Goal: Task Accomplishment & Management: Manage account settings

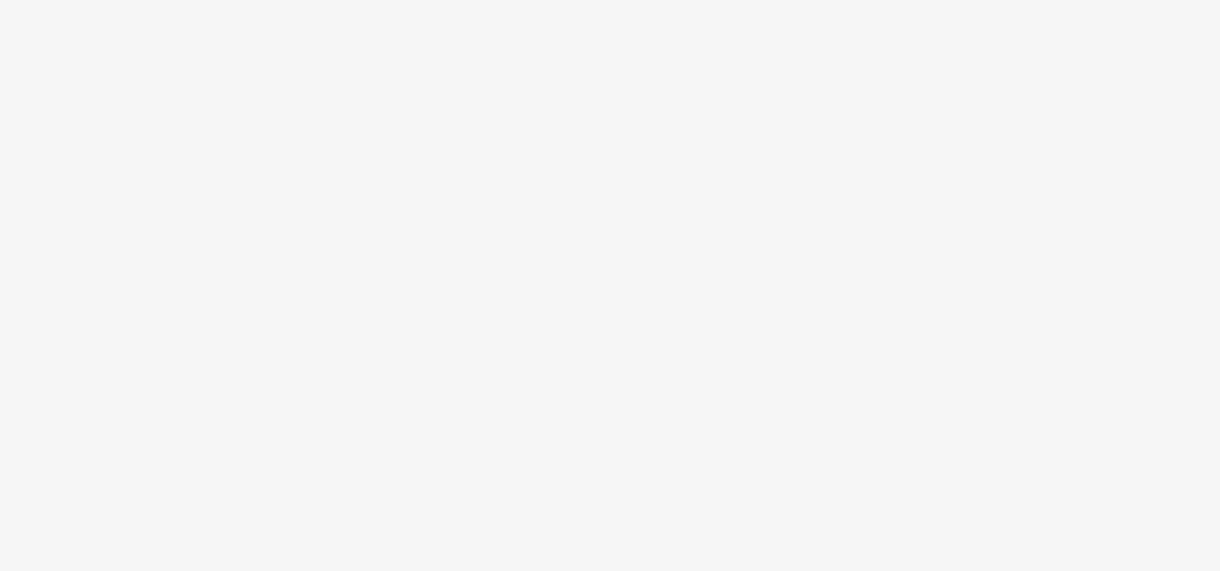
click at [250, 258] on body at bounding box center [610, 285] width 1220 height 571
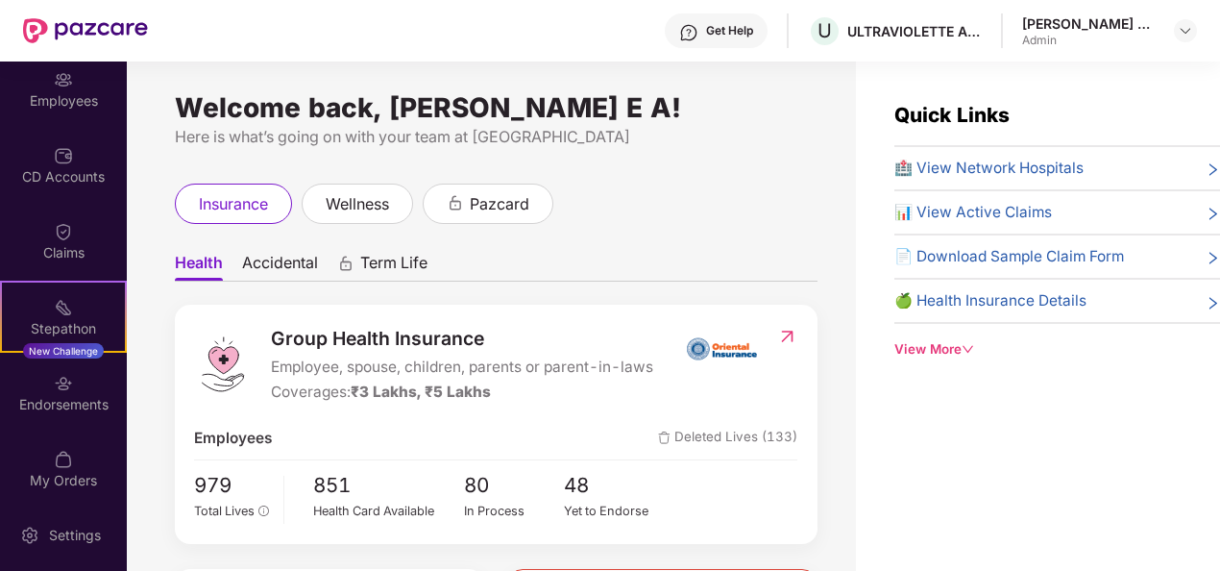
scroll to position [169, 0]
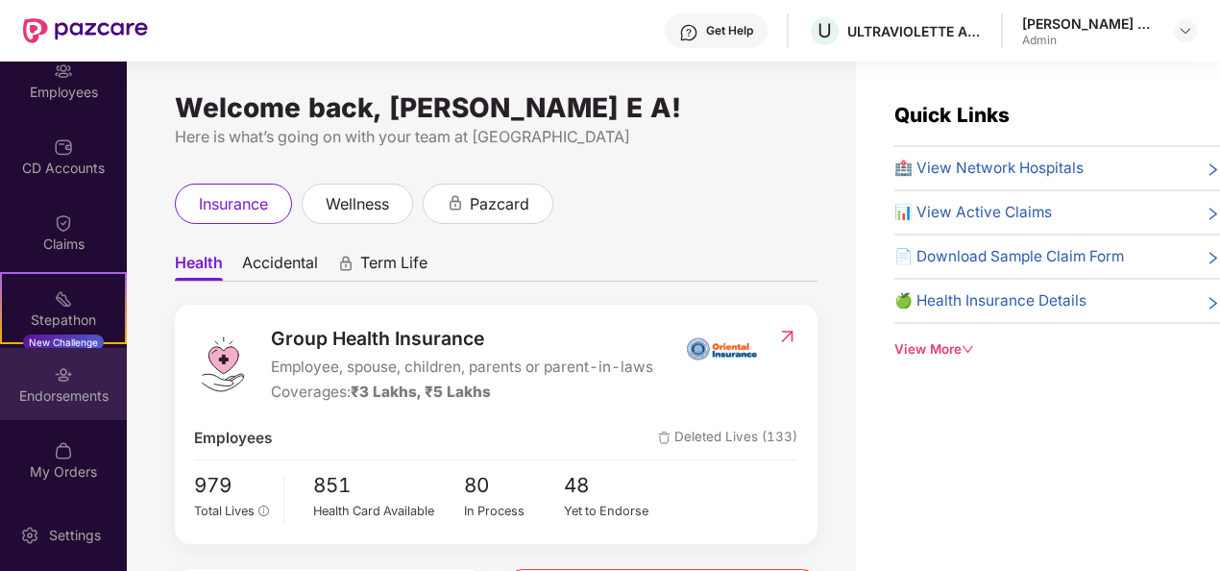
click at [29, 375] on div "Endorsements" at bounding box center [63, 384] width 127 height 72
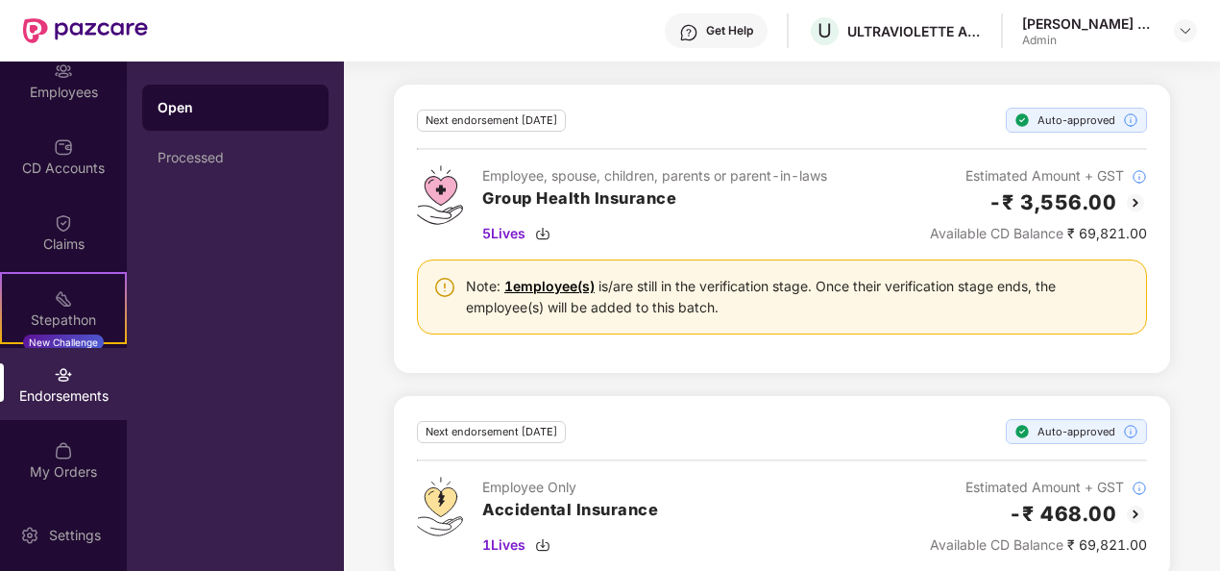
scroll to position [713, 0]
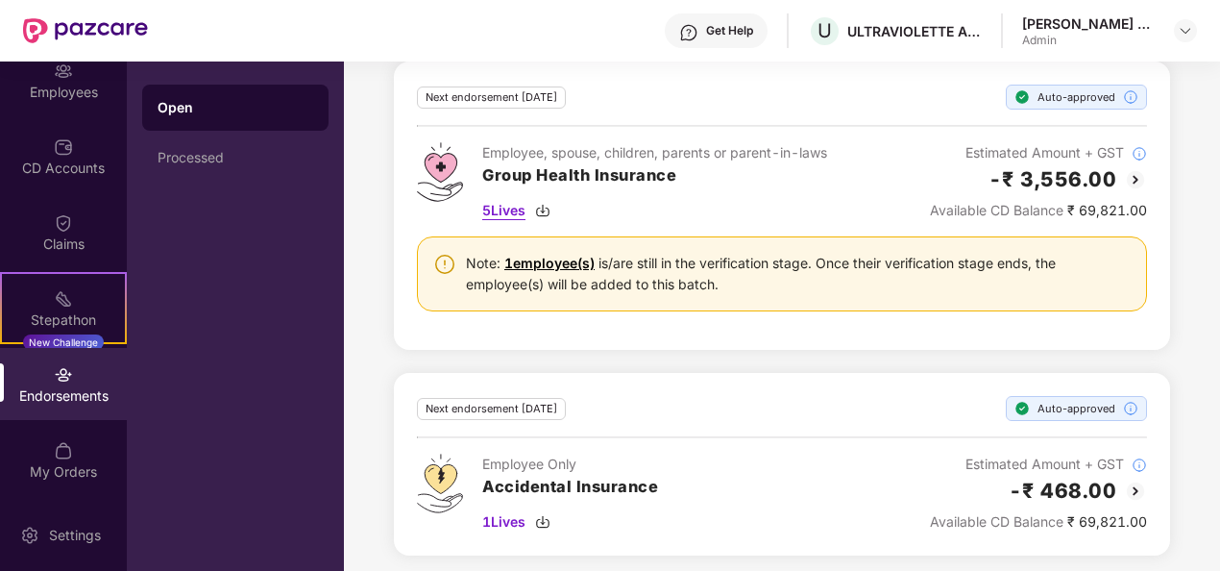
click at [507, 202] on span "5 Lives" at bounding box center [503, 210] width 43 height 21
click at [518, 513] on span "1 Lives" at bounding box center [503, 521] width 43 height 21
click at [644, 37] on div "Get Help U ULTRAVIOLETTE AUTOMOTIVE PRIVATE LIMITED Anush E A Admin" at bounding box center [672, 30] width 1049 height 61
click at [525, 255] on link "1 employee(s)" at bounding box center [549, 263] width 90 height 16
click at [607, 200] on div "5 Lives" at bounding box center [654, 210] width 345 height 21
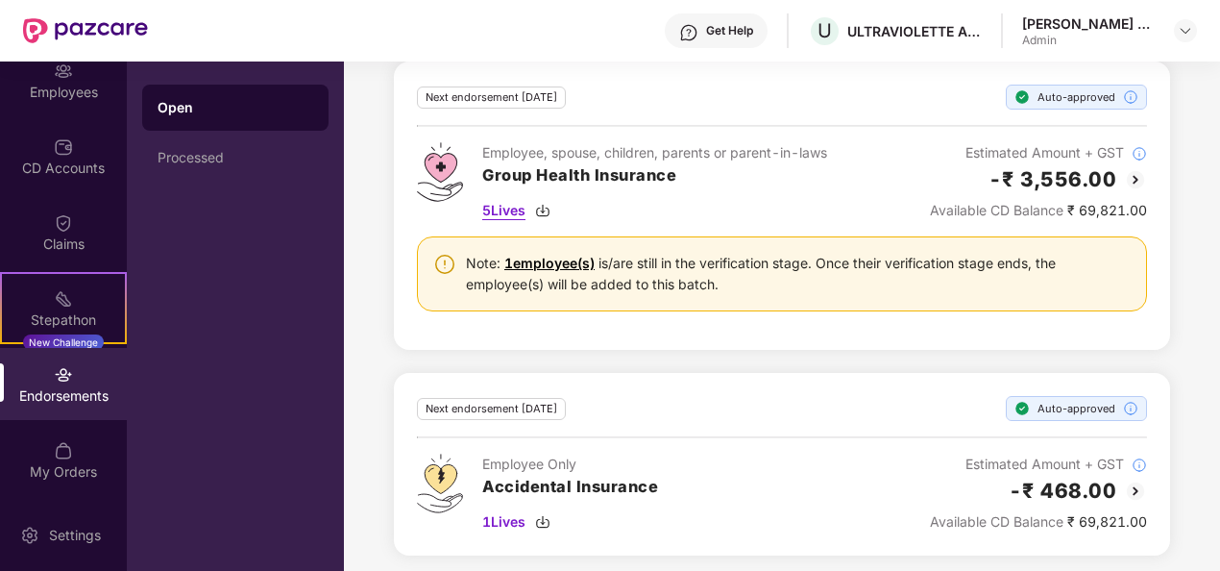
click at [501, 206] on span "5 Lives" at bounding box center [503, 210] width 43 height 21
click at [609, 44] on div "Get Help U ULTRAVIOLETTE AUTOMOTIVE PRIVATE LIMITED Anush E A Admin" at bounding box center [672, 30] width 1049 height 61
click at [519, 512] on span "1 Lives" at bounding box center [503, 521] width 43 height 21
click at [213, 259] on div "Open Processed" at bounding box center [235, 315] width 217 height 509
click at [59, 90] on div "Employees" at bounding box center [63, 92] width 127 height 19
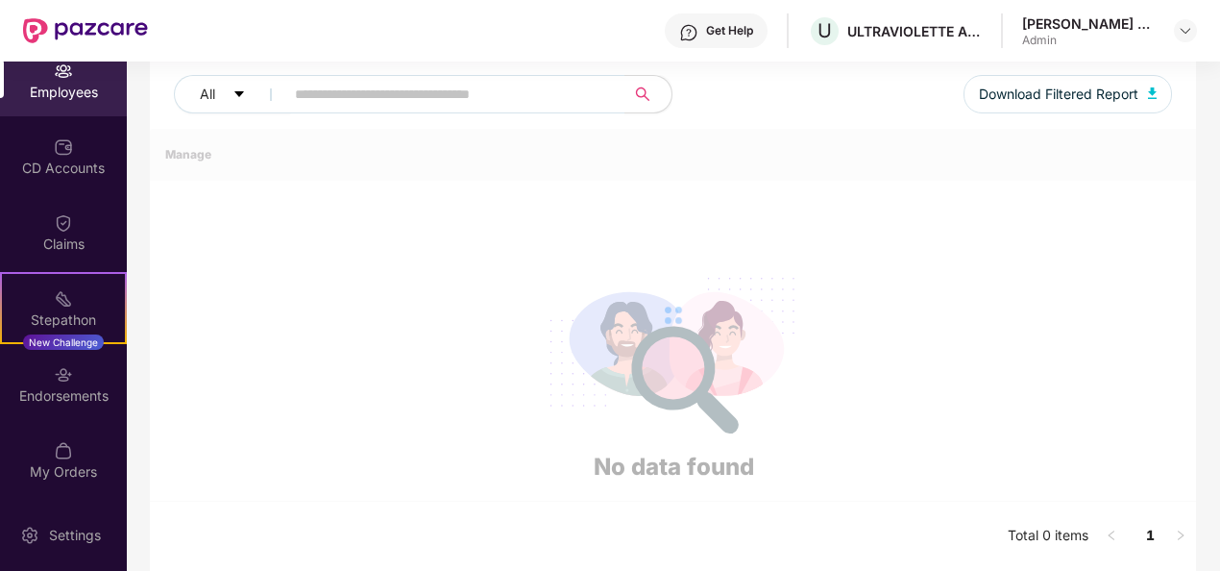
scroll to position [241, 0]
click at [334, 97] on input "text" at bounding box center [447, 96] width 305 height 29
type input "***"
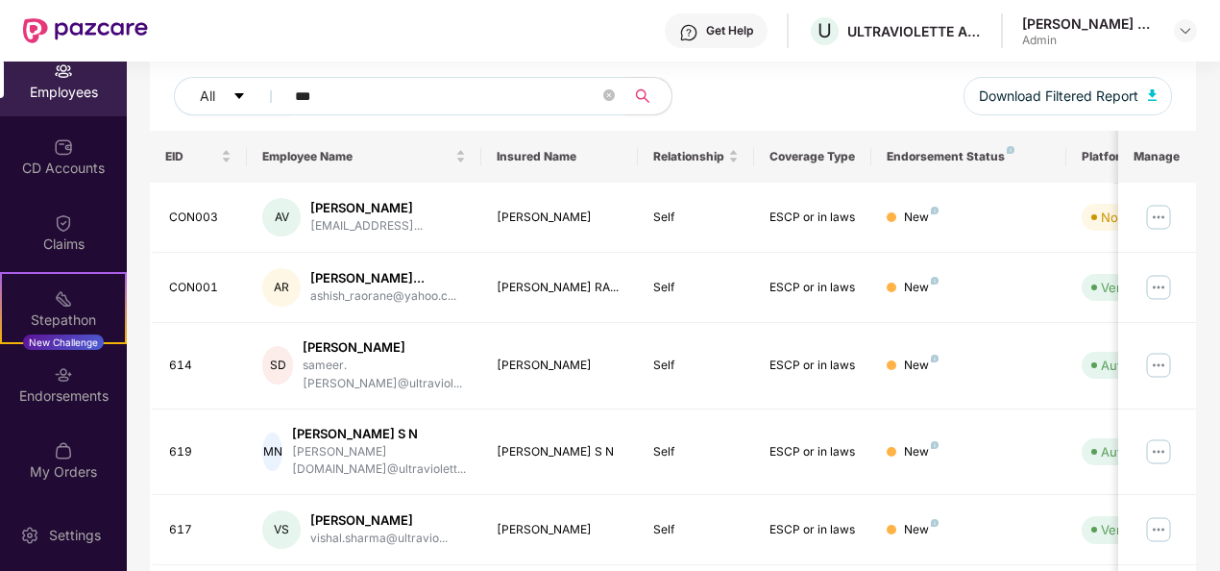
scroll to position [61, 0]
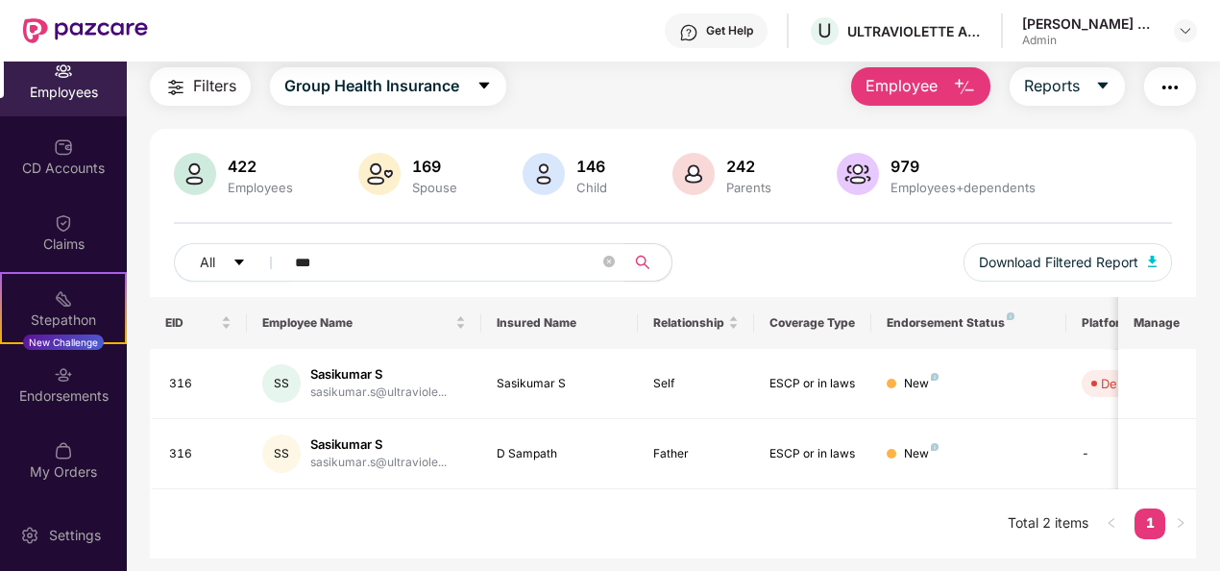
click at [31, 73] on div "Employees" at bounding box center [63, 80] width 127 height 72
click at [974, 90] on img "button" at bounding box center [964, 87] width 23 height 23
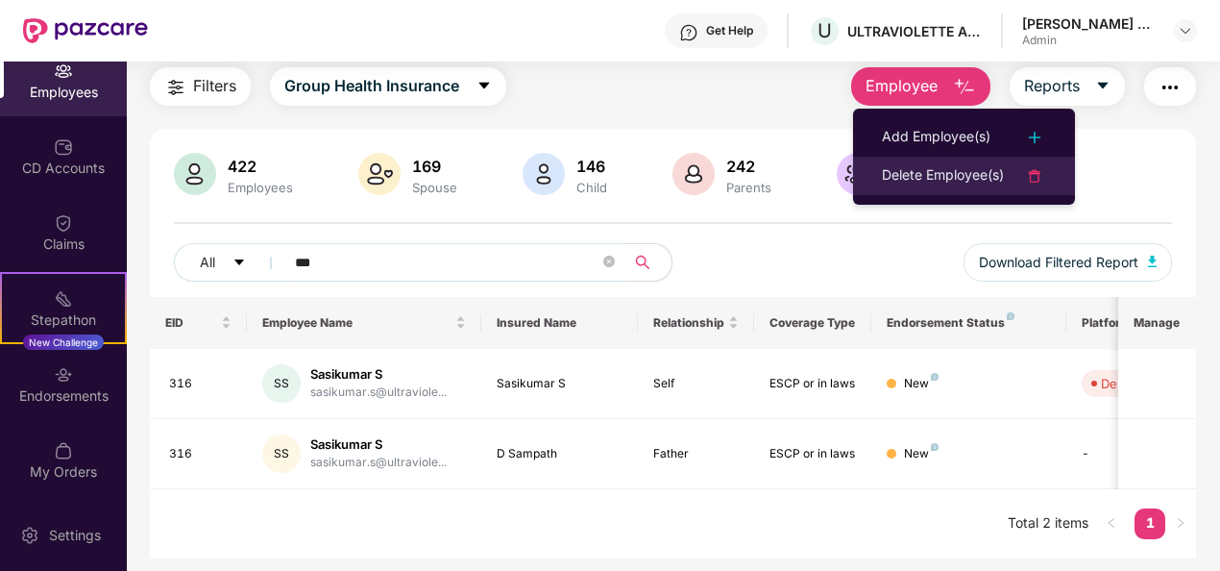
click at [973, 175] on div "Delete Employee(s)" at bounding box center [943, 175] width 122 height 23
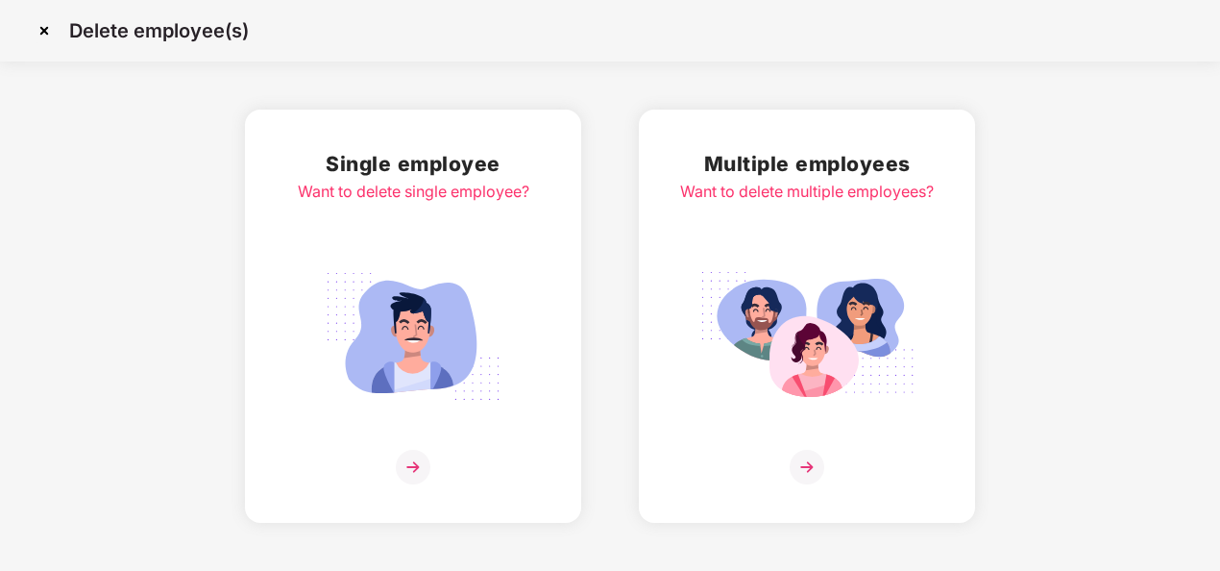
click at [803, 469] on img at bounding box center [807, 467] width 35 height 35
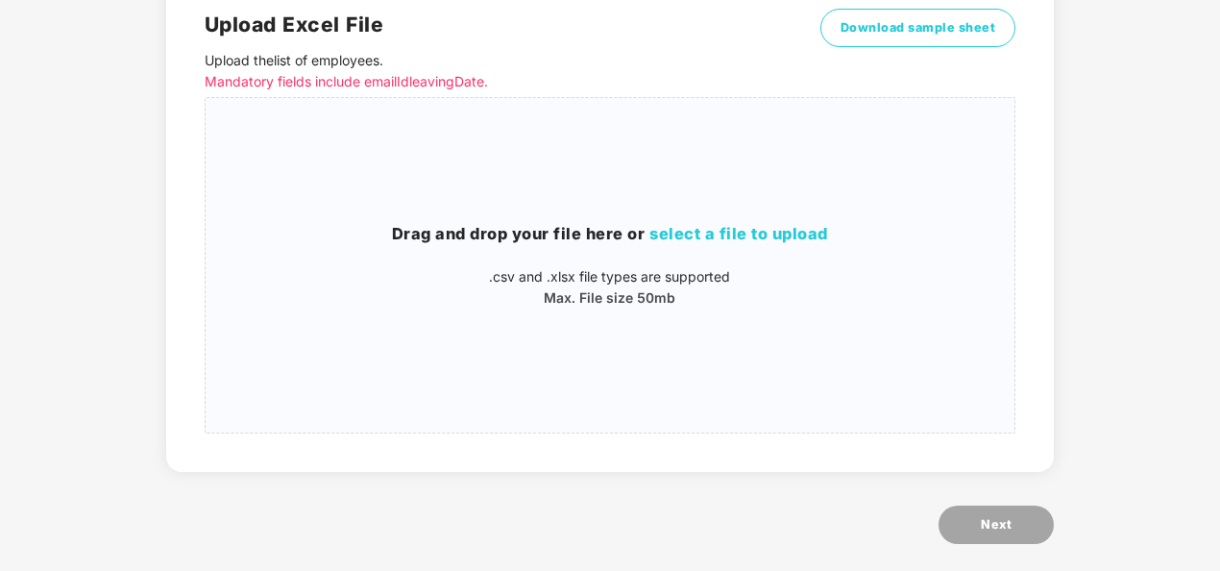
scroll to position [199, 0]
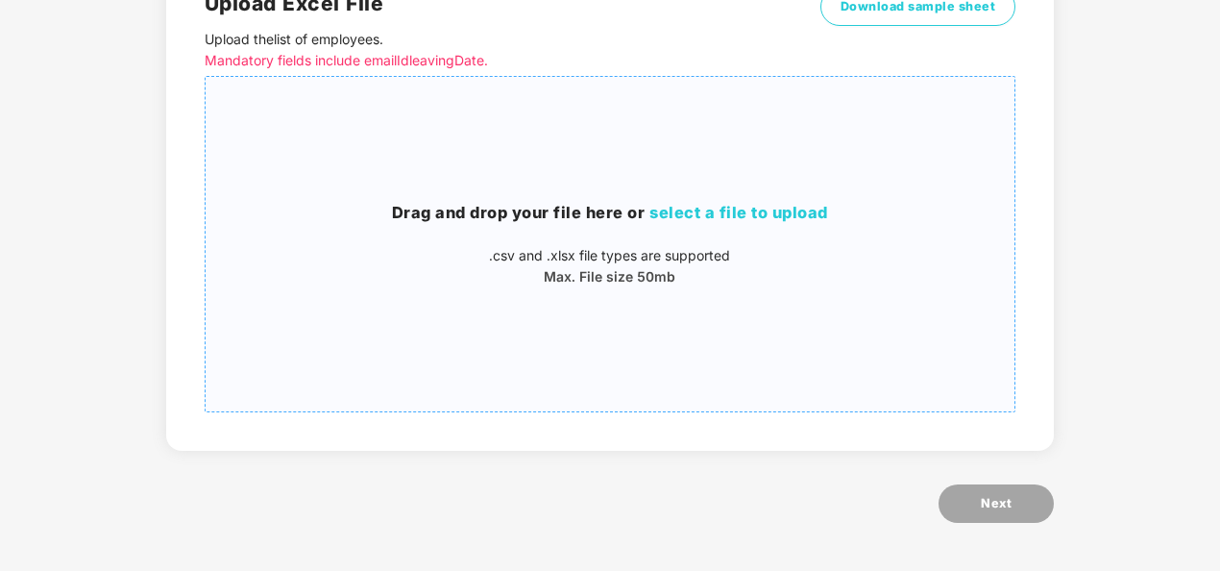
click at [742, 217] on span "select a file to upload" at bounding box center [738, 212] width 179 height 19
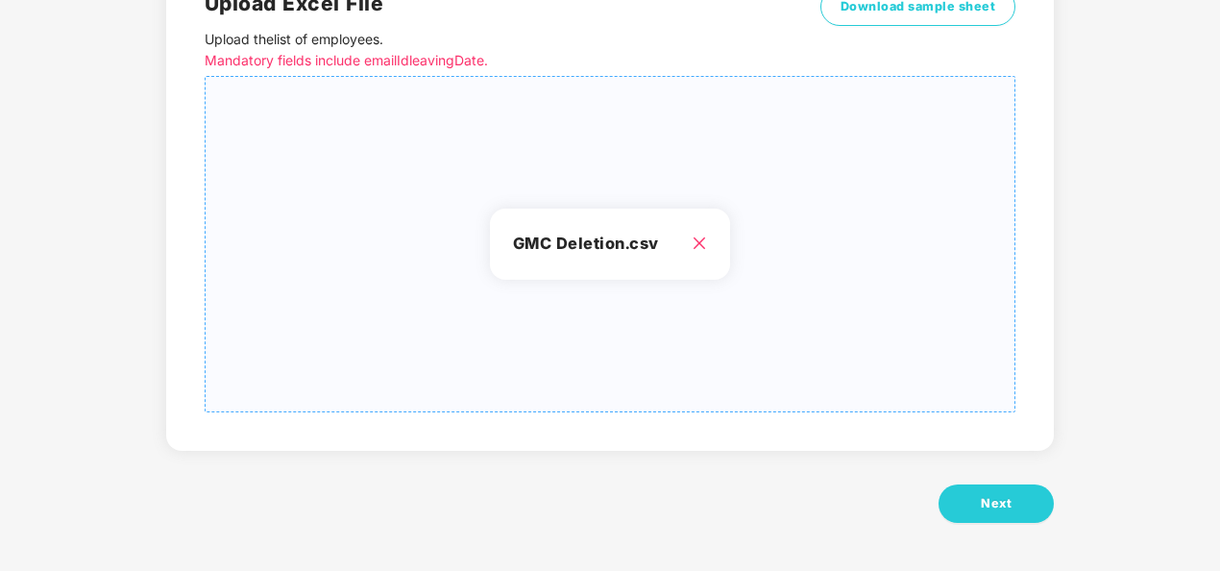
click at [702, 234] on h3 "GMC Deletion.csv" at bounding box center [610, 244] width 195 height 25
click at [601, 238] on h3 "GMC Deletion.csv" at bounding box center [610, 244] width 195 height 25
click at [1014, 515] on button "Next" at bounding box center [996, 503] width 115 height 38
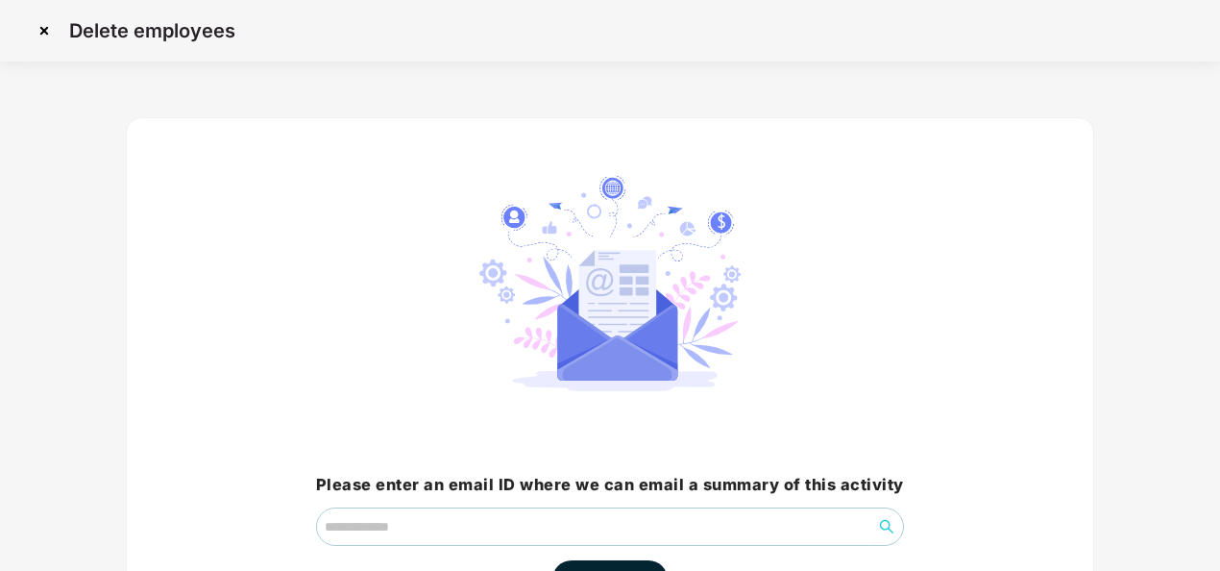
click at [1199, 359] on div "Delete employees Please enter an email ID where we can email a summary of this …" at bounding box center [610, 355] width 1220 height 710
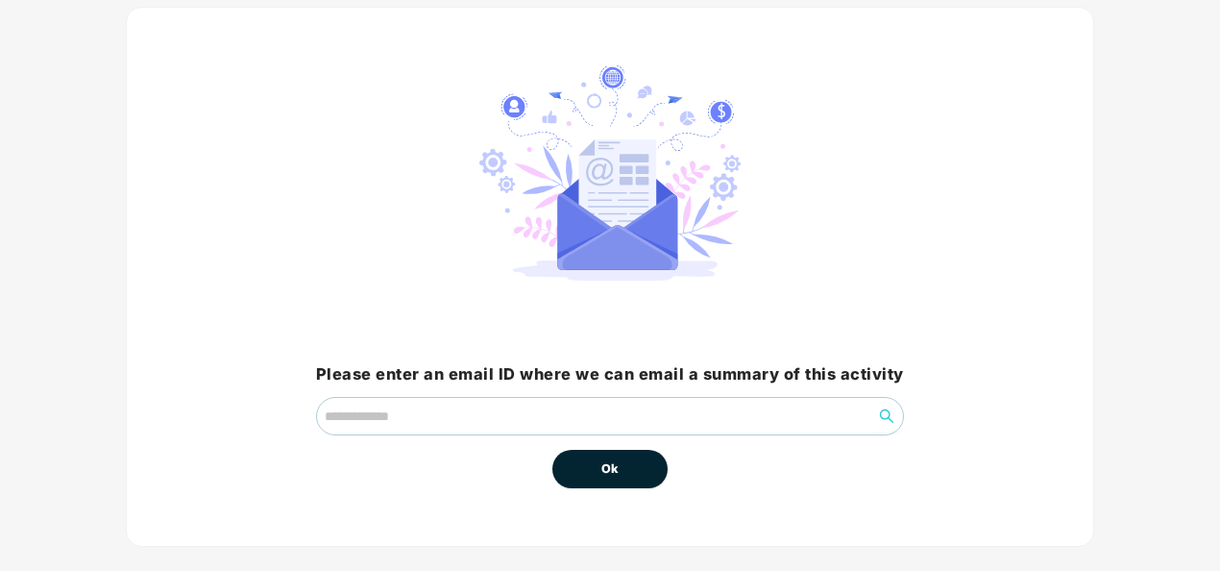
scroll to position [115, 0]
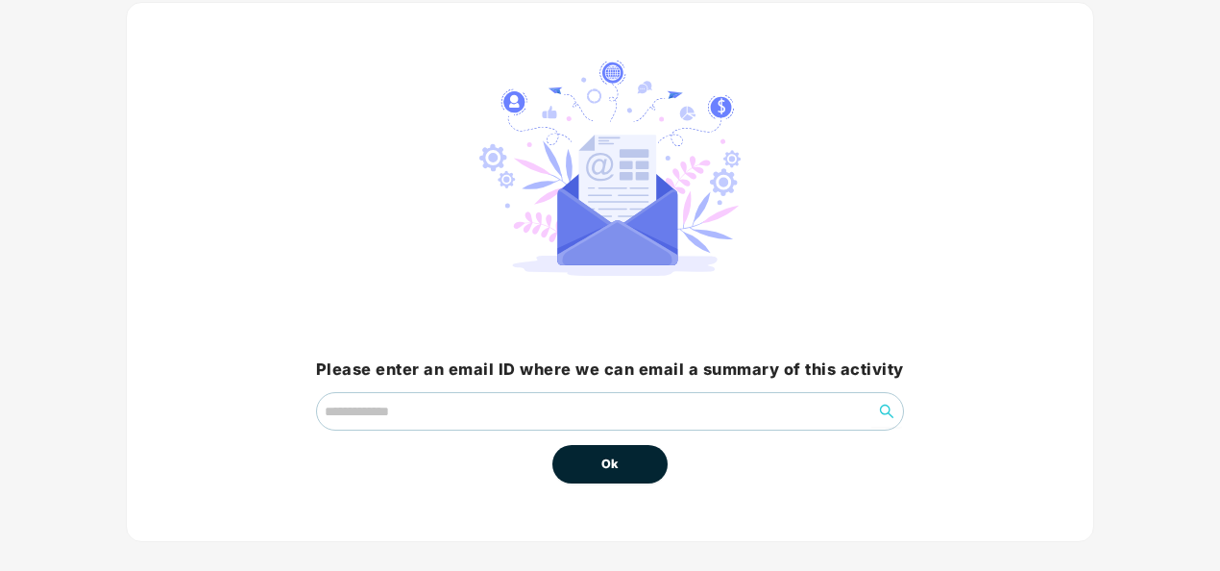
click at [1199, 359] on div "Delete employees Please enter an email ID where we can email a summary of this …" at bounding box center [610, 240] width 1220 height 710
click at [400, 419] on input "email" at bounding box center [594, 411] width 555 height 37
type input "**********"
click at [596, 474] on button "Ok" at bounding box center [609, 464] width 115 height 38
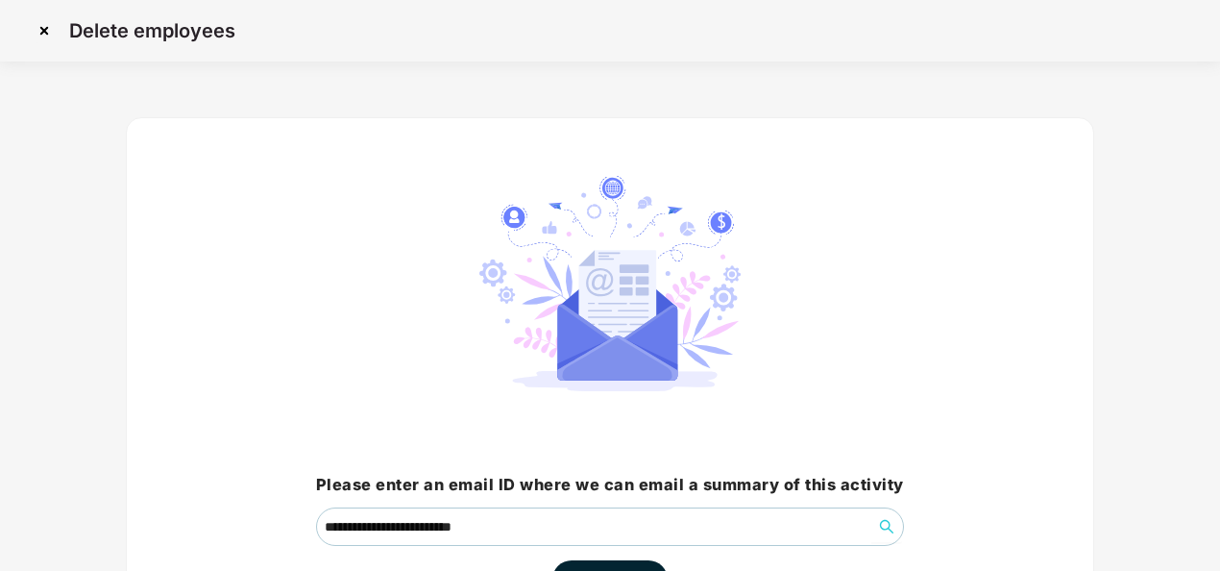
scroll to position [137, 0]
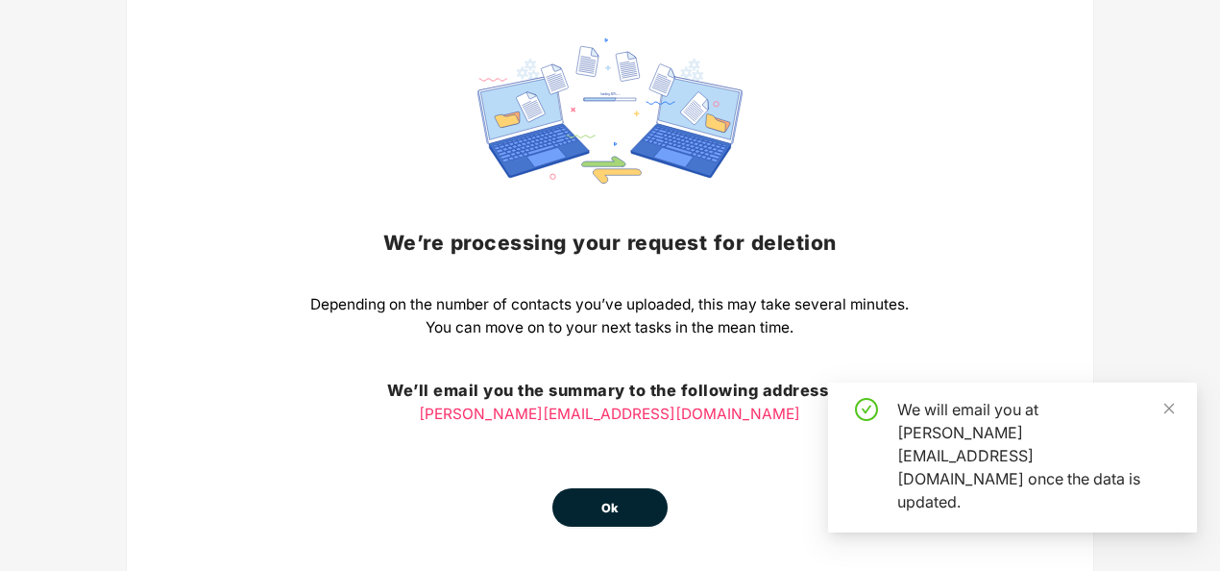
click at [954, 471] on div "We will email you at anush.ea@ultraviolette.com once the data is updated." at bounding box center [1035, 455] width 277 height 115
click at [560, 496] on button "Ok" at bounding box center [609, 507] width 115 height 38
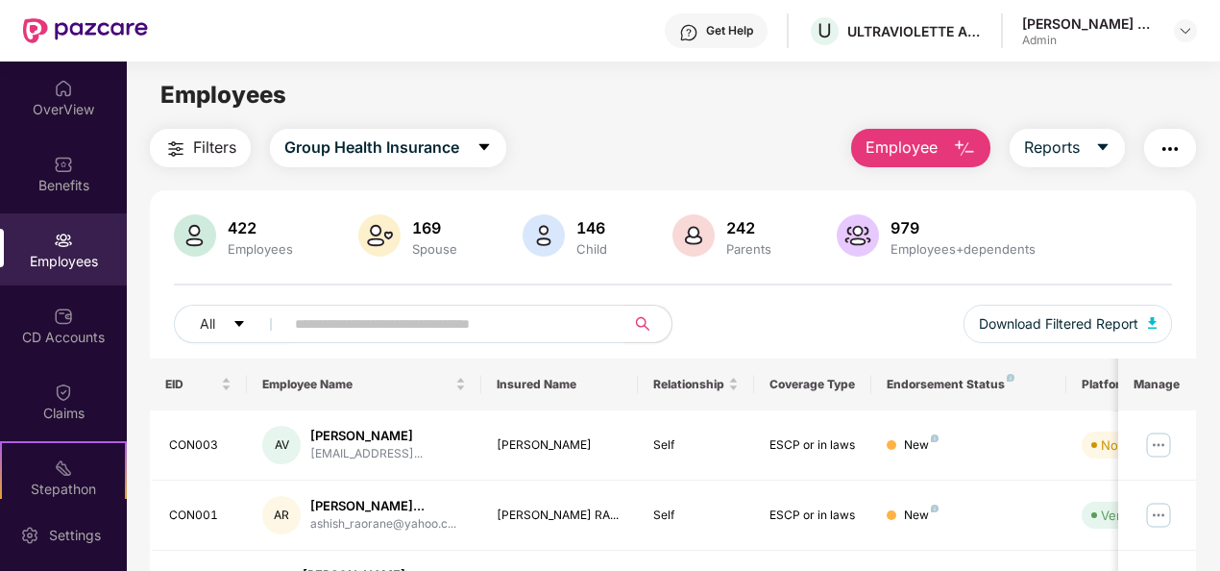
click at [954, 162] on button "Employee" at bounding box center [920, 148] width 139 height 38
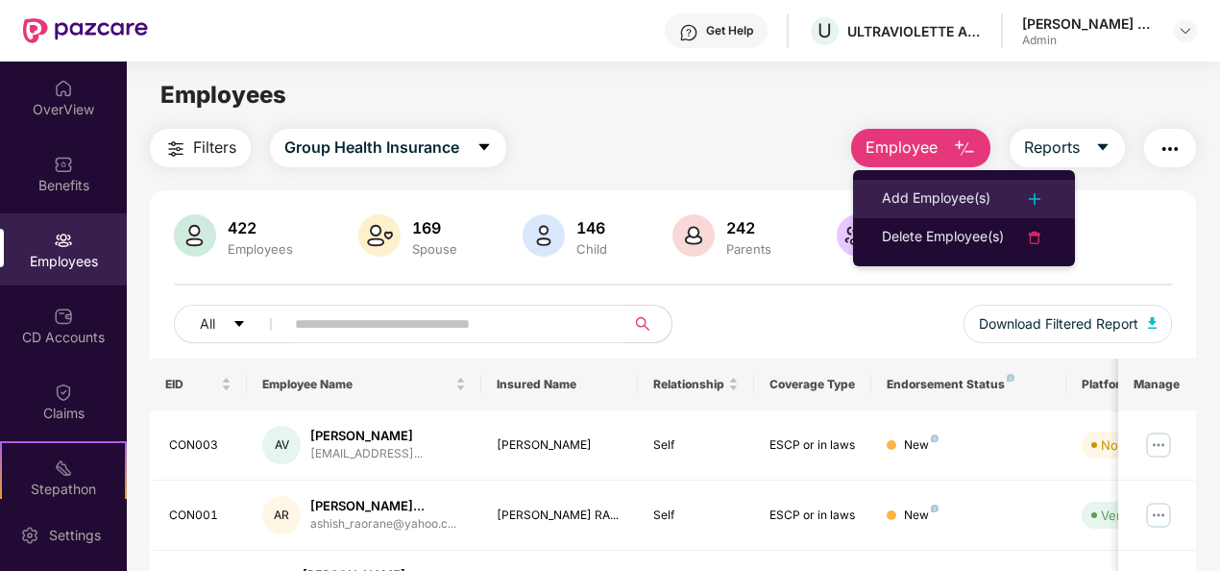
click at [932, 187] on div "Add Employee(s)" at bounding box center [936, 198] width 109 height 23
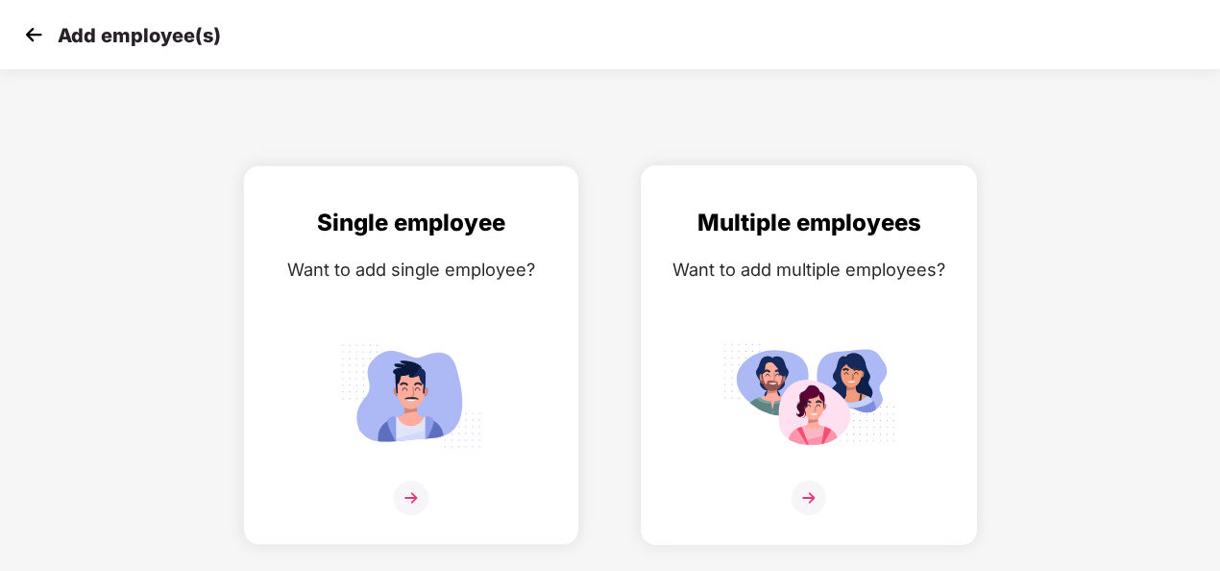
click at [809, 495] on img at bounding box center [809, 497] width 35 height 35
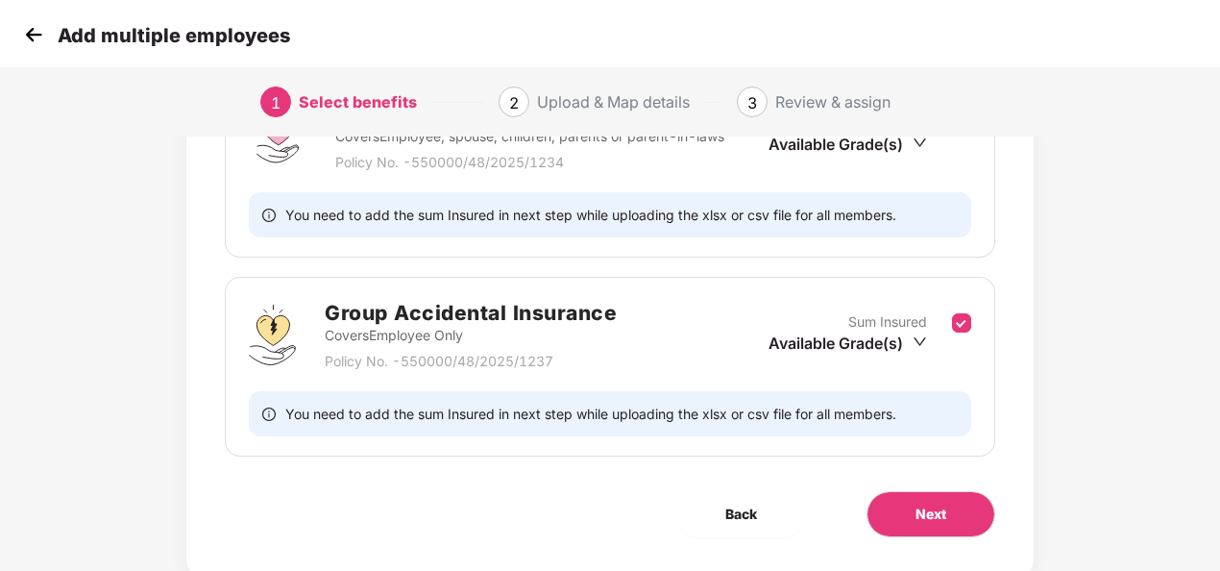
scroll to position [401, 0]
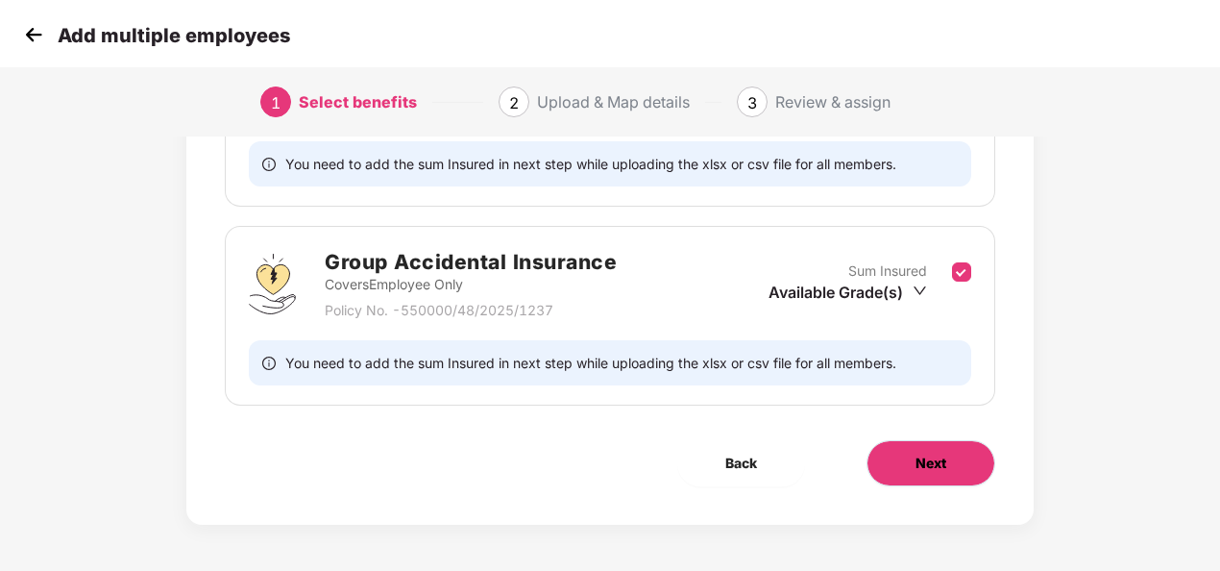
click at [952, 467] on button "Next" at bounding box center [930, 463] width 129 height 46
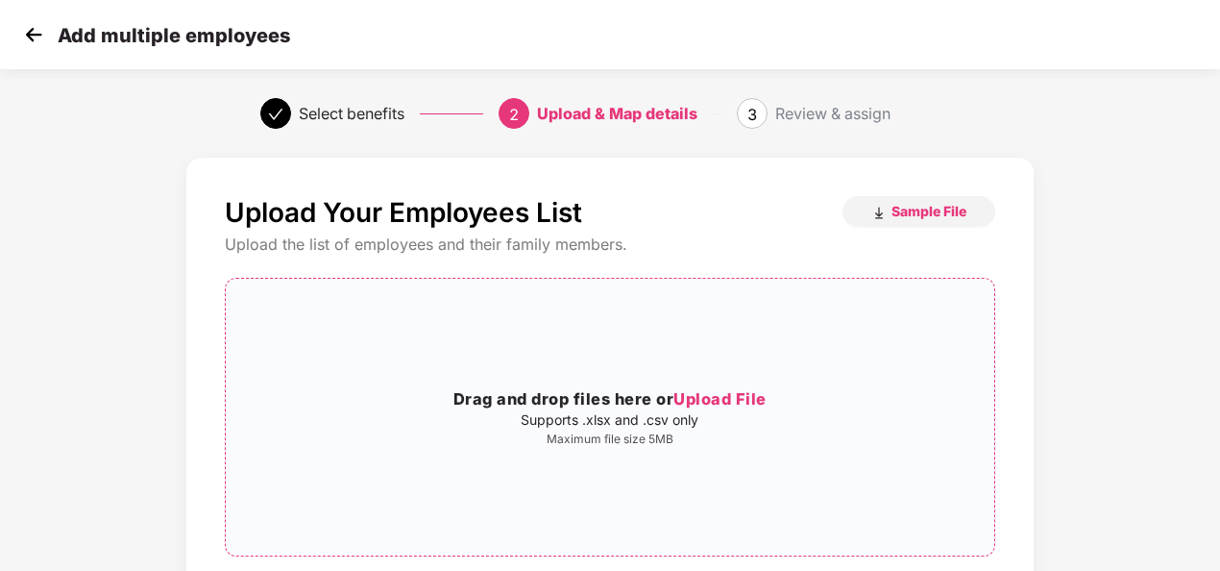
click at [715, 401] on span "Upload File" at bounding box center [719, 398] width 93 height 19
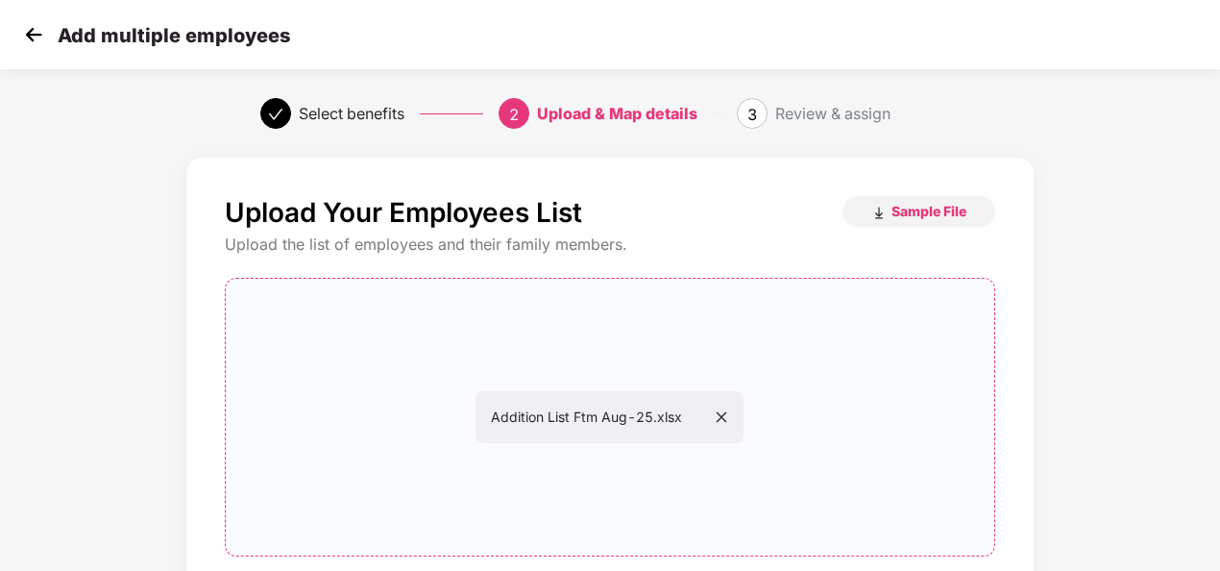
click at [598, 417] on span "Addition List Ftm Aug-25.xlsx" at bounding box center [609, 416] width 237 height 16
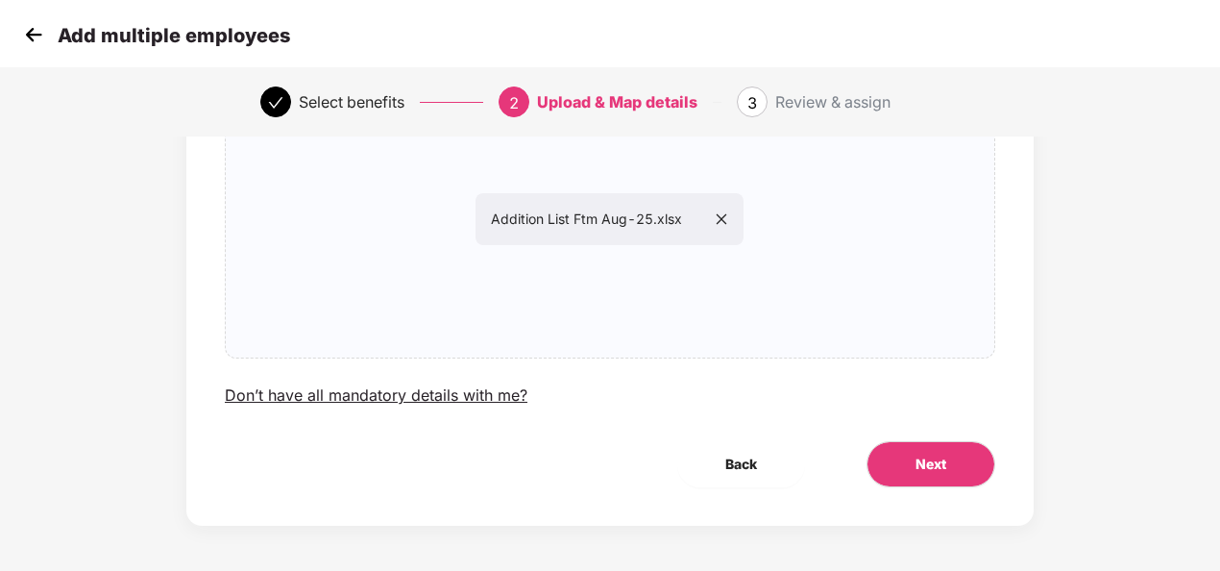
scroll to position [195, 0]
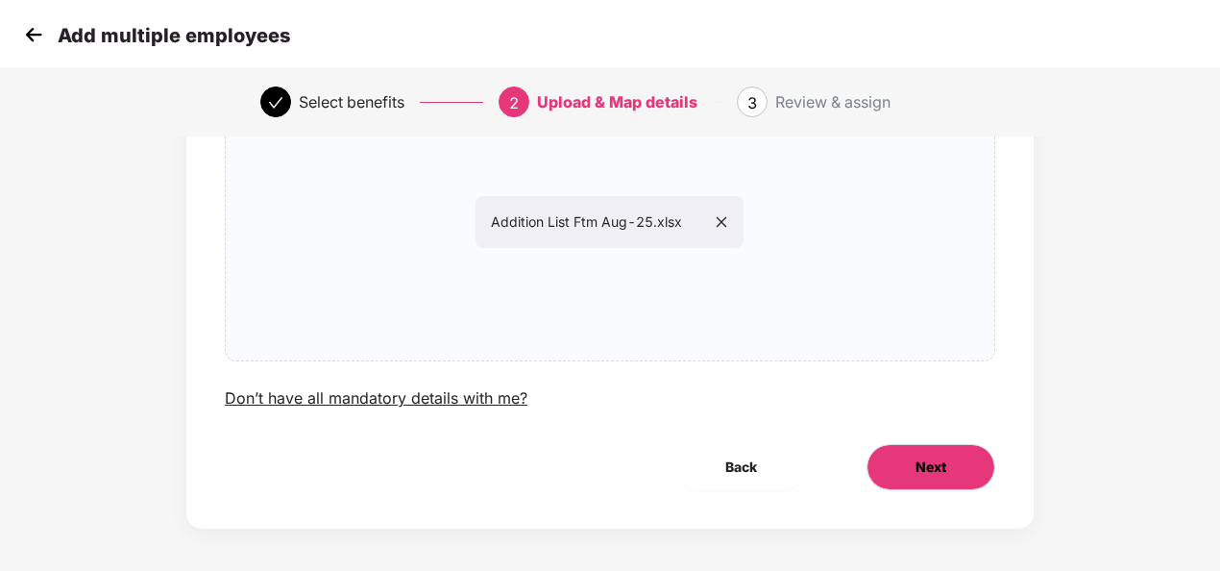
click at [958, 476] on button "Next" at bounding box center [930, 467] width 129 height 46
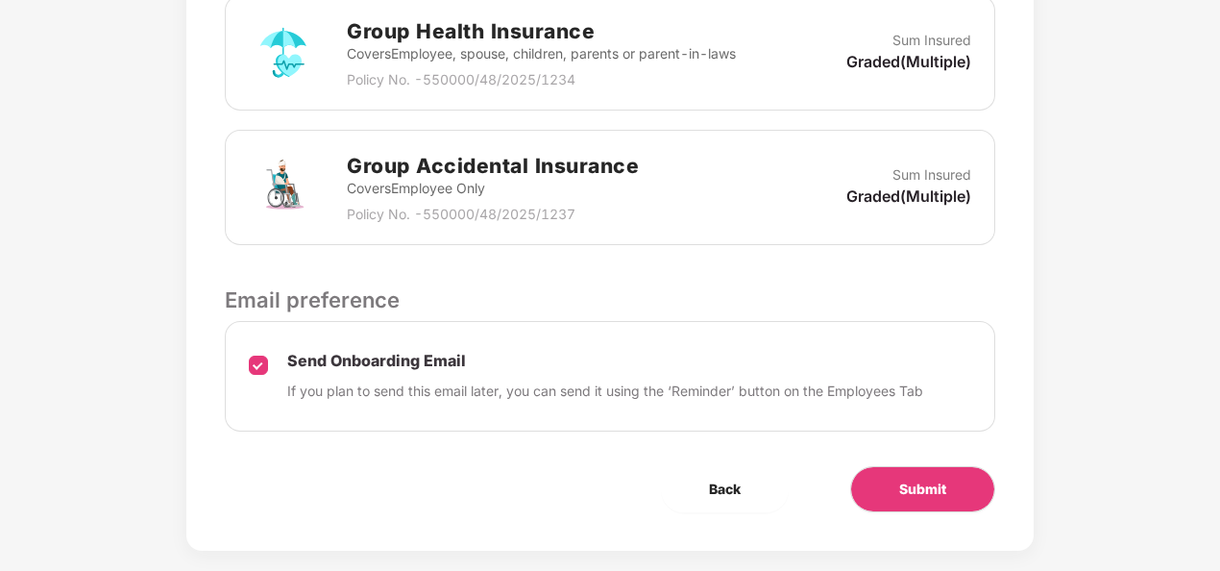
scroll to position [653, 0]
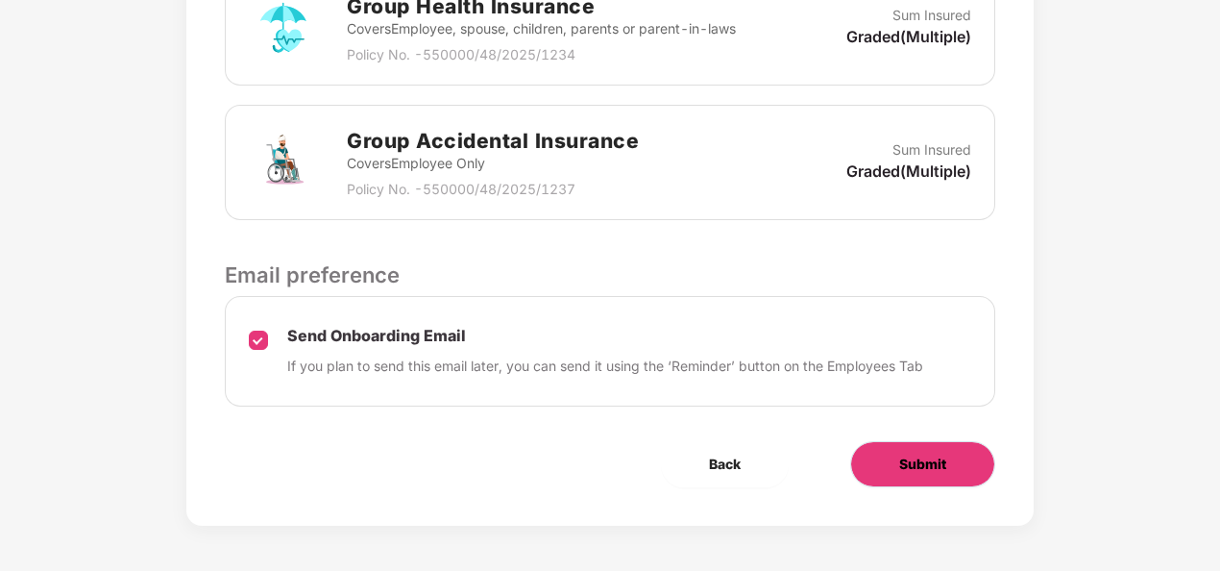
click at [930, 468] on span "Submit" at bounding box center [922, 463] width 47 height 21
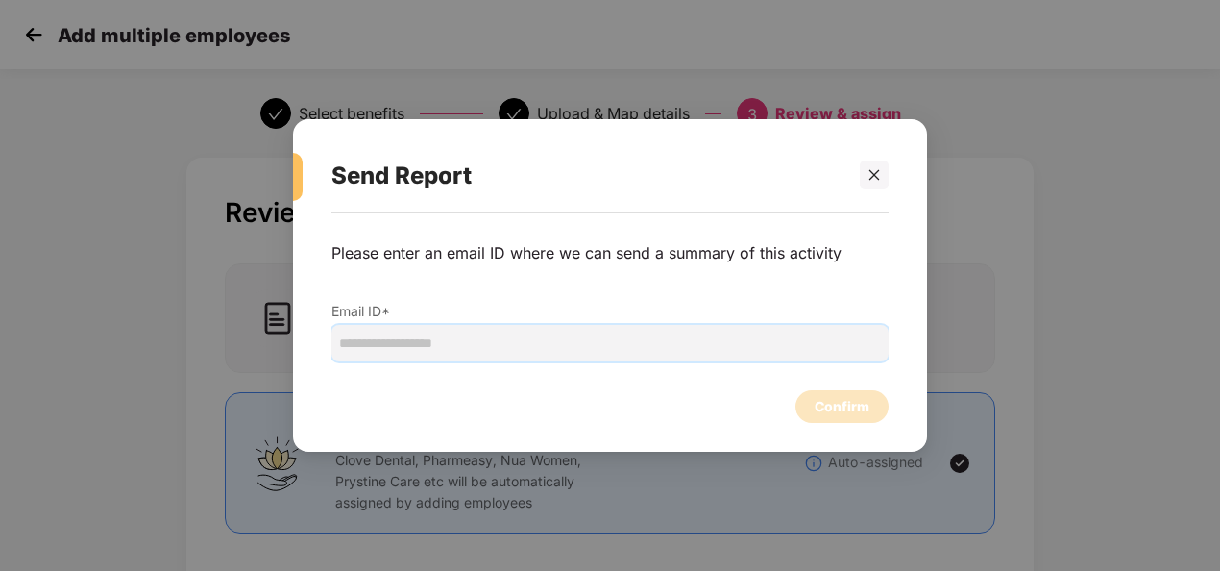
click at [507, 343] on input "email" at bounding box center [609, 343] width 557 height 37
type input "*"
type input "**********"
click at [826, 397] on div "Confirm" at bounding box center [842, 406] width 55 height 21
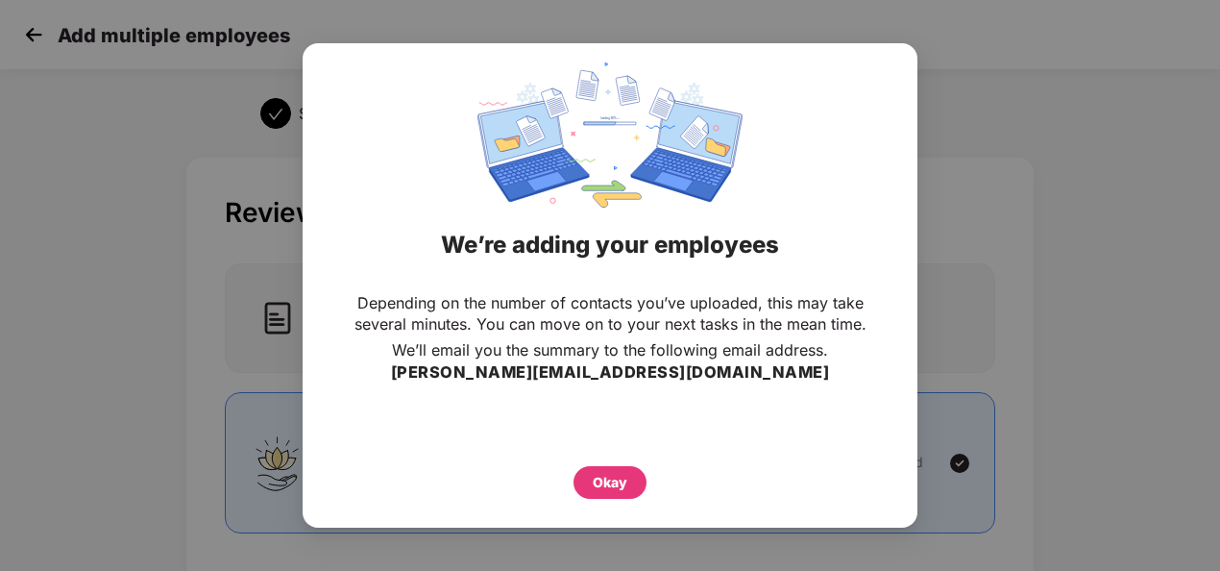
click at [613, 473] on div "Okay" at bounding box center [610, 482] width 35 height 21
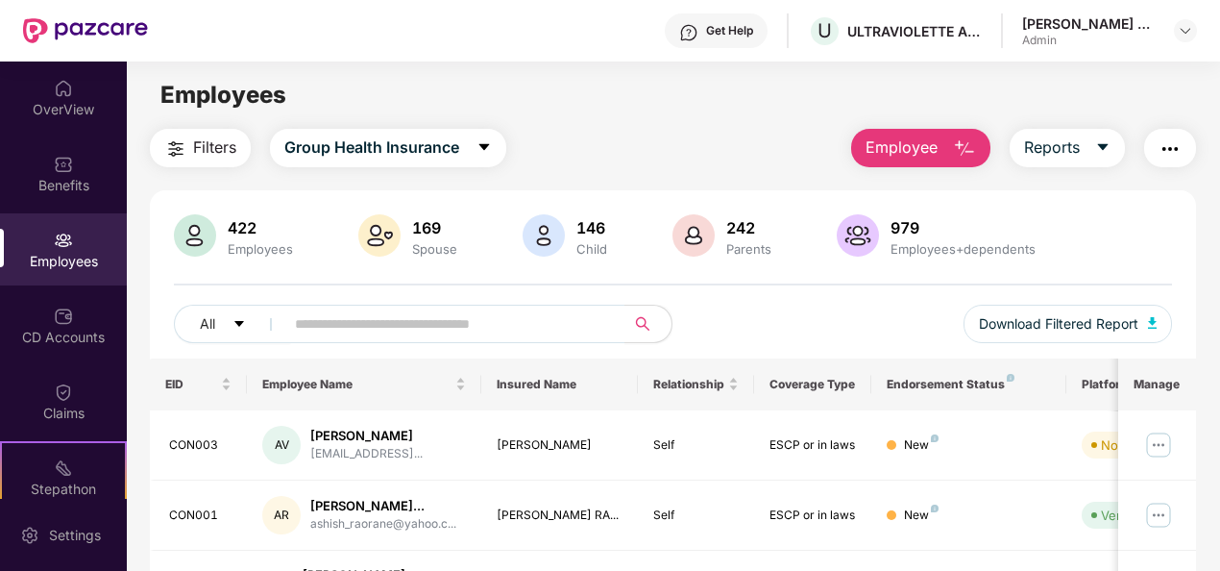
click at [961, 147] on img "button" at bounding box center [964, 148] width 23 height 23
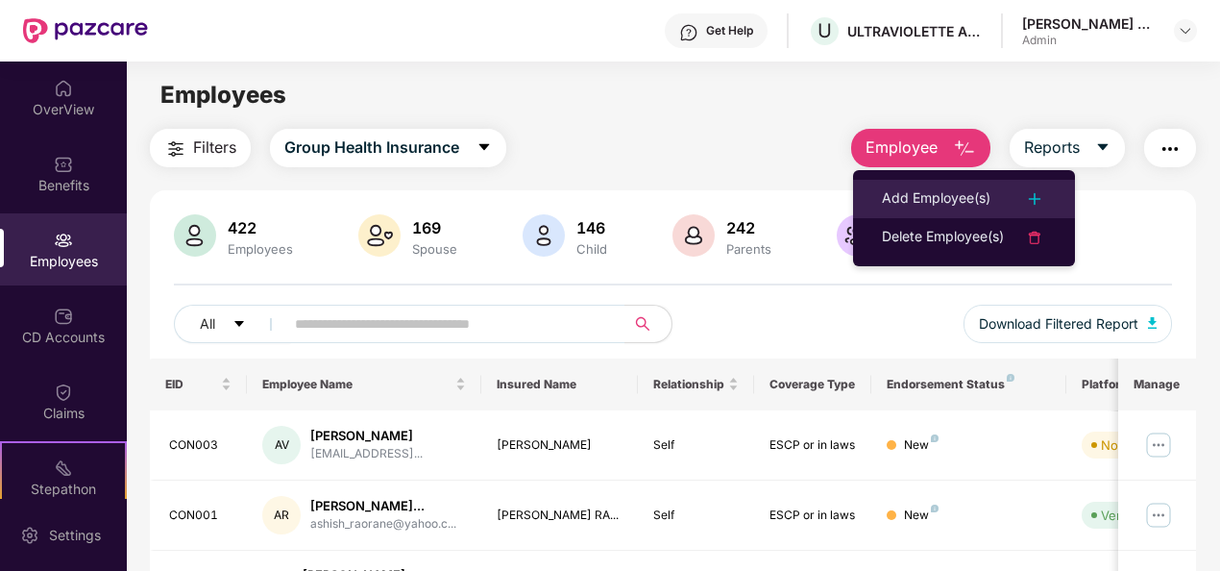
click at [915, 191] on div "Add Employee(s)" at bounding box center [936, 198] width 109 height 23
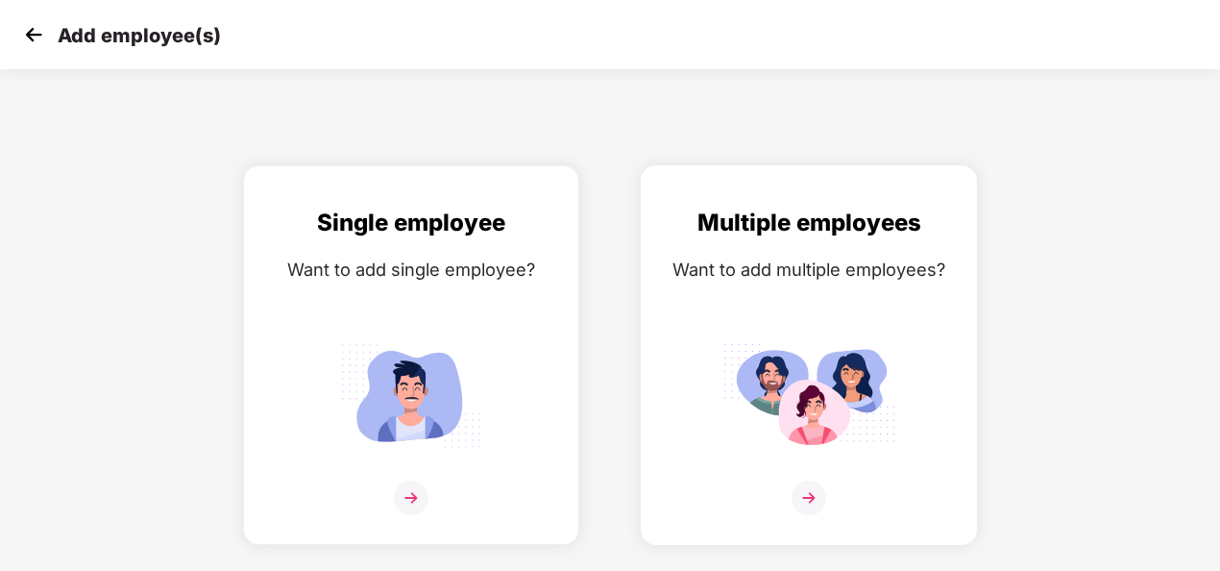
click at [800, 505] on img at bounding box center [809, 497] width 35 height 35
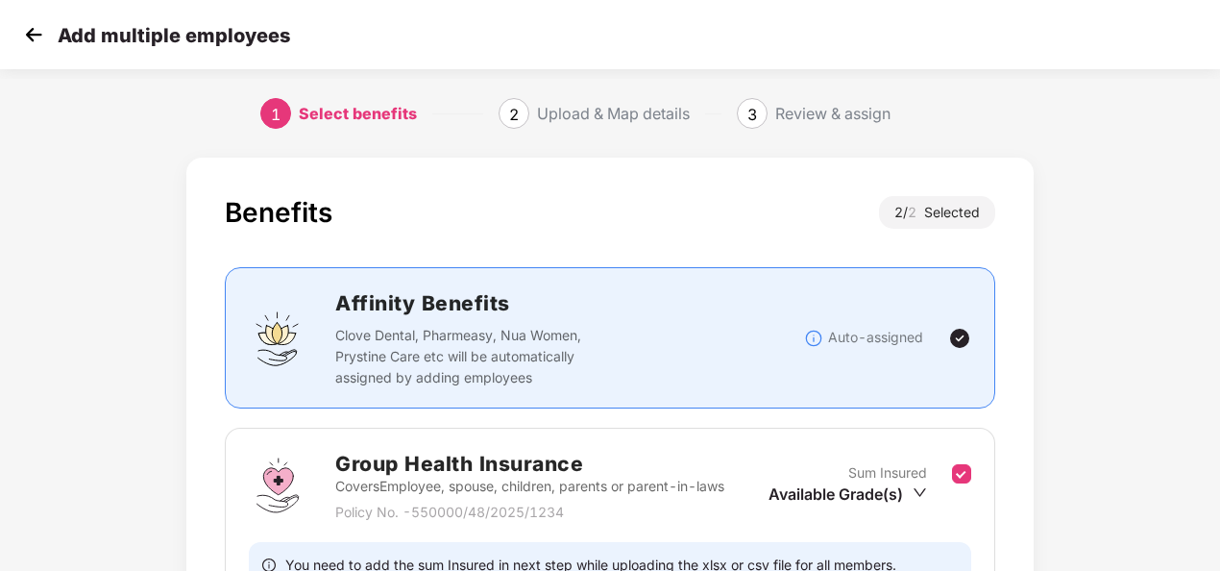
click at [1216, 39] on div "Add multiple employees" at bounding box center [610, 34] width 1220 height 69
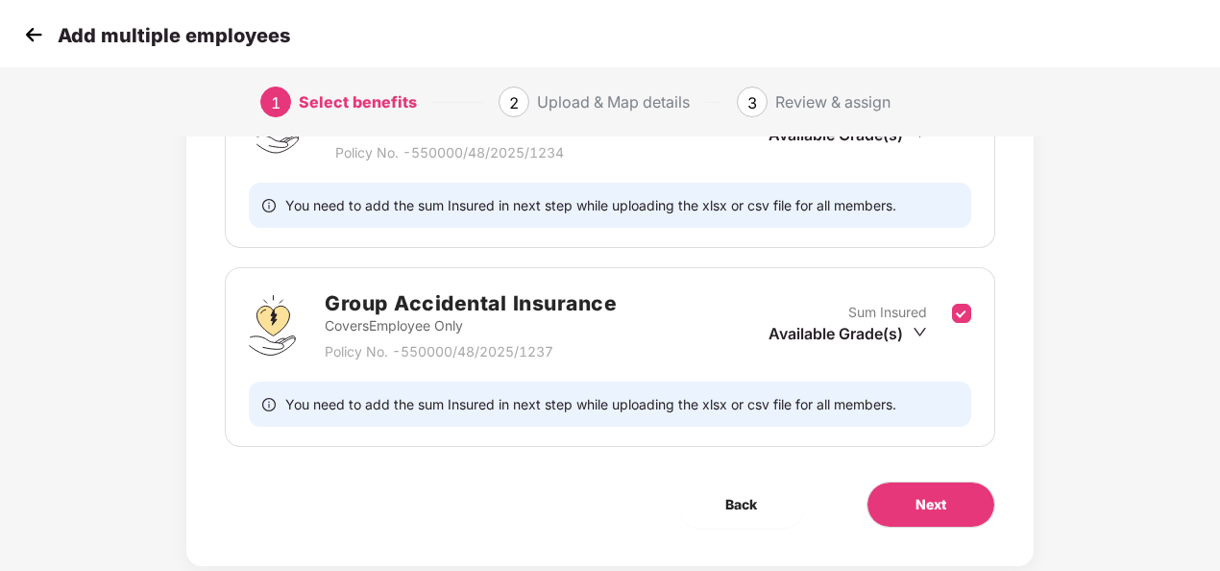
scroll to position [389, 0]
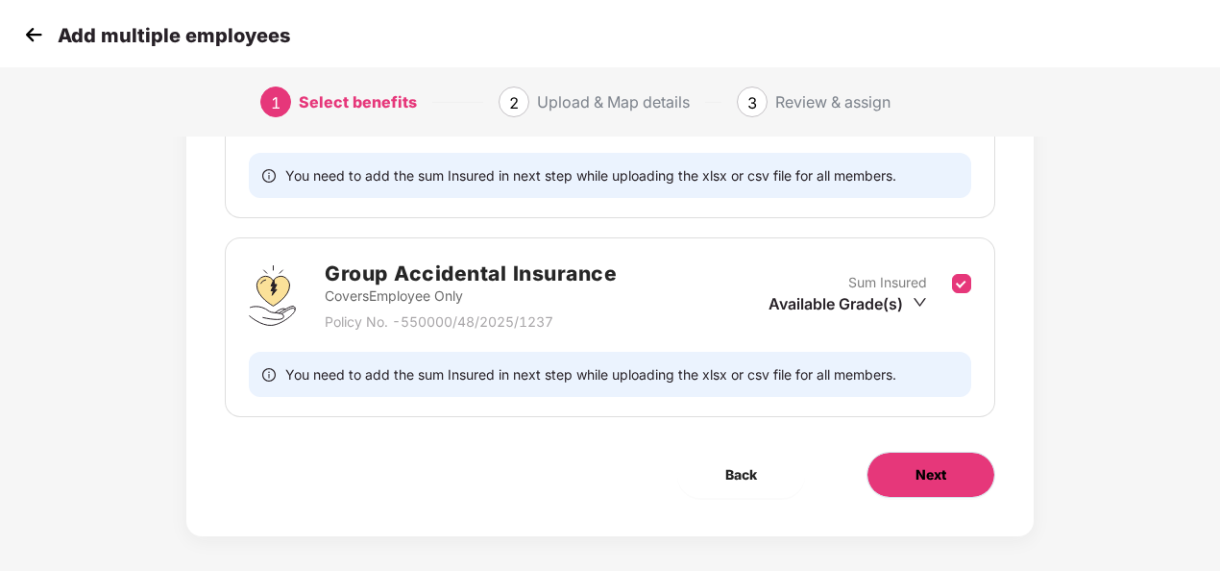
click at [967, 469] on button "Next" at bounding box center [930, 474] width 129 height 46
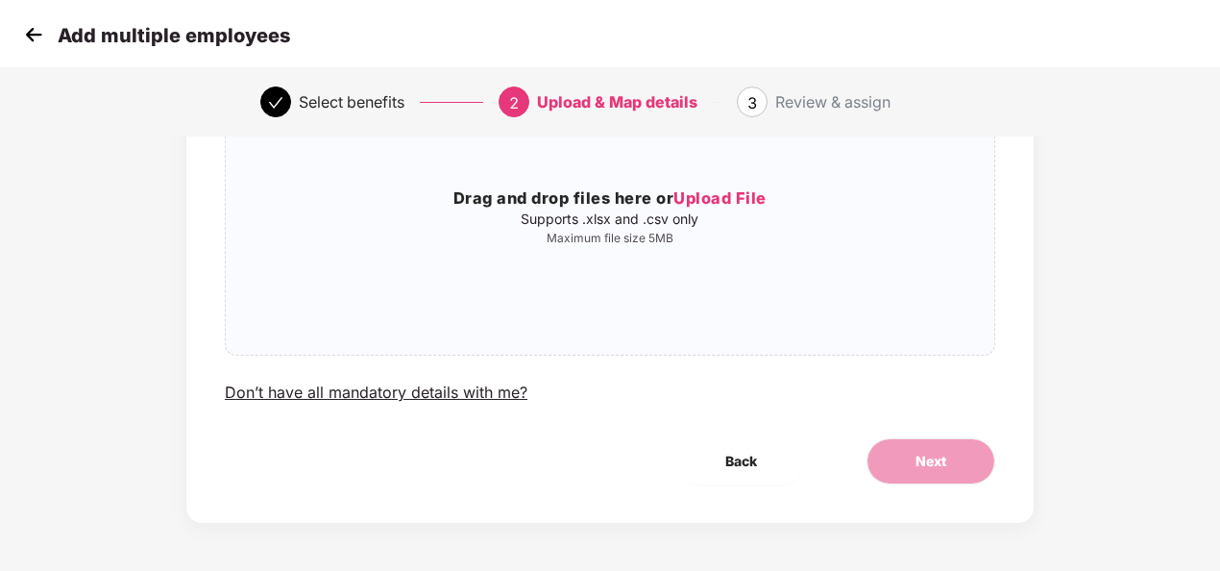
scroll to position [0, 0]
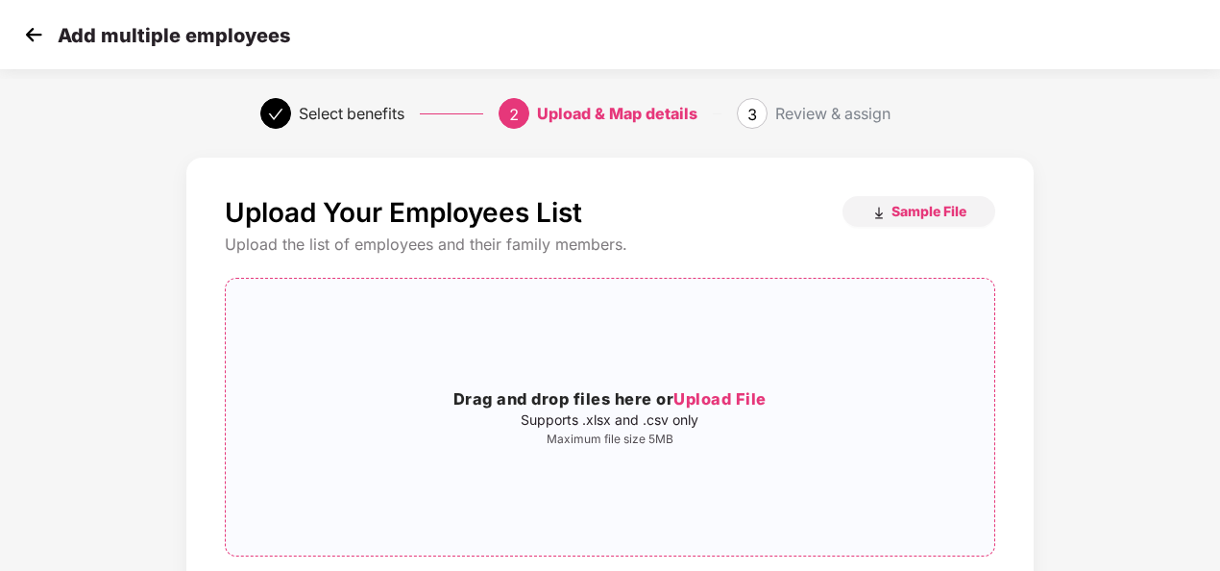
click at [641, 391] on h3 "Drag and drop files here or Upload File" at bounding box center [610, 399] width 768 height 25
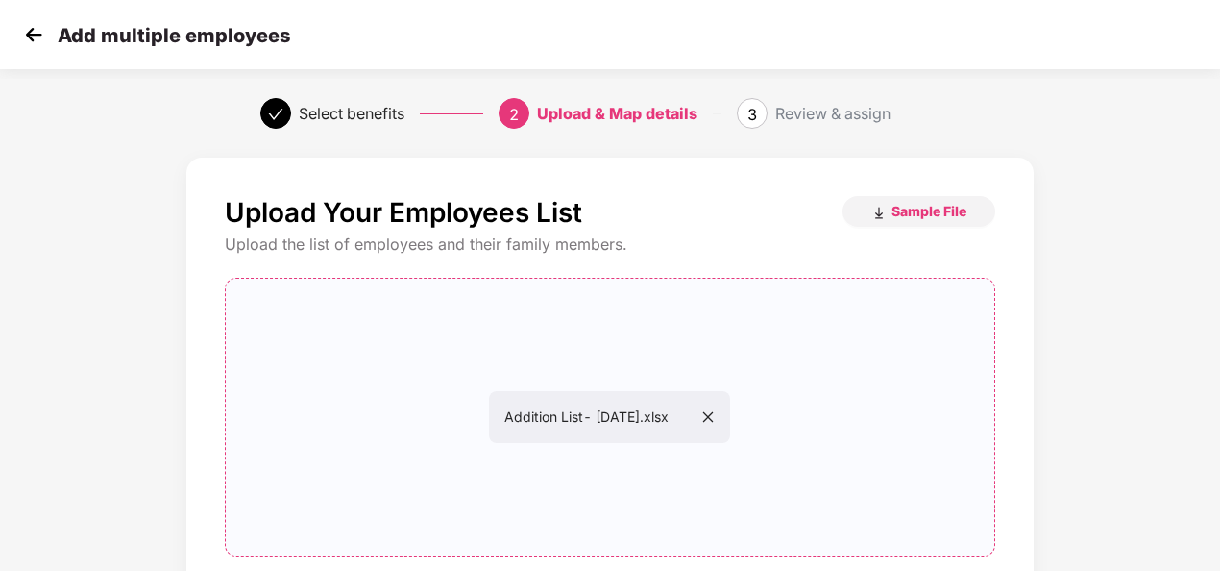
scroll to position [0, 2]
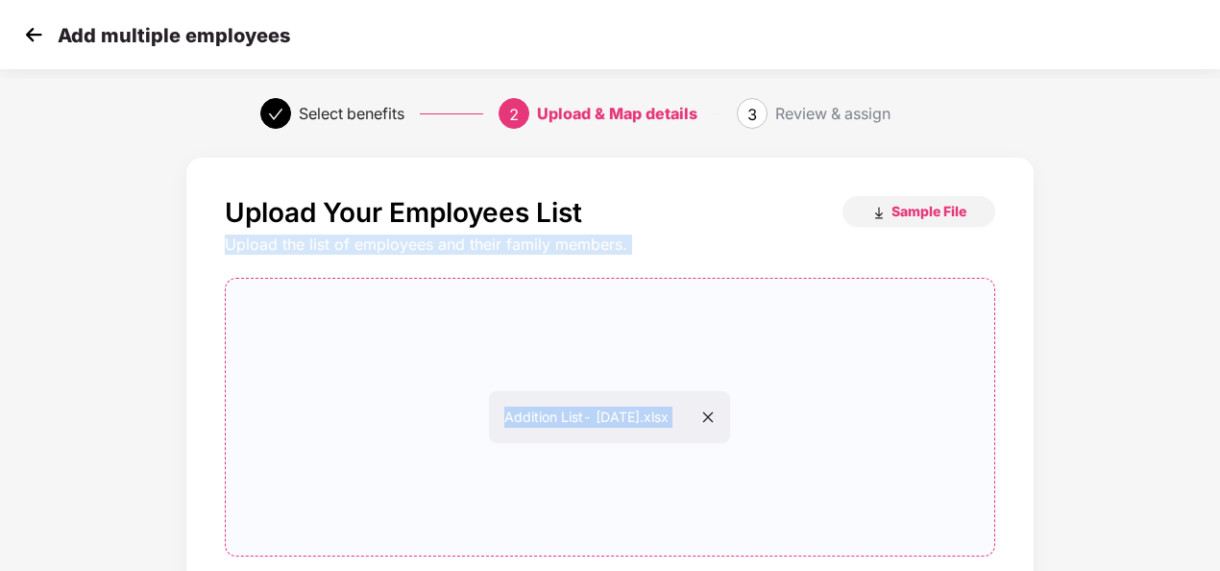
drag, startPoint x: 1219, startPoint y: 179, endPoint x: 1206, endPoint y: 369, distance: 190.7
click at [1206, 369] on div "Upload Your Employees List Sample File Upload the list of employees and their f…" at bounding box center [610, 459] width 1220 height 623
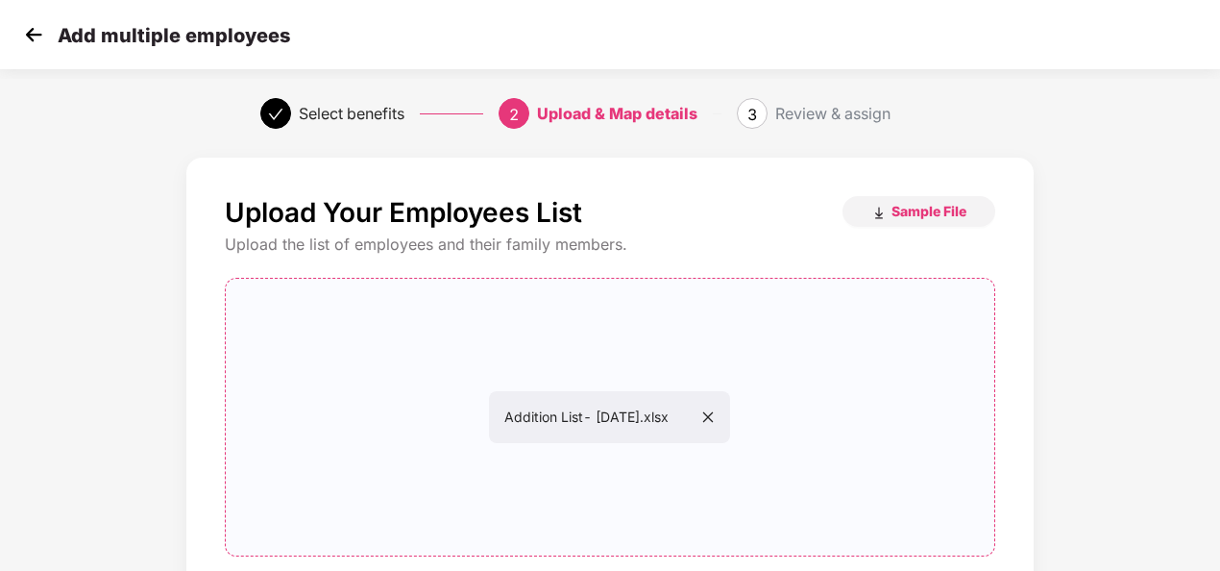
drag, startPoint x: 1206, startPoint y: 369, endPoint x: 1172, endPoint y: 292, distance: 83.9
click at [1172, 292] on div "Upload Your Employees List Sample File Upload the list of employees and their f…" at bounding box center [610, 459] width 1220 height 623
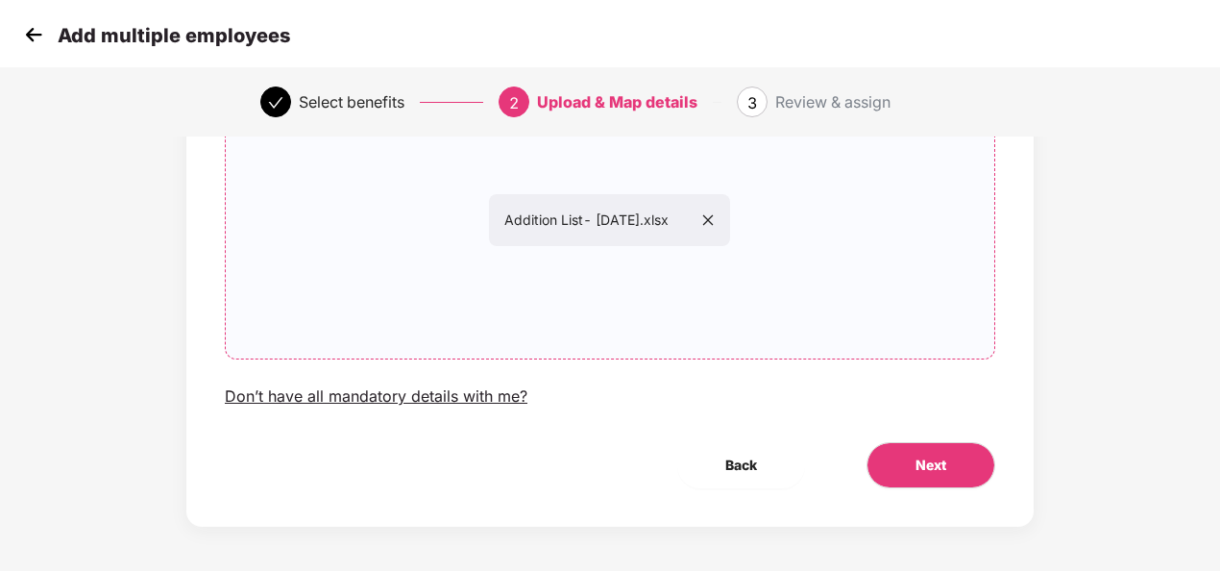
scroll to position [201, 2]
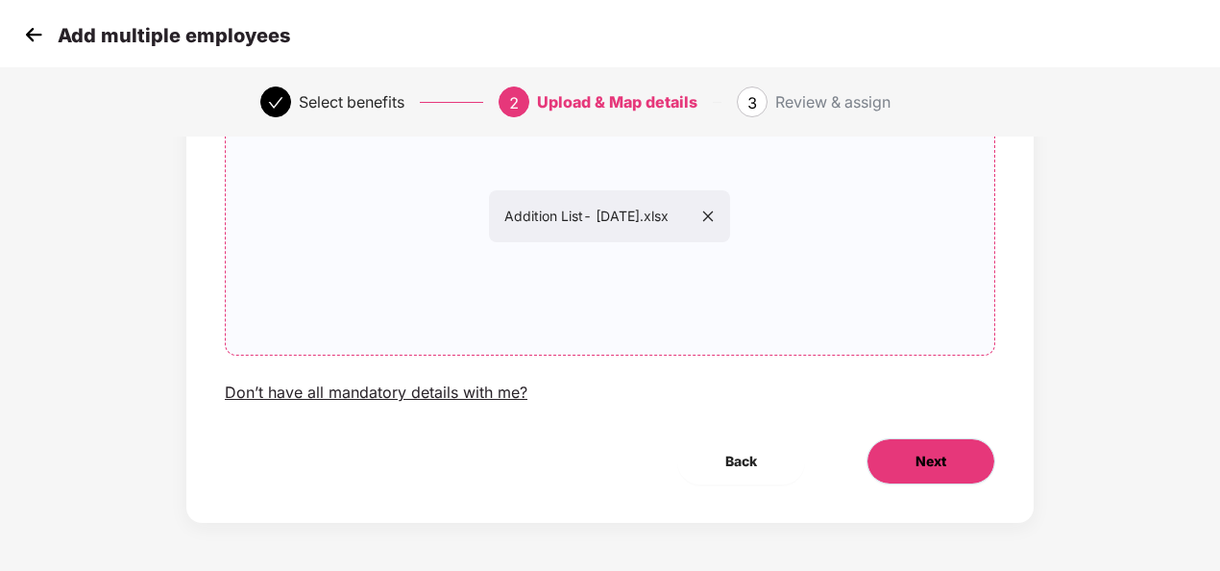
click at [922, 461] on span "Next" at bounding box center [930, 461] width 31 height 21
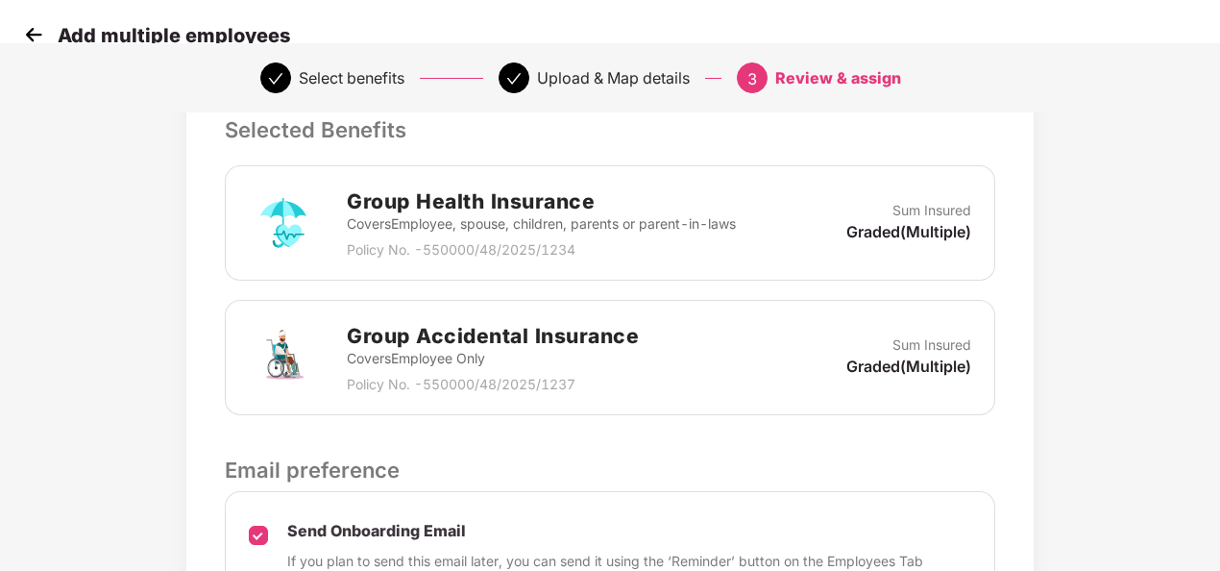
scroll to position [653, 2]
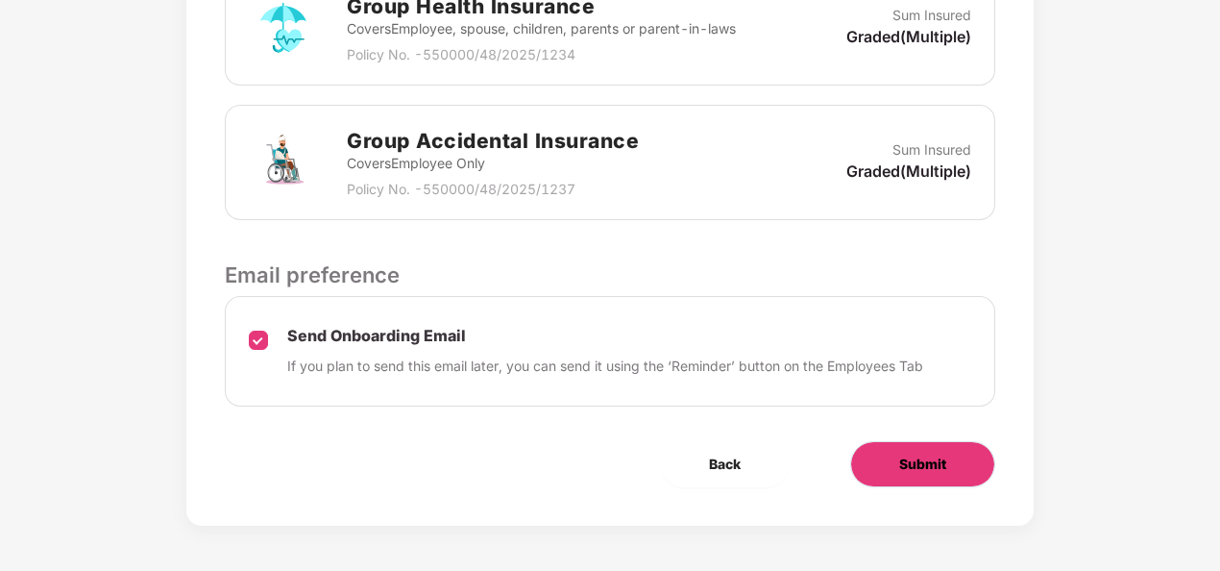
click at [928, 457] on span "Submit" at bounding box center [922, 463] width 47 height 21
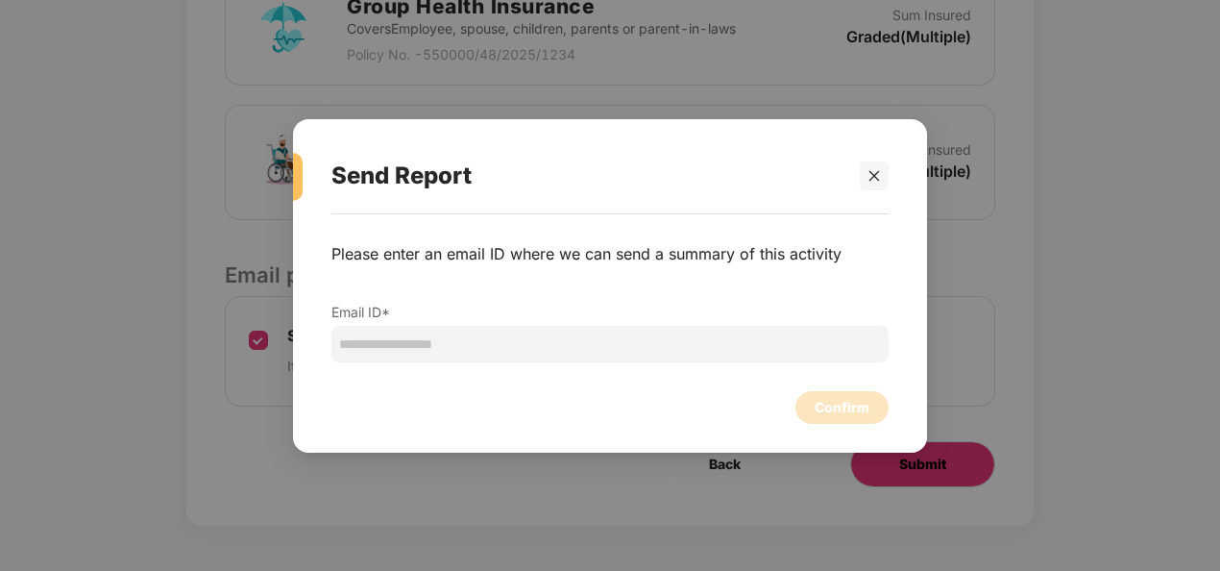
scroll to position [0, 2]
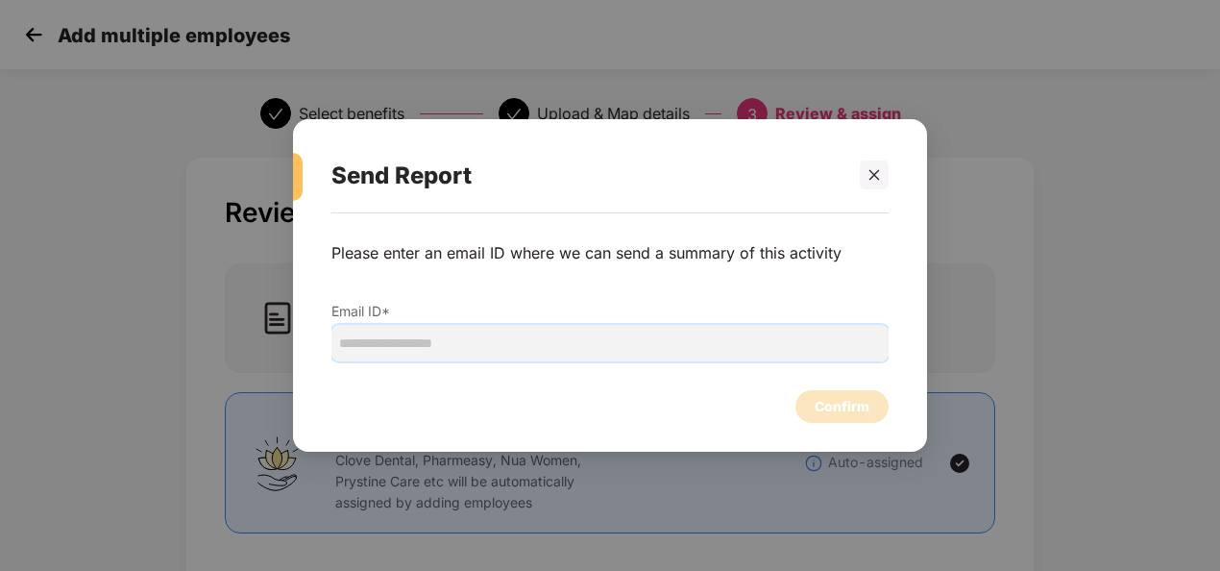
click at [559, 356] on input "email" at bounding box center [609, 343] width 557 height 37
type input "**********"
click at [851, 455] on div "**********" at bounding box center [610, 285] width 1220 height 571
click at [849, 411] on div "Confirm" at bounding box center [842, 406] width 55 height 21
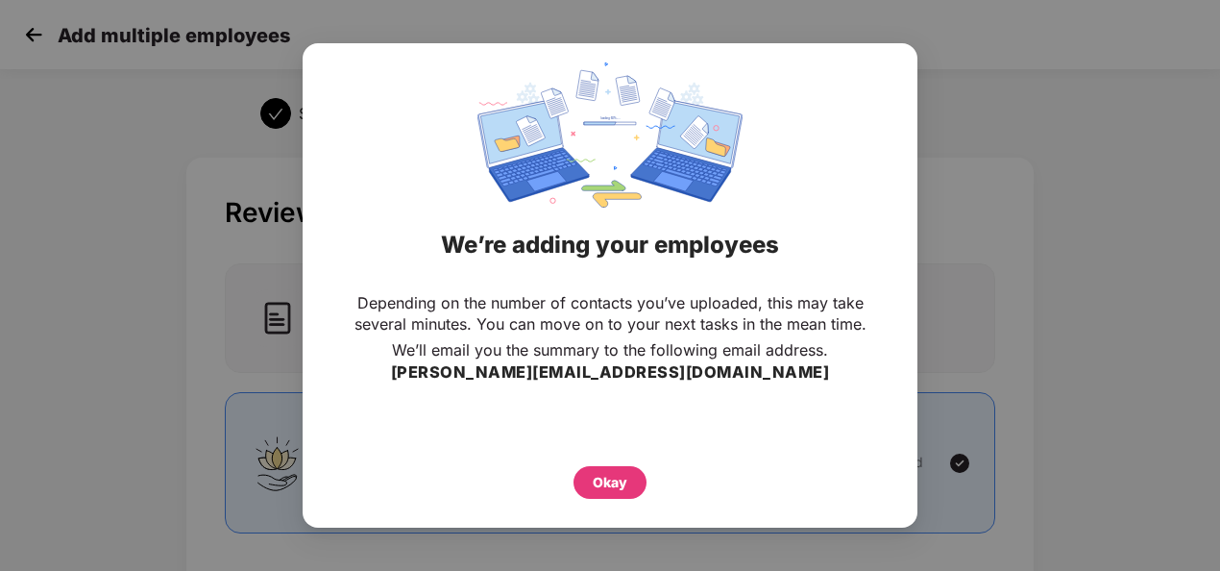
click at [609, 479] on div "Okay" at bounding box center [610, 482] width 35 height 21
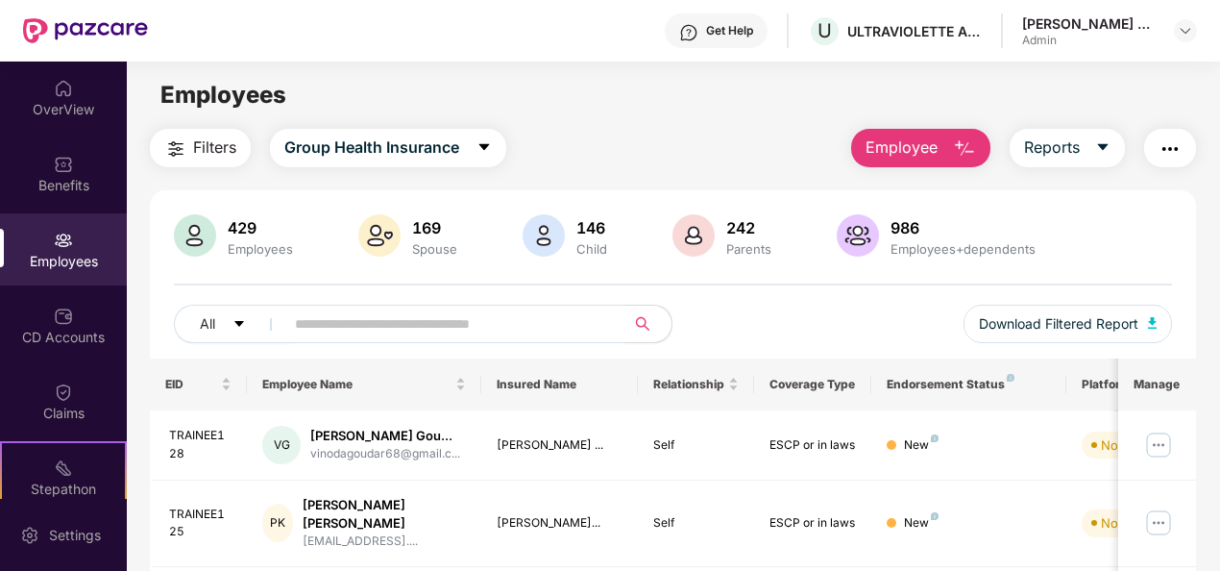
drag, startPoint x: 1217, startPoint y: 174, endPoint x: 1213, endPoint y: 233, distance: 59.7
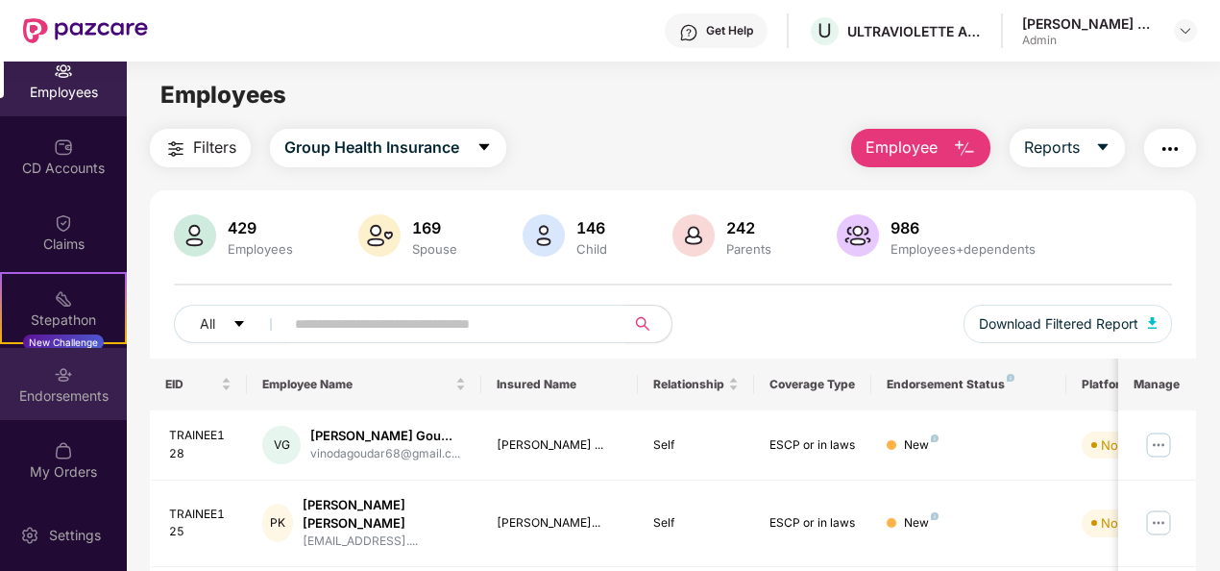
click at [75, 391] on div "Endorsements" at bounding box center [63, 395] width 127 height 19
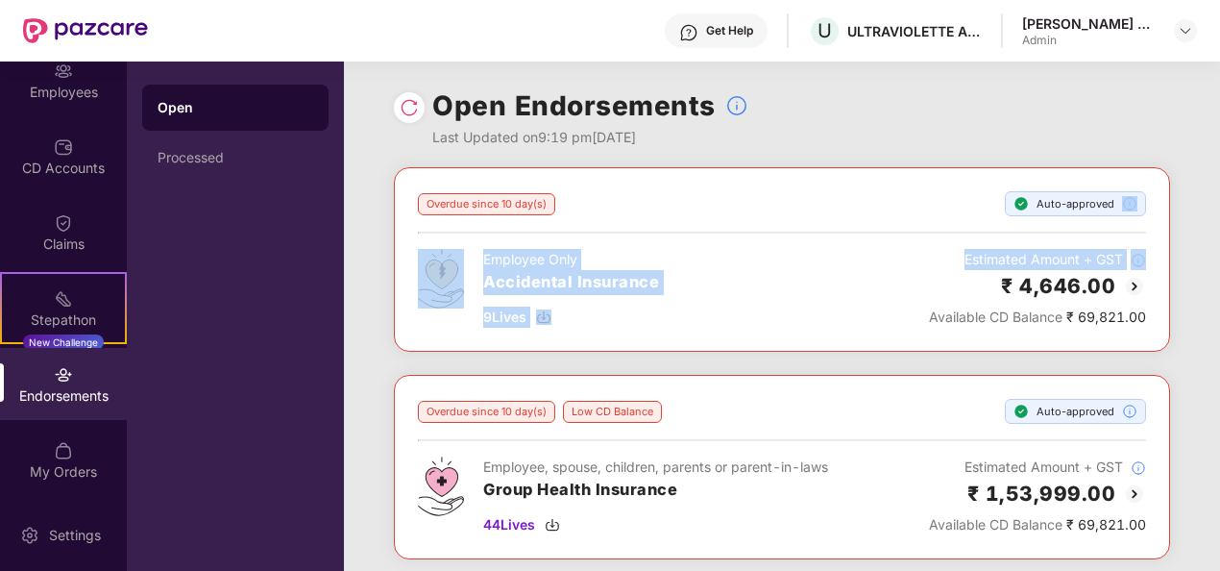
drag, startPoint x: 1216, startPoint y: 191, endPoint x: 1202, endPoint y: 295, distance: 104.7
click at [1202, 295] on div "Overdue since 10 day(s) Auto-approved Employee Only Accidental Insurance 9 Live…" at bounding box center [782, 375] width 876 height 417
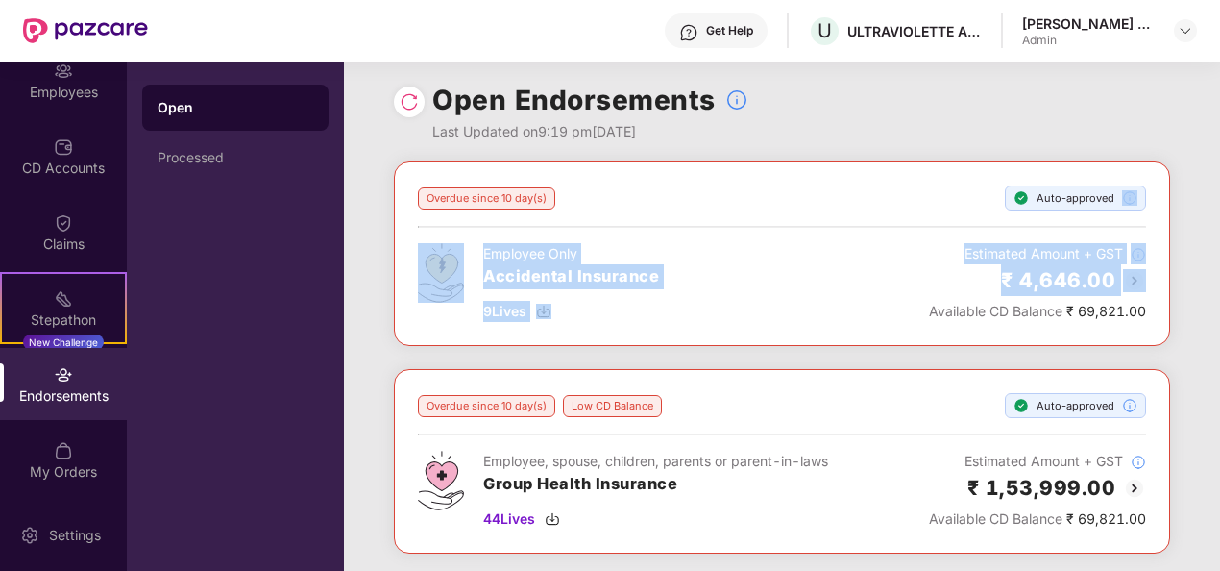
scroll to position [20, 0]
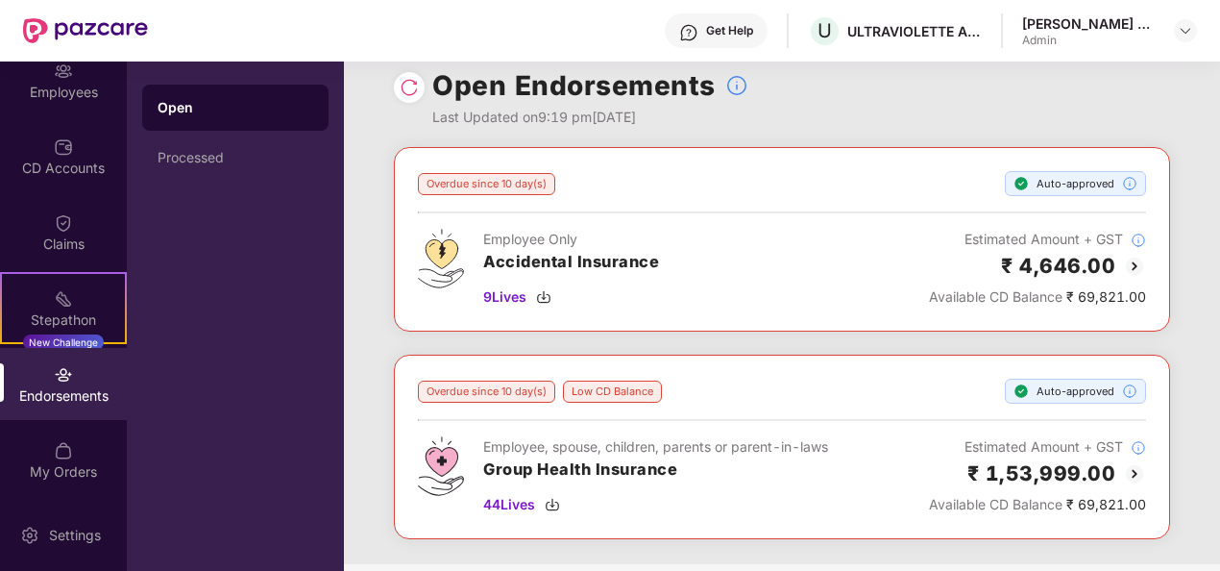
click at [1202, 285] on div "Overdue since 10 day(s) Auto-approved Employee Only Accidental Insurance 9 Live…" at bounding box center [782, 355] width 876 height 417
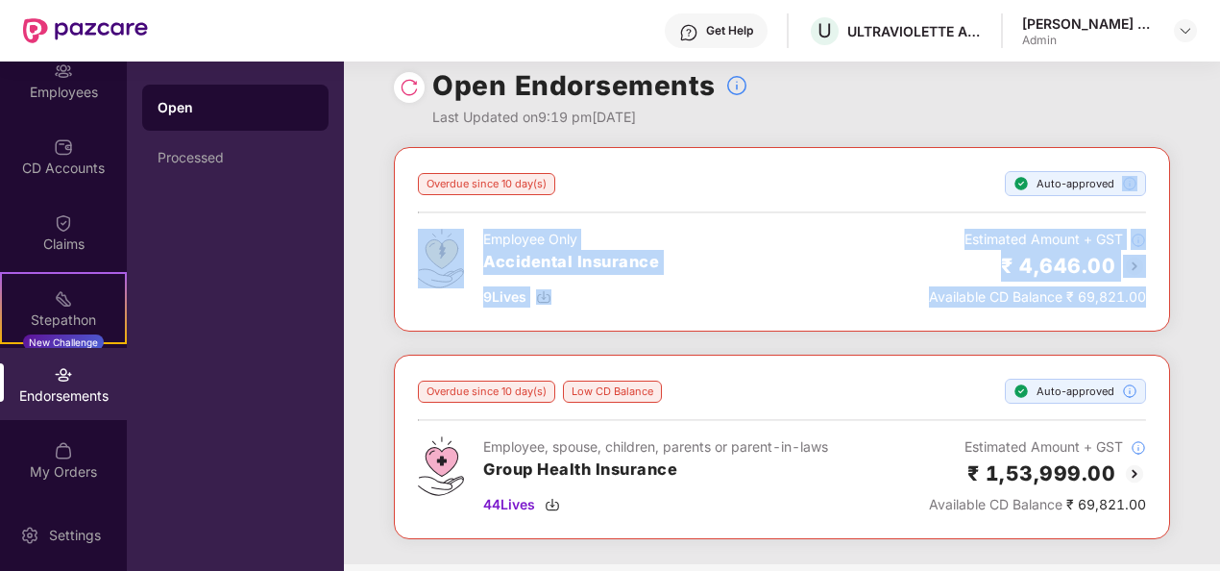
drag, startPoint x: 1217, startPoint y: 190, endPoint x: 1202, endPoint y: 318, distance: 128.7
click at [1202, 318] on div "Overdue since 10 day(s) Auto-approved Employee Only Accidental Insurance 9 Live…" at bounding box center [782, 355] width 876 height 417
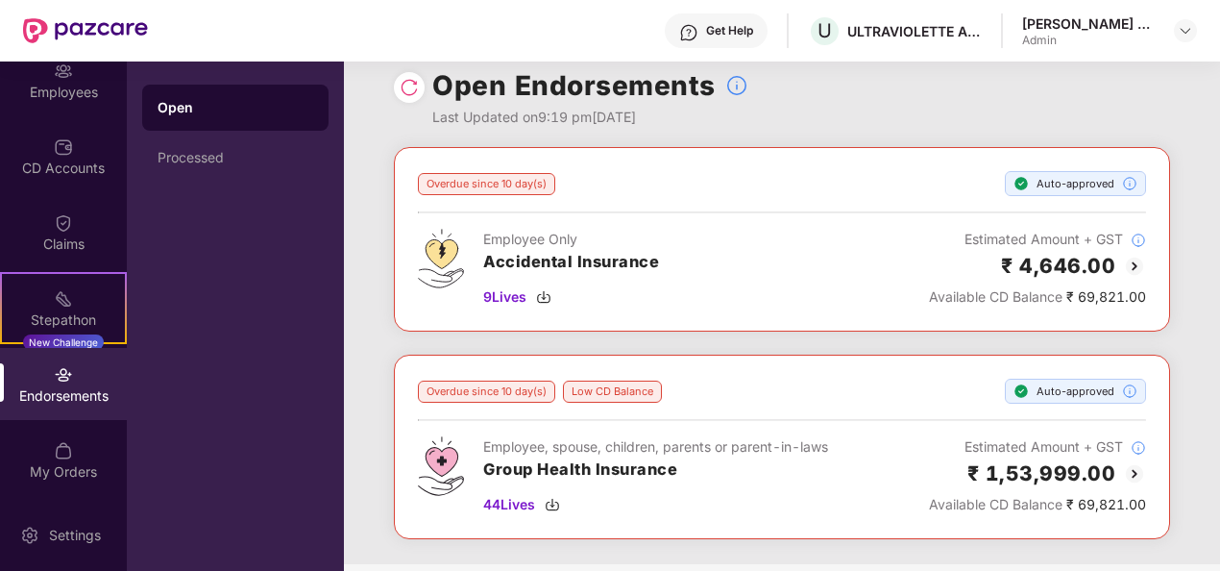
drag, startPoint x: 1202, startPoint y: 318, endPoint x: 1205, endPoint y: 361, distance: 43.3
click at [1205, 361] on div "Overdue since 10 day(s) Auto-approved Employee Only Accidental Insurance 9 Live…" at bounding box center [782, 355] width 876 height 417
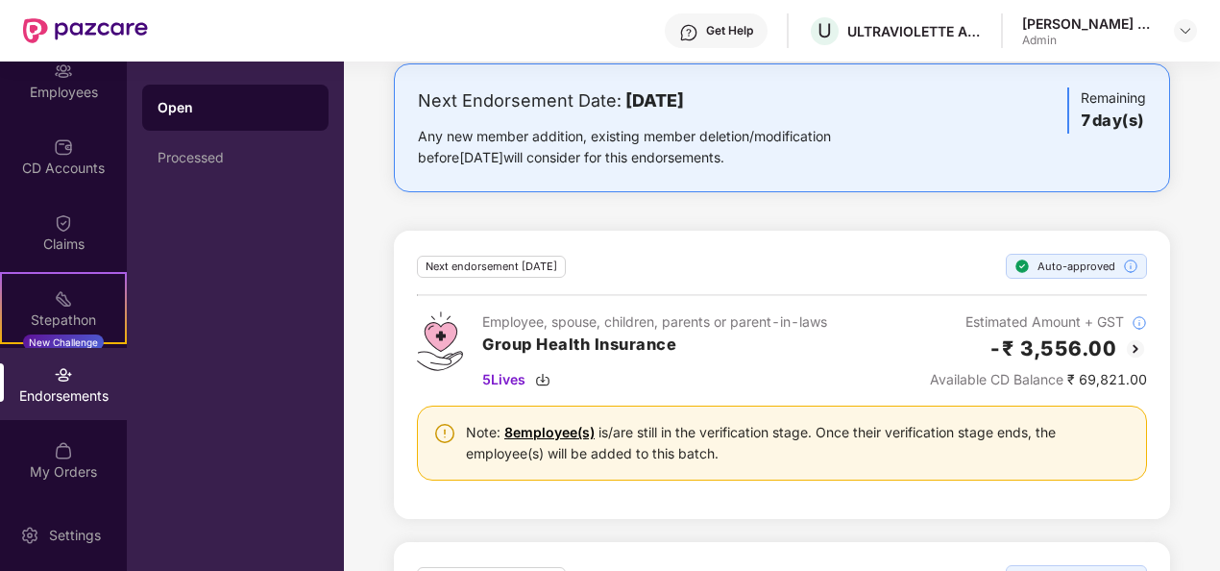
scroll to position [0, 0]
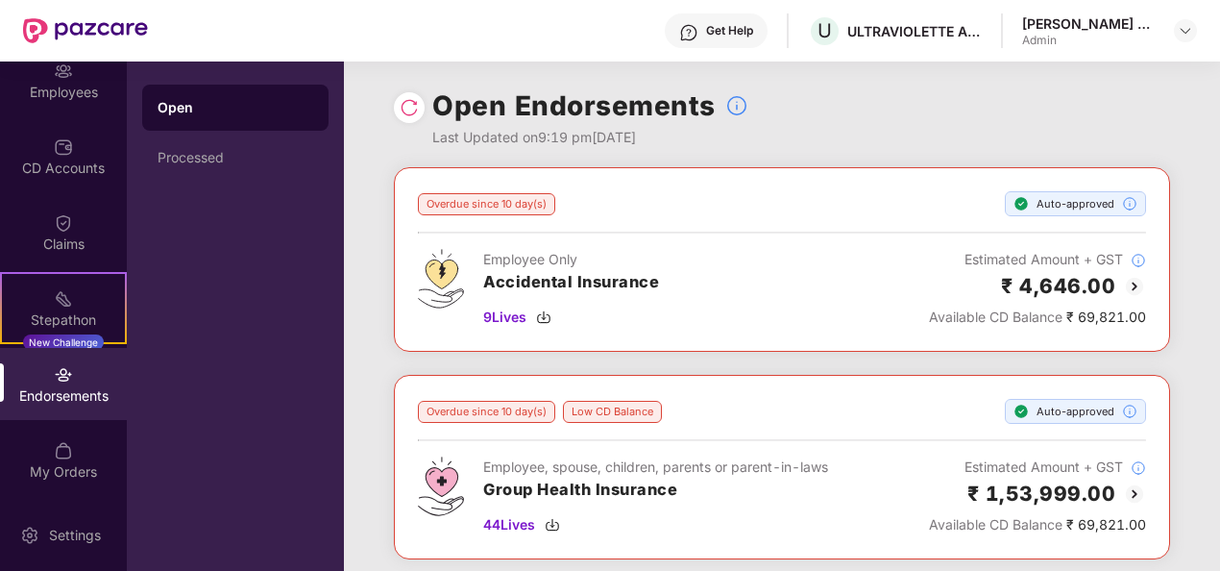
click at [215, 85] on div "Open" at bounding box center [235, 108] width 186 height 46
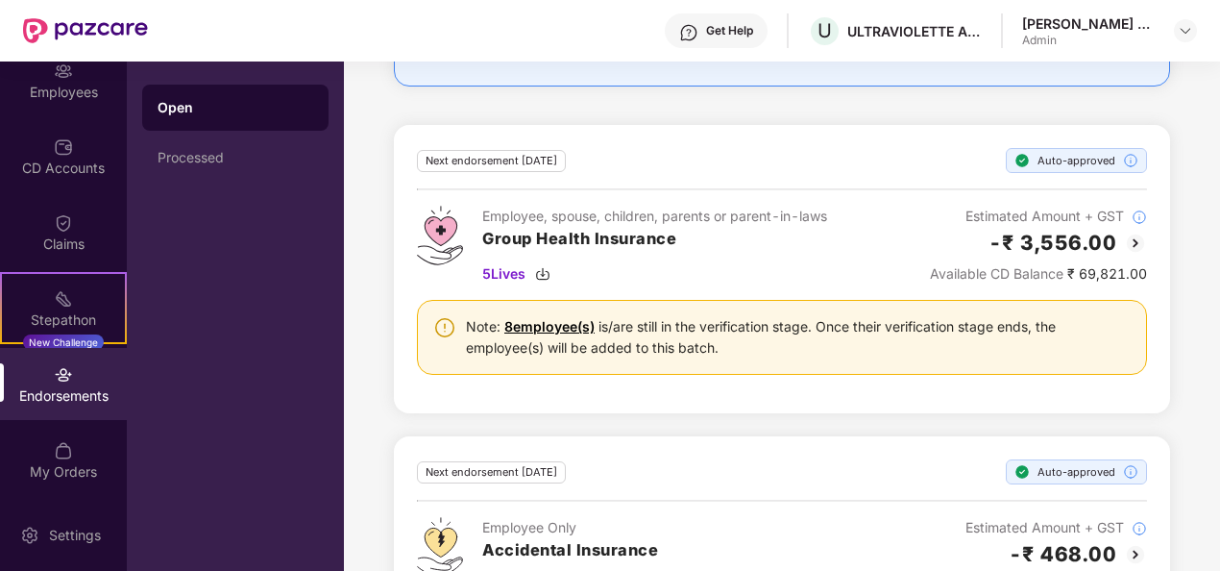
scroll to position [630, 0]
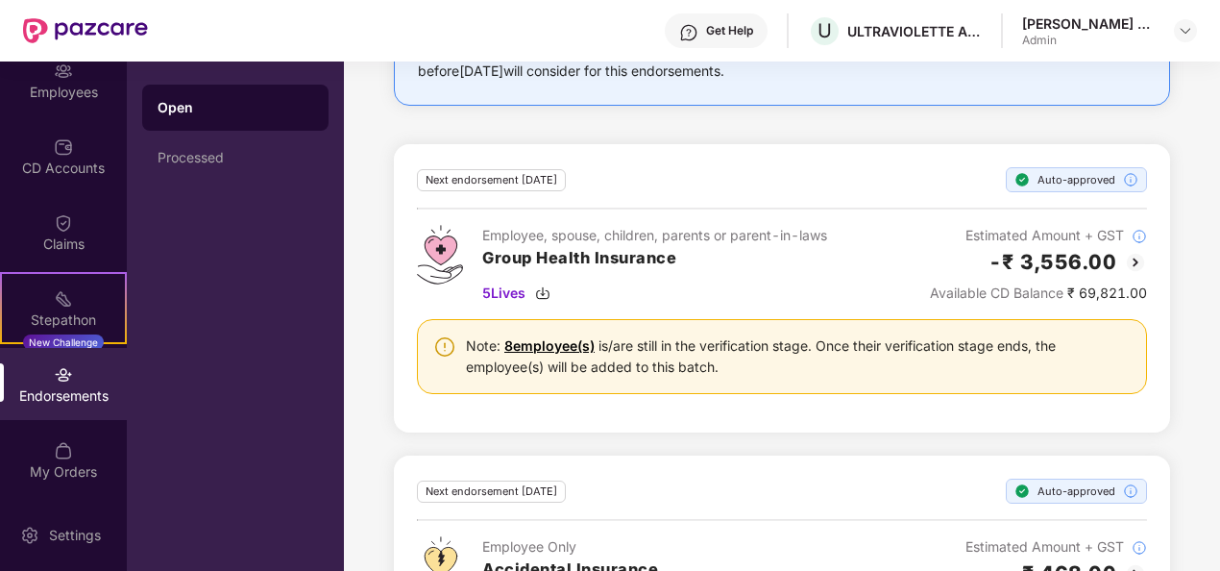
click at [546, 339] on link "8 employee(s)" at bounding box center [549, 345] width 90 height 16
click at [79, 397] on div "Endorsements" at bounding box center [63, 395] width 127 height 19
click at [66, 93] on div "Employees" at bounding box center [63, 92] width 127 height 19
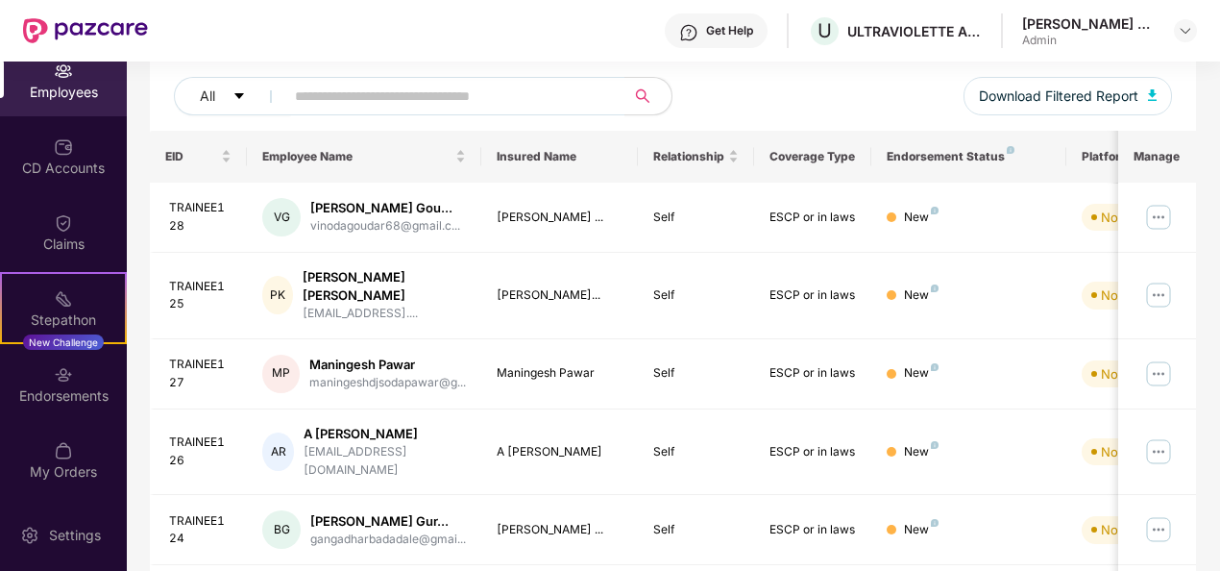
scroll to position [630, 0]
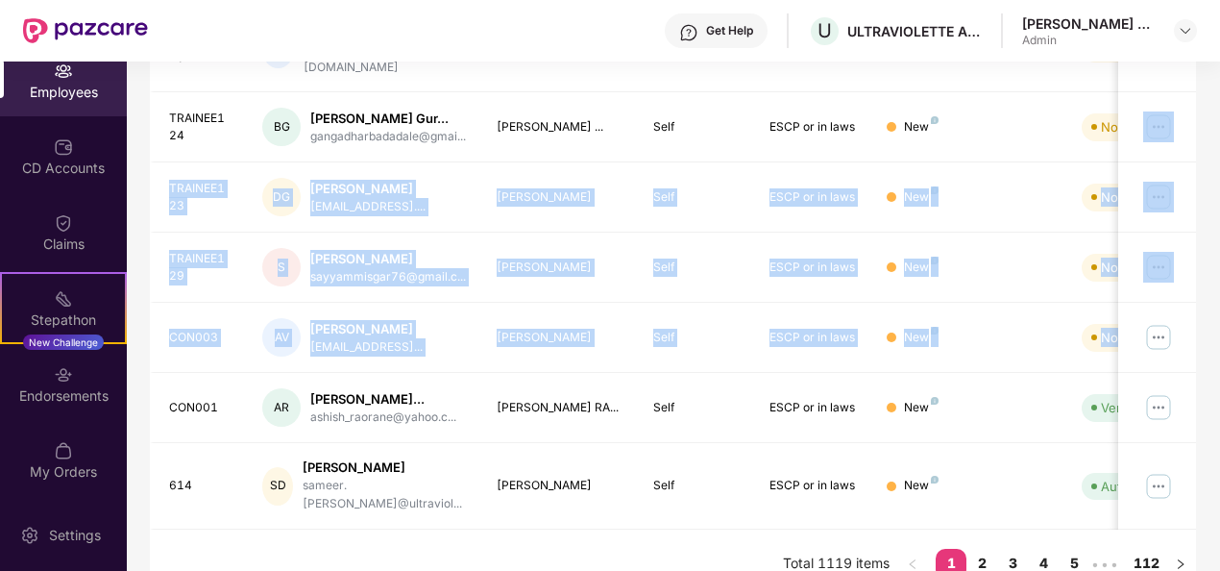
drag, startPoint x: 1216, startPoint y: 353, endPoint x: 1221, endPoint y: 145, distance: 207.5
click at [1219, 145] on html "Get Help U ULTRAVIOLETTE AUTOMOTIVE PRIVATE LIMITED Anush E A Admin OverView Be…" at bounding box center [610, 285] width 1220 height 571
click at [1068, 281] on td "Not Verified" at bounding box center [1134, 267] width 136 height 70
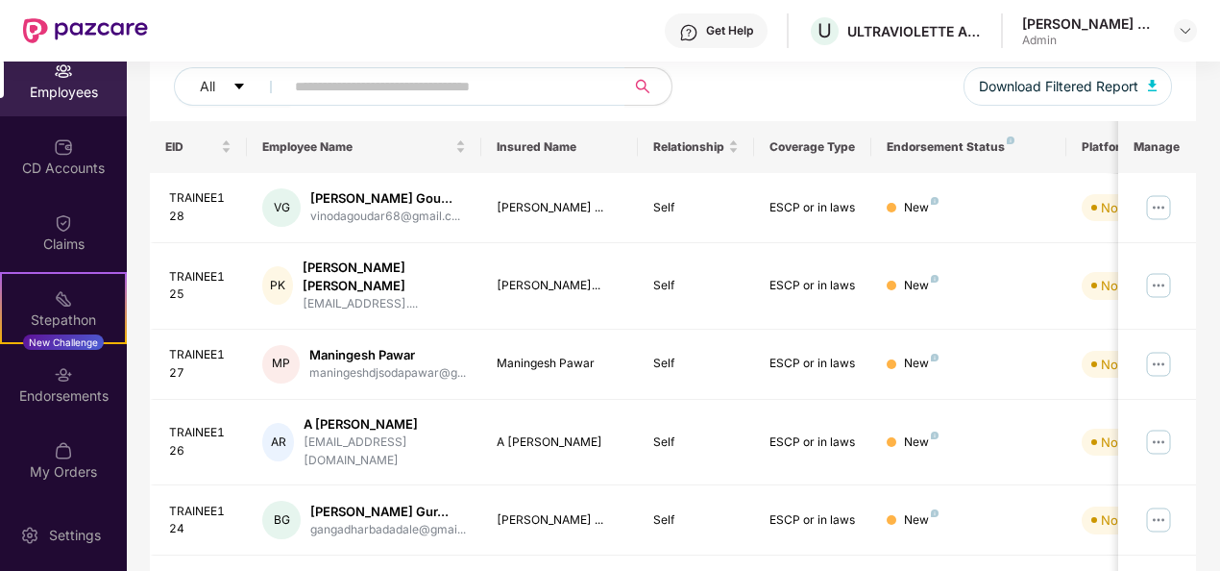
scroll to position [0, 0]
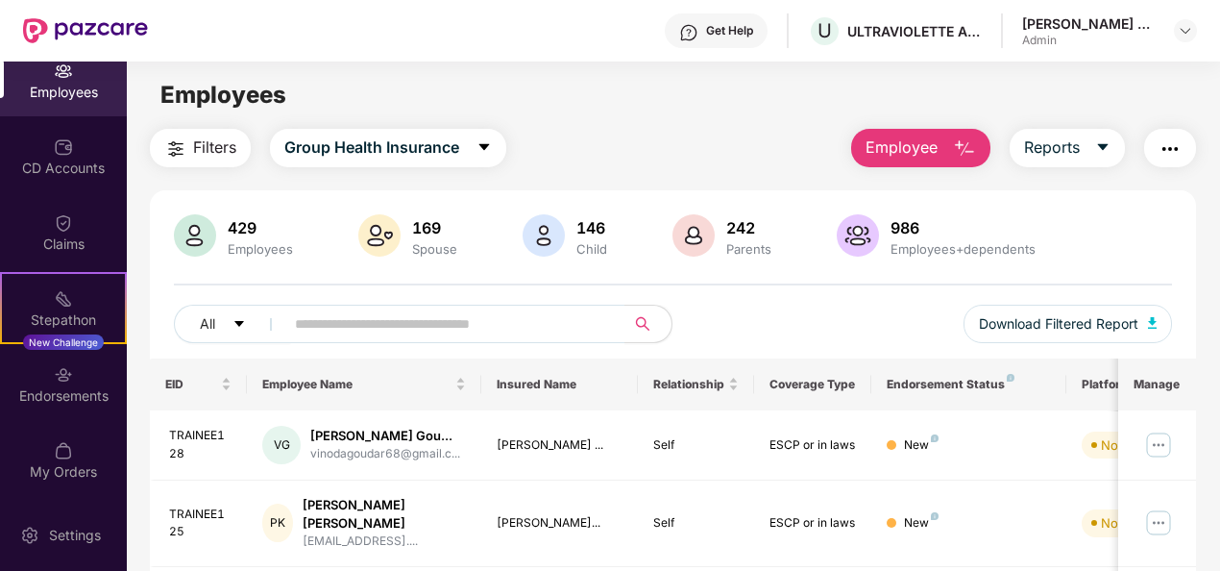
click at [950, 151] on button "Employee" at bounding box center [920, 148] width 139 height 38
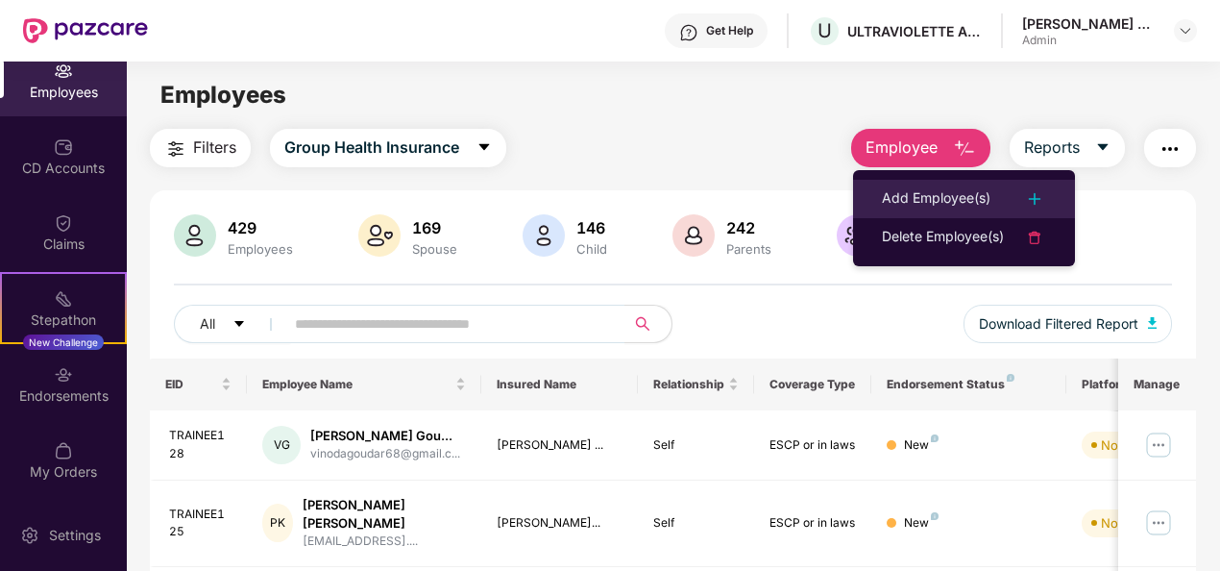
click at [958, 199] on div "Add Employee(s)" at bounding box center [936, 198] width 109 height 23
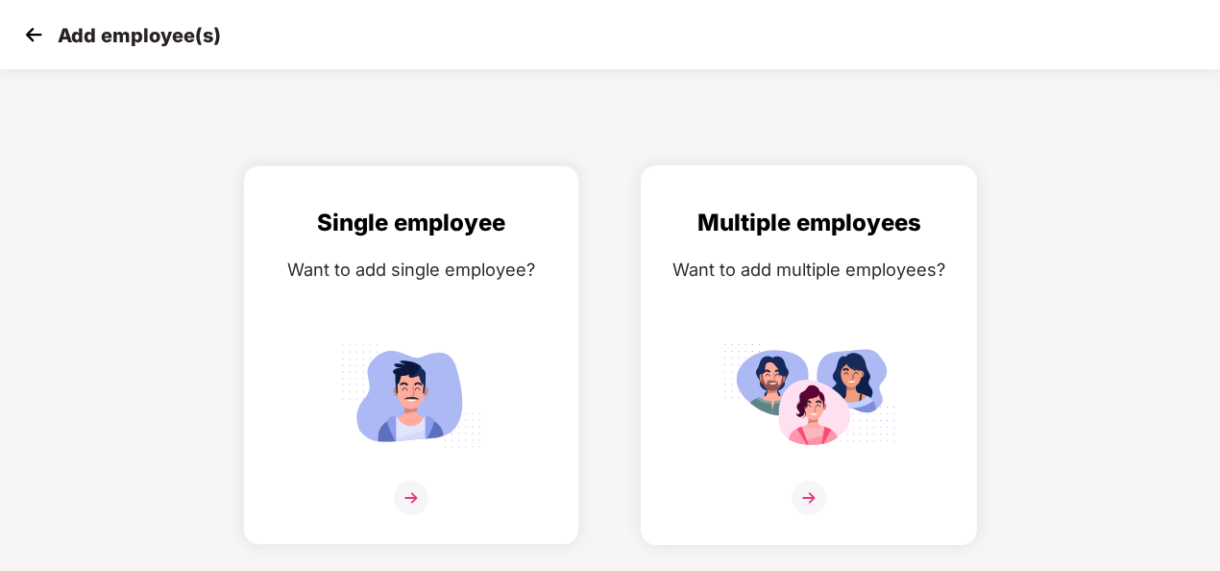
click at [817, 501] on img at bounding box center [809, 497] width 35 height 35
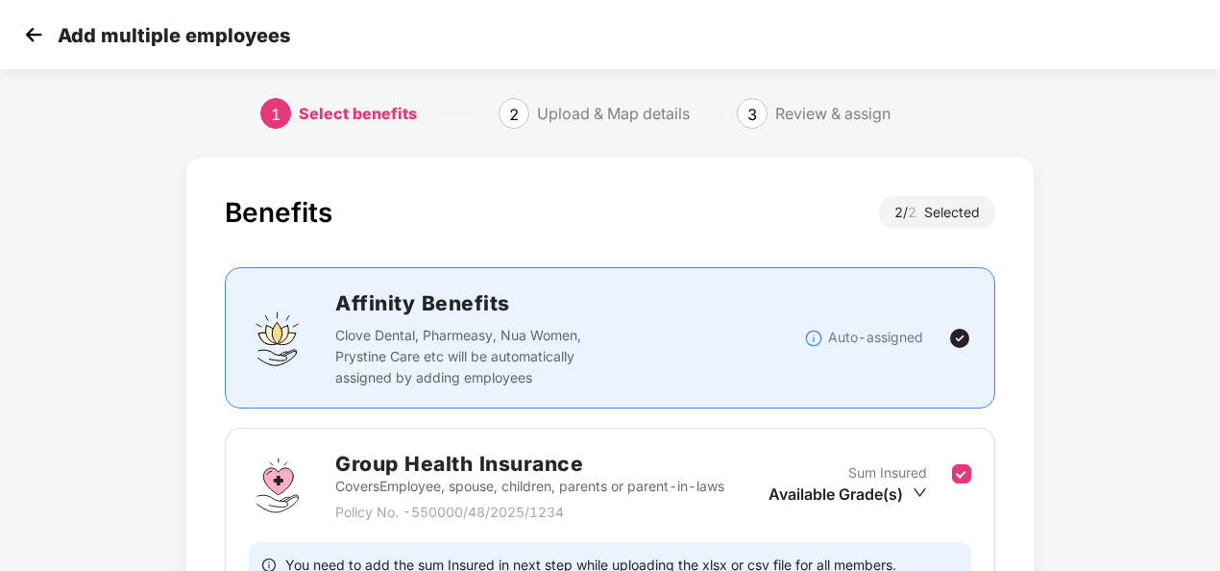
scroll to position [0, 2]
drag, startPoint x: 1219, startPoint y: 213, endPoint x: 1221, endPoint y: 381, distance: 168.1
click at [1219, 381] on html "Add multiple employees 1 Select benefits 2 Upload & Map details 3 Review & assi…" at bounding box center [610, 285] width 1220 height 571
drag, startPoint x: 1221, startPoint y: 381, endPoint x: 1170, endPoint y: 234, distance: 155.5
click at [1170, 234] on div "Benefits 2 / 2 Selected Affinity Benefits Clove Dental, Pharmeasy, Nua Women, P…" at bounding box center [610, 560] width 1220 height 825
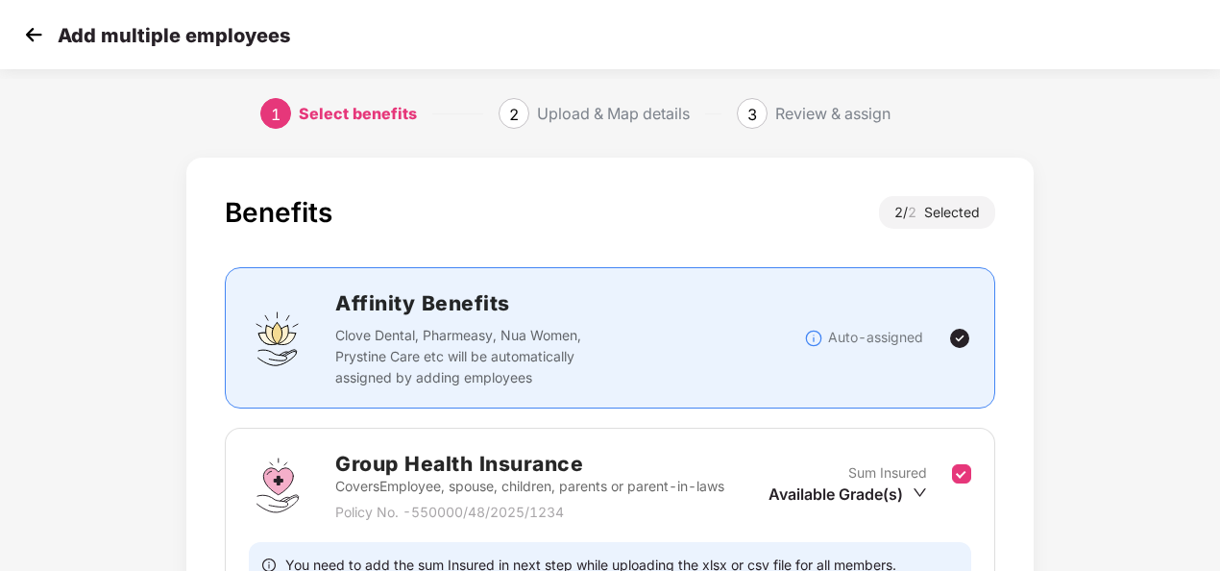
scroll to position [6, 2]
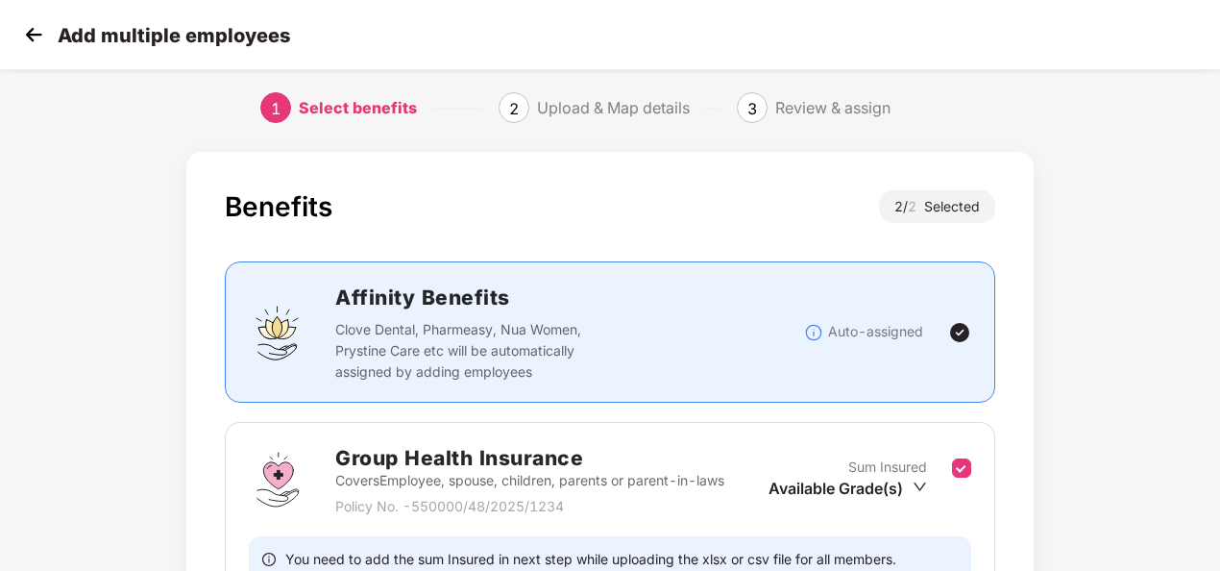
click at [1085, 297] on div "Benefits 2 / 2 Selected Affinity Benefits Clove Dental, Pharmeasy, Nua Women, P…" at bounding box center [610, 554] width 1016 height 825
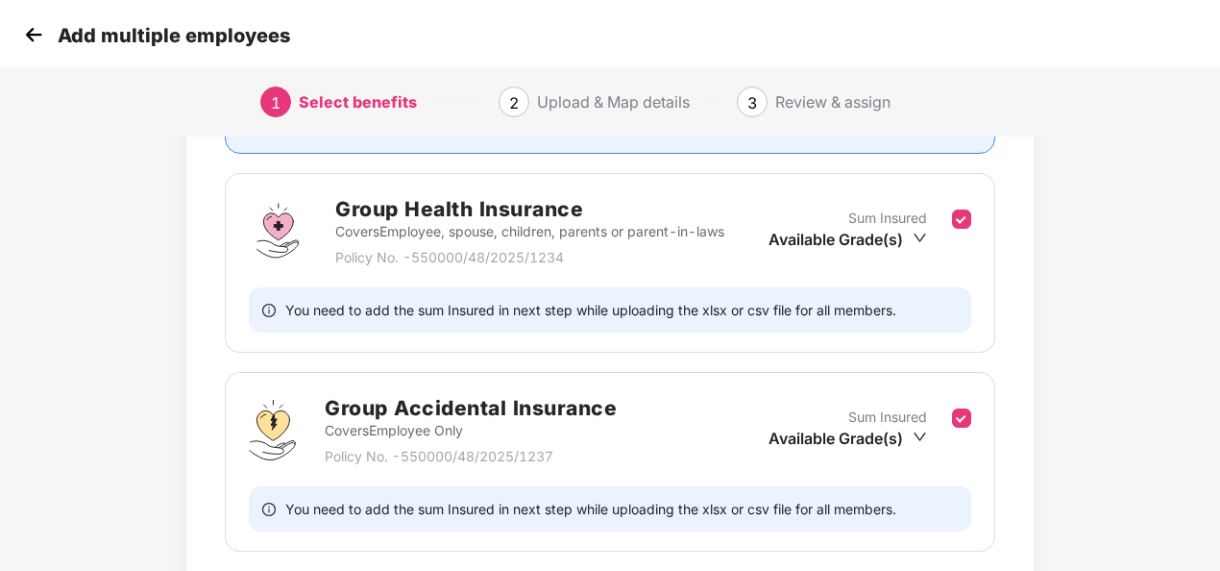
scroll to position [401, 2]
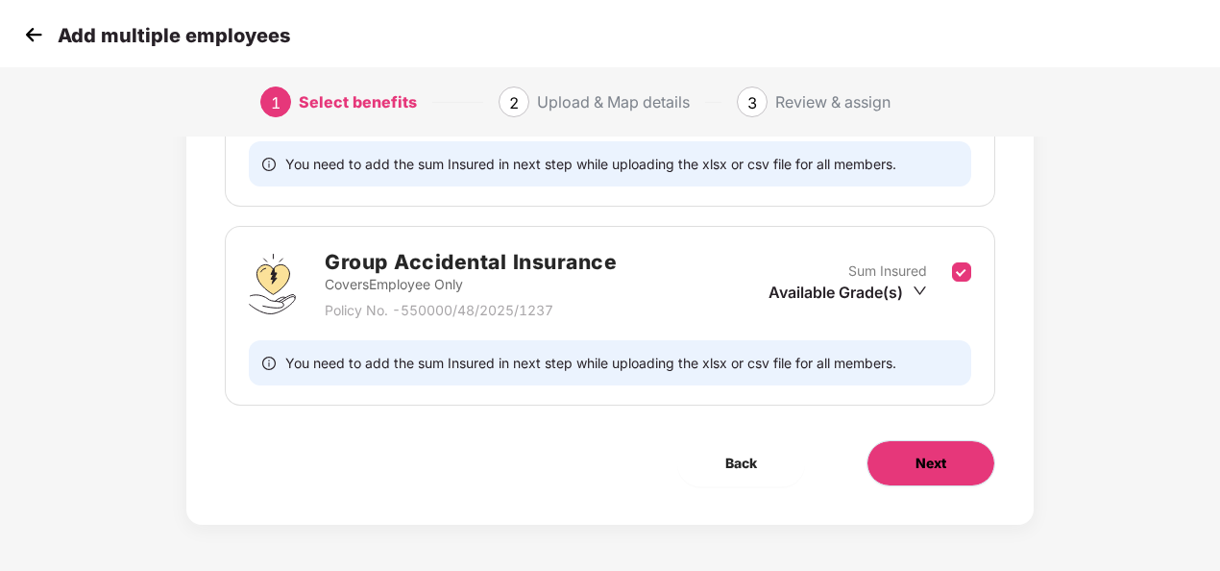
click at [958, 467] on button "Next" at bounding box center [930, 463] width 129 height 46
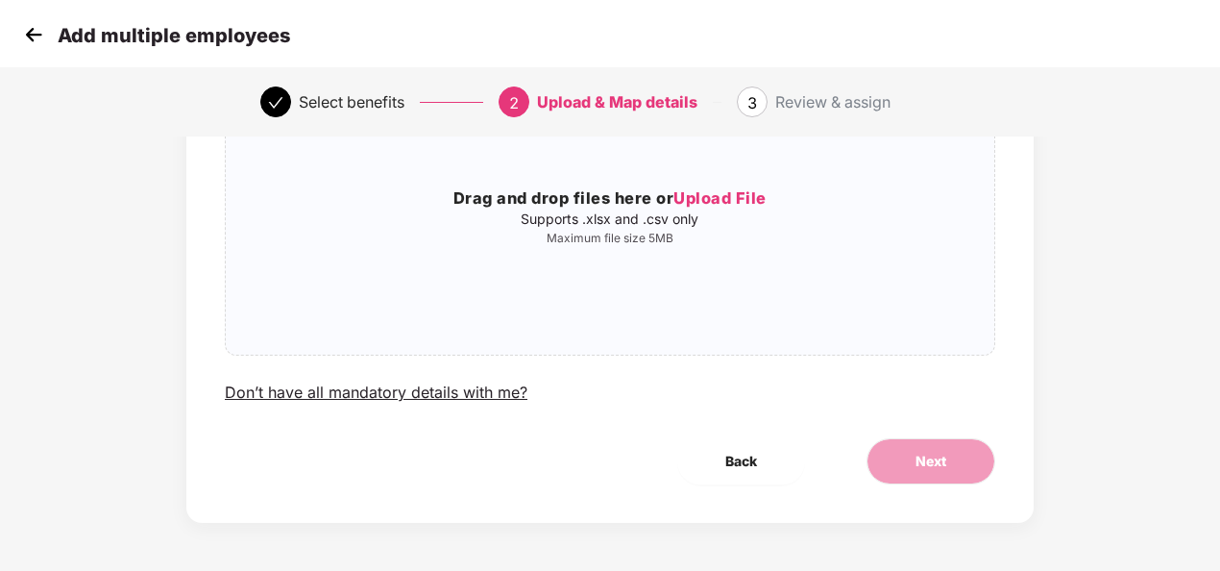
scroll to position [0, 2]
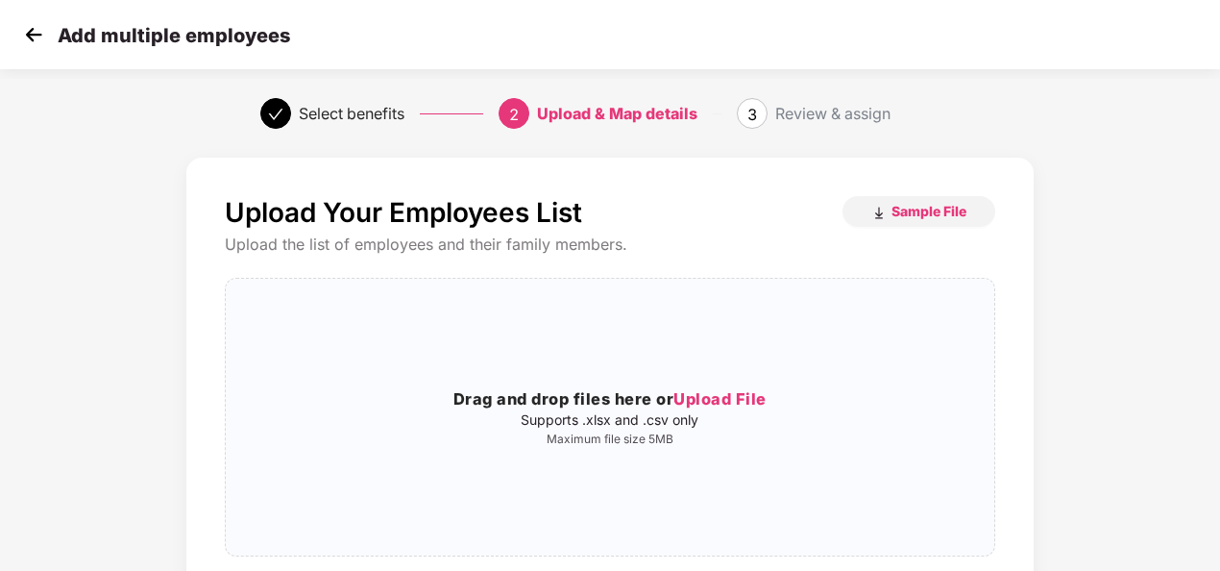
click at [21, 34] on img at bounding box center [33, 34] width 29 height 29
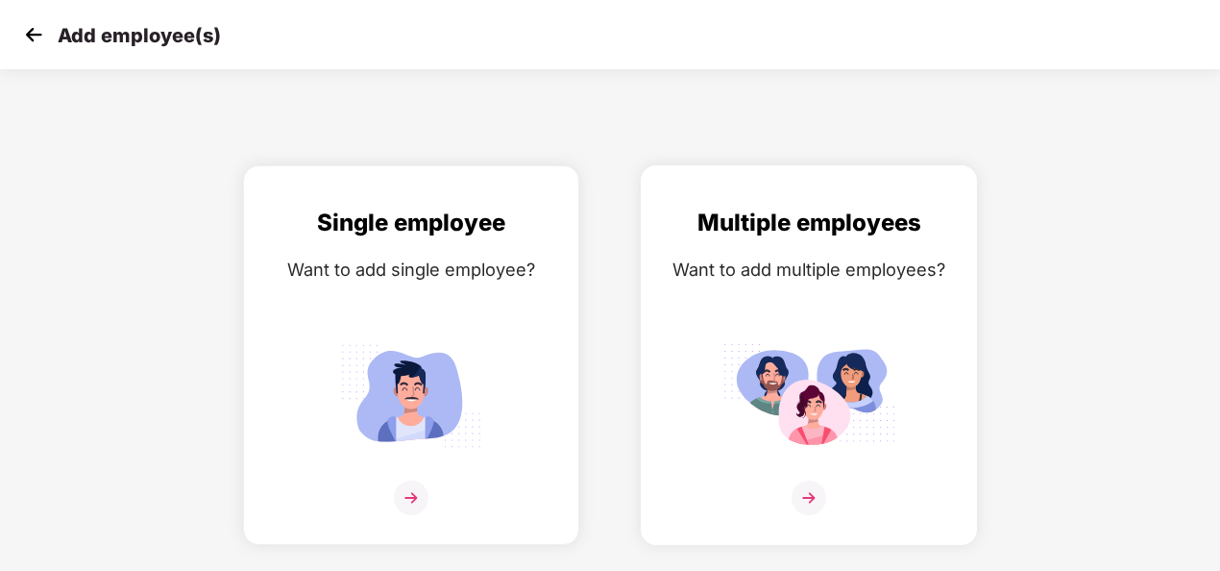
click at [796, 496] on img at bounding box center [809, 497] width 35 height 35
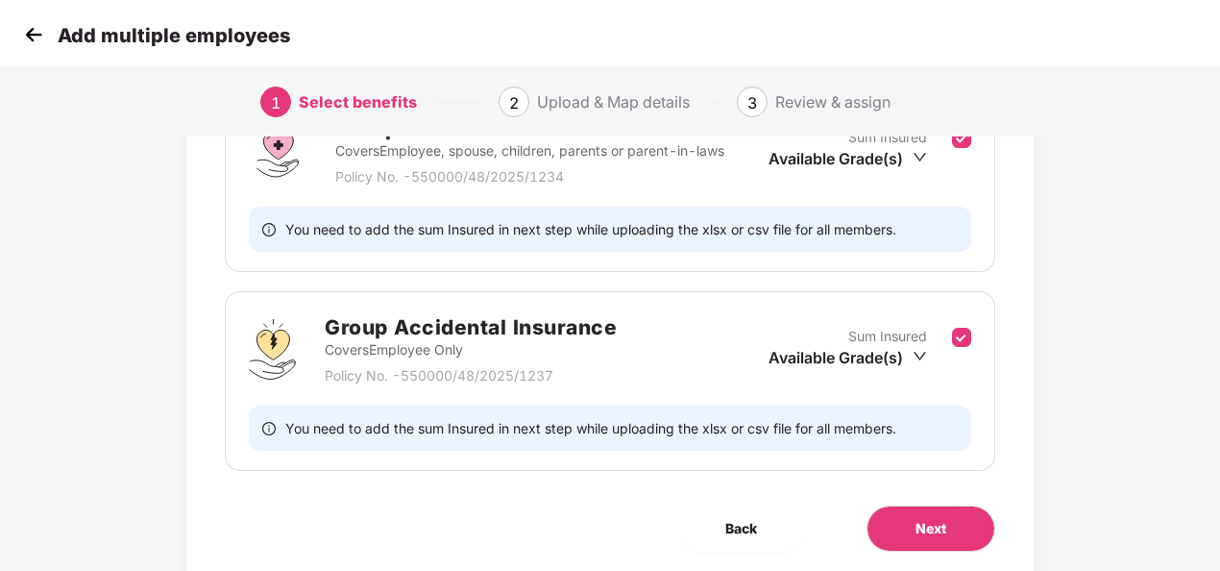
scroll to position [401, 0]
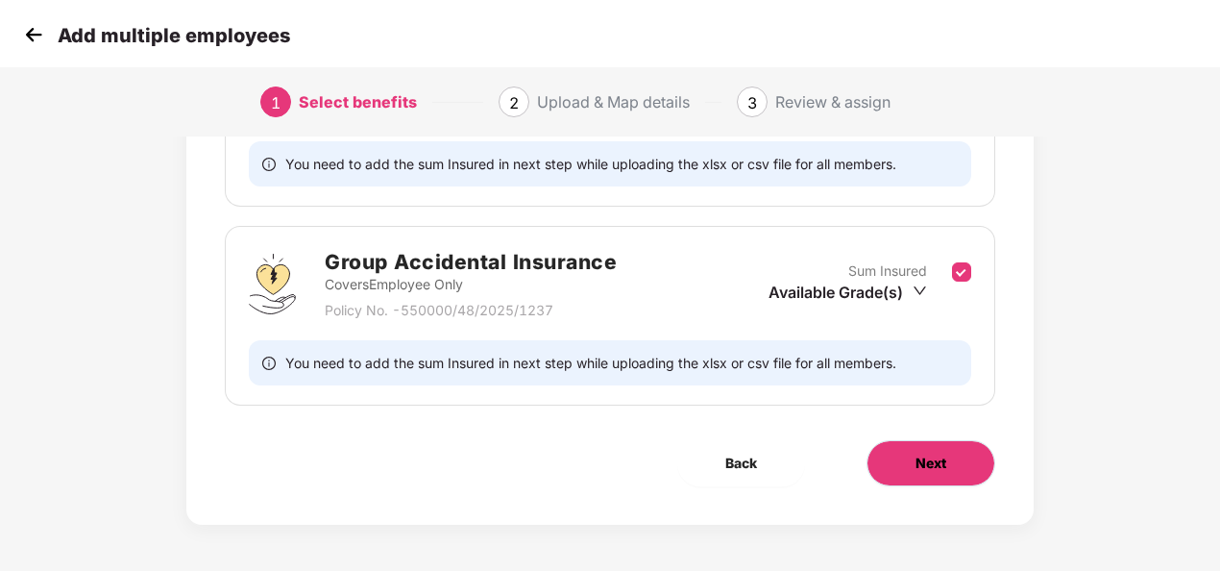
click at [945, 458] on span "Next" at bounding box center [930, 462] width 31 height 21
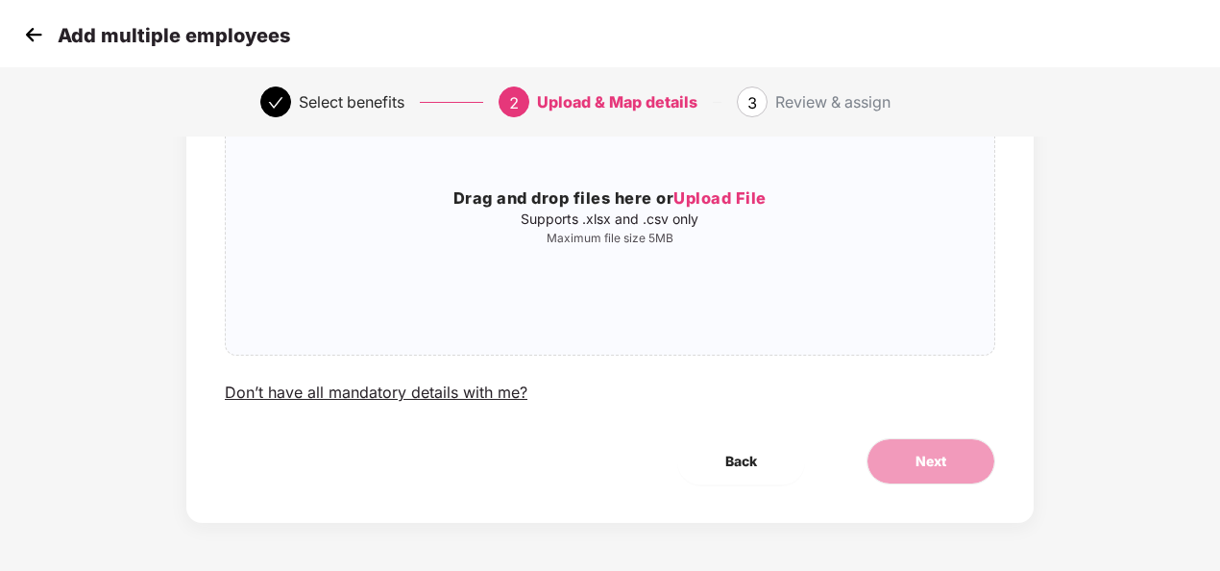
scroll to position [0, 0]
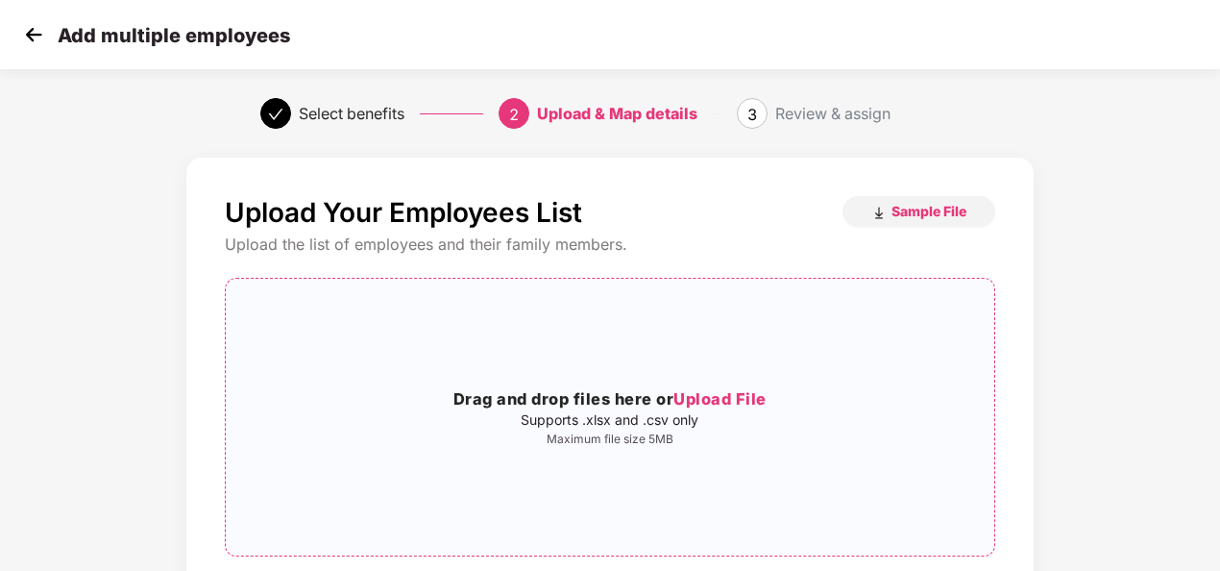
click at [705, 396] on span "Upload File" at bounding box center [719, 398] width 93 height 19
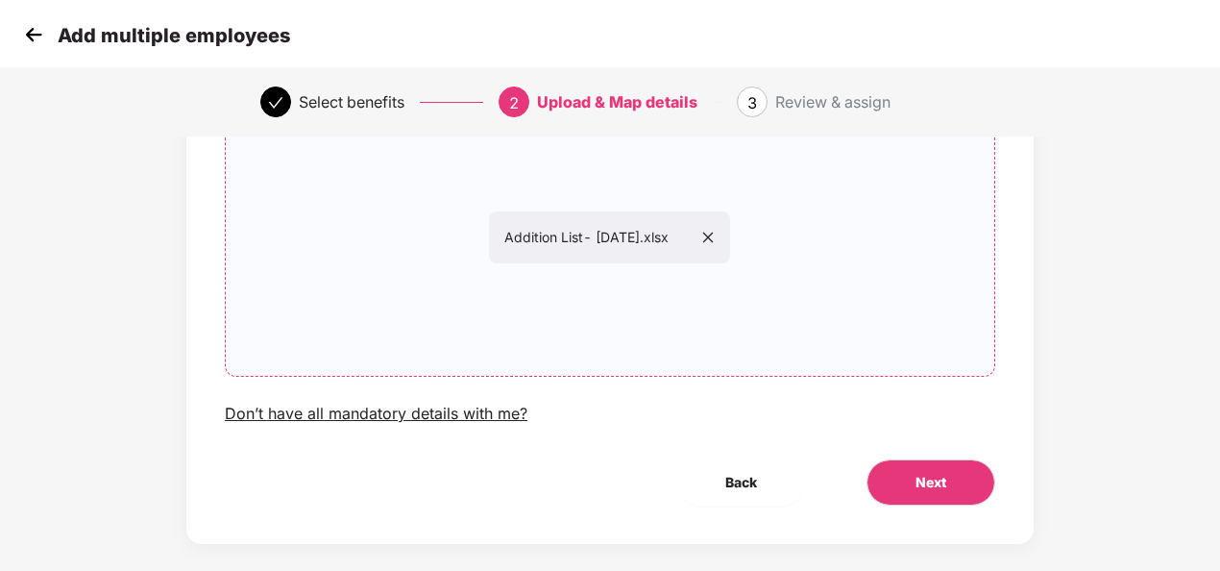
scroll to position [201, 0]
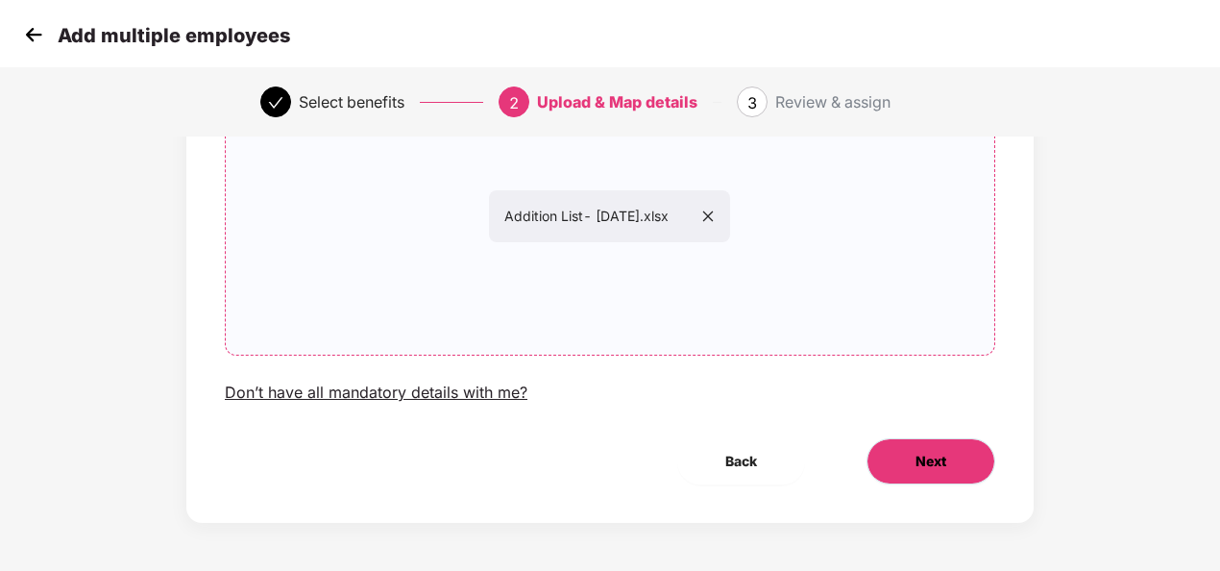
click at [941, 449] on button "Next" at bounding box center [930, 461] width 129 height 46
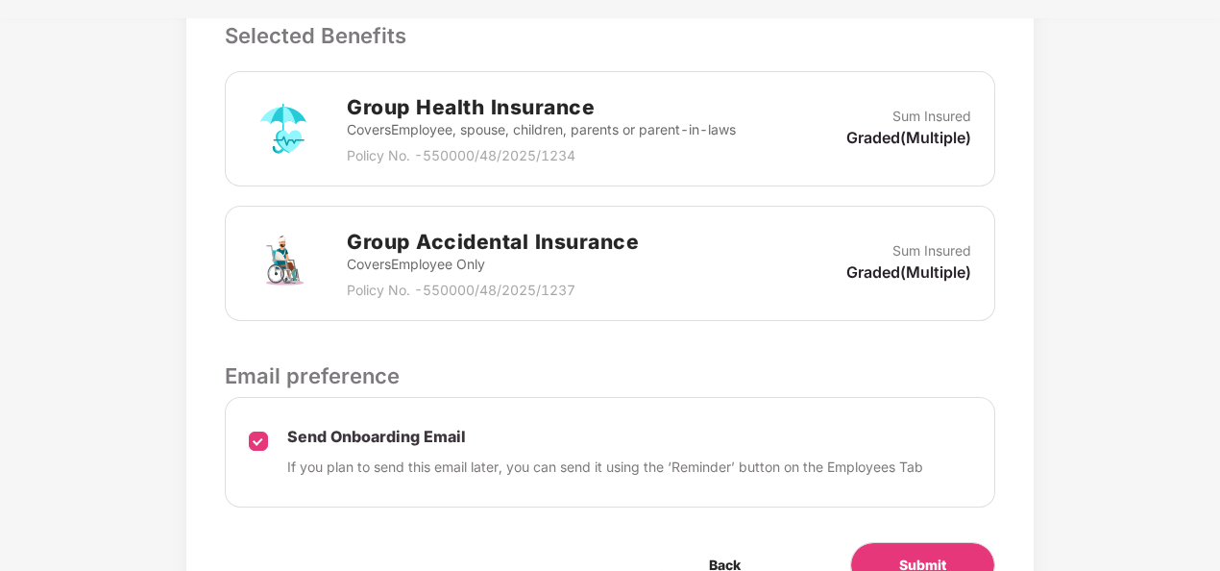
scroll to position [560, 0]
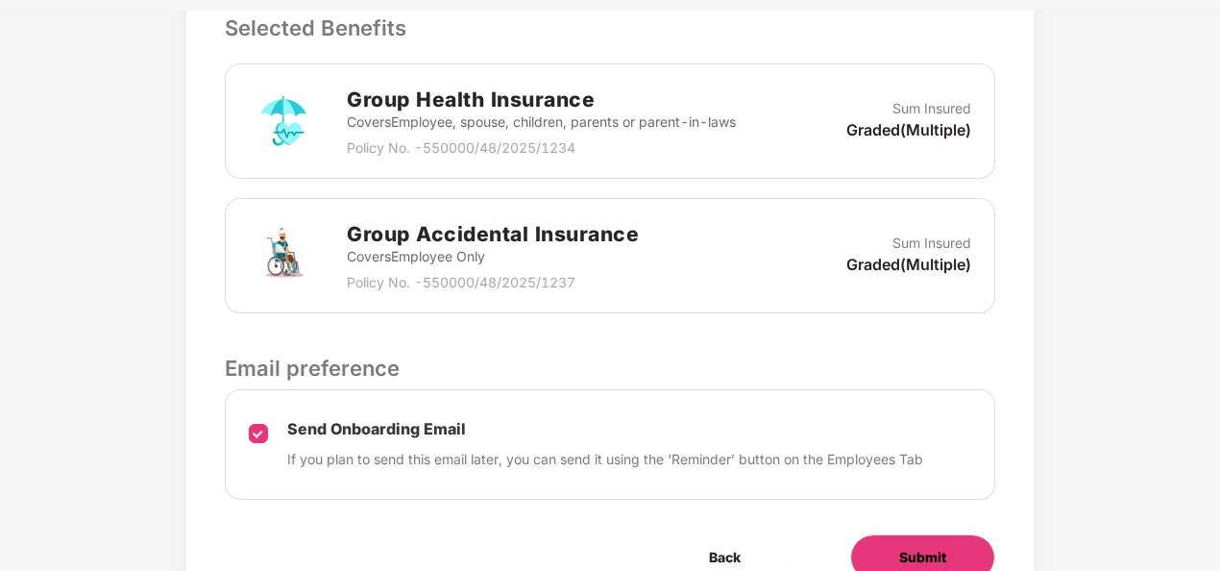
click at [899, 549] on span "Submit" at bounding box center [922, 557] width 47 height 21
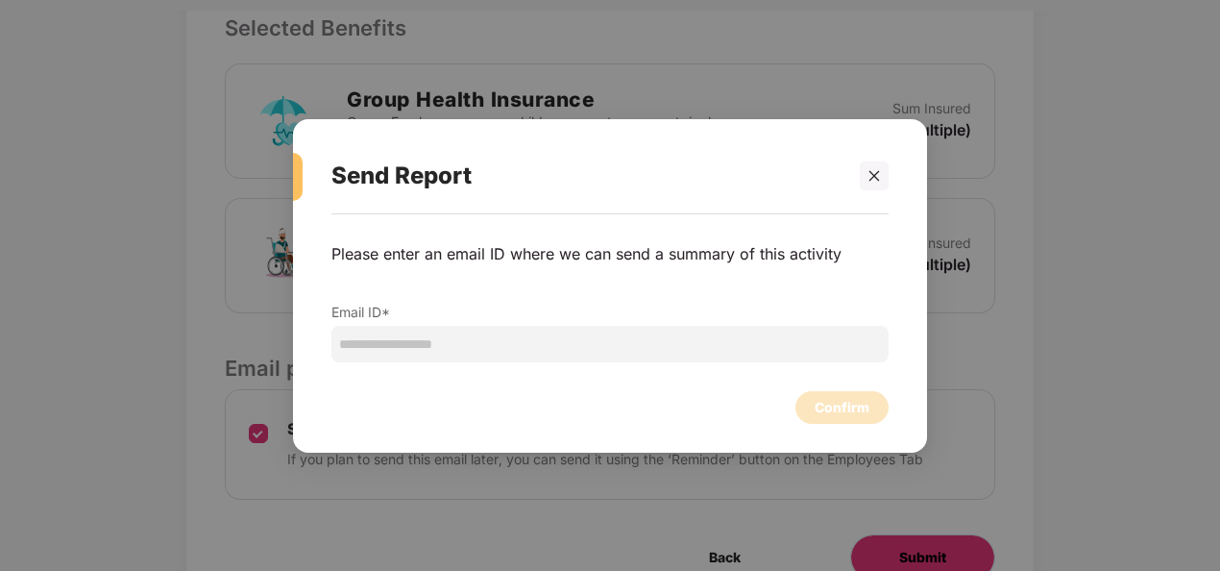
scroll to position [0, 0]
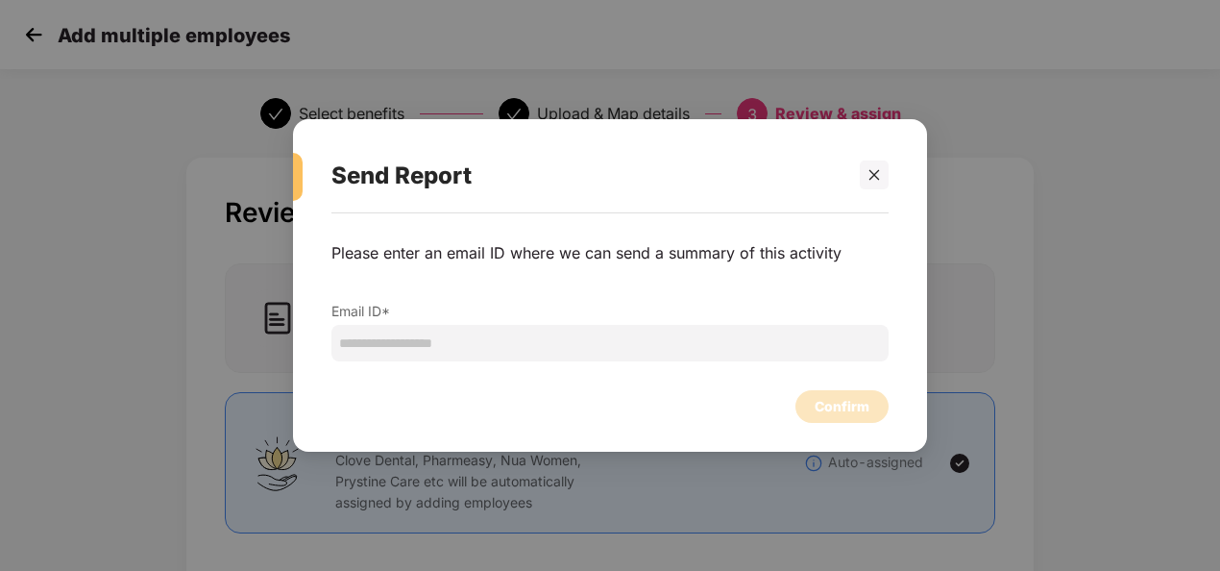
click at [573, 373] on div "Please enter an email ID where we can send a summary of this activity Email ID*" at bounding box center [609, 302] width 557 height 158
click at [558, 338] on input "email" at bounding box center [609, 343] width 557 height 37
type input "**********"
click at [865, 395] on div "Confirm" at bounding box center [841, 406] width 93 height 33
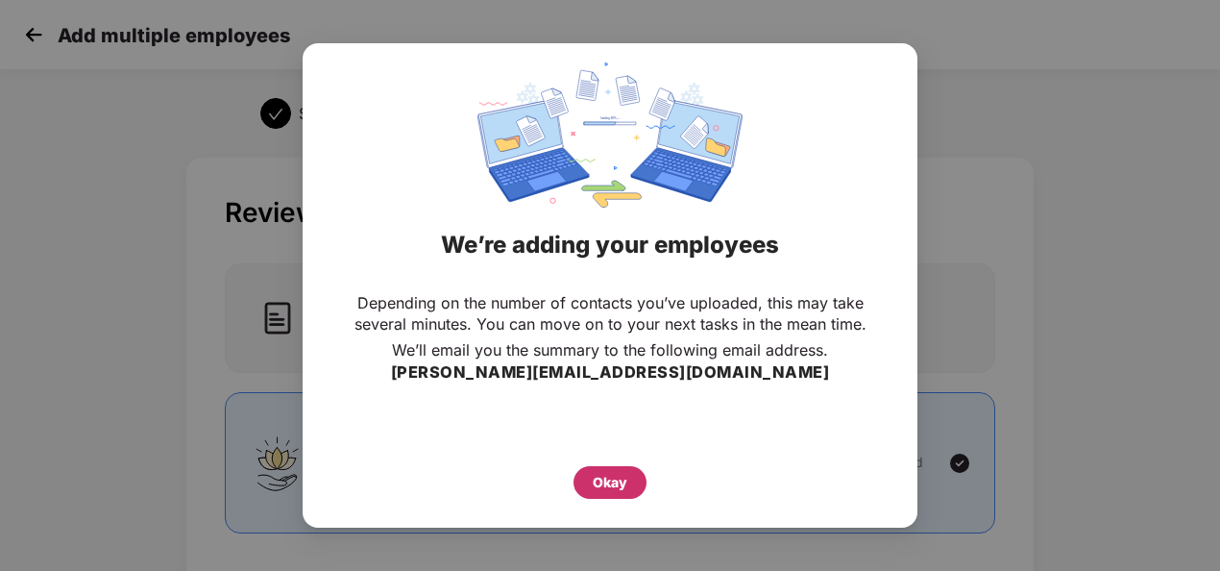
click at [617, 469] on div "Okay" at bounding box center [609, 482] width 73 height 33
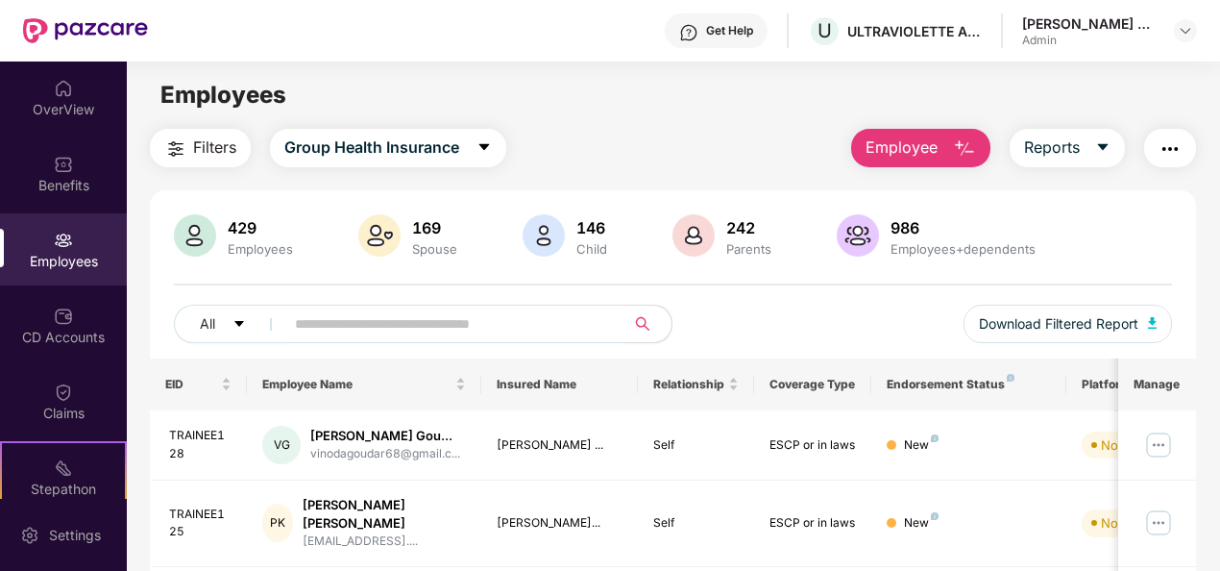
click at [6, 244] on div "Employees" at bounding box center [63, 249] width 127 height 72
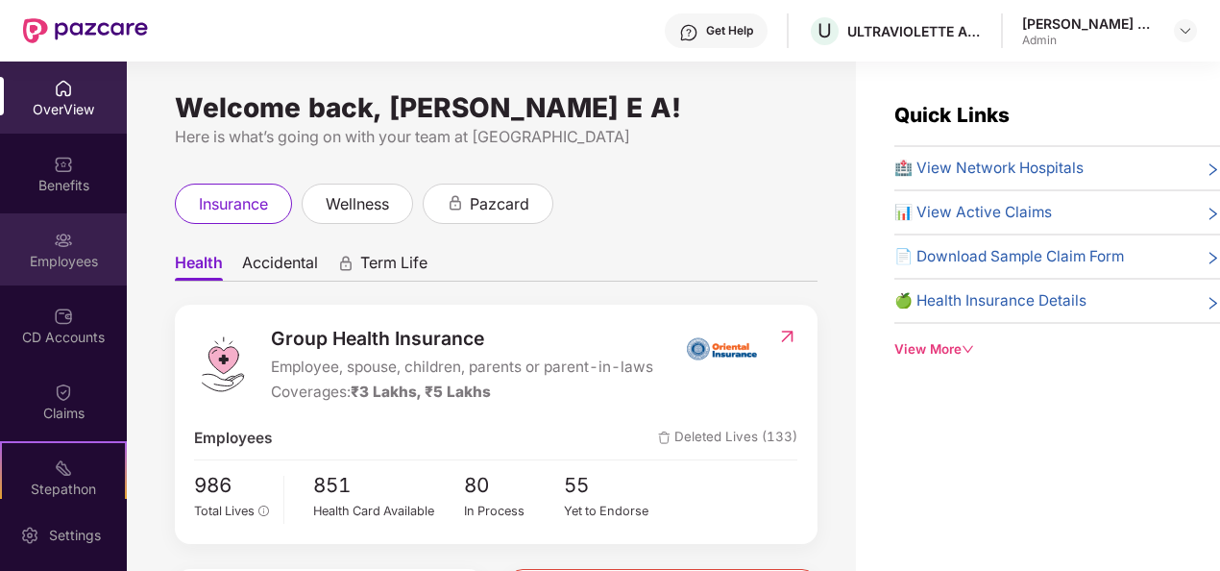
click at [86, 245] on div "Employees" at bounding box center [63, 249] width 127 height 72
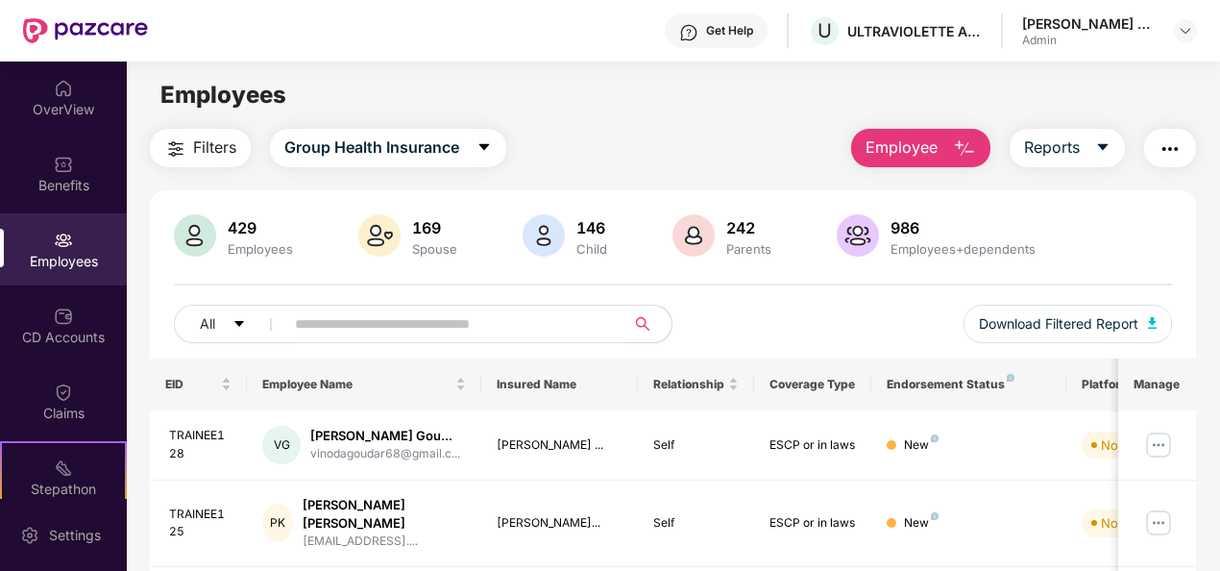
click at [956, 150] on img "button" at bounding box center [964, 148] width 23 height 23
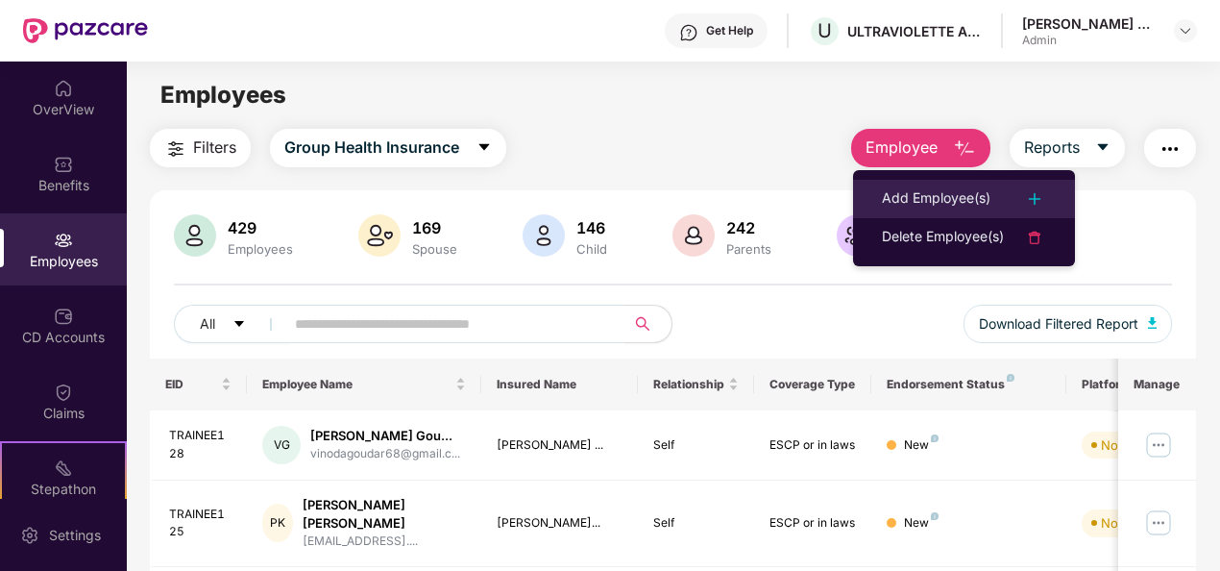
click at [945, 193] on div "Add Employee(s)" at bounding box center [936, 198] width 109 height 23
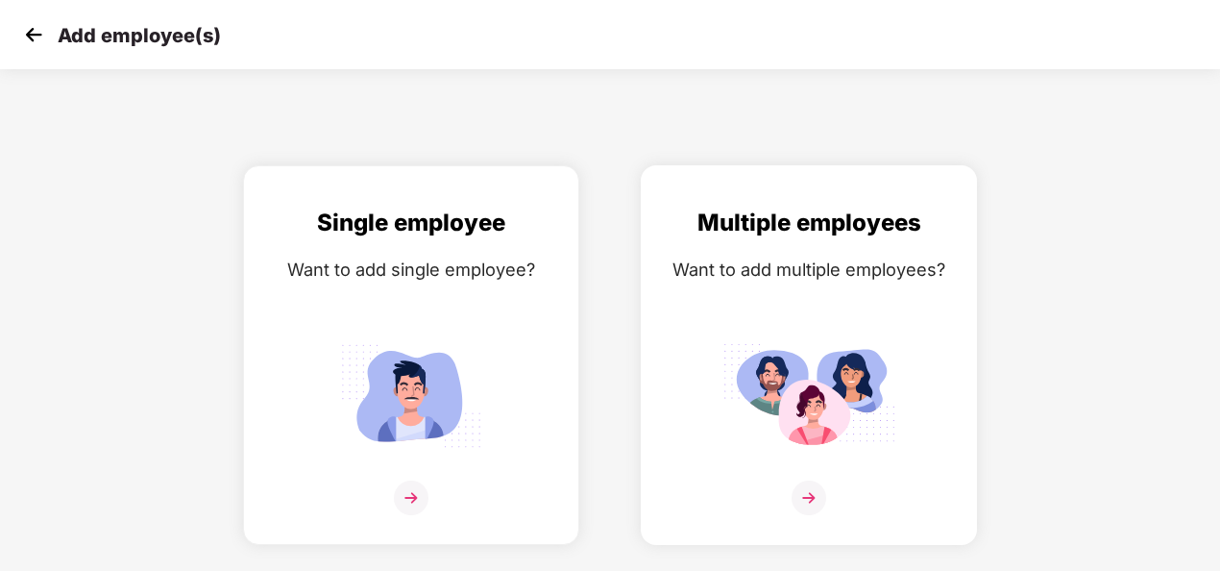
click at [807, 493] on img at bounding box center [809, 497] width 35 height 35
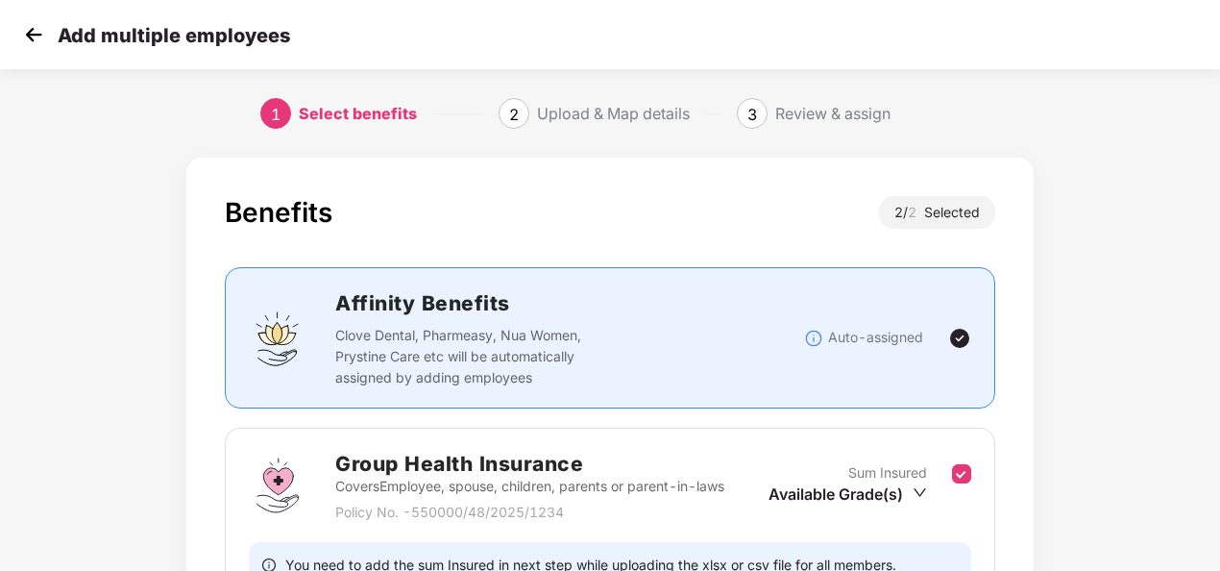
click at [27, 29] on img at bounding box center [33, 34] width 29 height 29
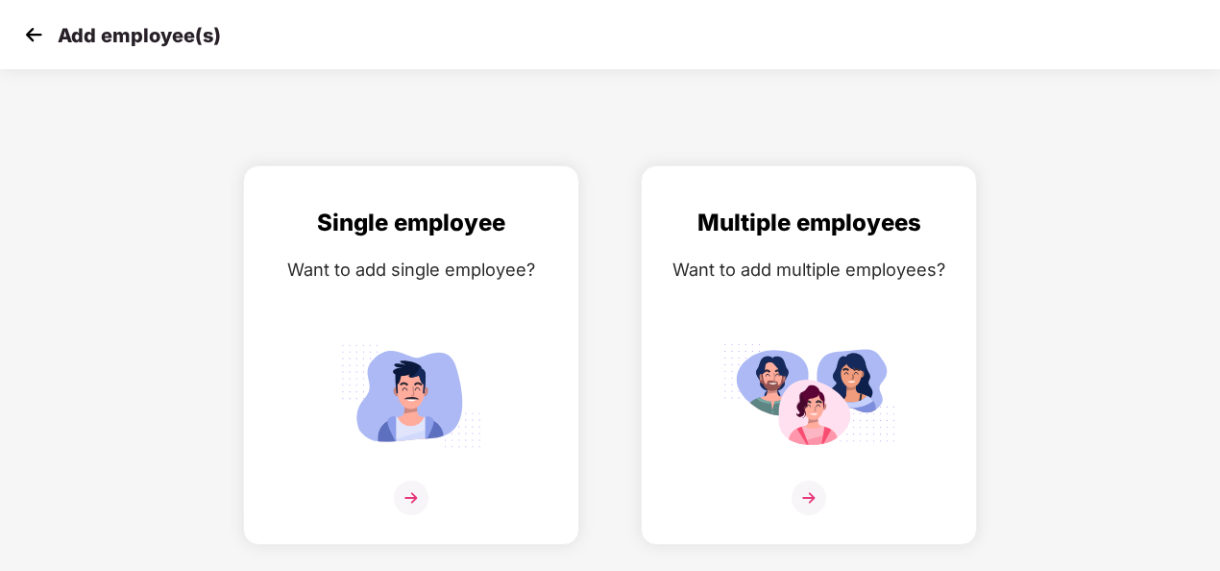
drag, startPoint x: 27, startPoint y: 29, endPoint x: 100, endPoint y: 7, distance: 76.3
click at [100, 7] on div "Add employee(s)" at bounding box center [610, 34] width 1220 height 69
click at [37, 40] on img at bounding box center [33, 34] width 29 height 29
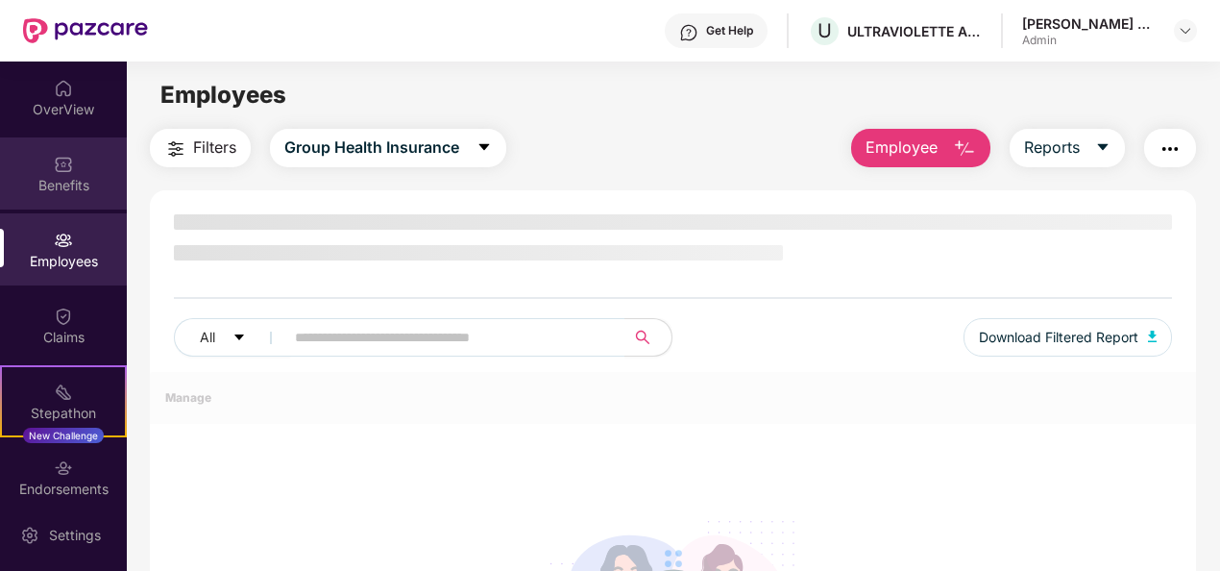
click at [76, 183] on div "Benefits" at bounding box center [63, 185] width 127 height 19
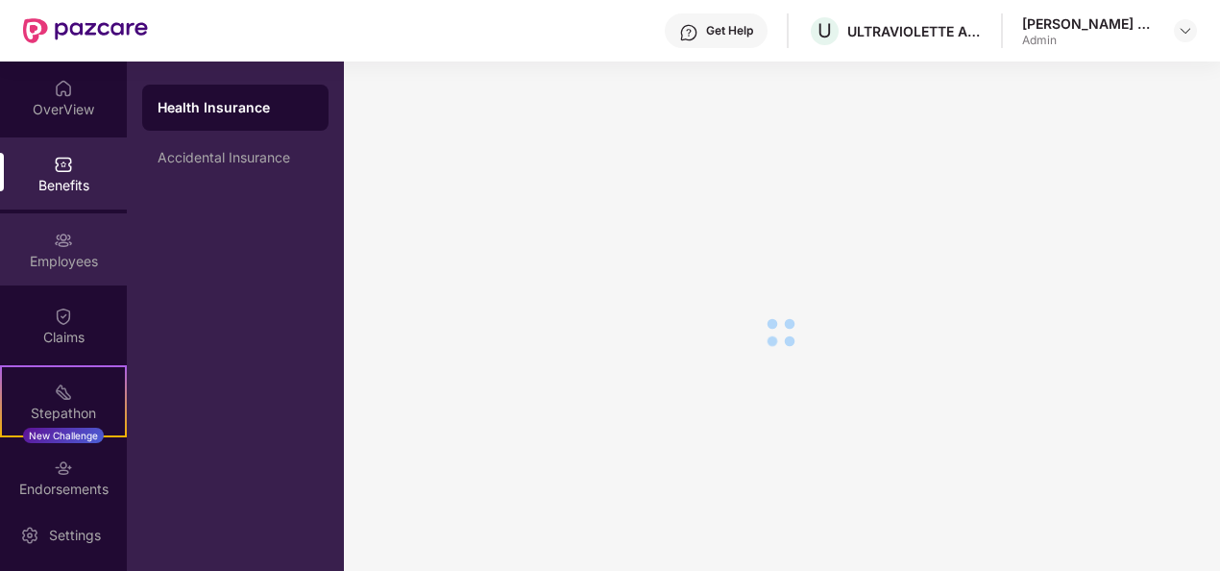
click at [71, 255] on div "Employees" at bounding box center [63, 261] width 127 height 19
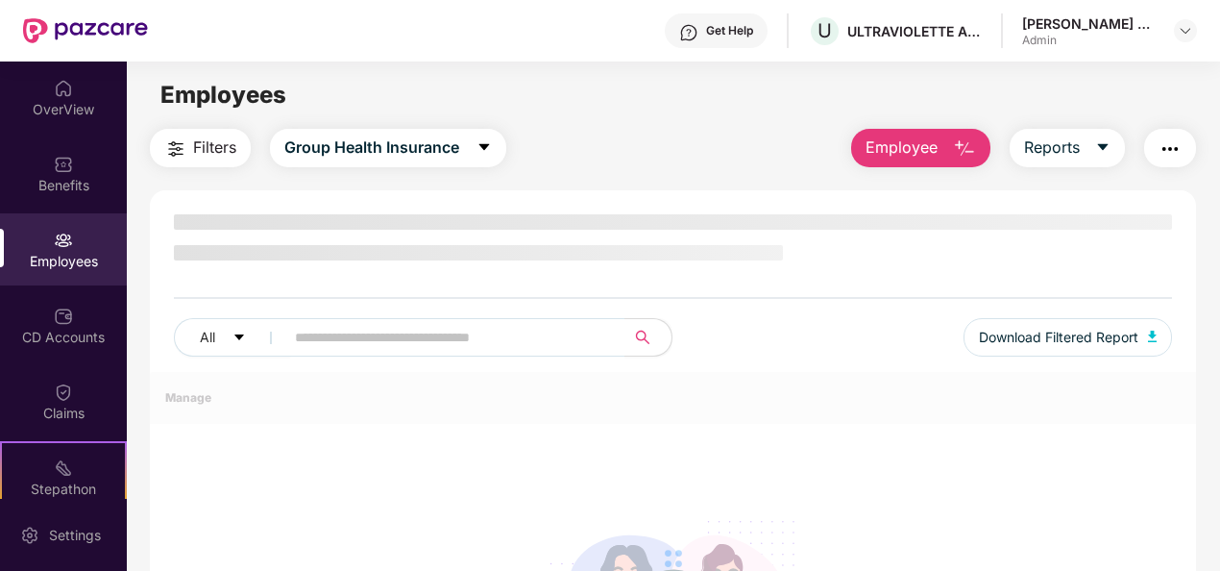
click at [943, 148] on button "Employee" at bounding box center [920, 148] width 139 height 38
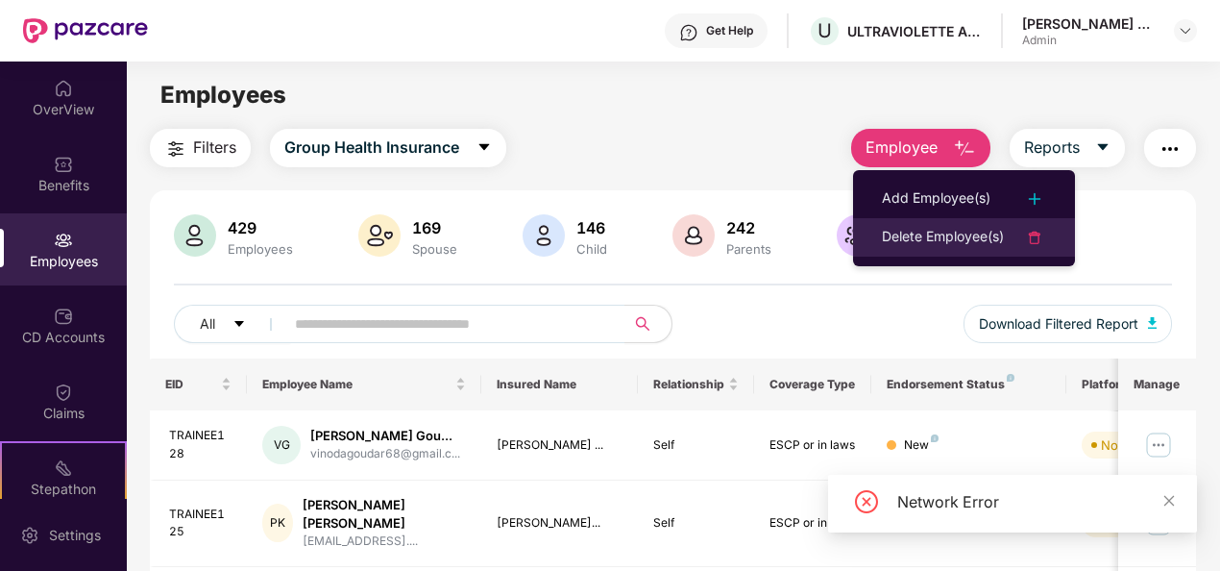
click at [999, 236] on div "Delete Employee(s)" at bounding box center [943, 237] width 122 height 23
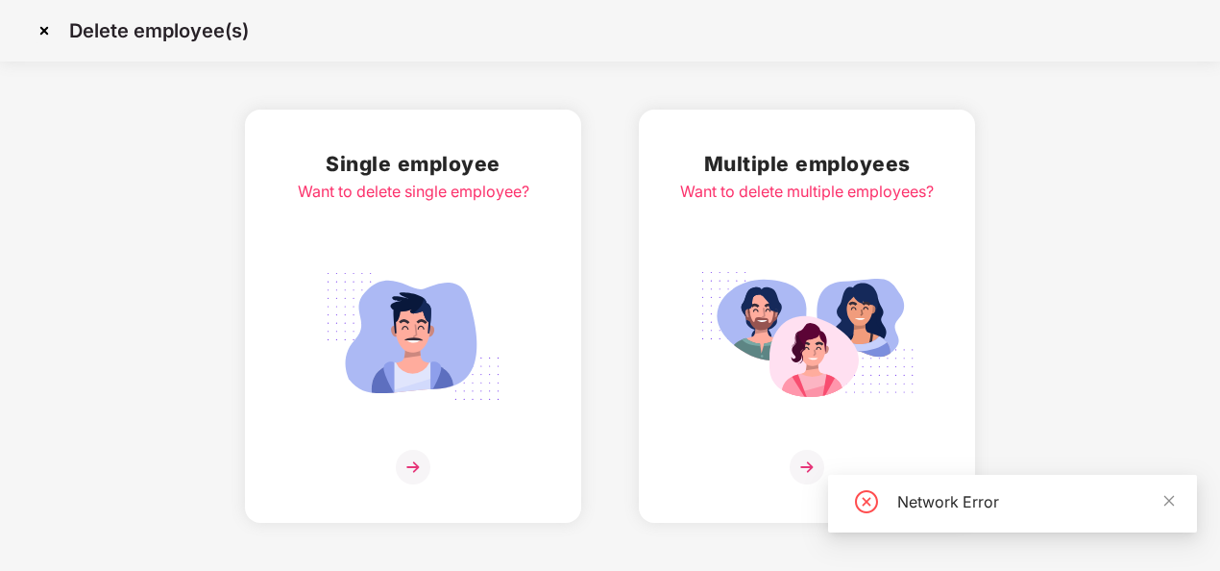
click at [805, 467] on img at bounding box center [807, 467] width 35 height 35
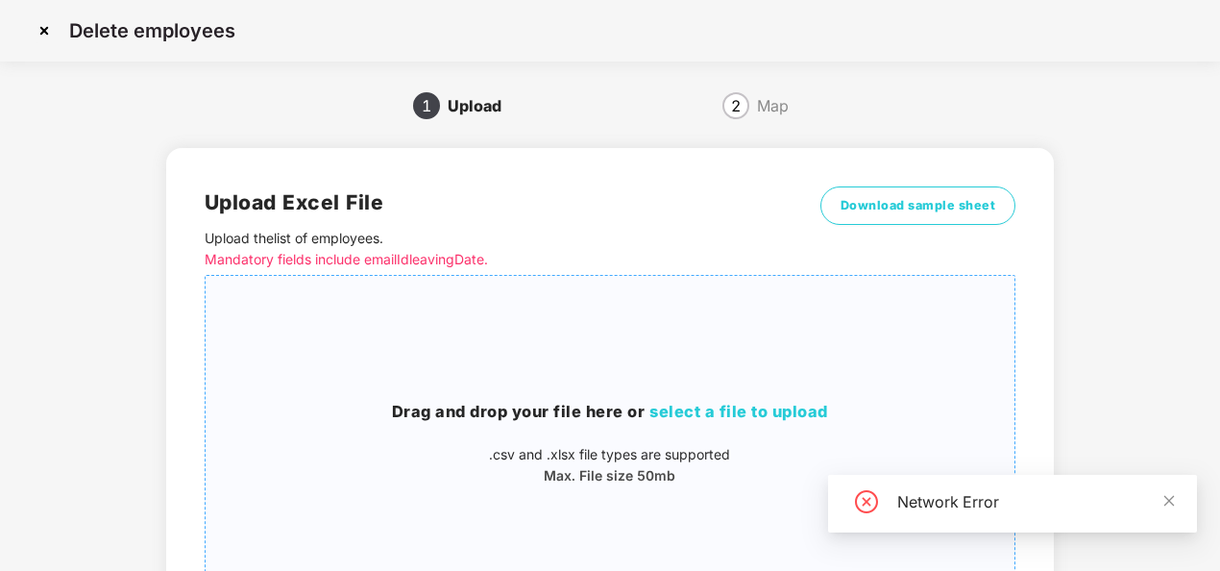
click at [755, 420] on span "select a file to upload" at bounding box center [738, 411] width 179 height 19
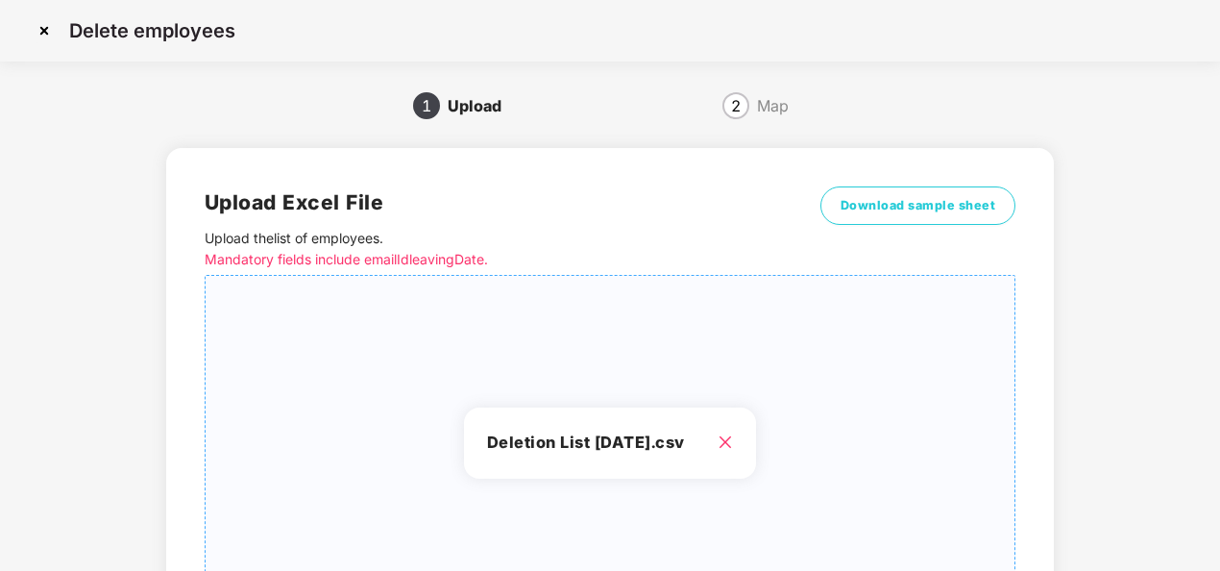
drag, startPoint x: 755, startPoint y: 420, endPoint x: 709, endPoint y: 204, distance: 221.0
click at [709, 204] on h2 "Upload Excel File" at bounding box center [509, 202] width 608 height 32
click at [606, 434] on h3 "Deletion List August 2025.csv" at bounding box center [610, 442] width 247 height 25
drag, startPoint x: 1218, startPoint y: 105, endPoint x: 1225, endPoint y: 321, distance: 216.2
click at [1219, 321] on html "Delete employees 1 Upload 2 Map Upload Excel File Upload the list of employees …" at bounding box center [610, 285] width 1220 height 571
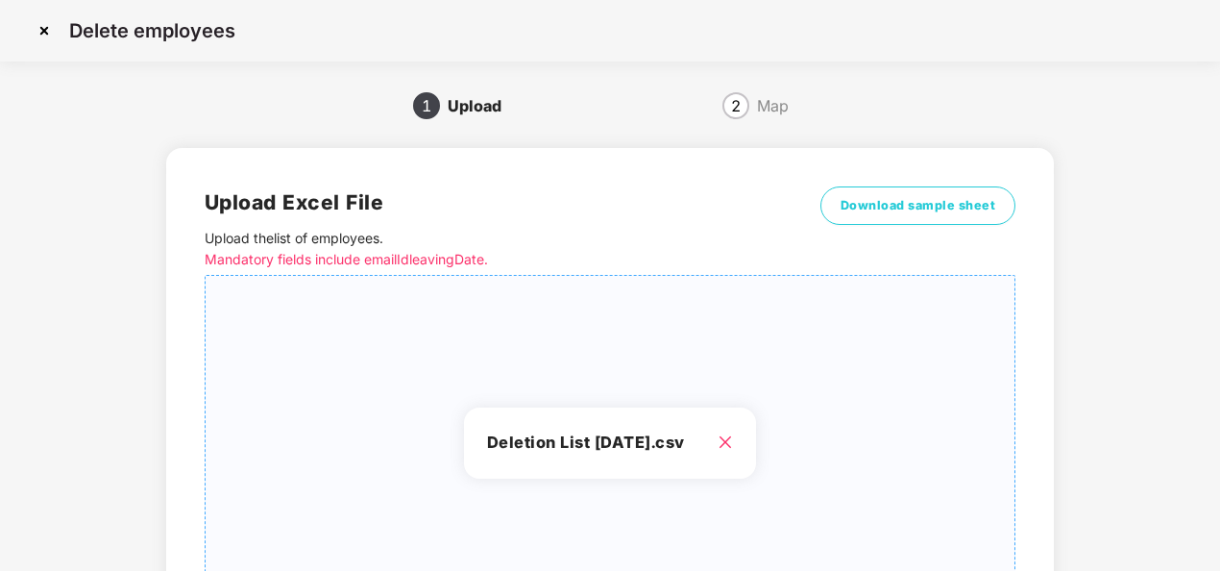
drag, startPoint x: 1225, startPoint y: 321, endPoint x: 1007, endPoint y: 292, distance: 220.0
click at [1007, 292] on div "Deletion List August 2025.csv" at bounding box center [610, 443] width 809 height 304
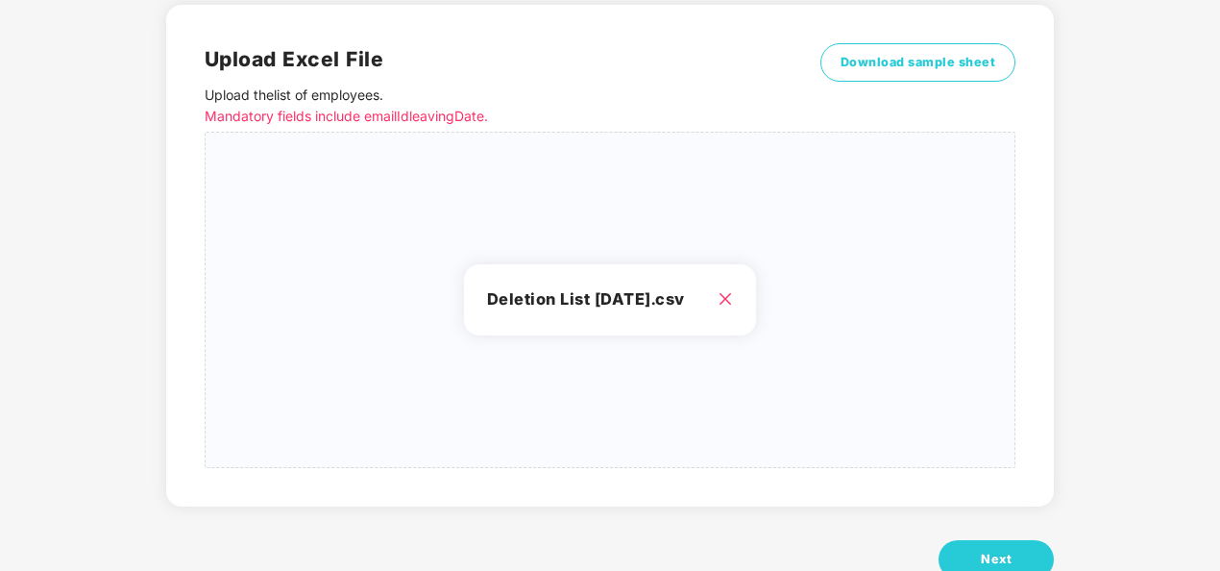
scroll to position [199, 0]
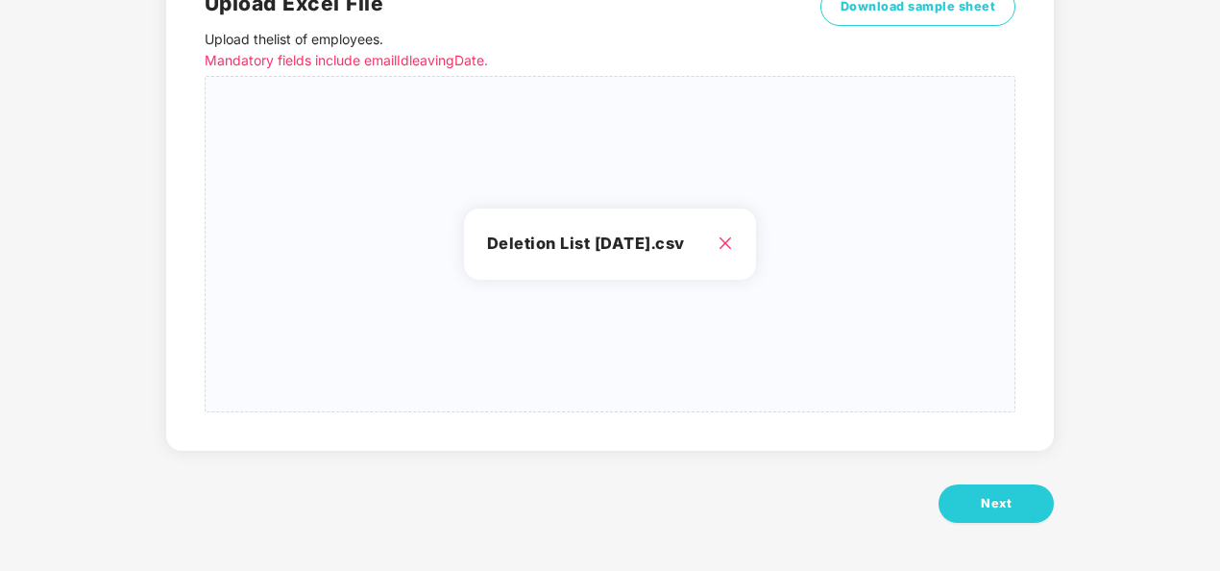
click at [988, 533] on div "Upload Excel File Upload the list of employees . Mandatory fields include email…" at bounding box center [610, 246] width 888 height 648
click at [1017, 493] on button "Next" at bounding box center [996, 503] width 115 height 38
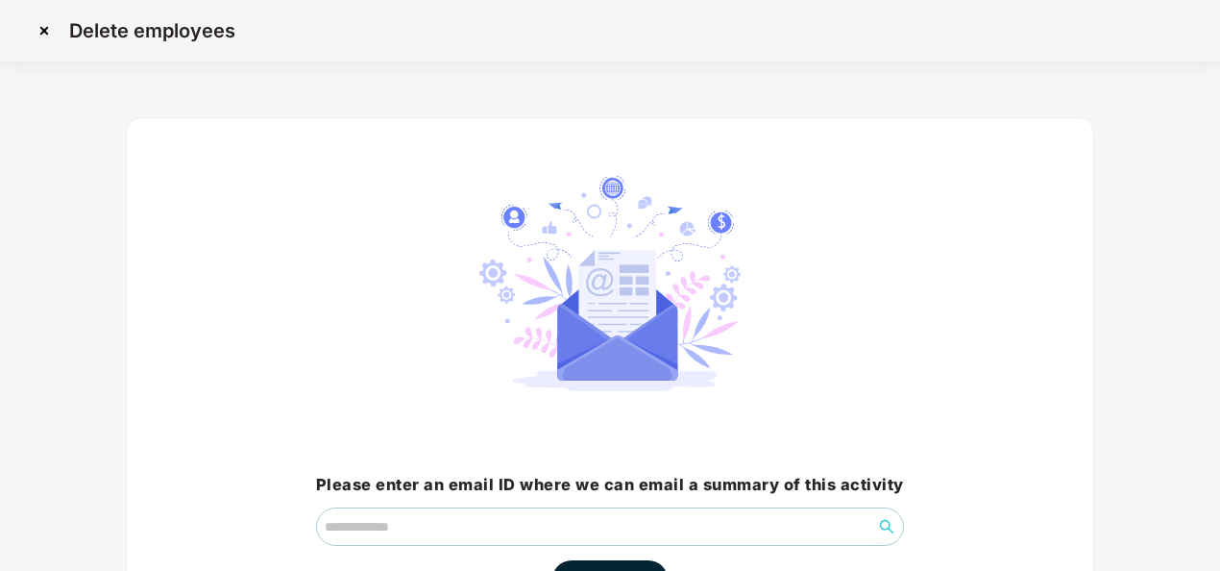
scroll to position [137, 0]
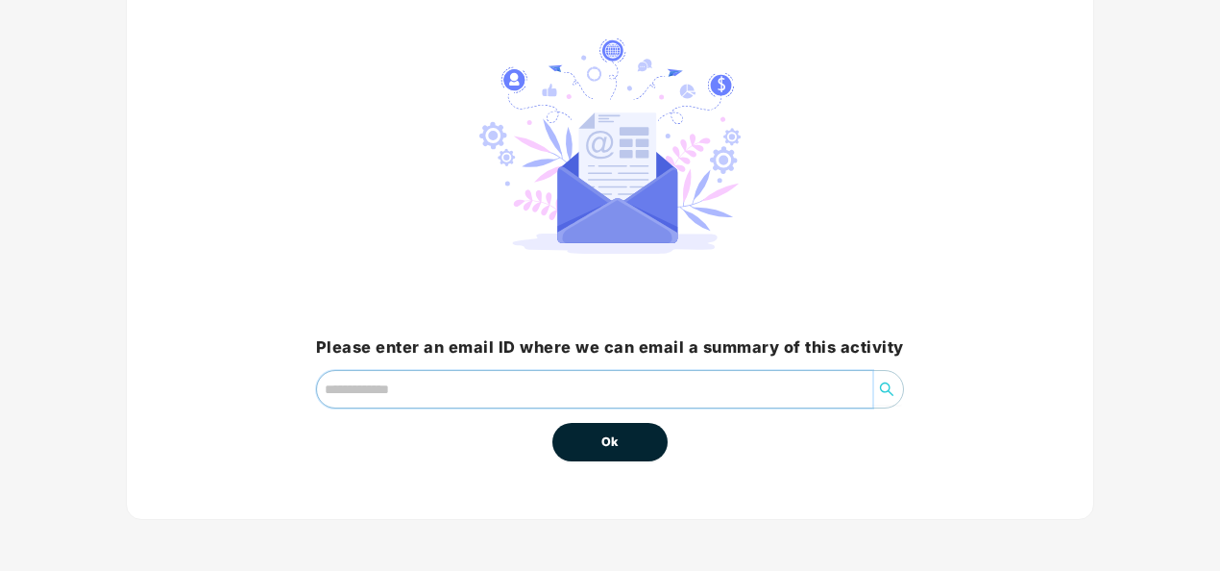
click at [521, 375] on input "email" at bounding box center [594, 389] width 555 height 37
type input "**********"
click at [640, 440] on button "Ok" at bounding box center [609, 442] width 115 height 38
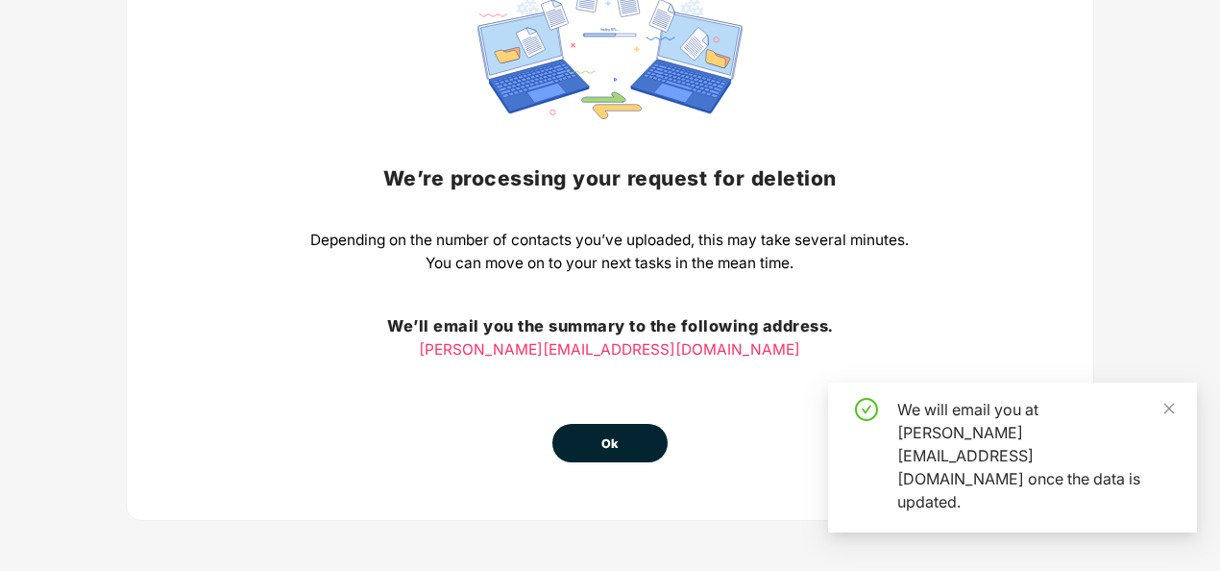
scroll to position [204, 0]
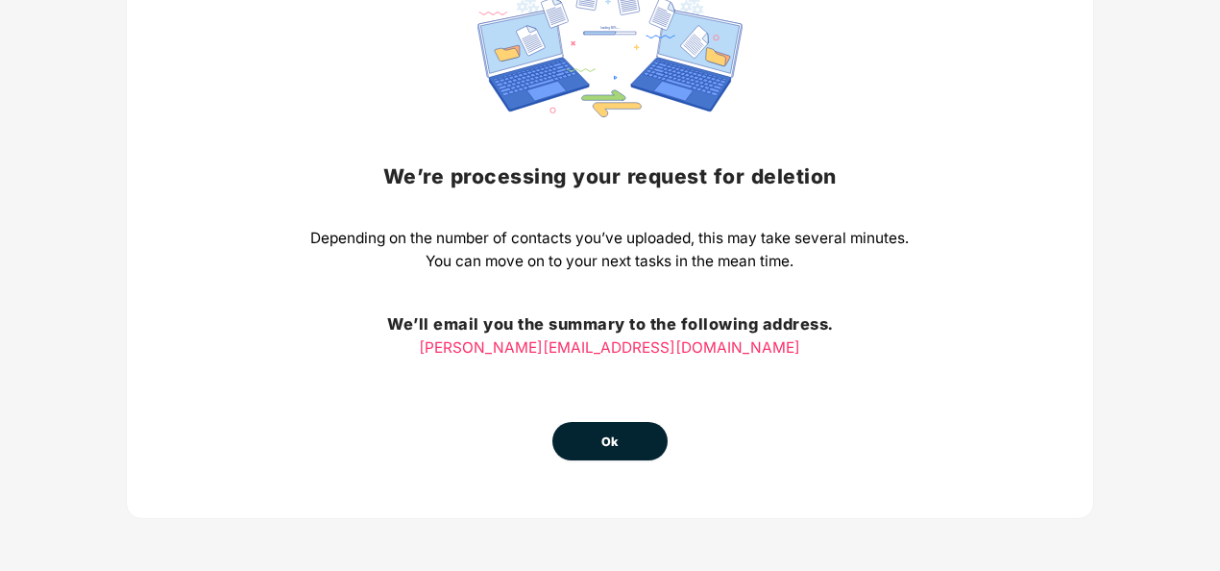
click at [619, 451] on button "Ok" at bounding box center [609, 441] width 115 height 38
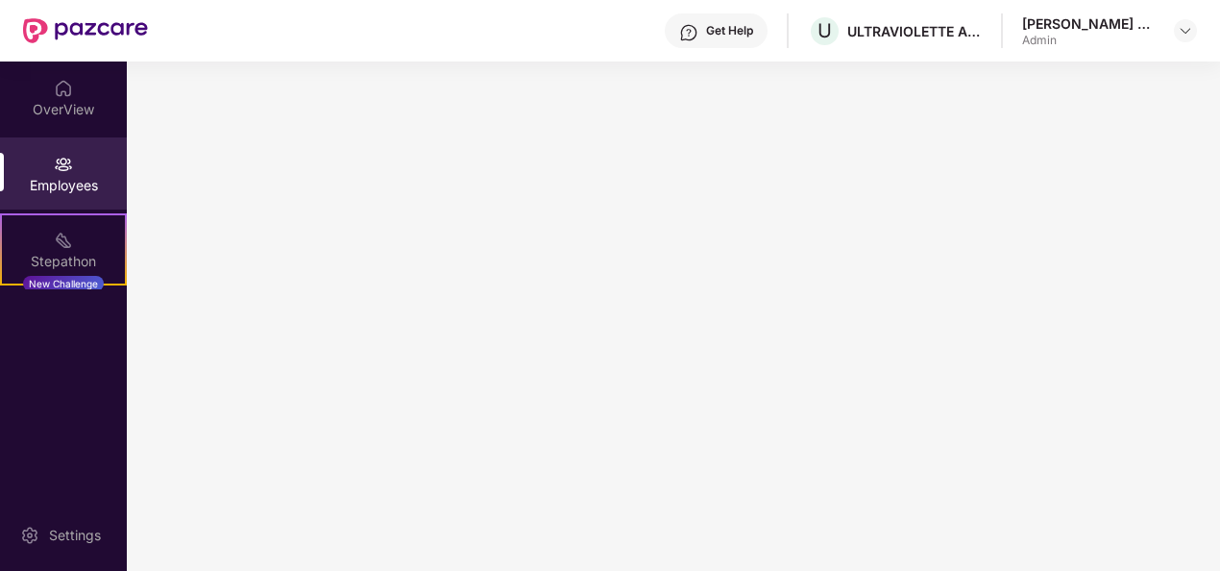
click at [56, 151] on div "Employees" at bounding box center [63, 173] width 127 height 72
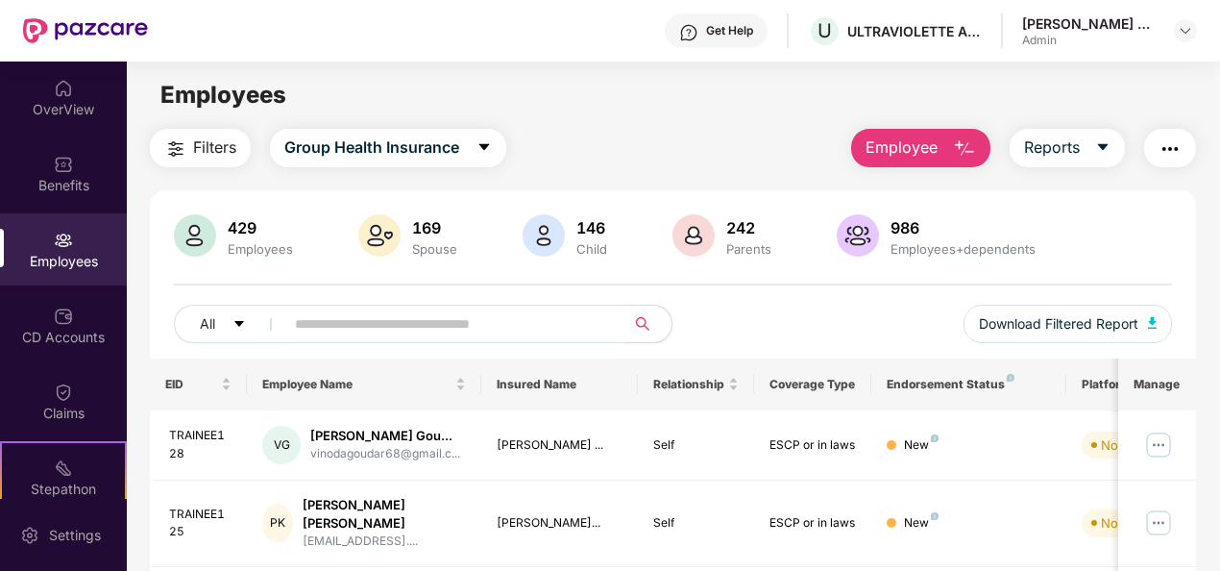
click at [68, 247] on img at bounding box center [63, 240] width 19 height 19
click at [918, 152] on span "Employee" at bounding box center [902, 147] width 72 height 24
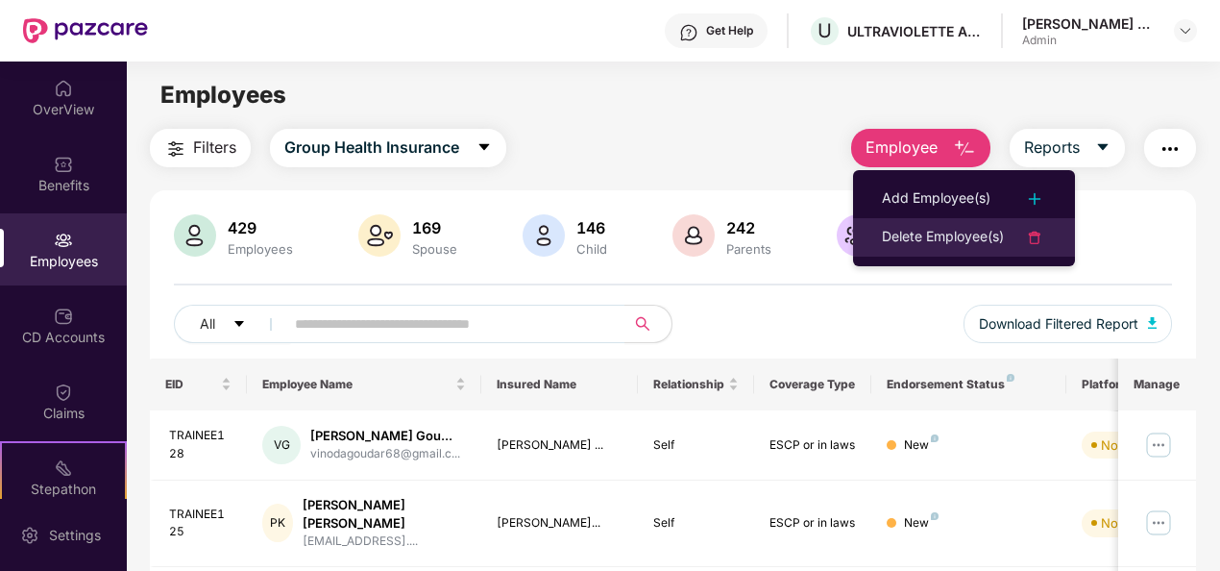
click at [963, 242] on div "Delete Employee(s)" at bounding box center [943, 237] width 122 height 23
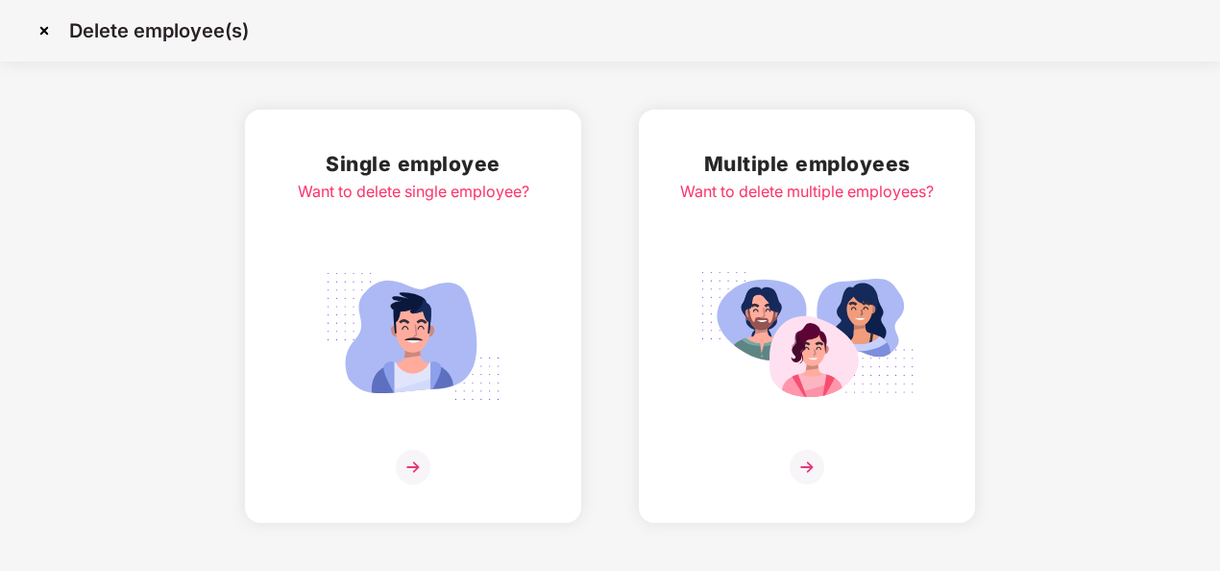
click at [804, 460] on img at bounding box center [807, 467] width 35 height 35
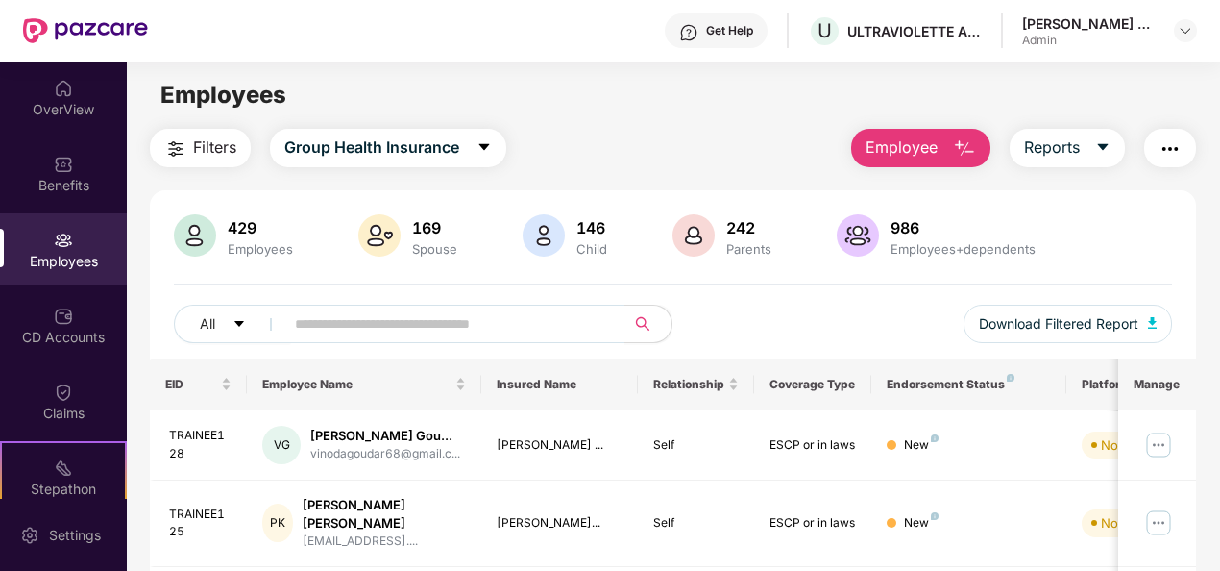
click at [948, 144] on button "Employee" at bounding box center [920, 148] width 139 height 38
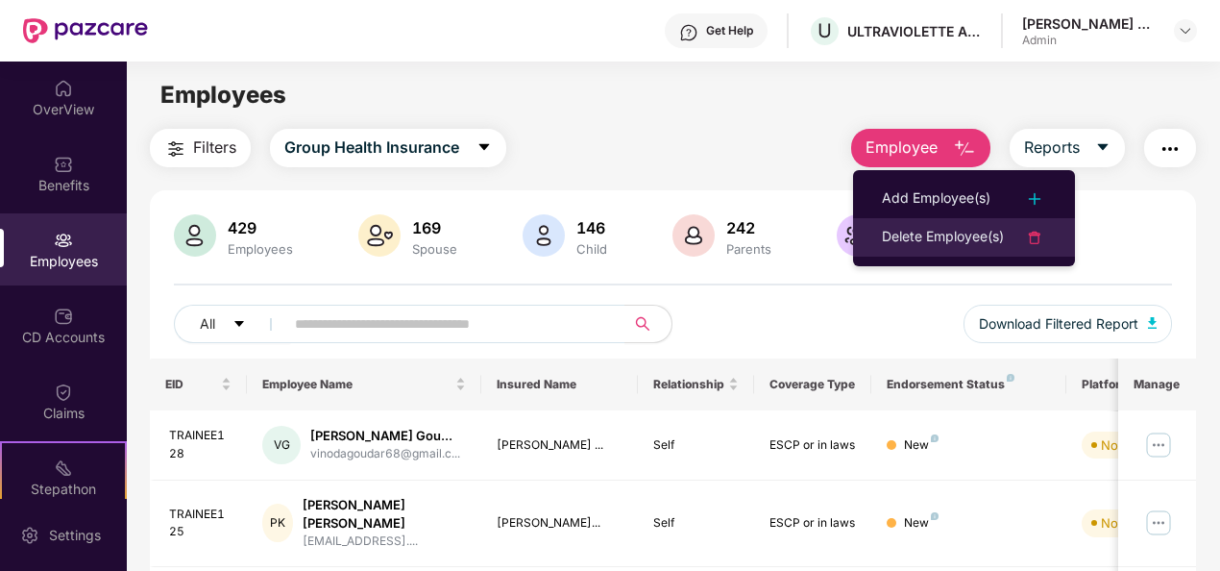
click at [951, 228] on div "Delete Employee(s)" at bounding box center [943, 237] width 122 height 23
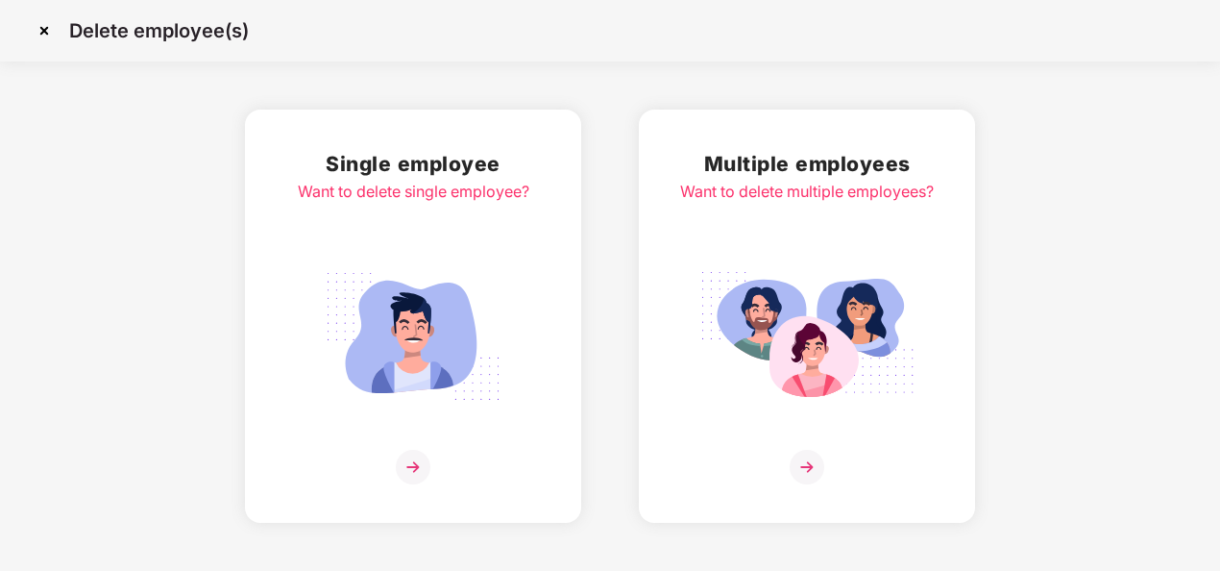
click at [812, 467] on img at bounding box center [807, 467] width 35 height 35
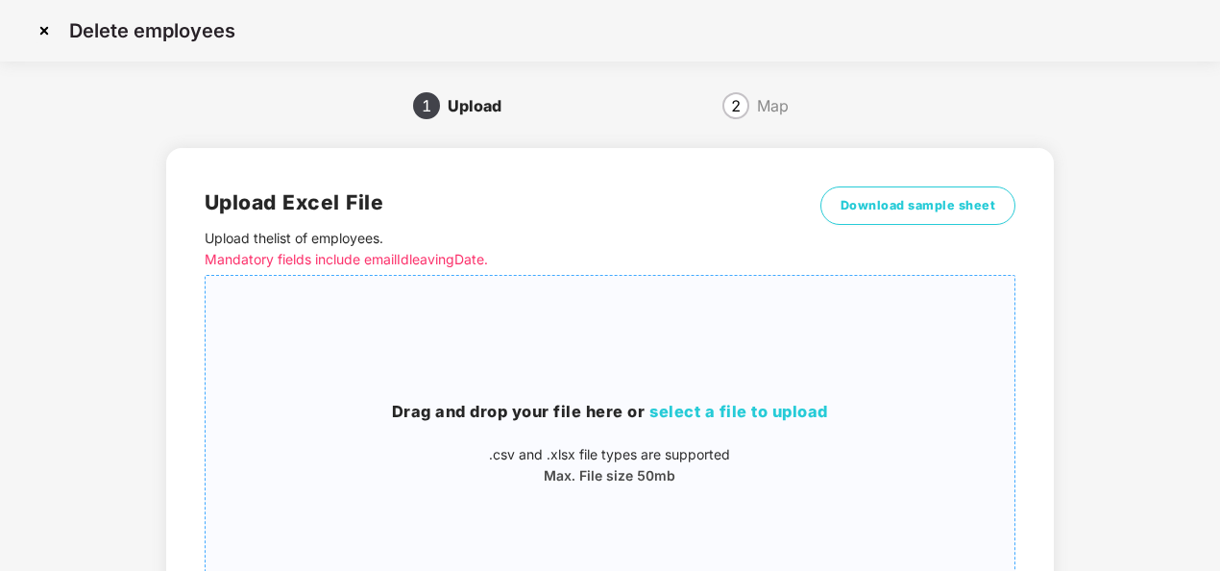
click at [736, 406] on span "select a file to upload" at bounding box center [738, 411] width 179 height 19
click at [713, 411] on span "select a file to upload" at bounding box center [738, 411] width 179 height 19
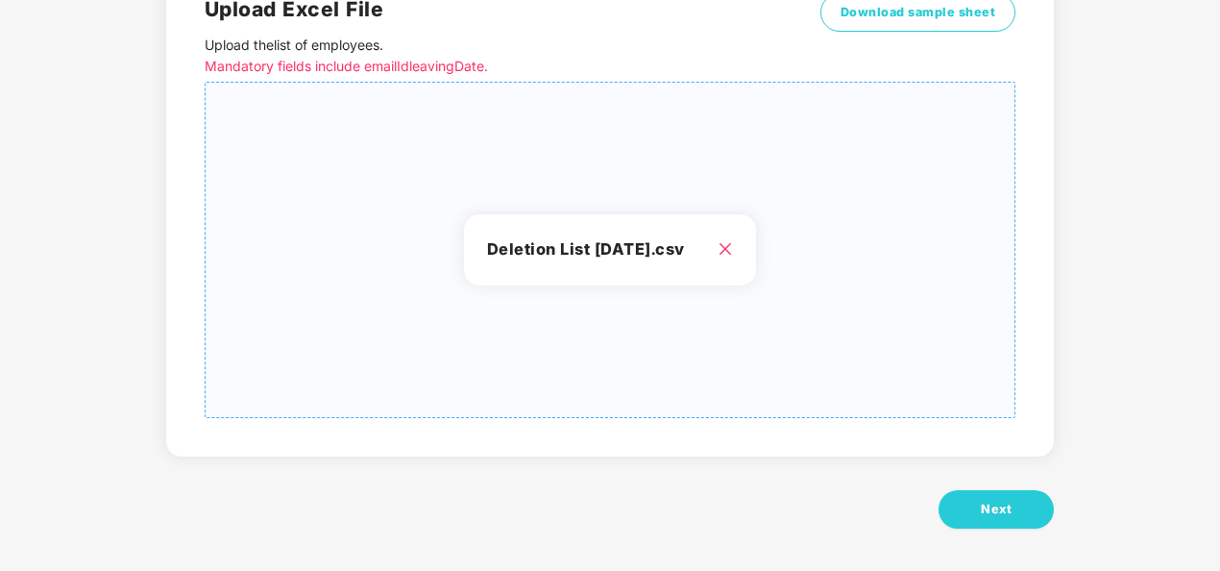
scroll to position [199, 0]
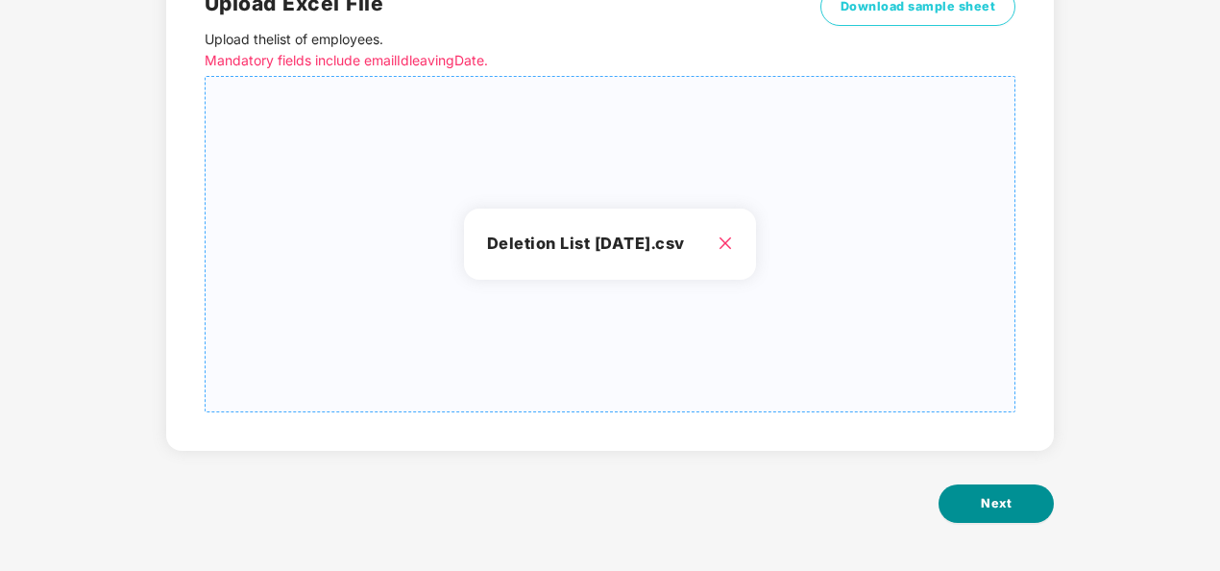
click at [1014, 520] on button "Next" at bounding box center [996, 503] width 115 height 38
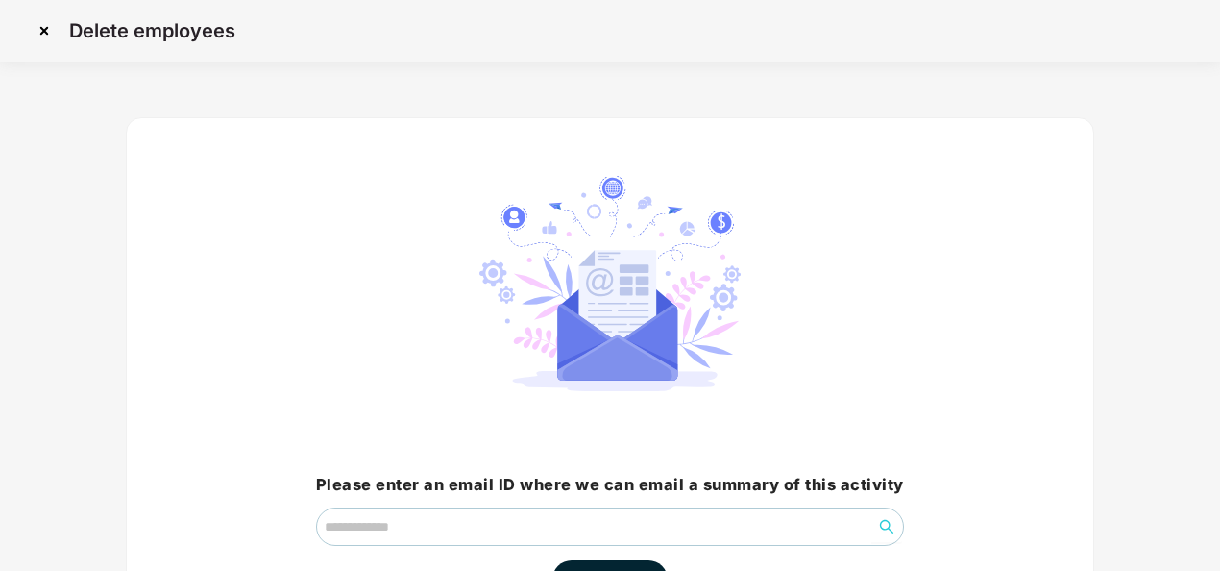
scroll to position [137, 0]
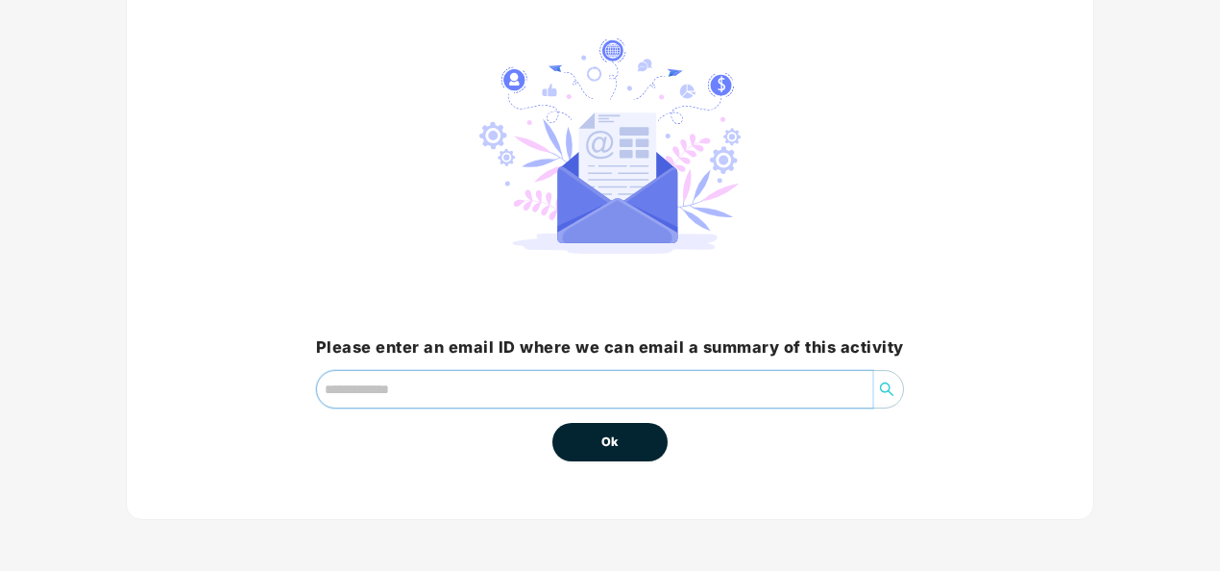
click at [663, 394] on input "email" at bounding box center [594, 389] width 555 height 37
type input "**********"
click at [620, 438] on button "Ok" at bounding box center [609, 442] width 115 height 38
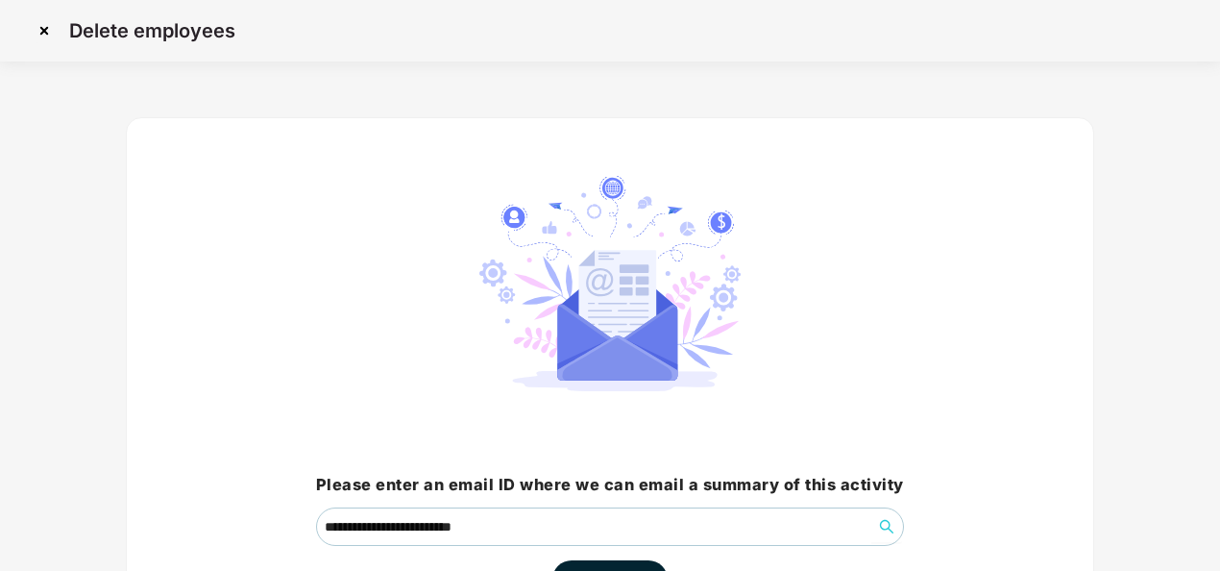
click at [1214, 220] on div "**********" at bounding box center [610, 355] width 1220 height 710
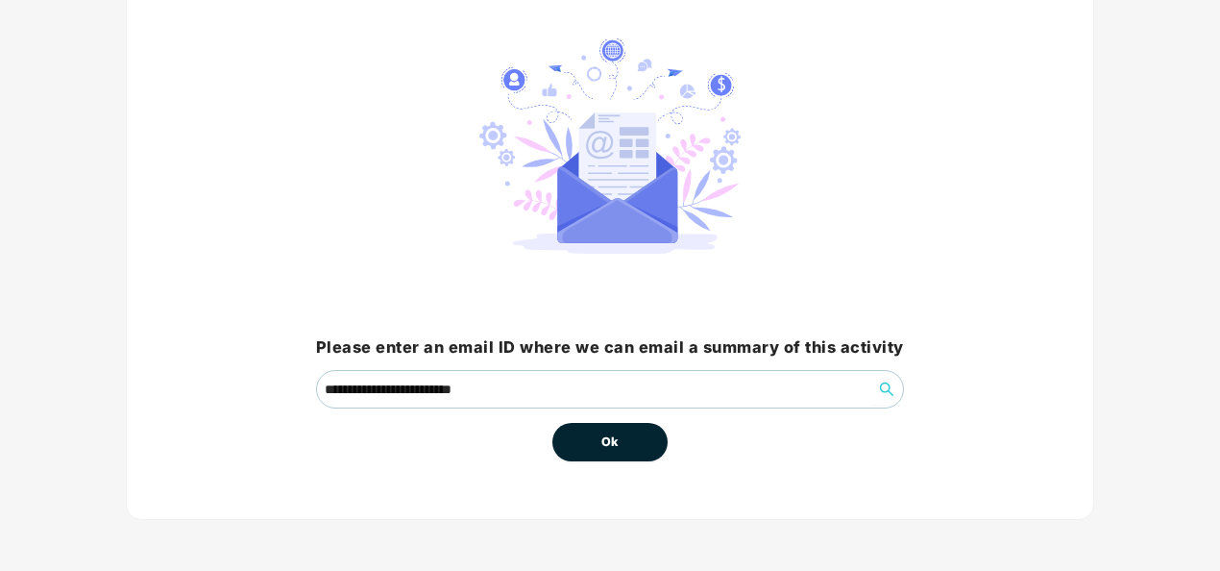
click at [618, 440] on span "Ok" at bounding box center [609, 441] width 17 height 19
click at [609, 442] on span "Ok" at bounding box center [609, 441] width 17 height 19
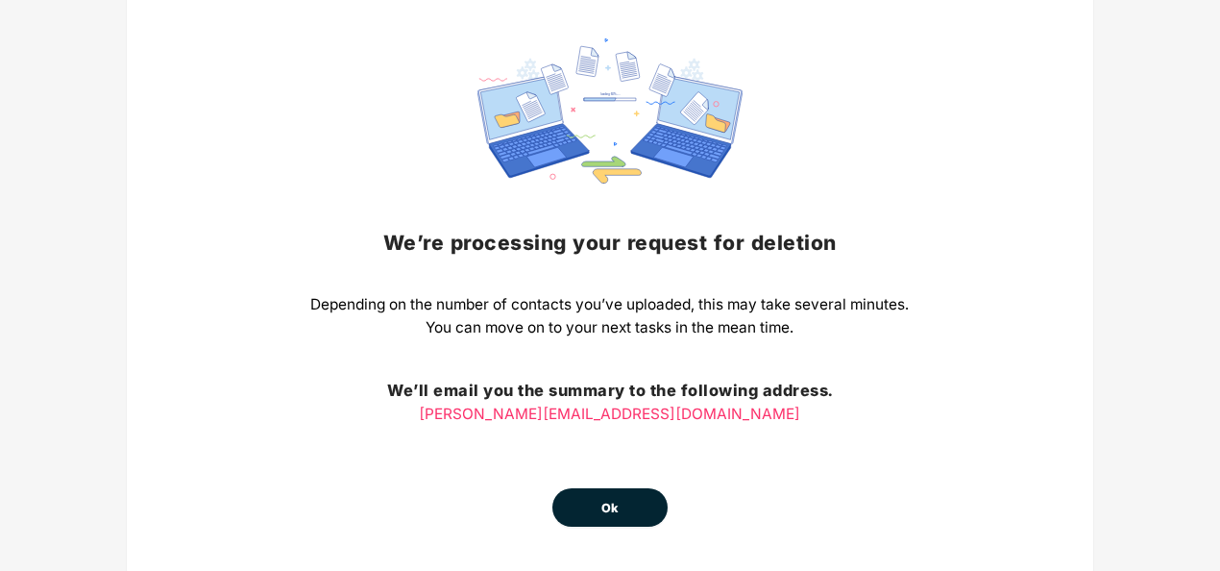
click at [828, 357] on div "We’re processing your request for deletion Depending on the number of contacts …" at bounding box center [609, 282] width 598 height 488
click at [606, 486] on div "We’re processing your request for deletion Depending on the number of contacts …" at bounding box center [609, 282] width 598 height 488
click at [598, 519] on button "Ok" at bounding box center [609, 507] width 115 height 38
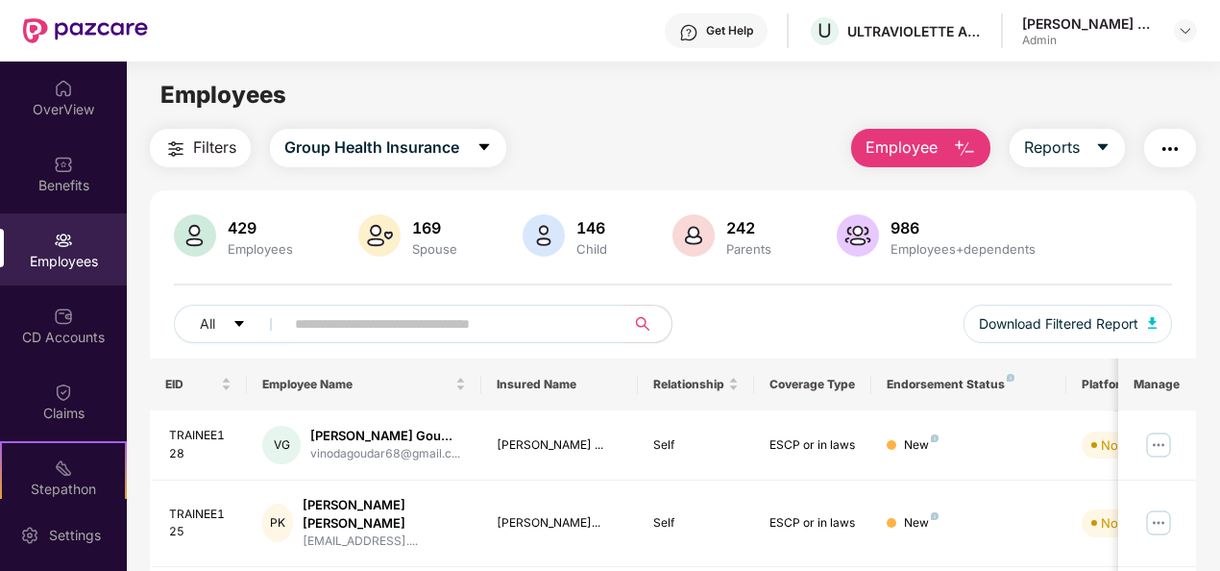
click at [922, 145] on span "Employee" at bounding box center [902, 147] width 72 height 24
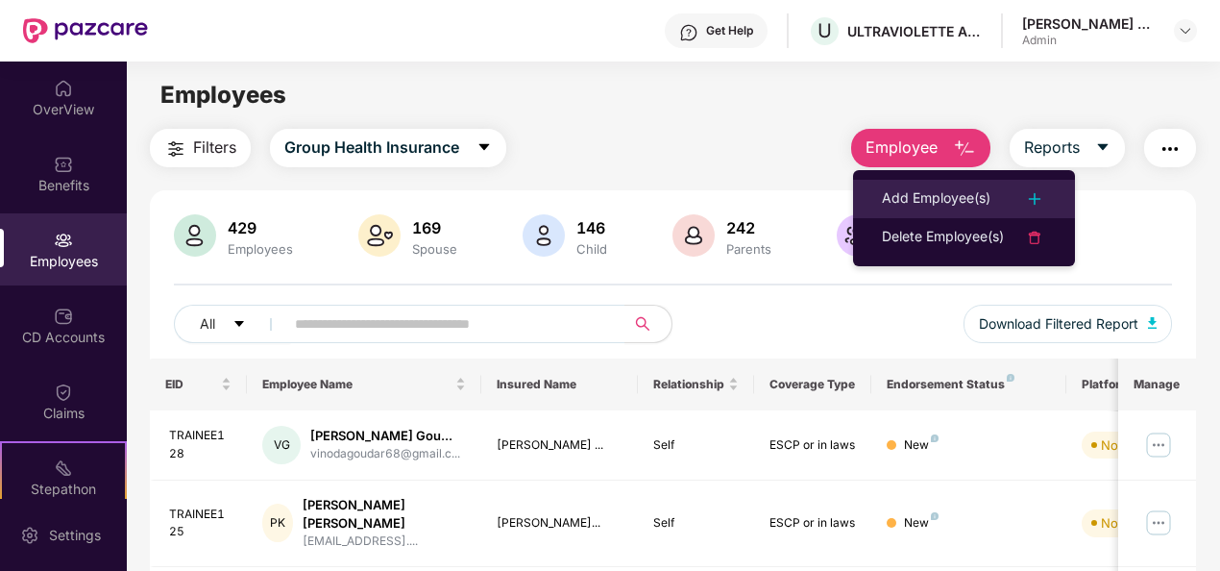
click at [931, 183] on li "Add Employee(s)" at bounding box center [964, 199] width 222 height 38
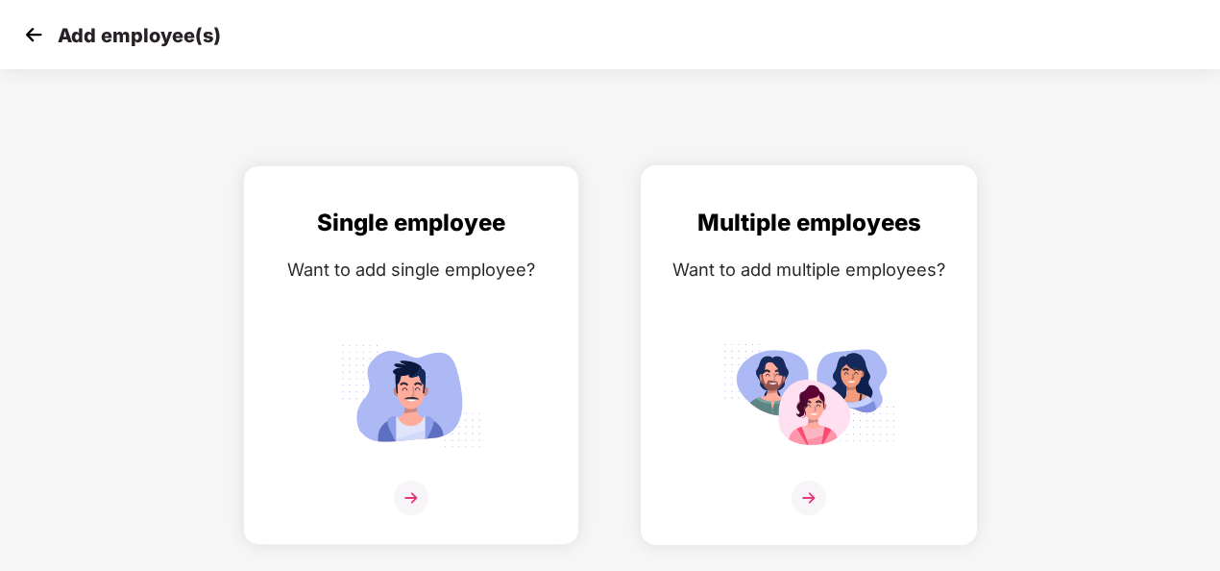
click at [817, 507] on img at bounding box center [809, 497] width 35 height 35
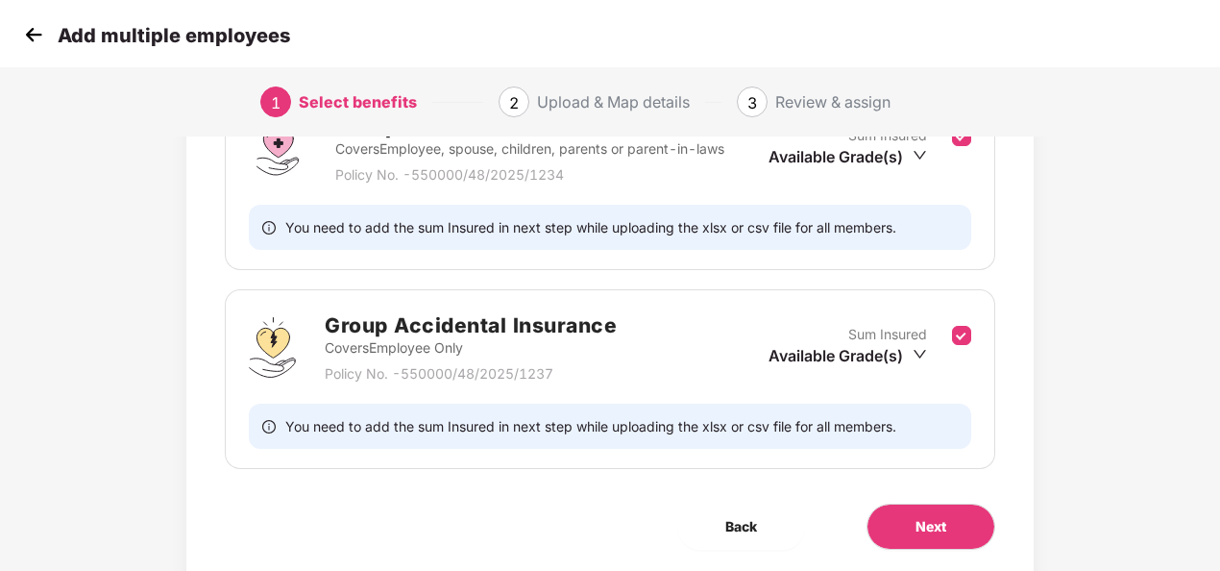
scroll to position [360, 0]
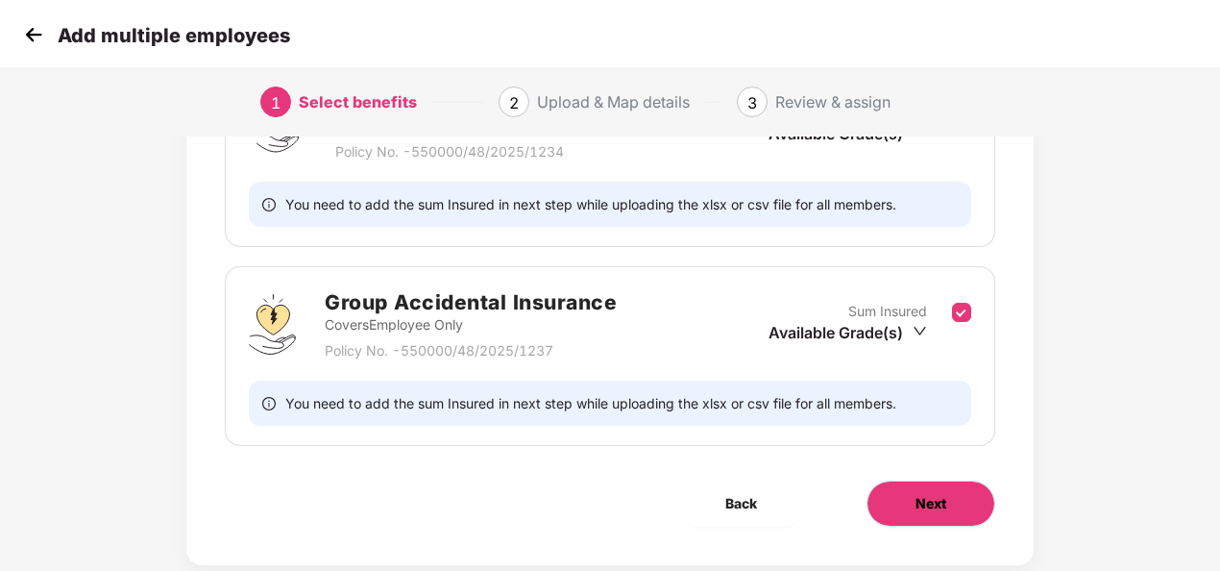
click at [924, 484] on button "Next" at bounding box center [930, 503] width 129 height 46
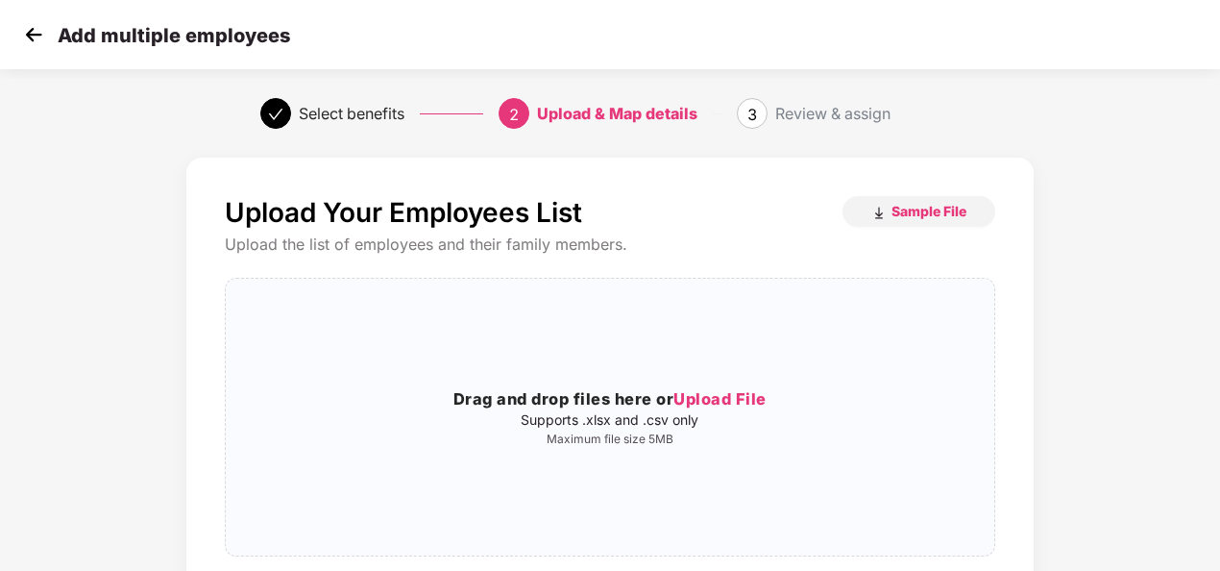
click at [32, 37] on img at bounding box center [33, 34] width 29 height 29
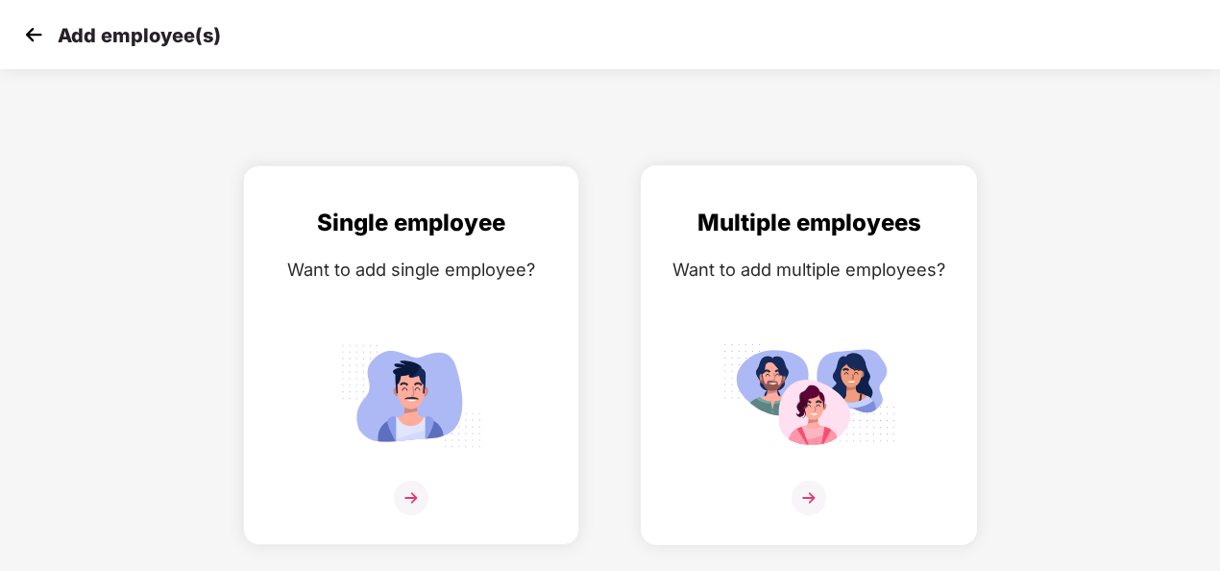
click at [810, 494] on img at bounding box center [809, 497] width 35 height 35
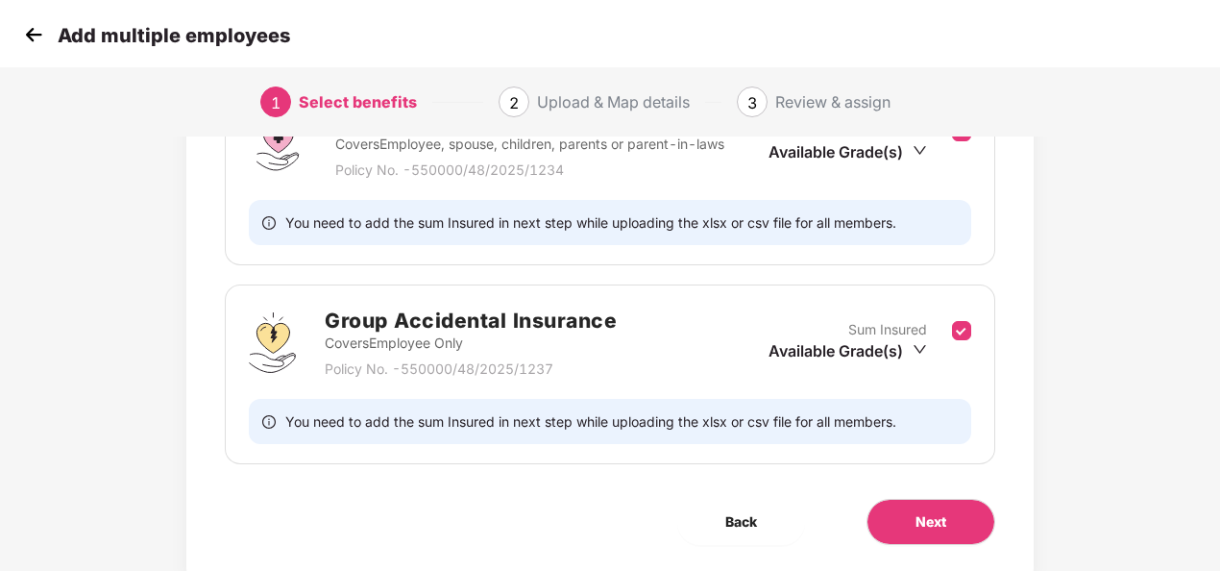
scroll to position [401, 0]
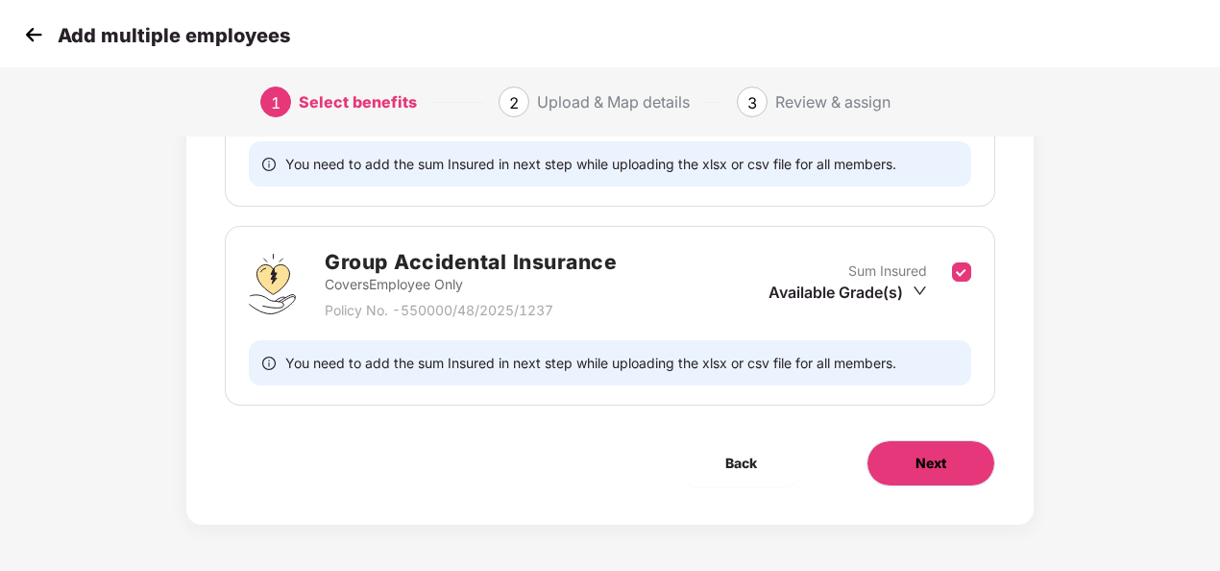
click at [939, 452] on span "Next" at bounding box center [930, 462] width 31 height 21
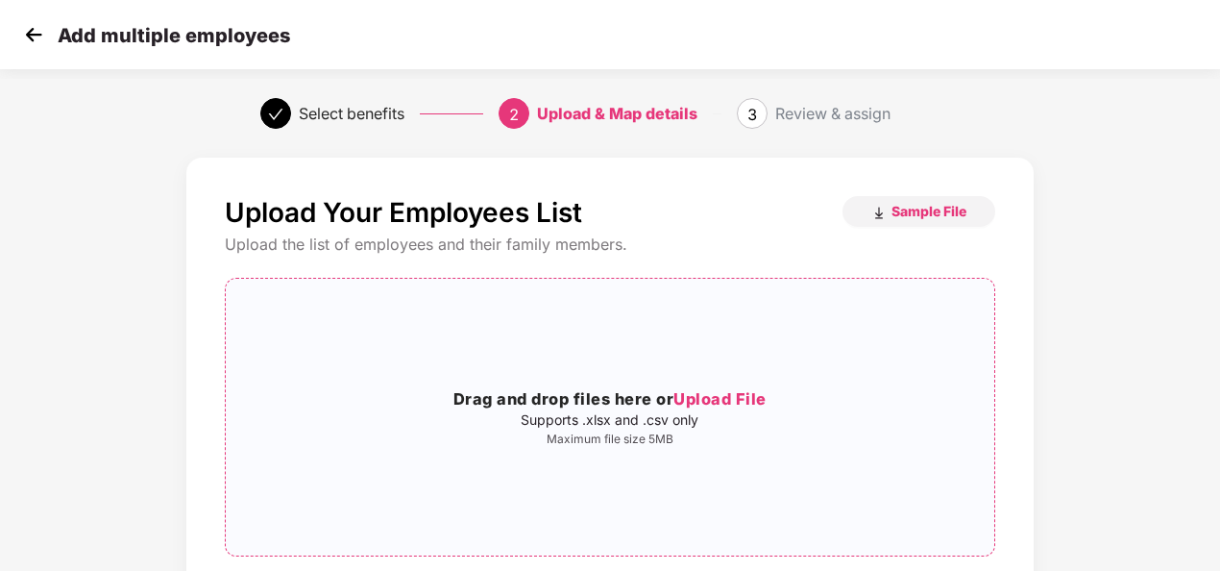
click at [698, 403] on span "Upload File" at bounding box center [719, 398] width 93 height 19
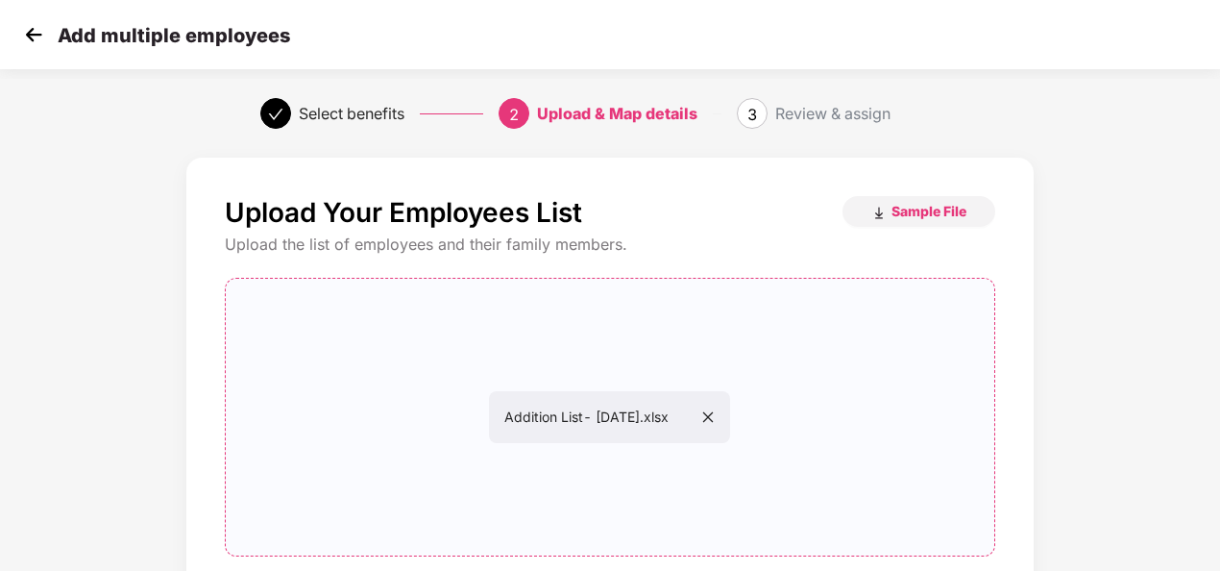
drag, startPoint x: 1211, startPoint y: 164, endPoint x: 1221, endPoint y: 233, distance: 69.8
click at [1219, 233] on html "Add multiple employees Select benefits 2 Upload & Map details 3 Review & assign…" at bounding box center [610, 285] width 1220 height 571
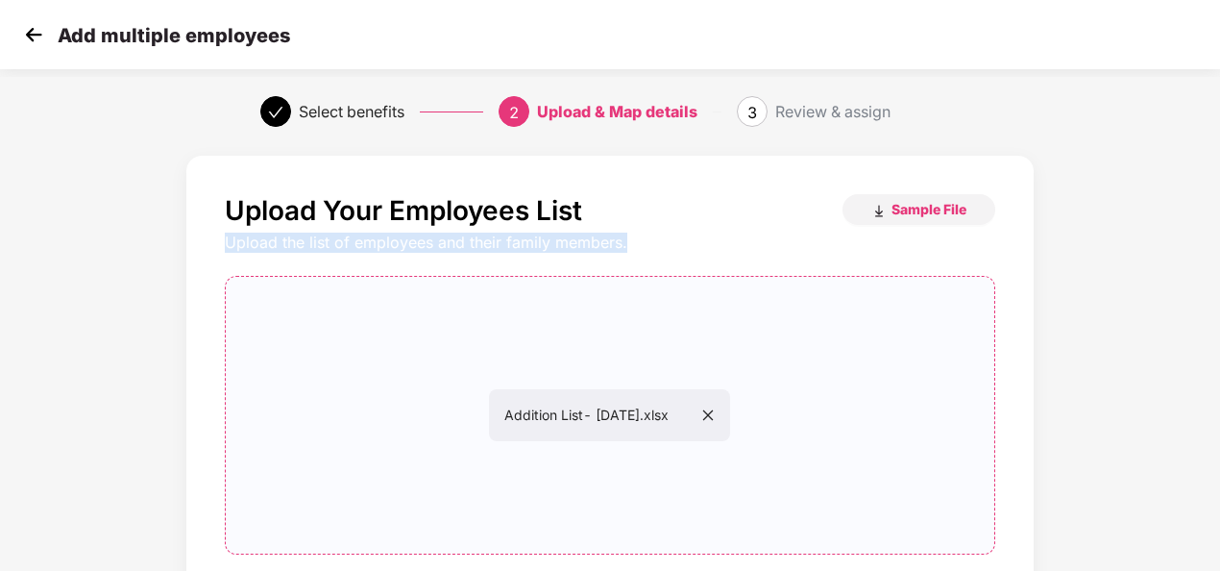
scroll to position [201, 2]
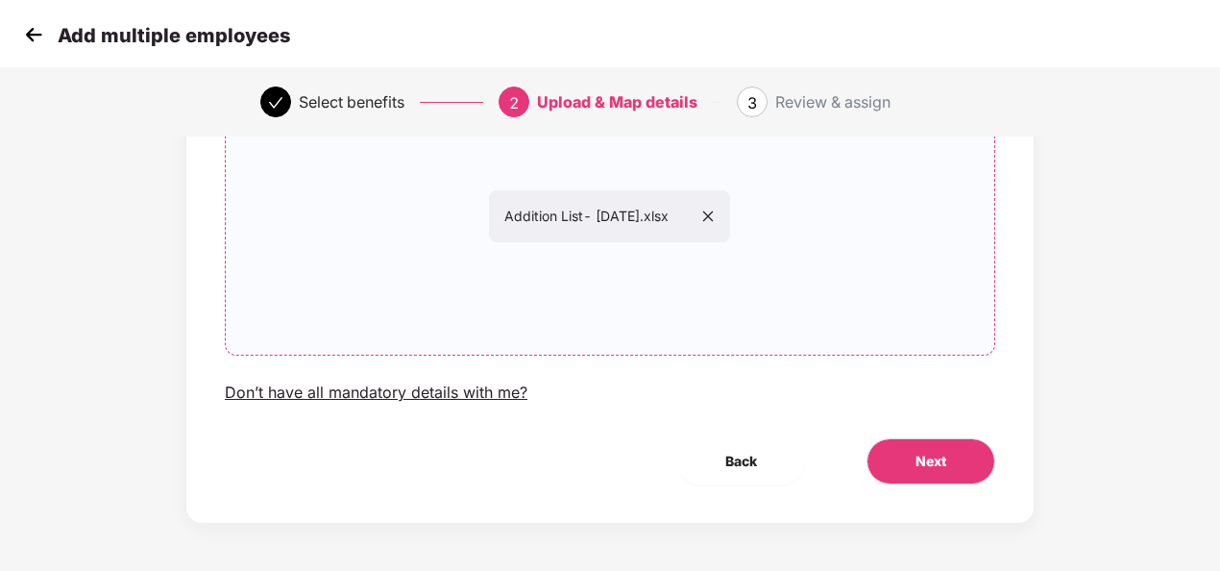
click at [916, 316] on div "Addition List- [DATE].xlsx" at bounding box center [610, 216] width 768 height 246
click at [907, 475] on button "Next" at bounding box center [930, 461] width 129 height 46
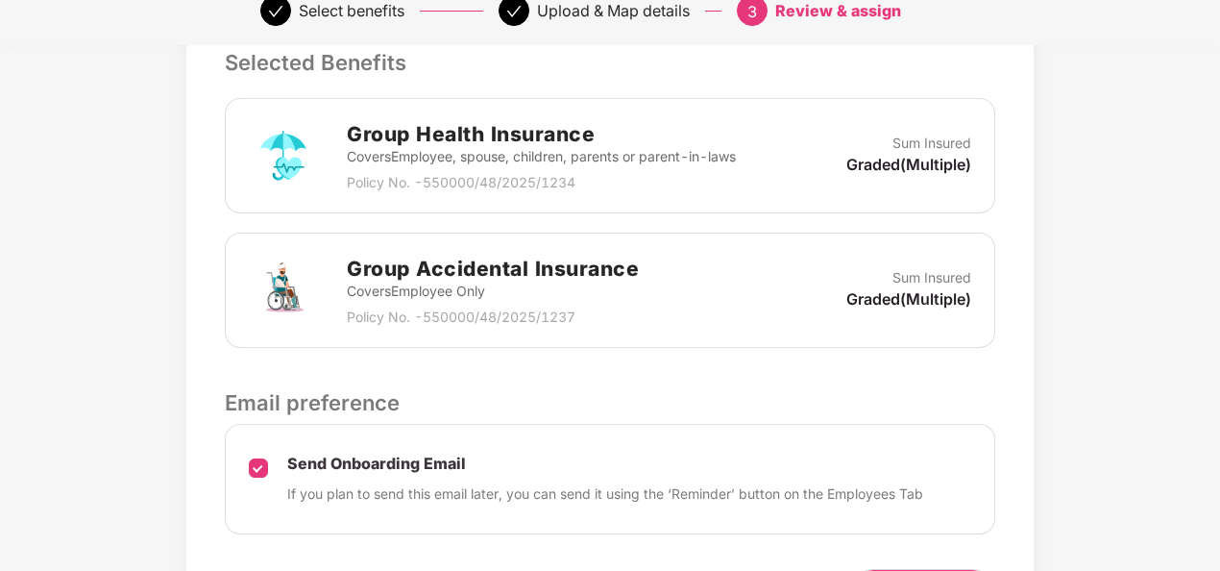
scroll to position [653, 2]
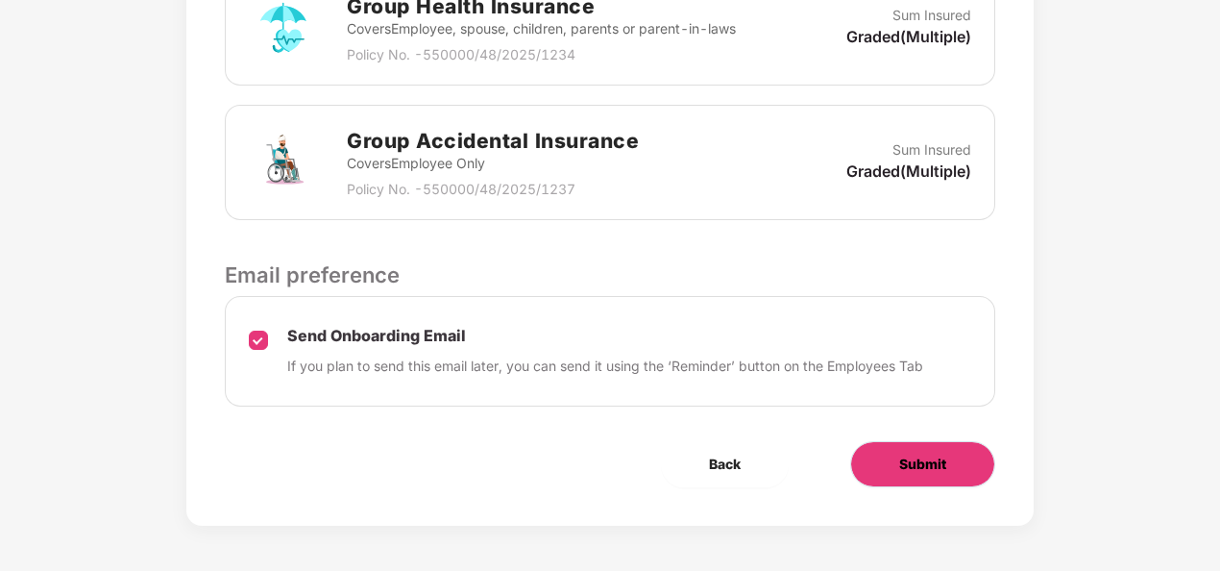
click at [942, 448] on button "Submit" at bounding box center [922, 464] width 145 height 46
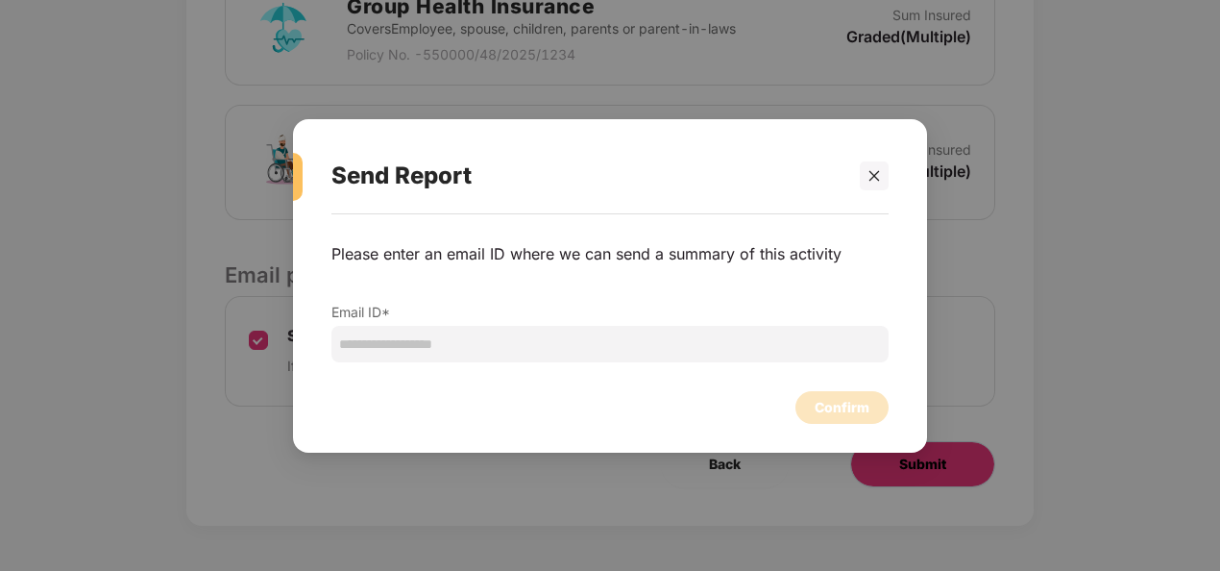
scroll to position [0, 2]
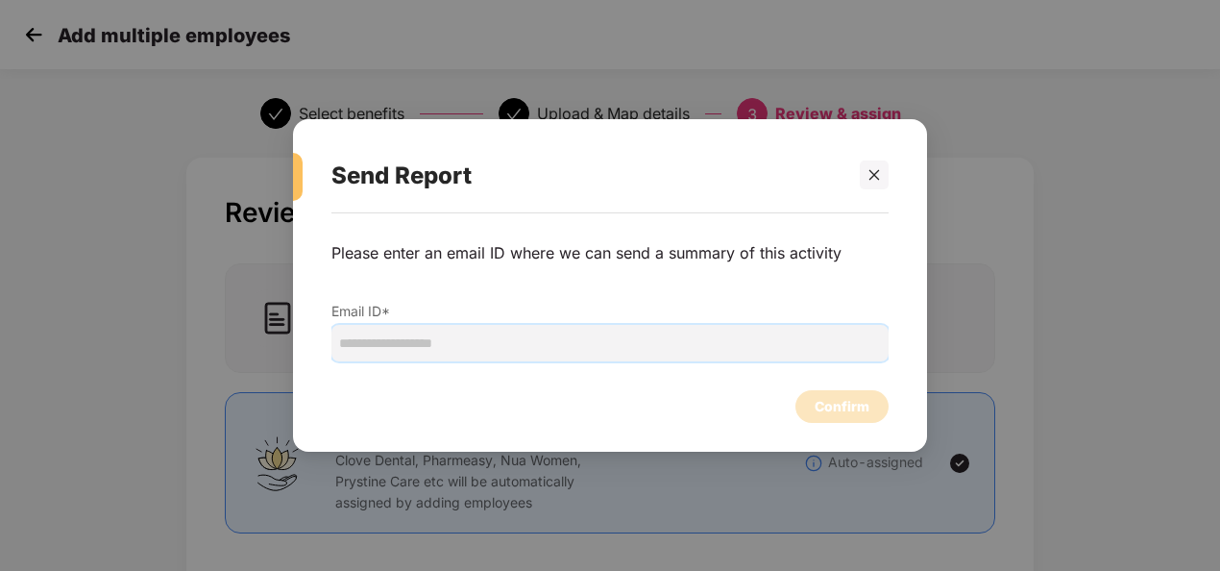
click at [686, 328] on input "email" at bounding box center [609, 343] width 557 height 37
type input "**********"
click at [831, 413] on div "Confirm" at bounding box center [842, 406] width 55 height 21
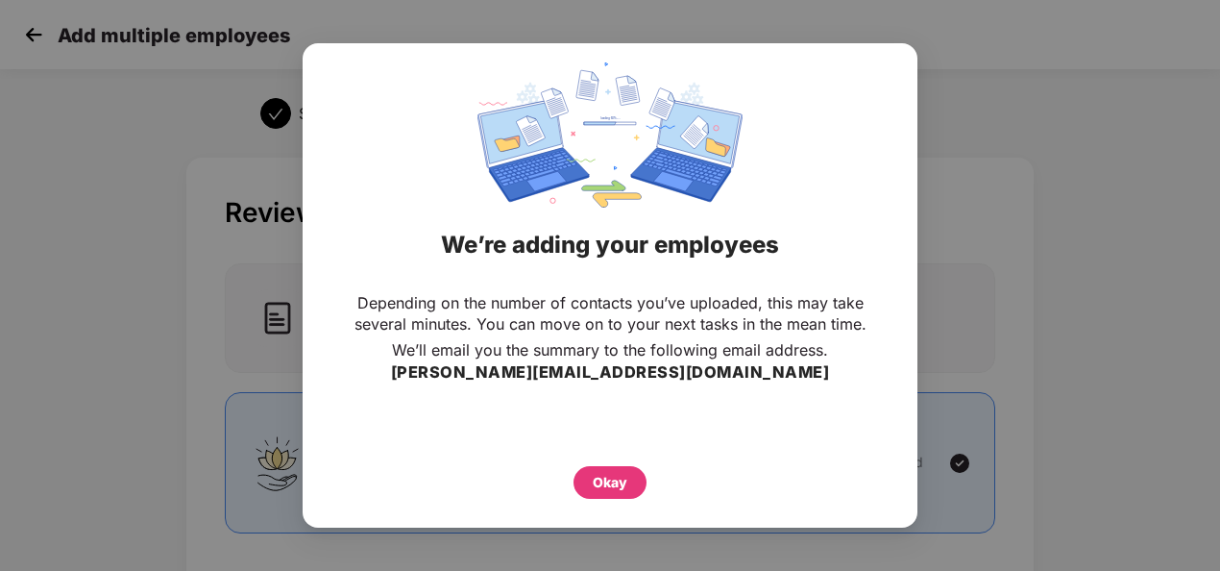
click at [626, 461] on div "Okay" at bounding box center [610, 477] width 538 height 42
click at [624, 470] on div "Okay" at bounding box center [609, 482] width 73 height 33
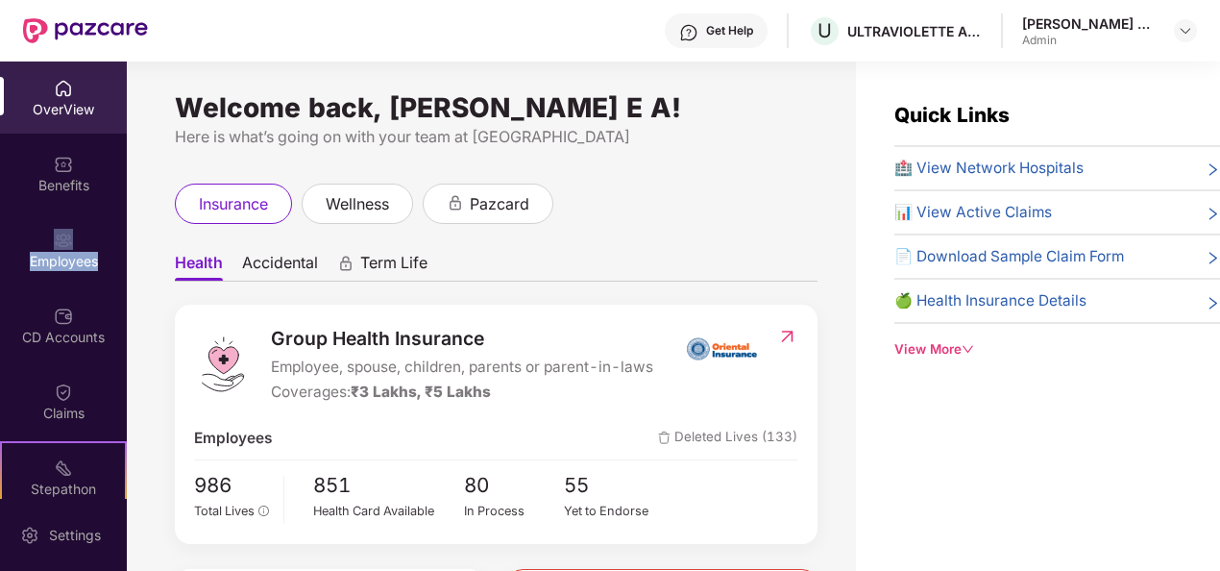
drag, startPoint x: 119, startPoint y: 186, endPoint x: 127, endPoint y: 255, distance: 68.6
click at [127, 255] on div "OverView Benefits Employees CD Accounts Claims Stepathon New Challenge Endorsem…" at bounding box center [610, 315] width 1220 height 509
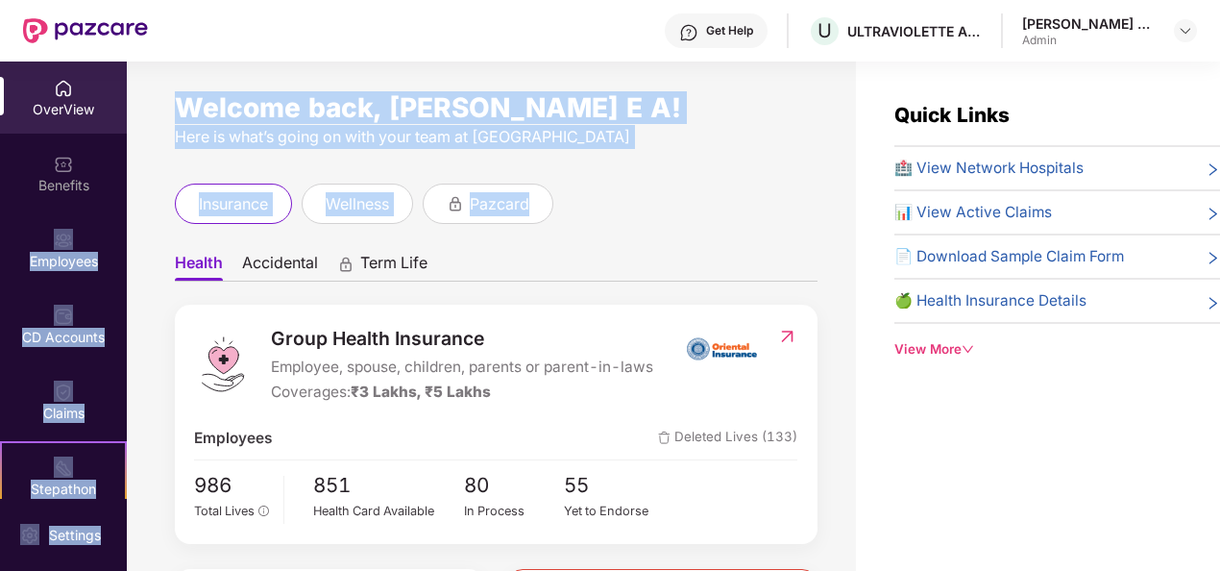
click at [127, 248] on div "Welcome back, [PERSON_NAME] E A! Here is what’s going on with your team at Pazc…" at bounding box center [491, 327] width 729 height 532
click at [93, 221] on div "Employees" at bounding box center [63, 249] width 127 height 72
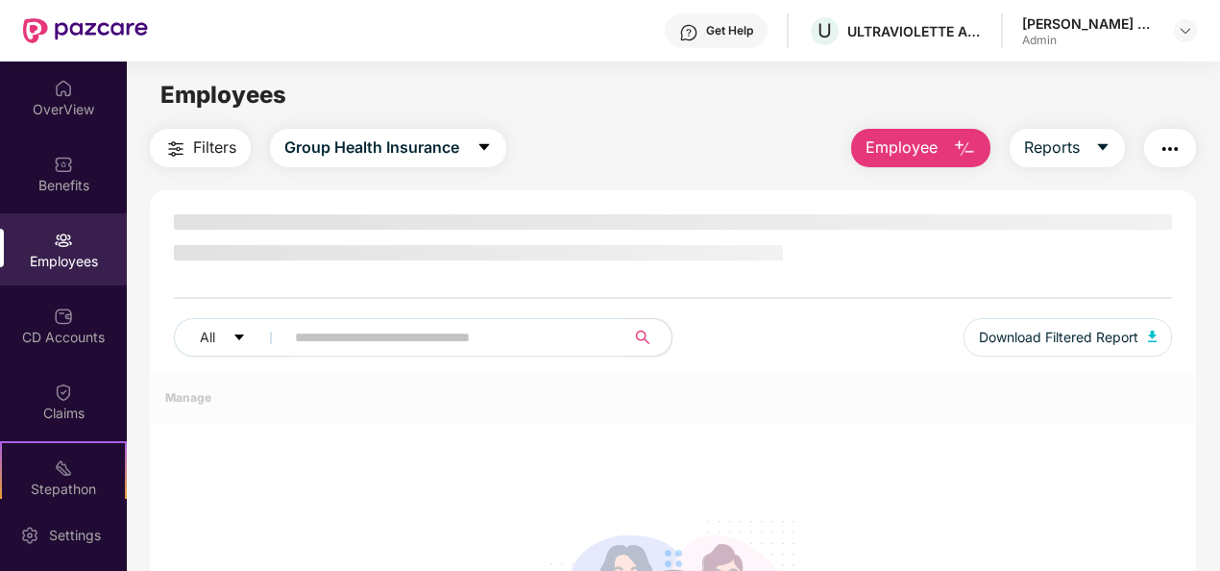
scroll to position [169, 0]
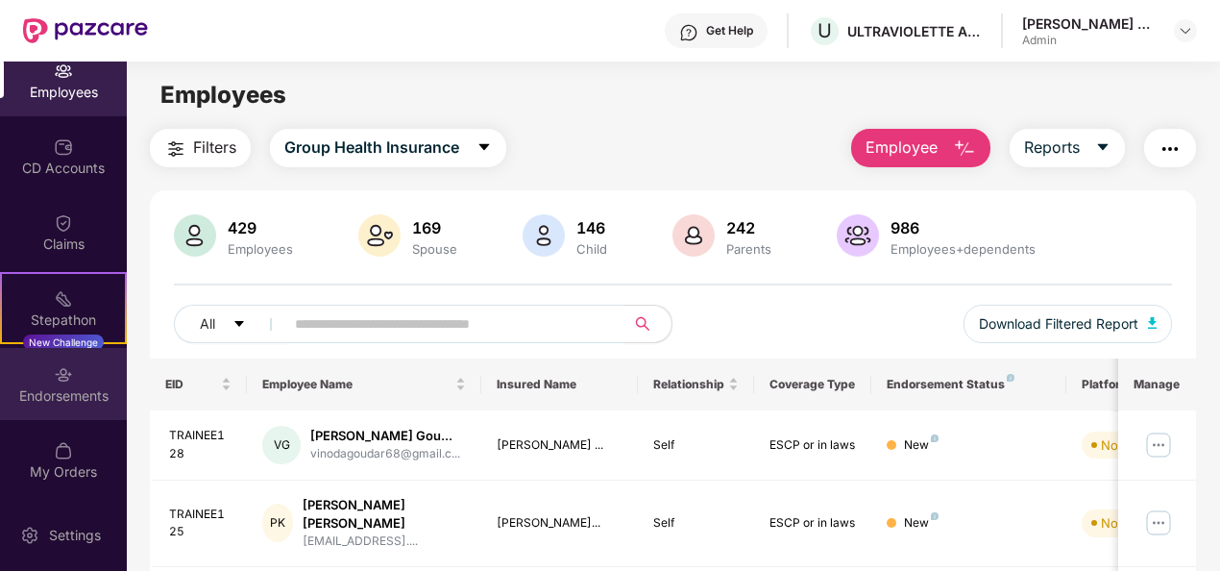
click at [85, 398] on div "Endorsements" at bounding box center [63, 395] width 127 height 19
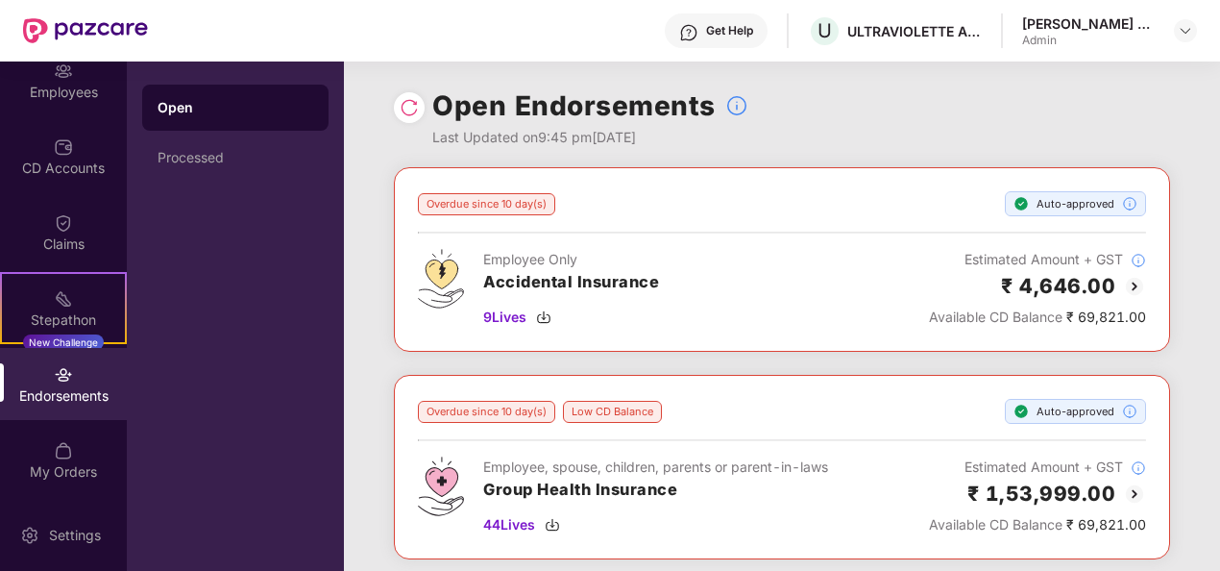
click at [1014, 108] on div "Open Endorsements Last Updated on 9:45 pm[DATE]" at bounding box center [782, 114] width 776 height 106
click at [505, 518] on span "44 Lives" at bounding box center [509, 524] width 52 height 21
drag, startPoint x: 1217, startPoint y: 140, endPoint x: 1225, endPoint y: 240, distance: 100.2
click at [1219, 240] on html "Get Help U ULTRAVIOLETTE AUTOMOTIVE PRIVATE LIMITED [PERSON_NAME] E A Admin Ove…" at bounding box center [610, 285] width 1220 height 571
drag, startPoint x: 1225, startPoint y: 240, endPoint x: 1137, endPoint y: 78, distance: 184.4
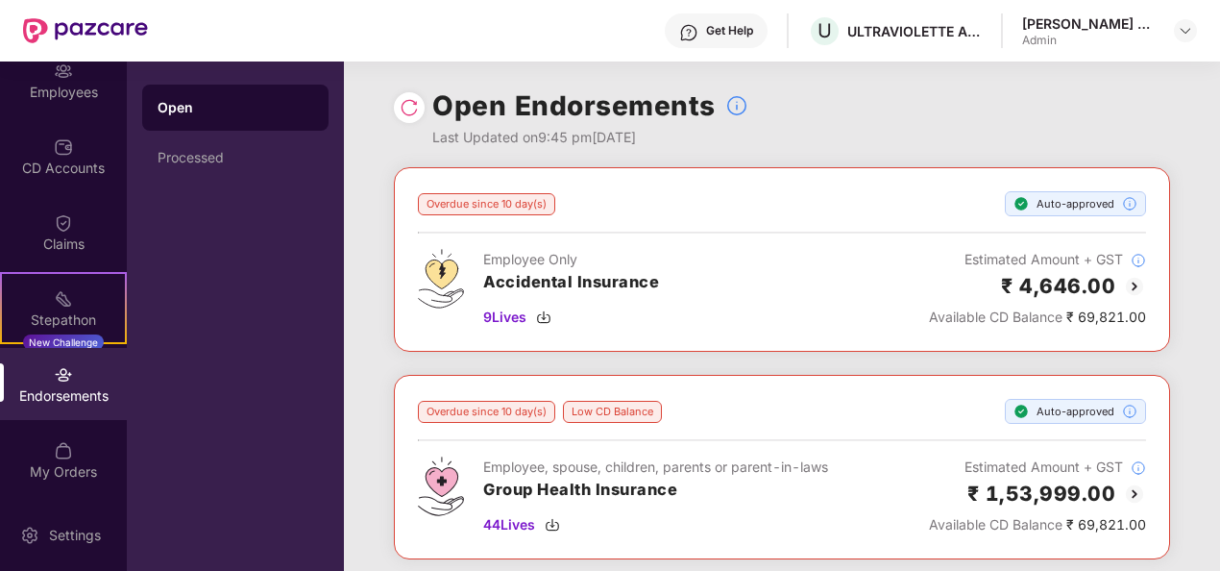
click at [1137, 78] on div "Open Endorsements Last Updated on 9:45 pm[DATE]" at bounding box center [782, 114] width 776 height 106
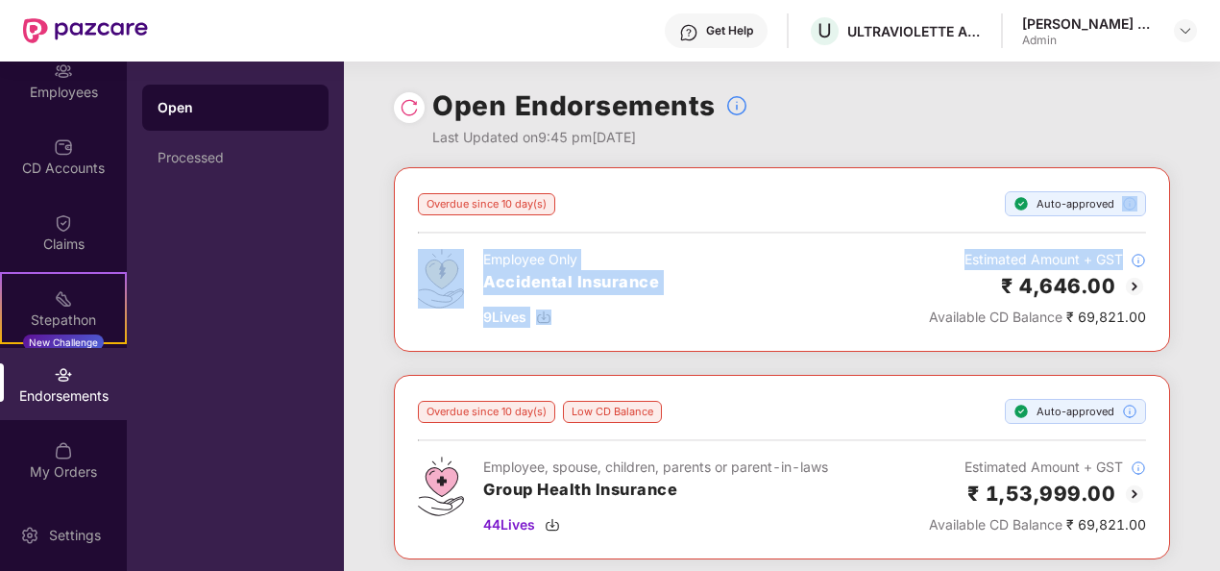
drag, startPoint x: 1217, startPoint y: 177, endPoint x: 1215, endPoint y: 275, distance: 98.0
click at [1215, 275] on div "Overdue since 10 day(s) Auto-approved Employee Only Accidental Insurance 9 Live…" at bounding box center [782, 375] width 876 height 417
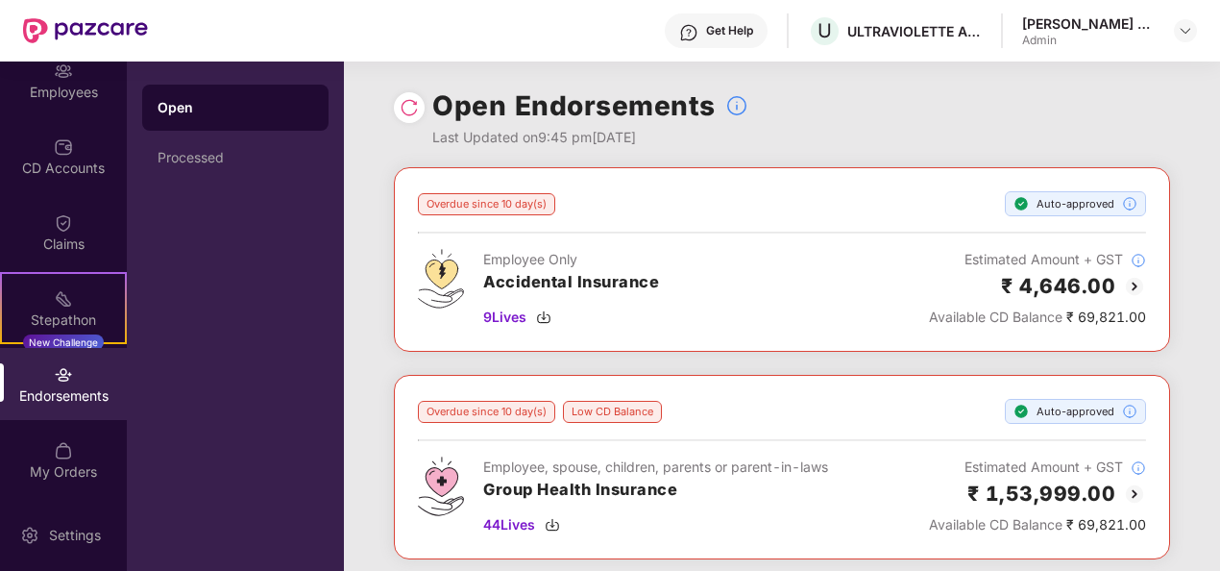
drag, startPoint x: 1215, startPoint y: 275, endPoint x: 1182, endPoint y: 357, distance: 89.2
click at [1182, 357] on div "Overdue since 10 day(s) Auto-approved Employee Only Accidental Insurance 9 Live…" at bounding box center [782, 375] width 876 height 417
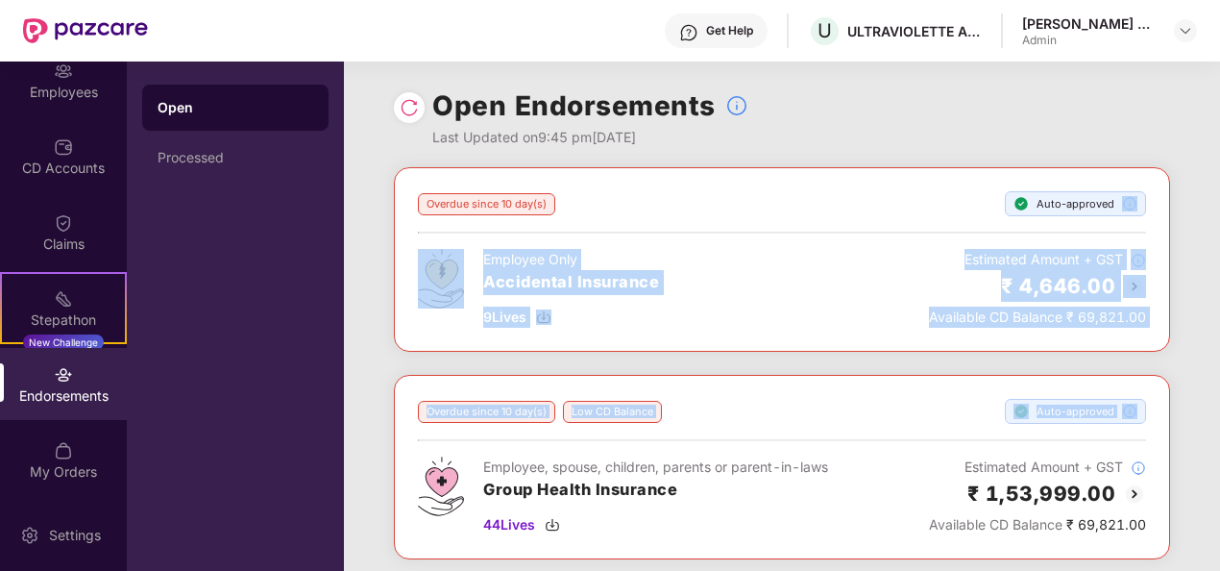
drag, startPoint x: 1216, startPoint y: 192, endPoint x: 1216, endPoint y: 412, distance: 220.0
click at [1216, 412] on div "Overdue since 10 day(s) Auto-approved Employee Only Accidental Insurance 9 Live…" at bounding box center [782, 375] width 876 height 417
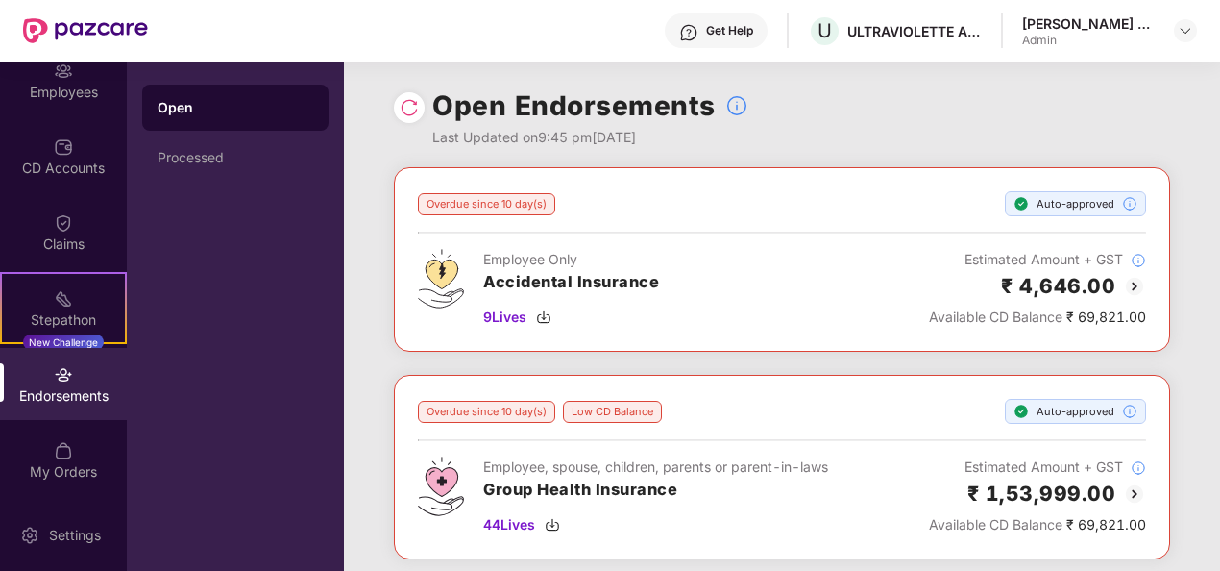
drag, startPoint x: 1216, startPoint y: 412, endPoint x: 914, endPoint y: 134, distance: 410.7
click at [914, 134] on div "Open Endorsements Last Updated on 9:45 pm[DATE]" at bounding box center [782, 114] width 776 height 106
click at [54, 142] on img at bounding box center [63, 146] width 19 height 19
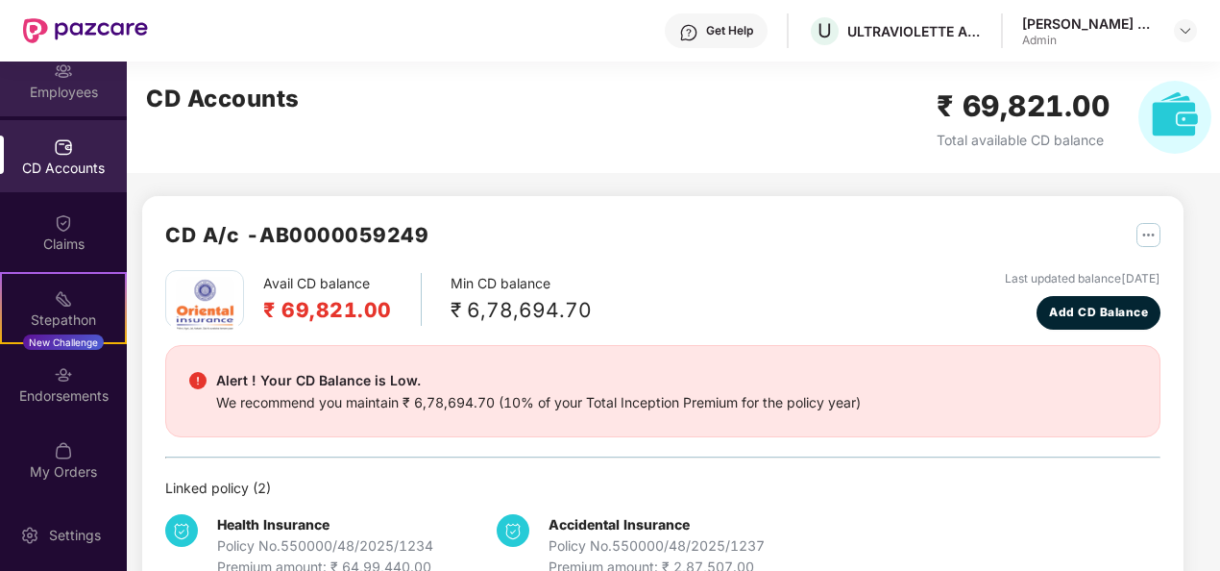
click at [73, 87] on div "Employees" at bounding box center [63, 92] width 127 height 19
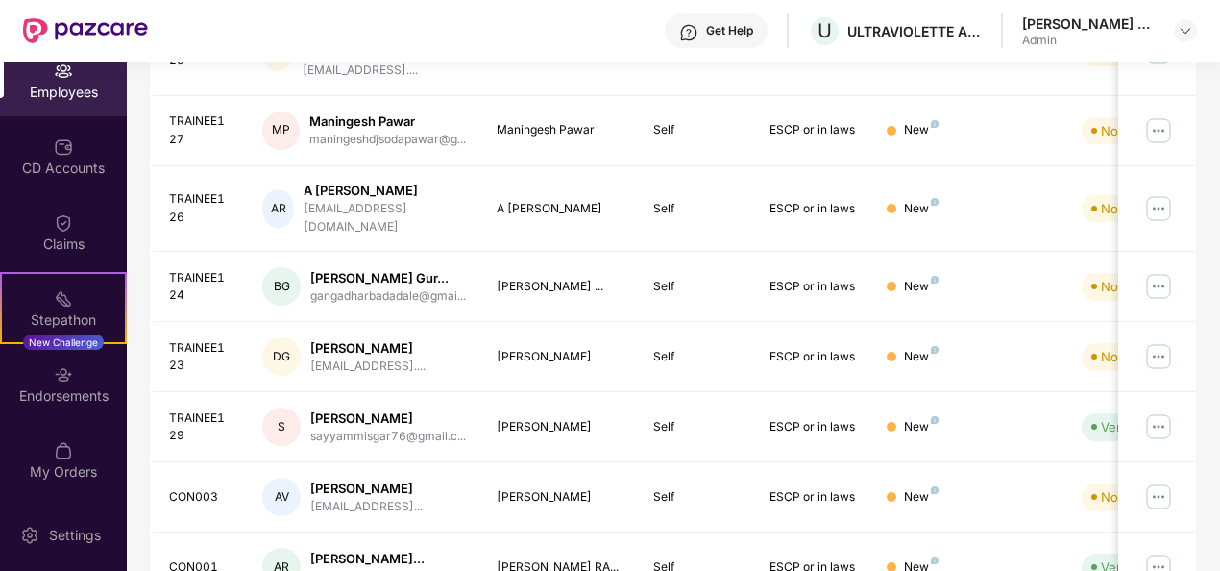
scroll to position [475, 0]
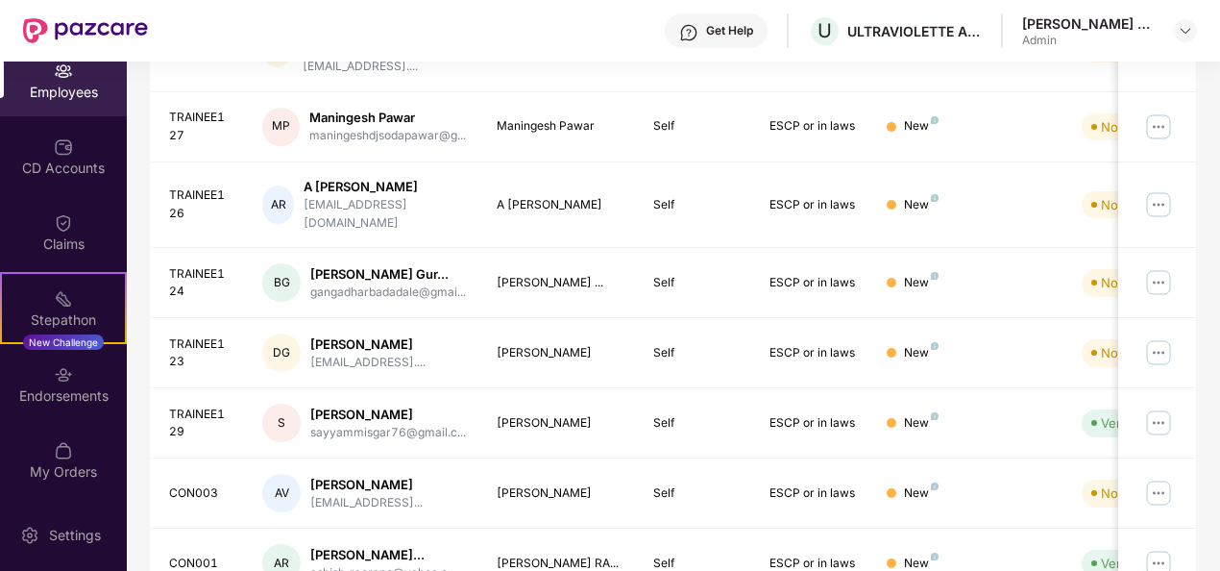
drag, startPoint x: 1217, startPoint y: 317, endPoint x: 1218, endPoint y: 377, distance: 59.6
click at [1218, 377] on div "OverView Benefits Employees CD Accounts Claims Stepathon New Challenge Endorsem…" at bounding box center [610, 315] width 1220 height 509
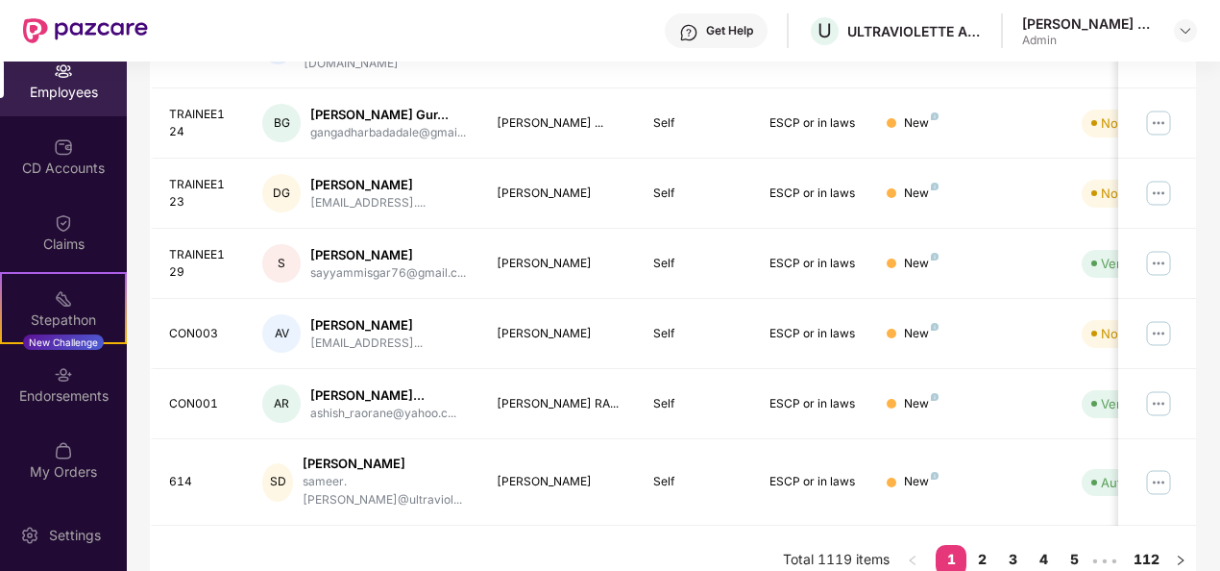
scroll to position [643, 0]
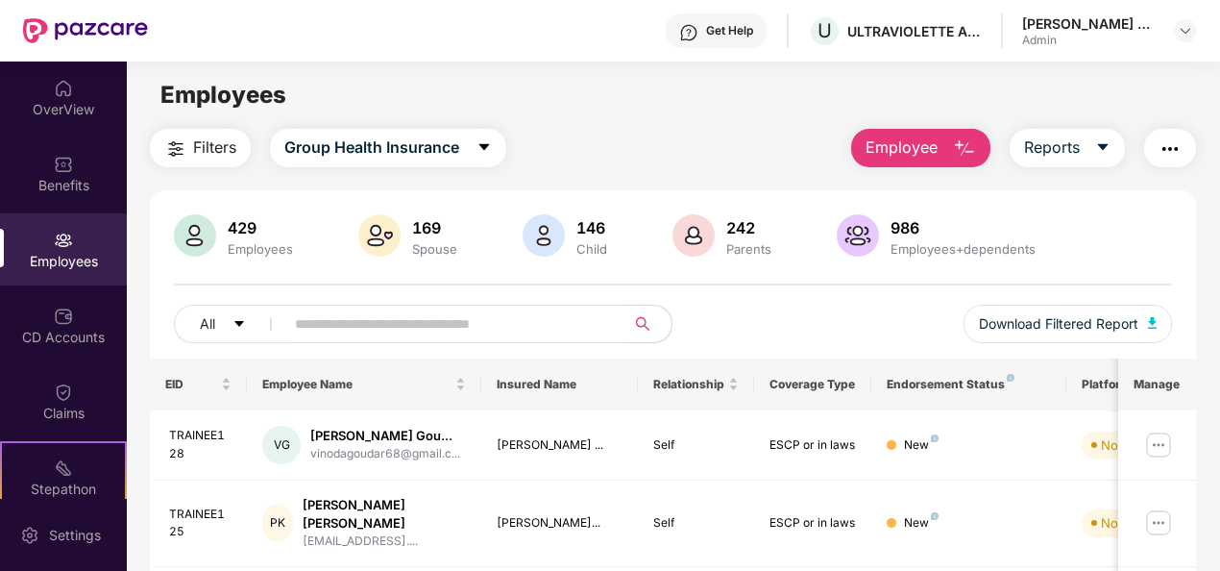
click at [936, 150] on span "Employee" at bounding box center [902, 147] width 72 height 24
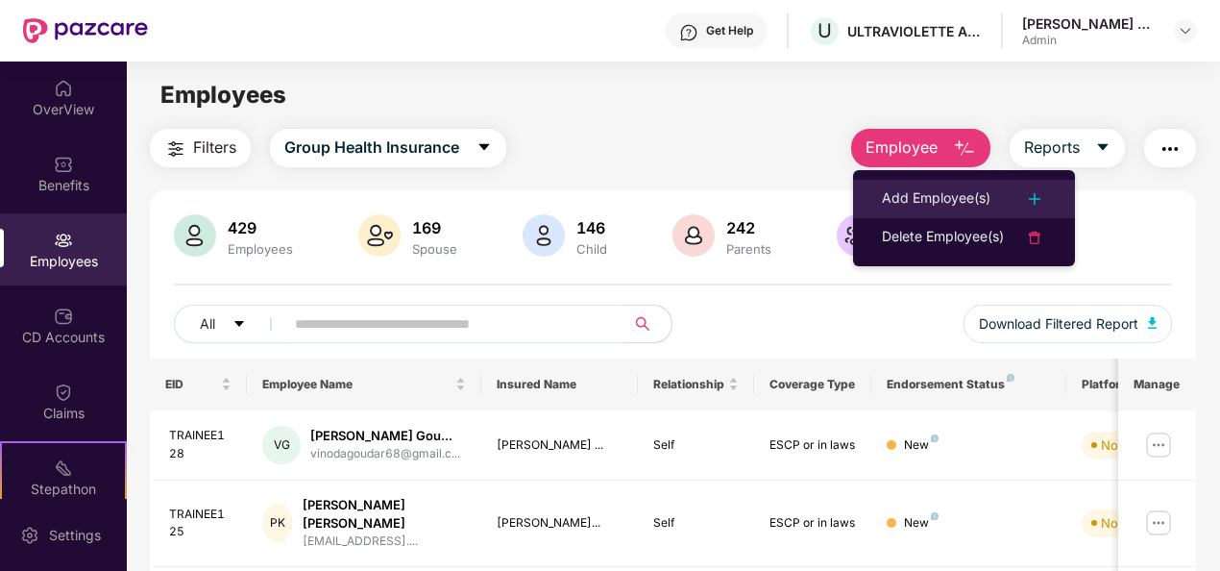
click at [1000, 198] on div "Add Employee(s)" at bounding box center [964, 198] width 164 height 23
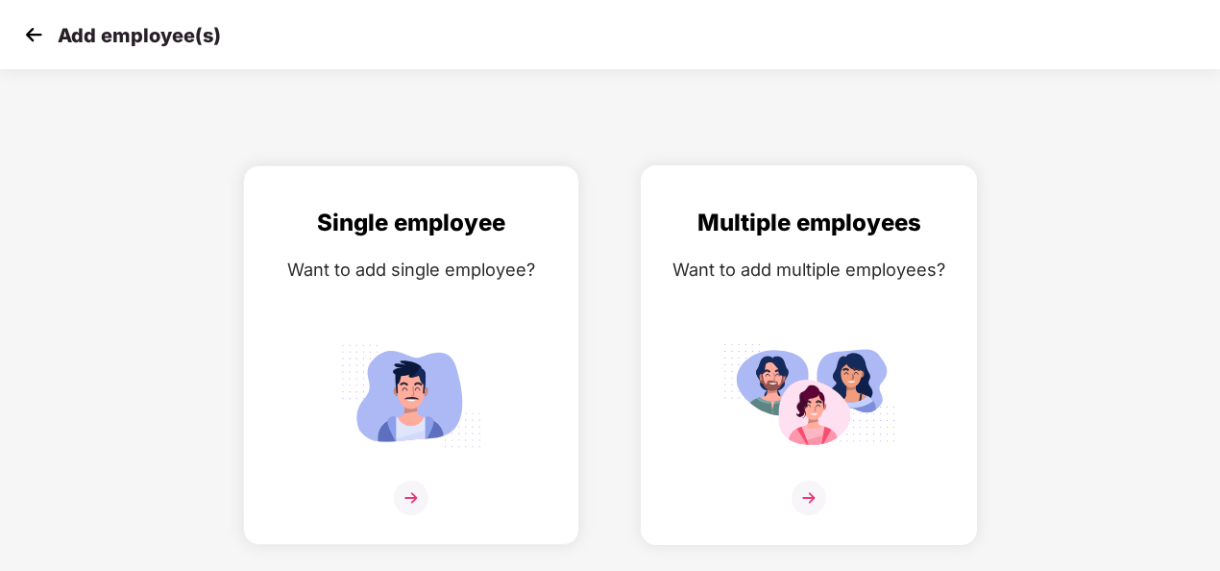
click at [810, 486] on img at bounding box center [809, 497] width 35 height 35
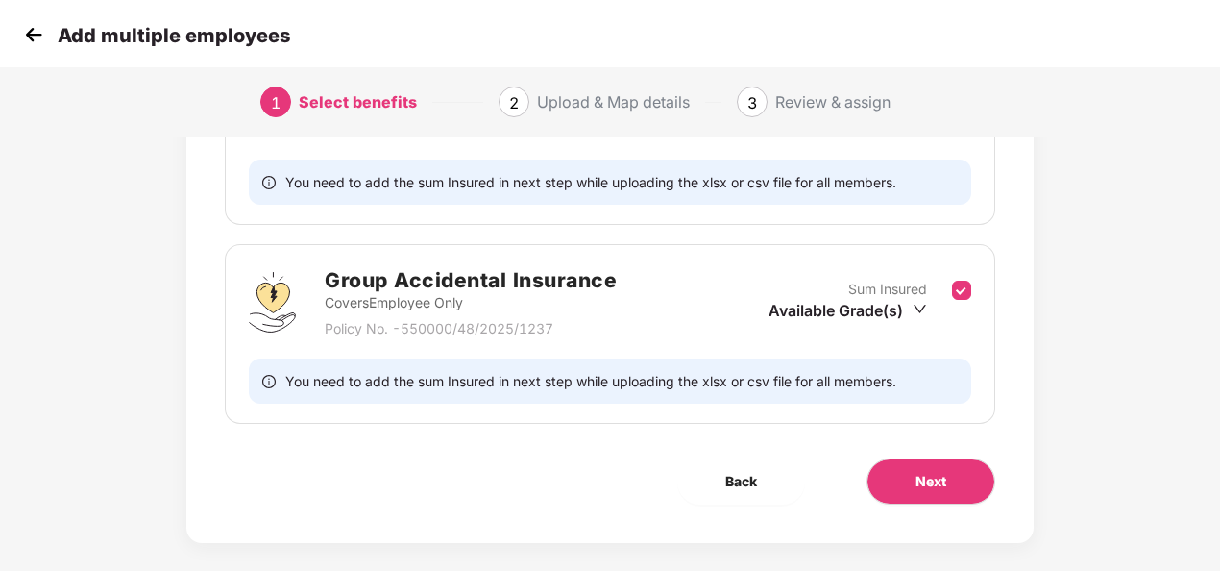
scroll to position [401, 0]
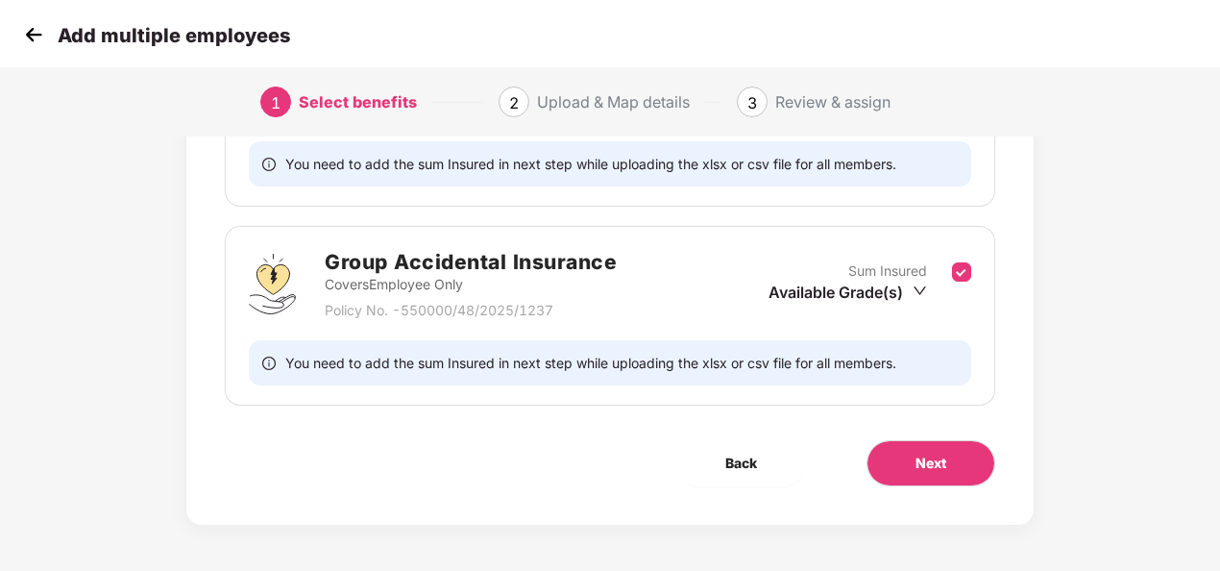
click at [931, 495] on div "Benefits 2 / 2 Selected Affinity Benefits Clove Dental, Pharmeasy, Nua Women, P…" at bounding box center [609, 141] width 847 height 768
click at [944, 446] on button "Next" at bounding box center [930, 463] width 129 height 46
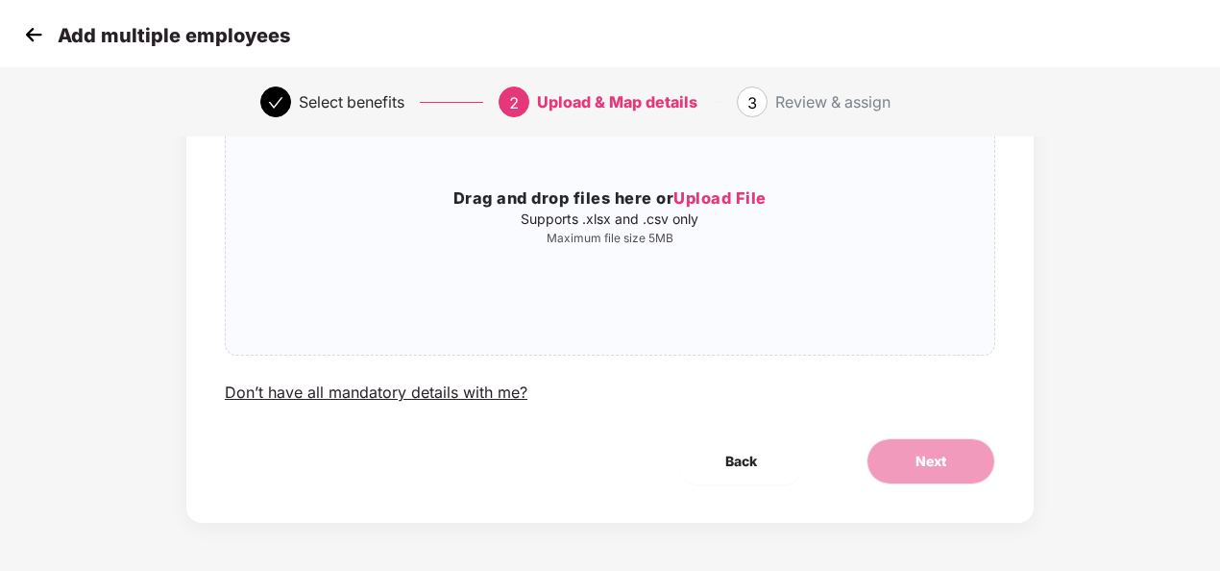
scroll to position [0, 0]
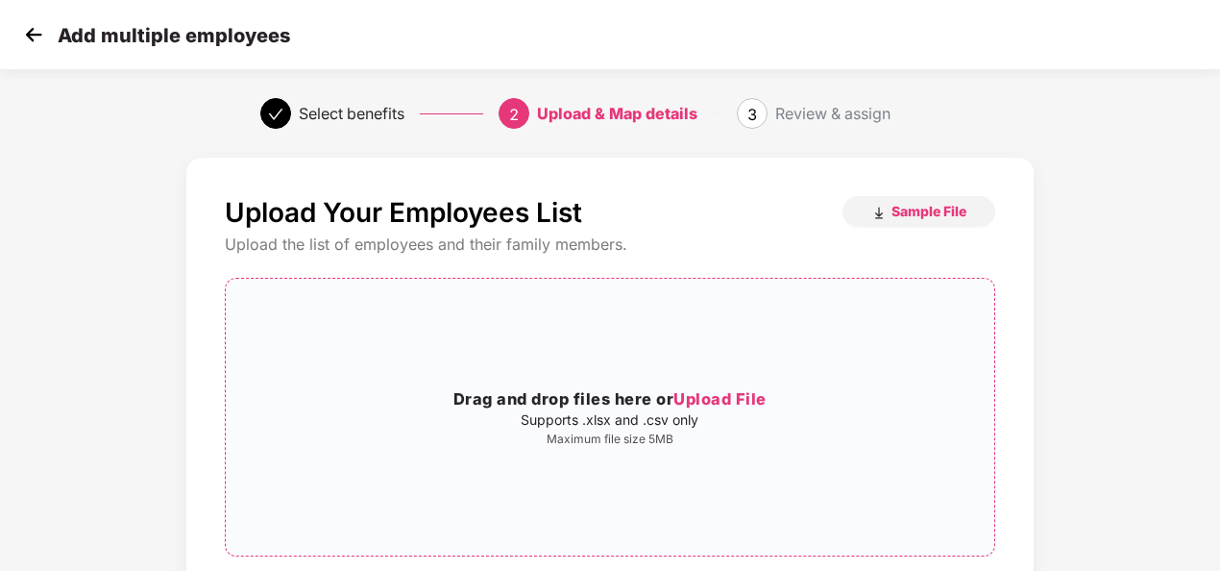
click at [722, 388] on h3 "Drag and drop files here or Upload File" at bounding box center [610, 399] width 768 height 25
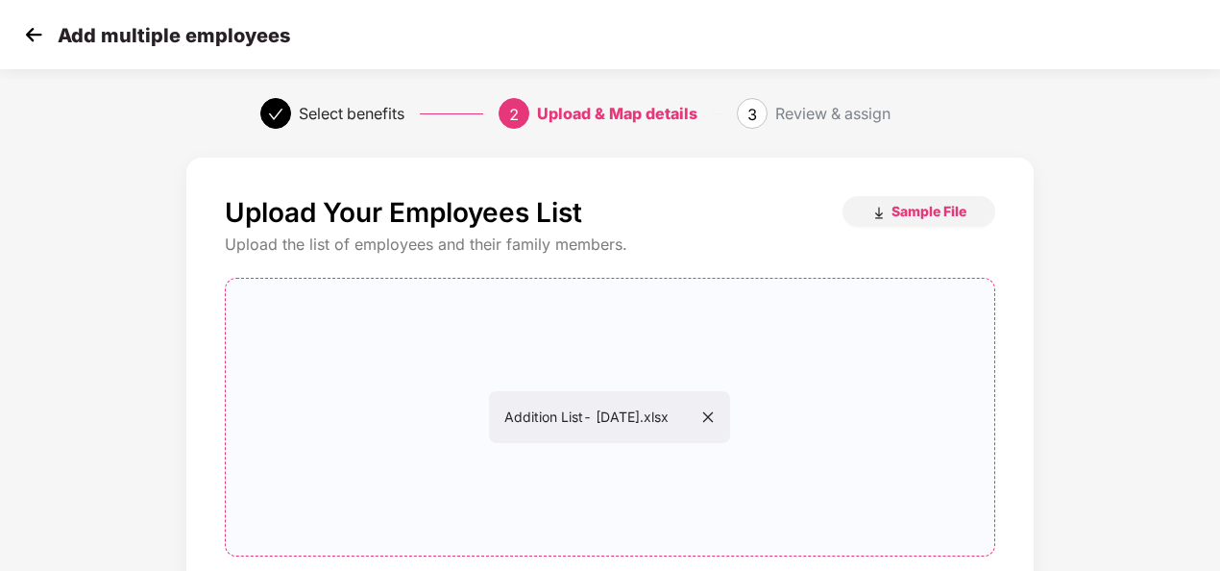
scroll to position [201, 0]
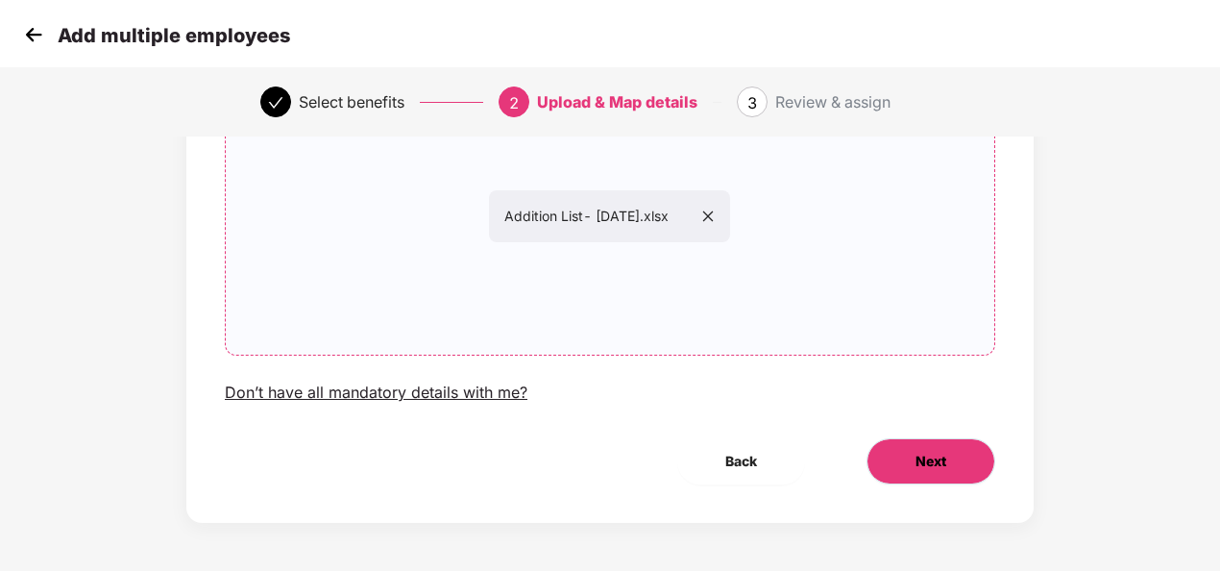
click at [951, 465] on button "Next" at bounding box center [930, 461] width 129 height 46
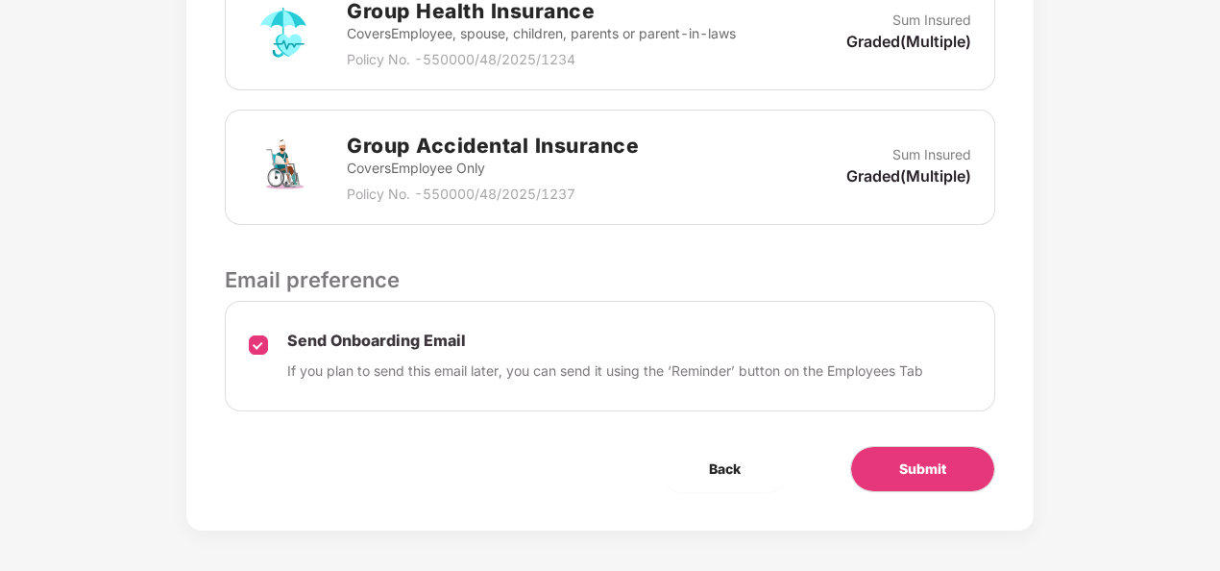
scroll to position [653, 0]
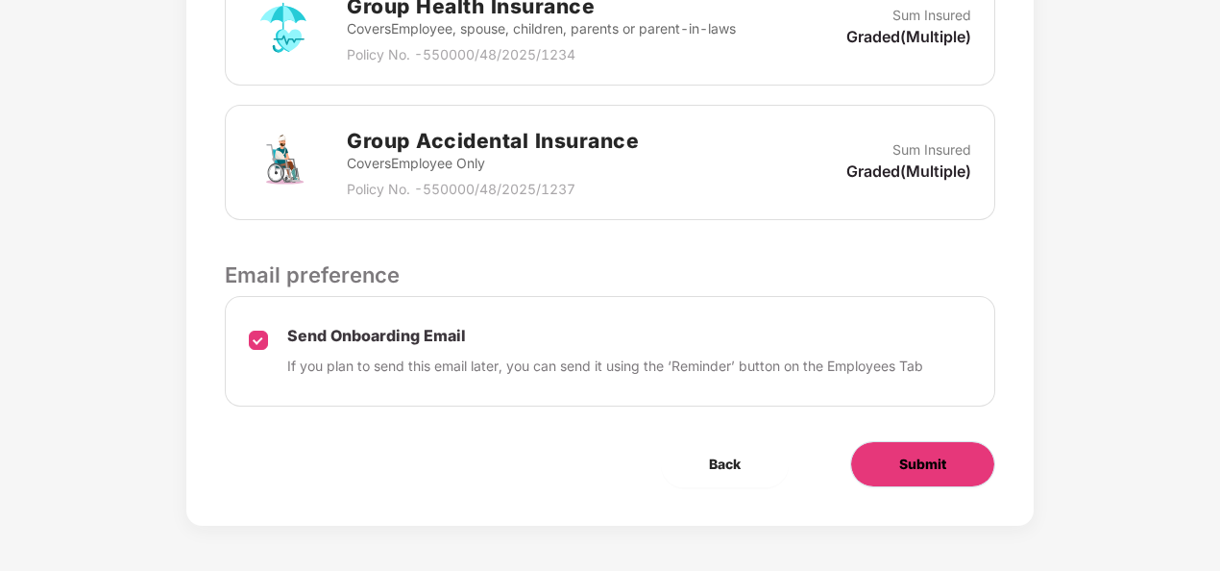
click at [926, 474] on button "Submit" at bounding box center [922, 464] width 145 height 46
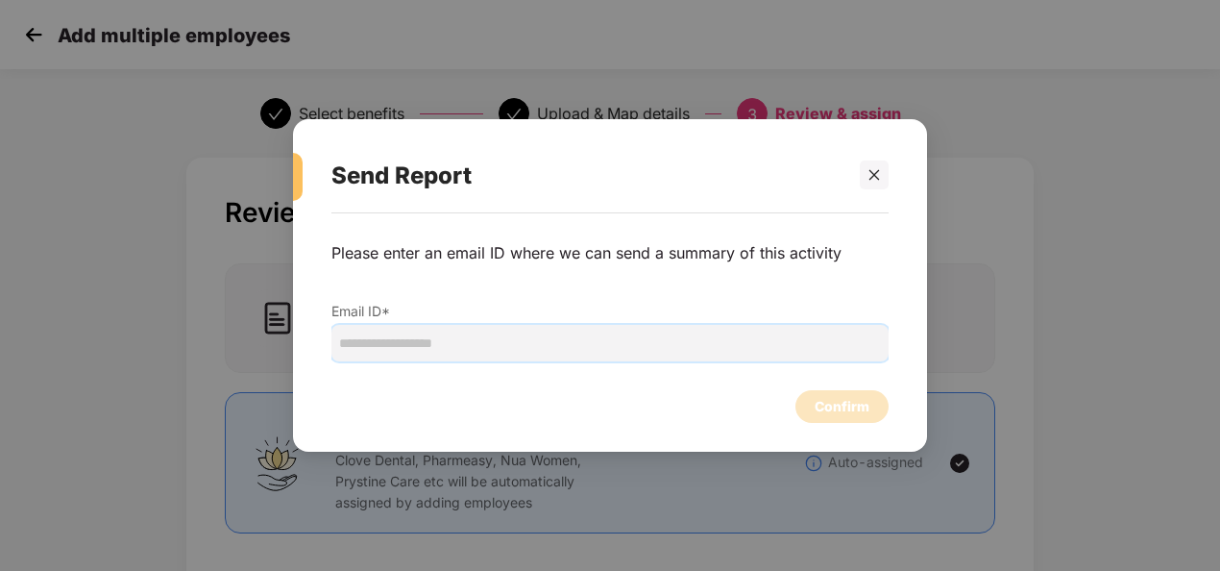
click at [501, 342] on input "email" at bounding box center [609, 343] width 557 height 37
type input "**********"
click at [842, 403] on div "Confirm" at bounding box center [842, 406] width 55 height 21
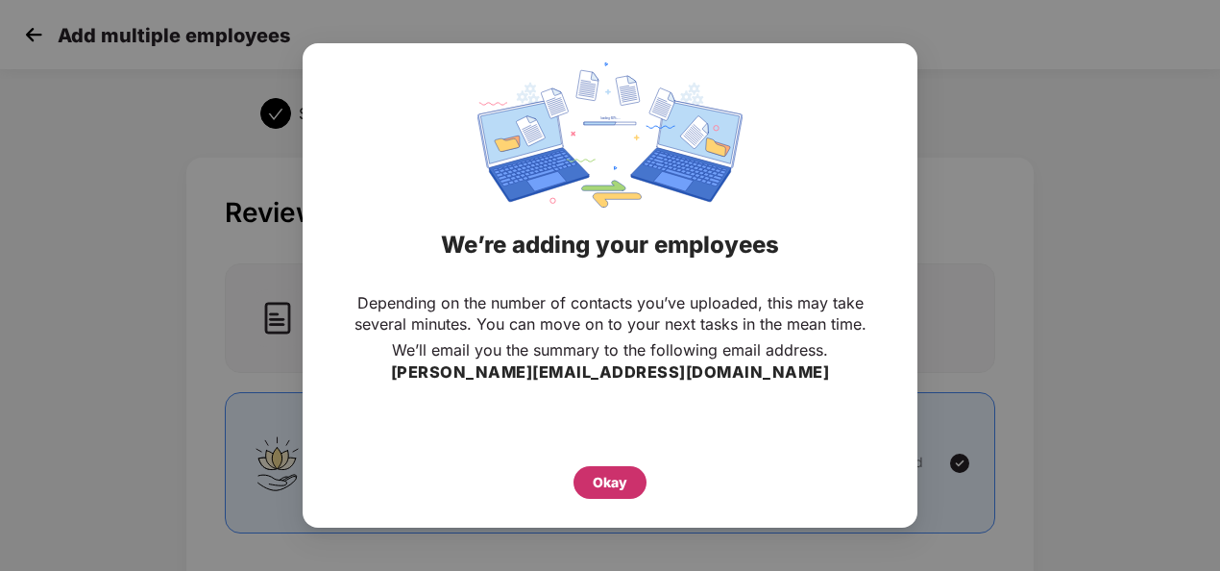
click at [598, 485] on div "Okay" at bounding box center [610, 482] width 35 height 21
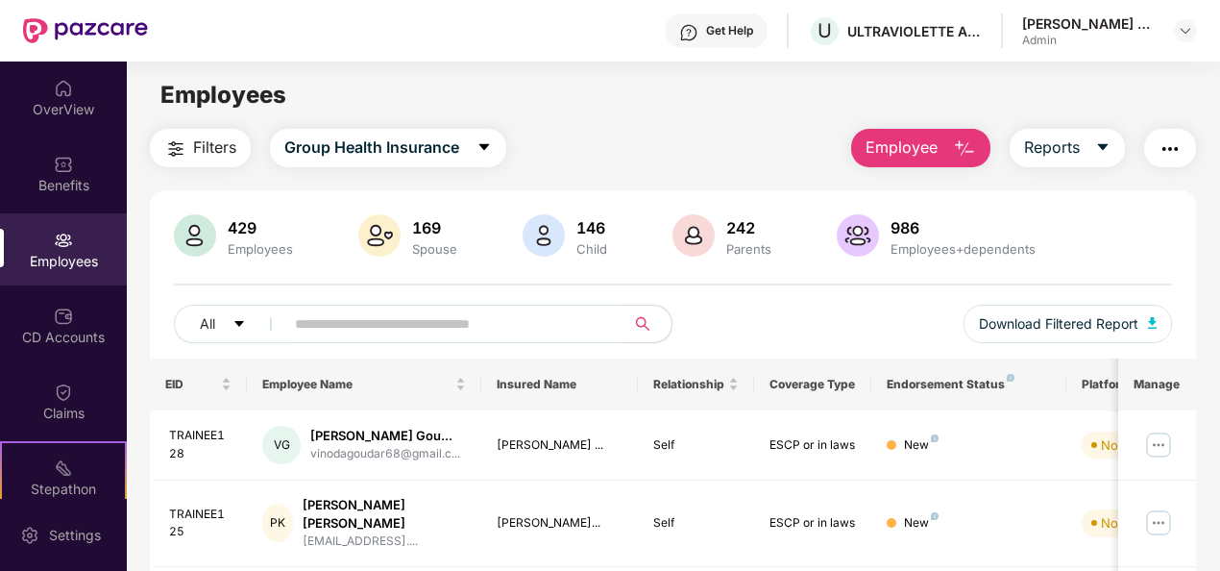
click at [85, 261] on div "Employees" at bounding box center [63, 261] width 127 height 19
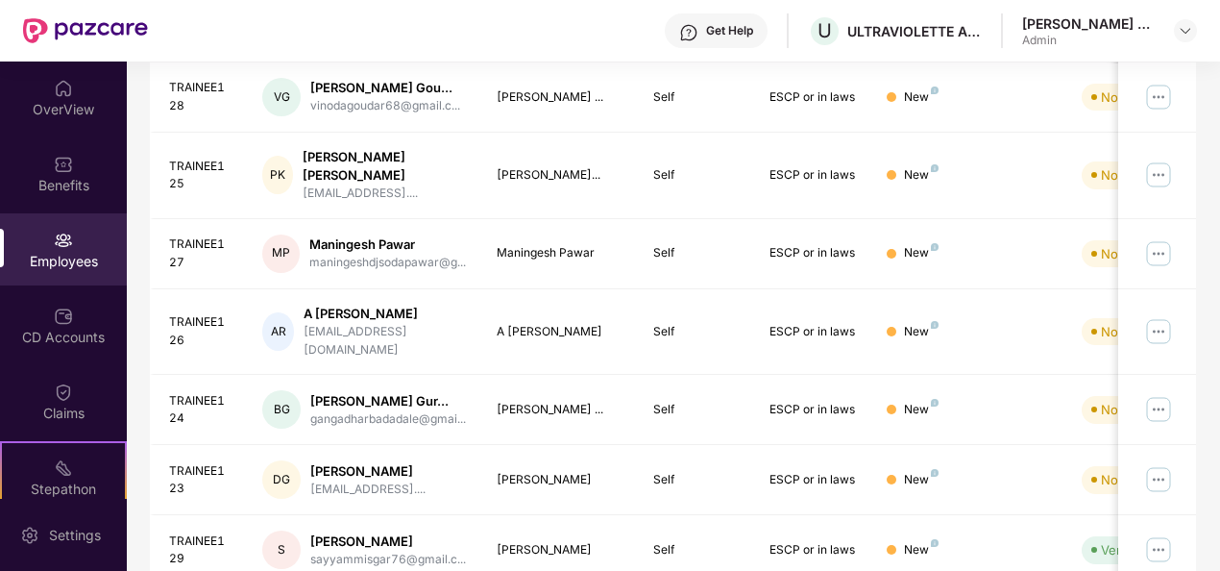
scroll to position [446, 0]
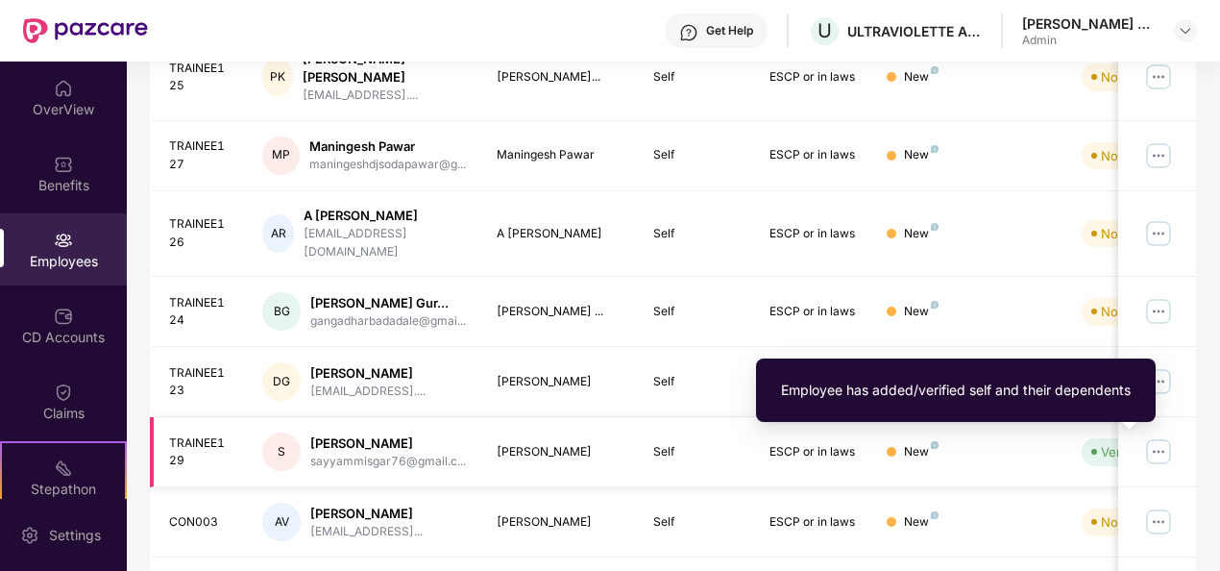
click at [1086, 442] on span "Verified" at bounding box center [1119, 451] width 75 height 27
click at [1106, 450] on div "Verified" at bounding box center [1124, 451] width 46 height 19
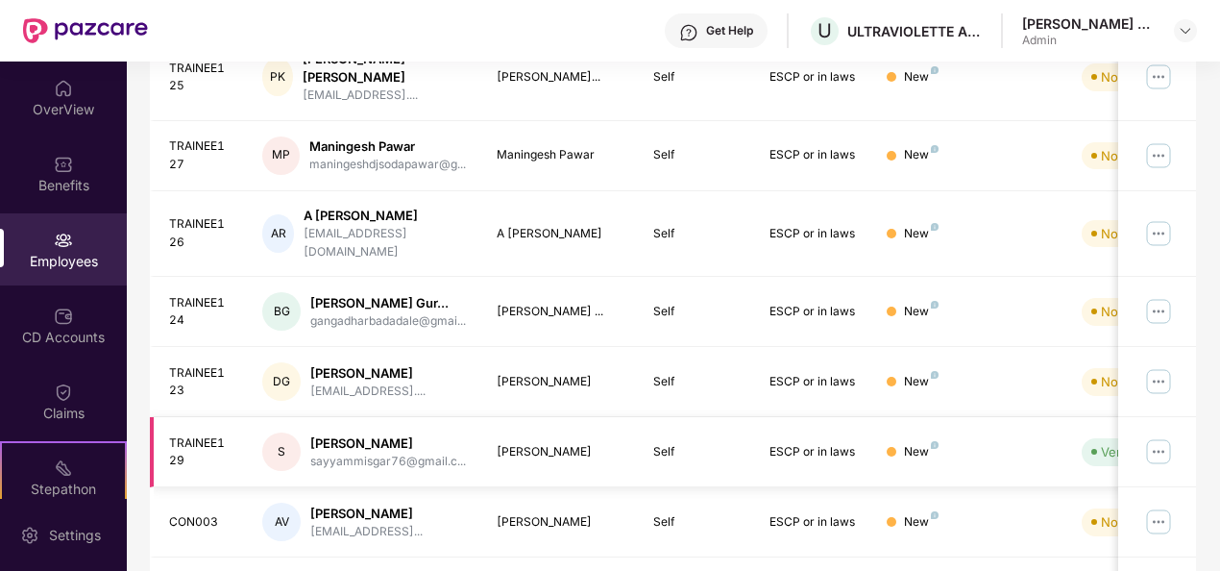
click at [337, 444] on div "[PERSON_NAME]" at bounding box center [388, 443] width 156 height 18
click at [0, 256] on html "Get Help U ULTRAVIOLETTE AUTOMOTIVE PRIVATE LIMITED Anush E A Admin OverView Be…" at bounding box center [610, 285] width 1220 height 571
click at [31, 259] on div "Employees" at bounding box center [63, 261] width 127 height 19
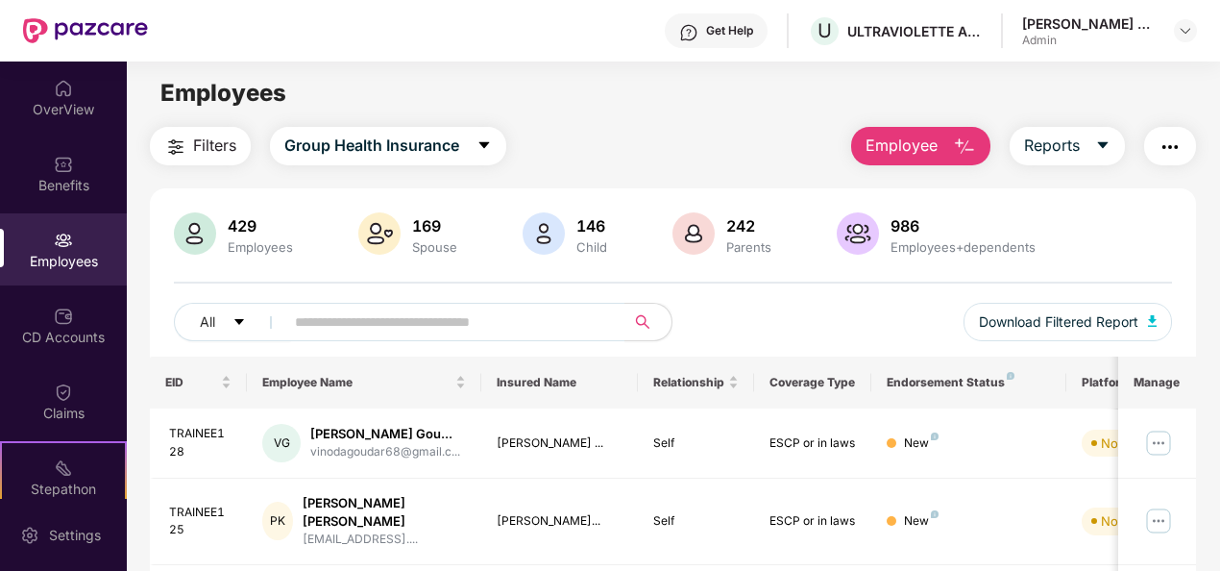
scroll to position [0, 0]
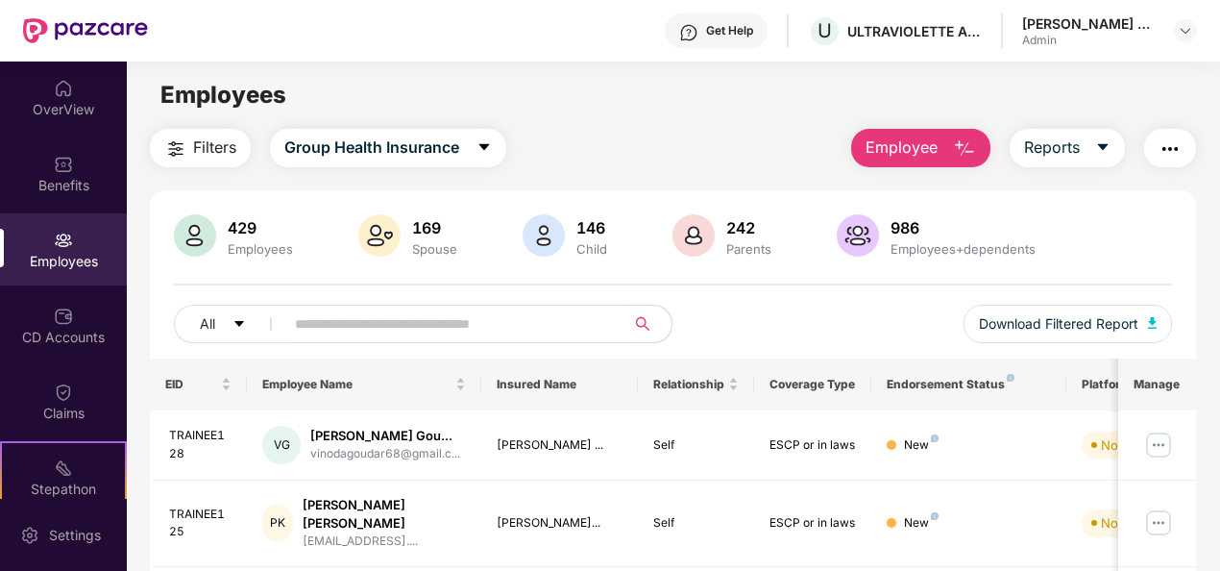
click at [938, 162] on button "Employee" at bounding box center [920, 148] width 139 height 38
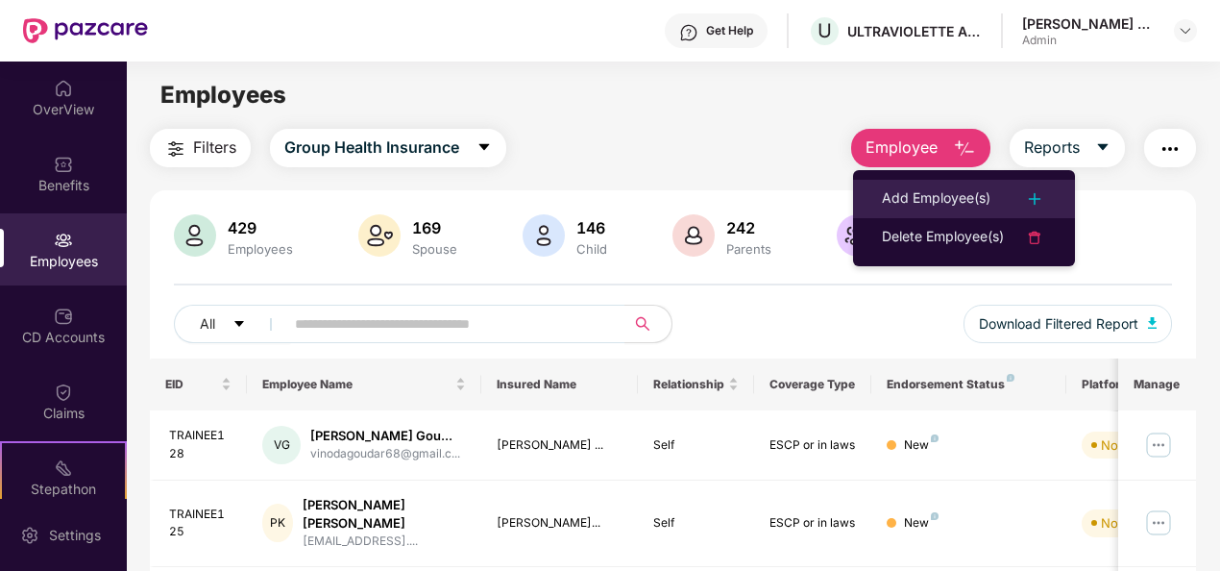
click at [937, 194] on div "Add Employee(s)" at bounding box center [936, 198] width 109 height 23
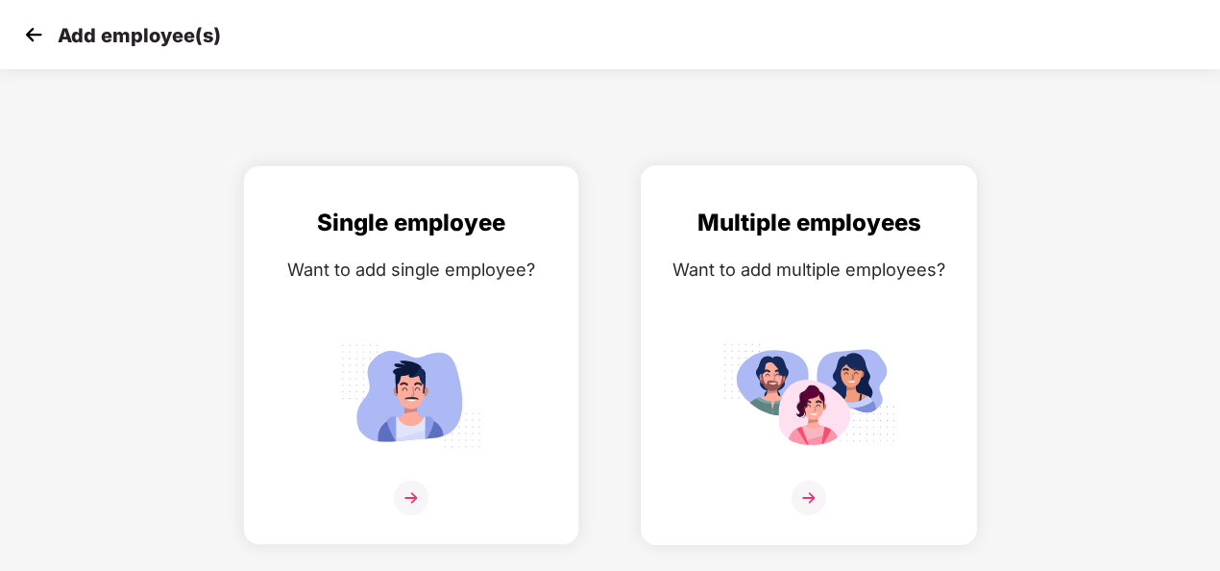
click at [814, 490] on img at bounding box center [809, 497] width 35 height 35
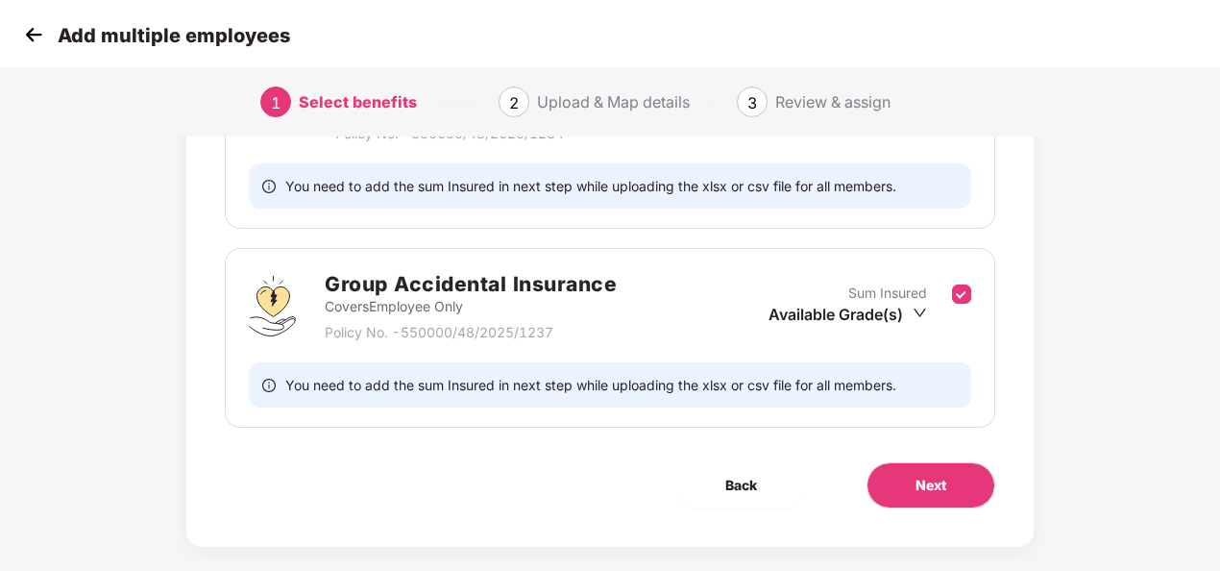
scroll to position [398, 0]
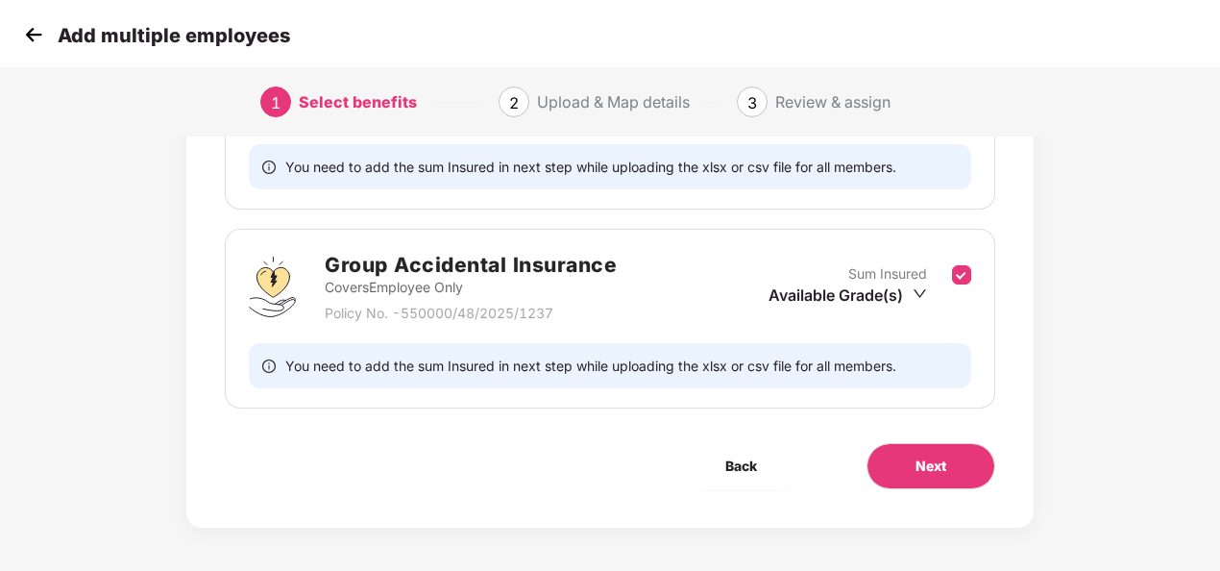
click at [1187, 449] on div "Benefits 2 / 2 Selected Affinity Benefits Clove Dental, Pharmeasy, Nua Women, P…" at bounding box center [610, 162] width 1220 height 825
click at [892, 482] on button "Next" at bounding box center [930, 466] width 129 height 46
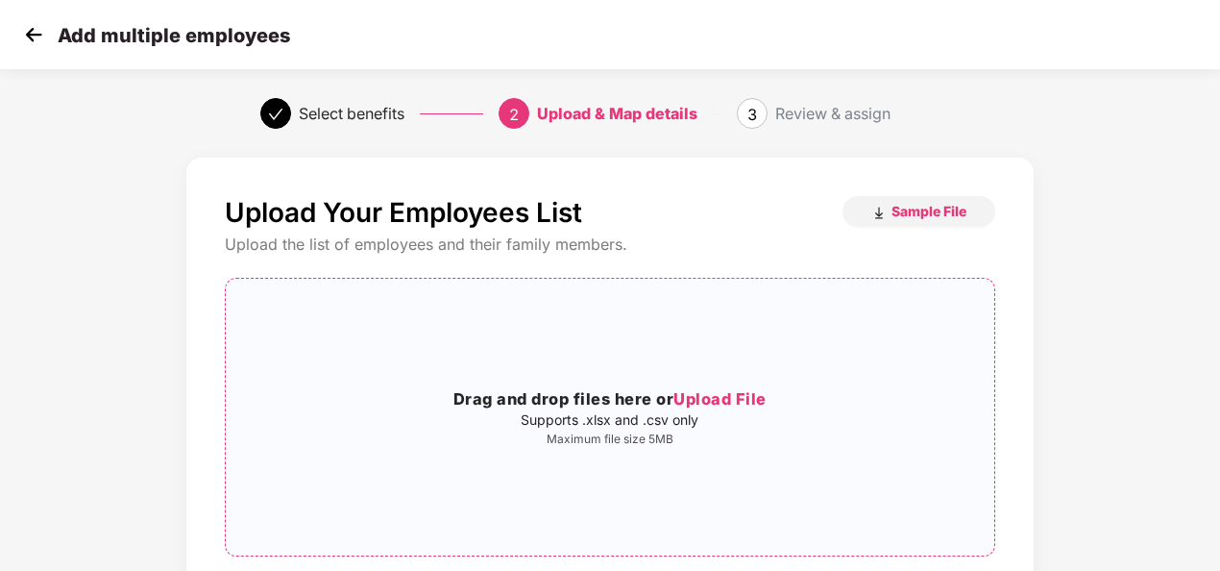
click at [724, 382] on div "Drag and drop files here or Upload File Supports .xlsx and .csv only Maximum fi…" at bounding box center [610, 417] width 768 height 246
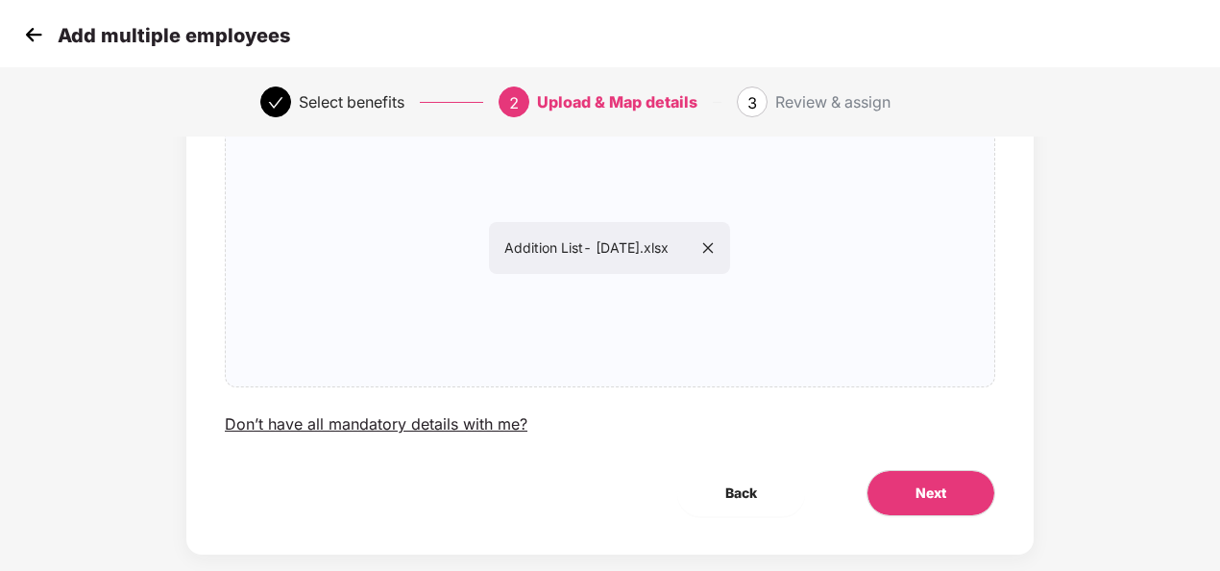
scroll to position [201, 0]
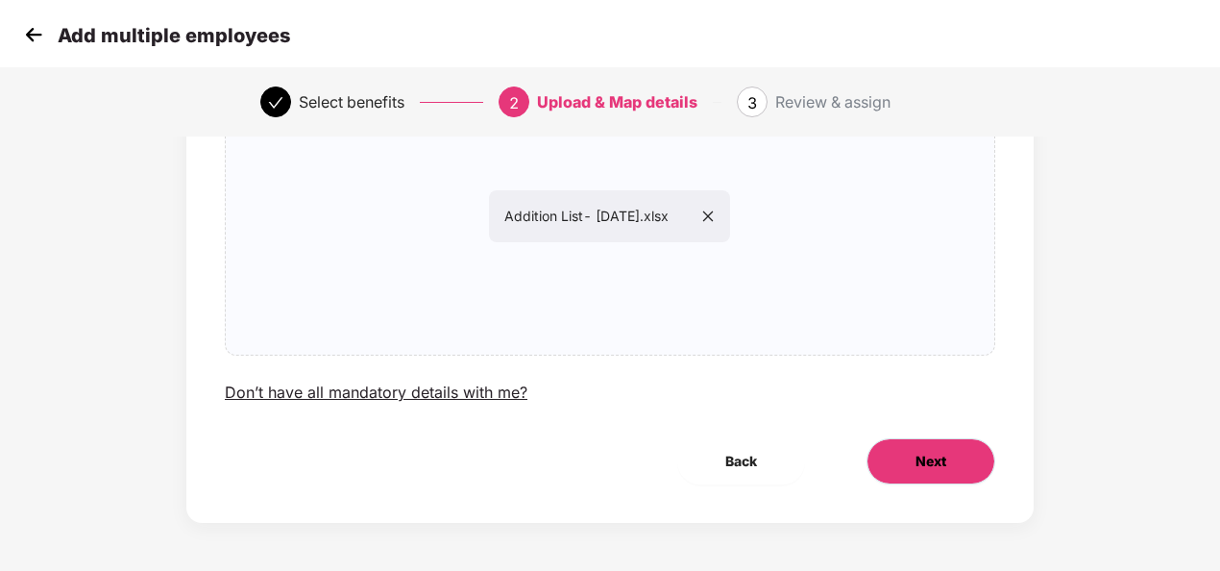
click at [935, 457] on span "Next" at bounding box center [930, 461] width 31 height 21
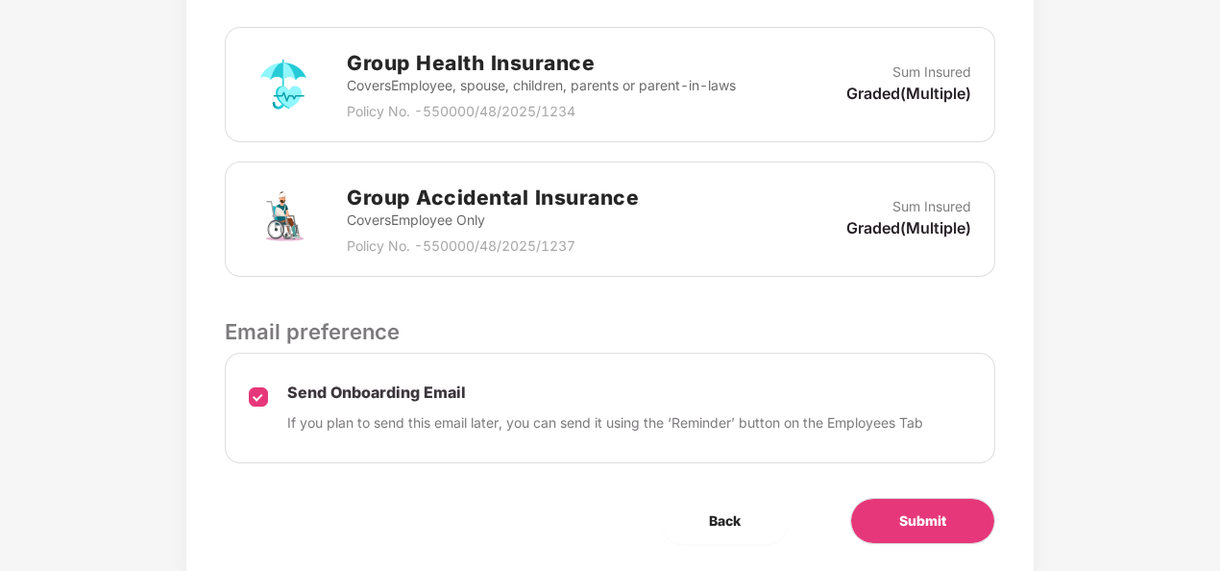
scroll to position [622, 0]
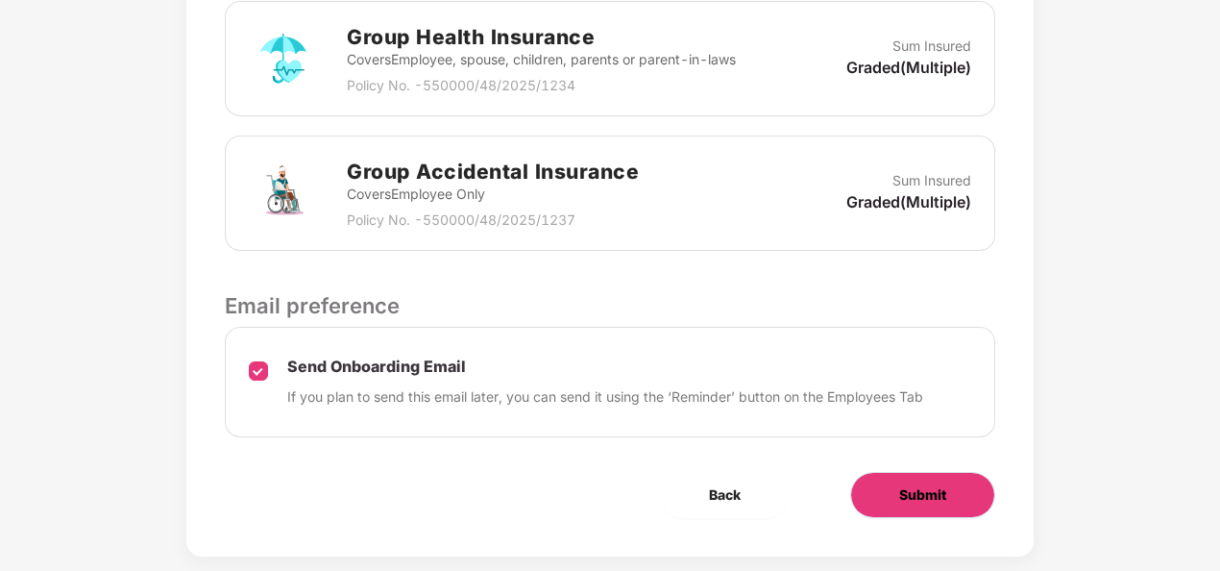
click at [958, 501] on button "Submit" at bounding box center [922, 495] width 145 height 46
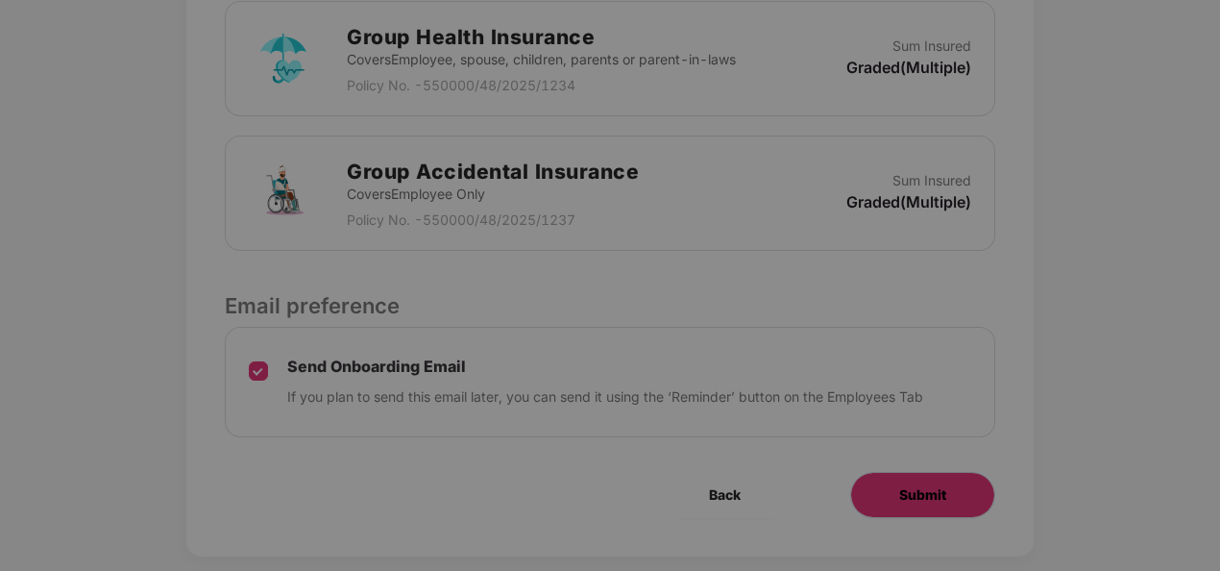
scroll to position [0, 0]
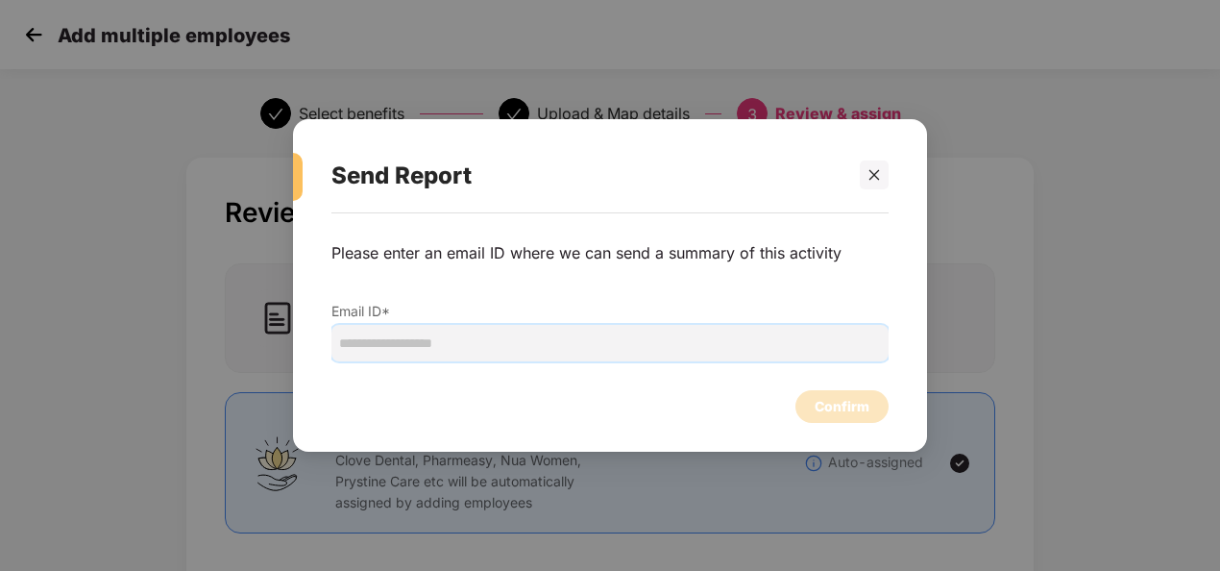
click at [653, 350] on input "email" at bounding box center [609, 343] width 557 height 37
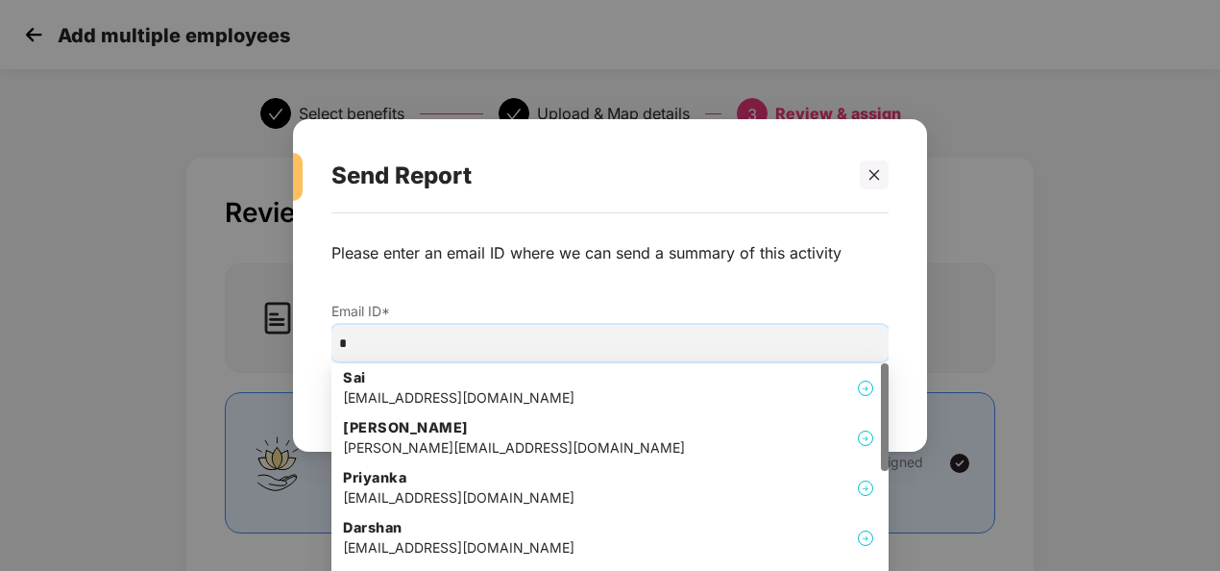
click at [653, 350] on input "*" at bounding box center [609, 343] width 557 height 37
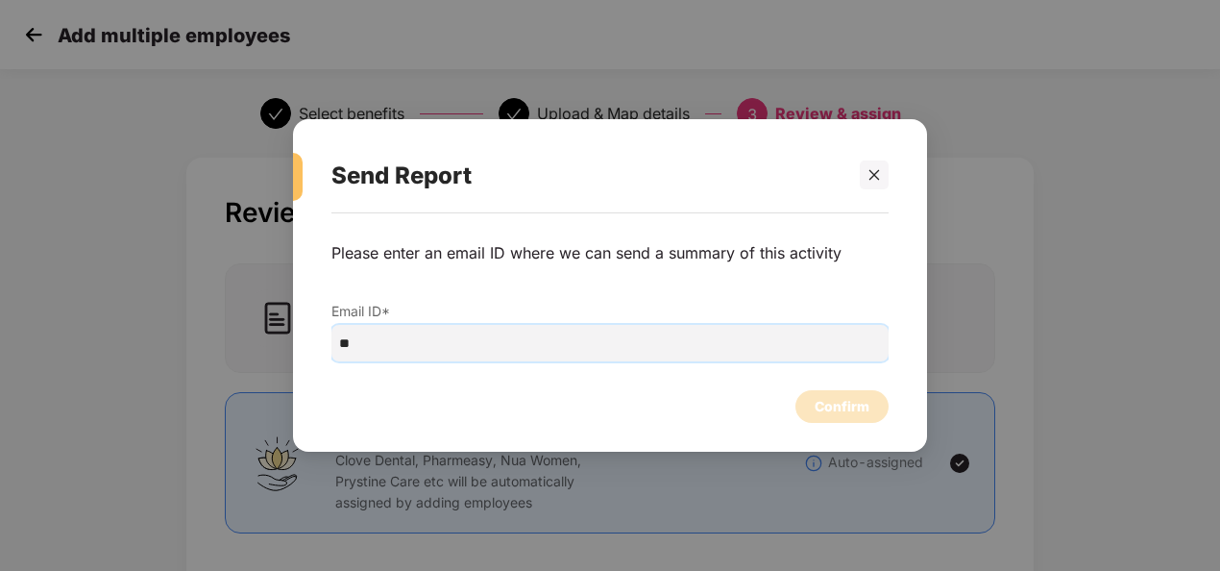
type input "*"
type input "**********"
click at [831, 409] on div "Confirm" at bounding box center [842, 406] width 55 height 21
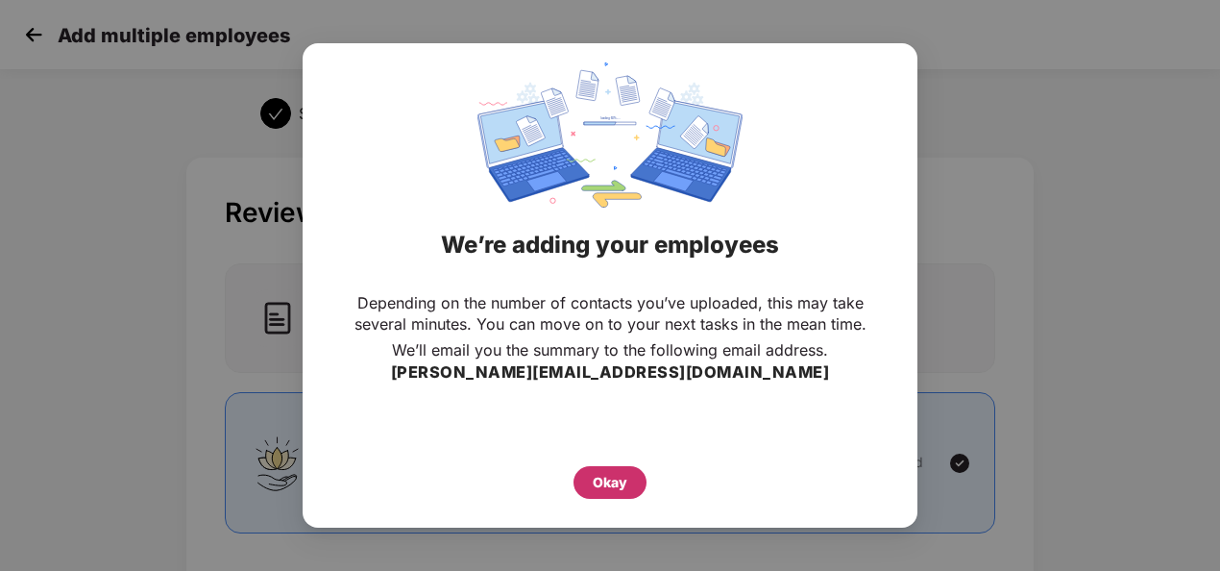
click at [599, 475] on div "Okay" at bounding box center [610, 482] width 35 height 21
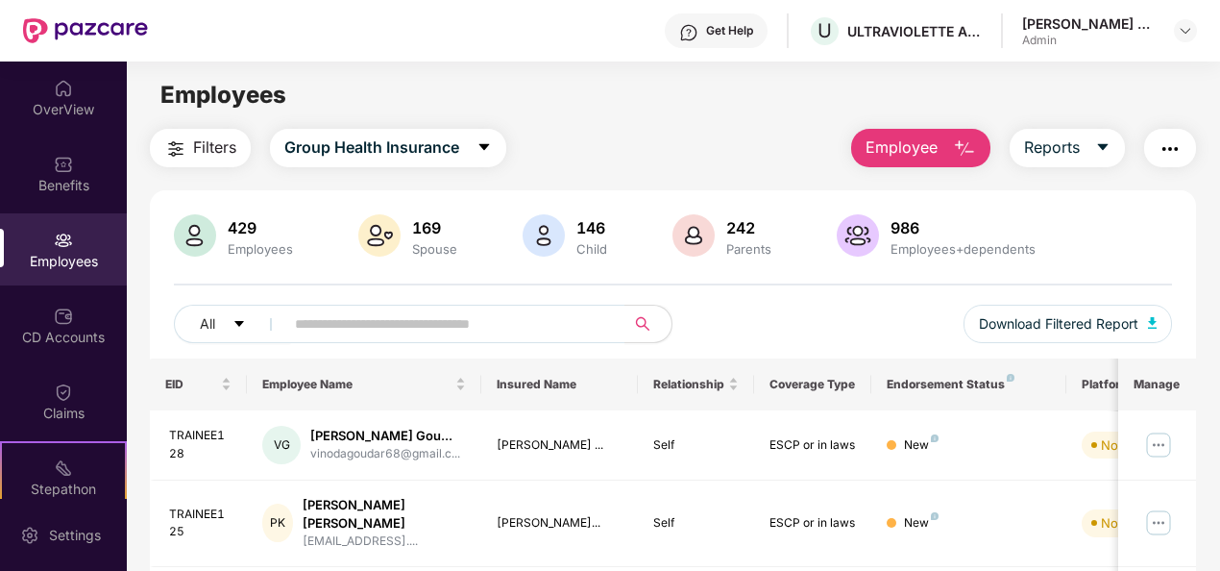
drag, startPoint x: 1217, startPoint y: 244, endPoint x: 1225, endPoint y: 311, distance: 67.7
click at [1219, 311] on html "Get Help U ULTRAVIOLETTE AUTOMOTIVE PRIVATE LIMITED Anush E A Admin OverView Be…" at bounding box center [610, 285] width 1220 height 571
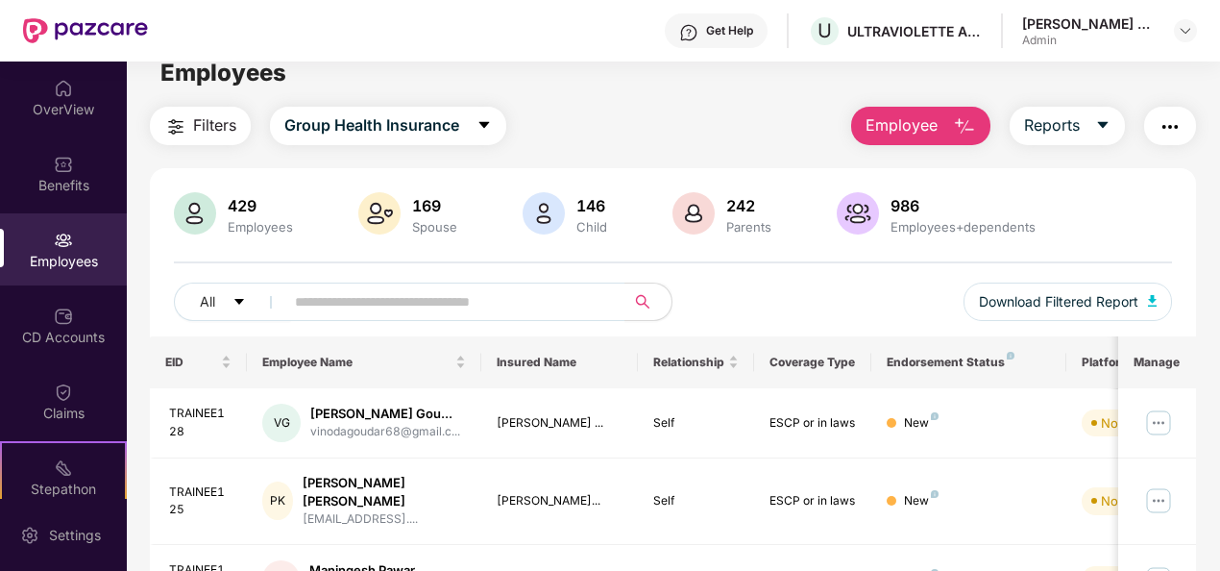
scroll to position [20, 0]
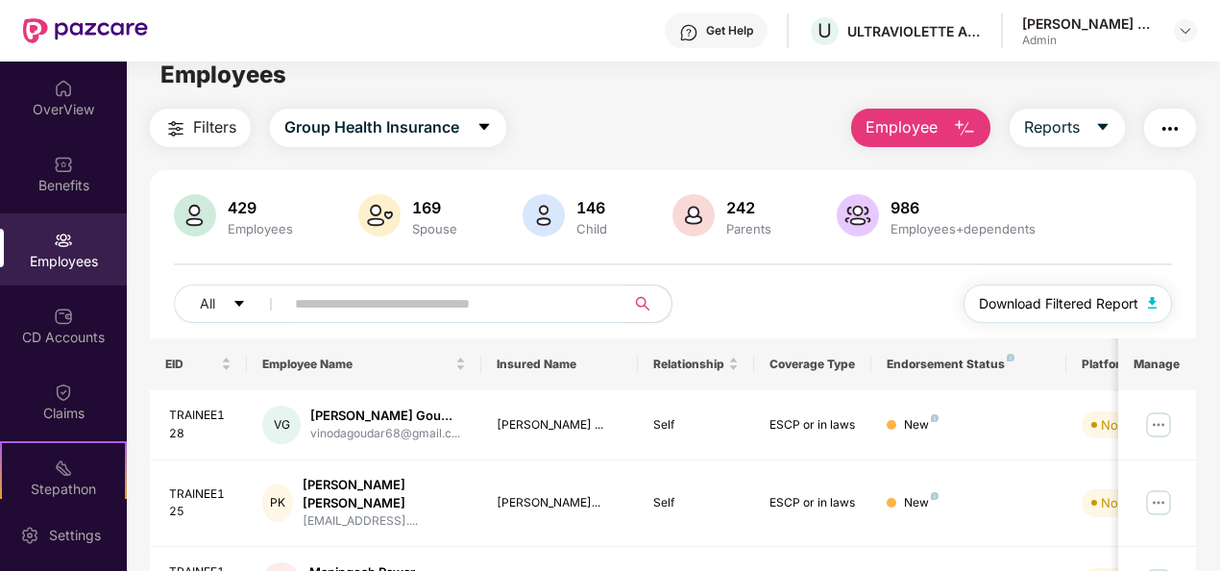
click at [1159, 304] on button "Download Filtered Report" at bounding box center [1067, 303] width 209 height 38
click at [1110, 295] on span "Download Filtered Report" at bounding box center [1058, 303] width 159 height 21
click at [1057, 227] on div "429 Employees 169 Spouse 146 Child 242 Parents 986 Employees+dependents" at bounding box center [673, 217] width 999 height 46
click at [932, 110] on button "Employee" at bounding box center [920, 128] width 139 height 38
click at [809, 85] on div "Employees" at bounding box center [673, 75] width 1092 height 37
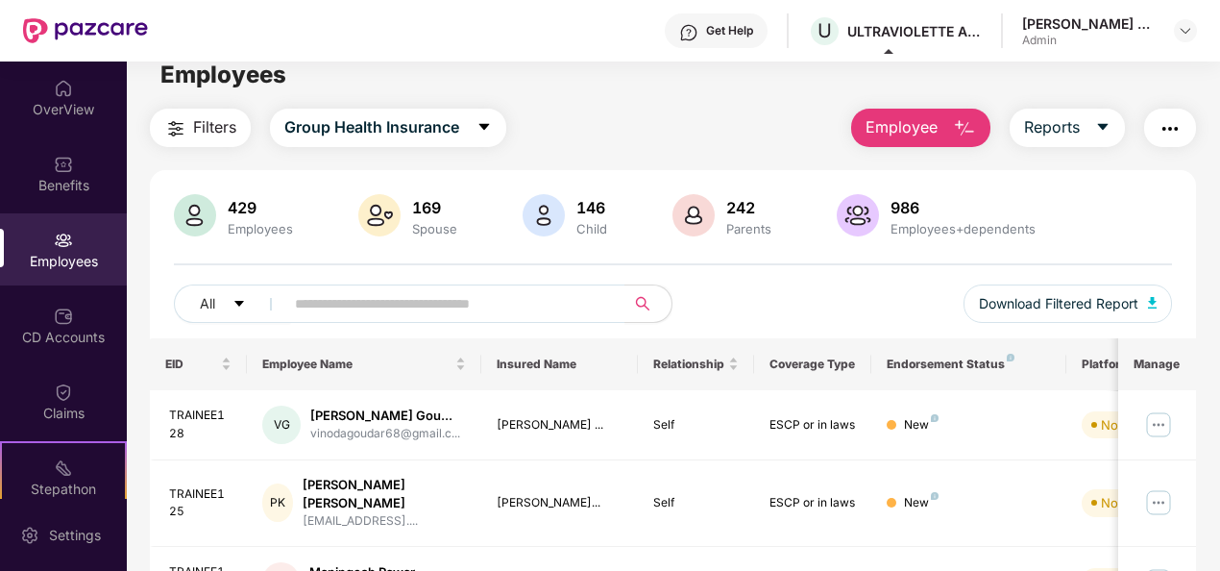
click at [46, 240] on div "Employees" at bounding box center [63, 249] width 127 height 72
click at [620, 80] on div "Employees" at bounding box center [673, 75] width 1092 height 37
click at [1189, 36] on img at bounding box center [1185, 30] width 15 height 15
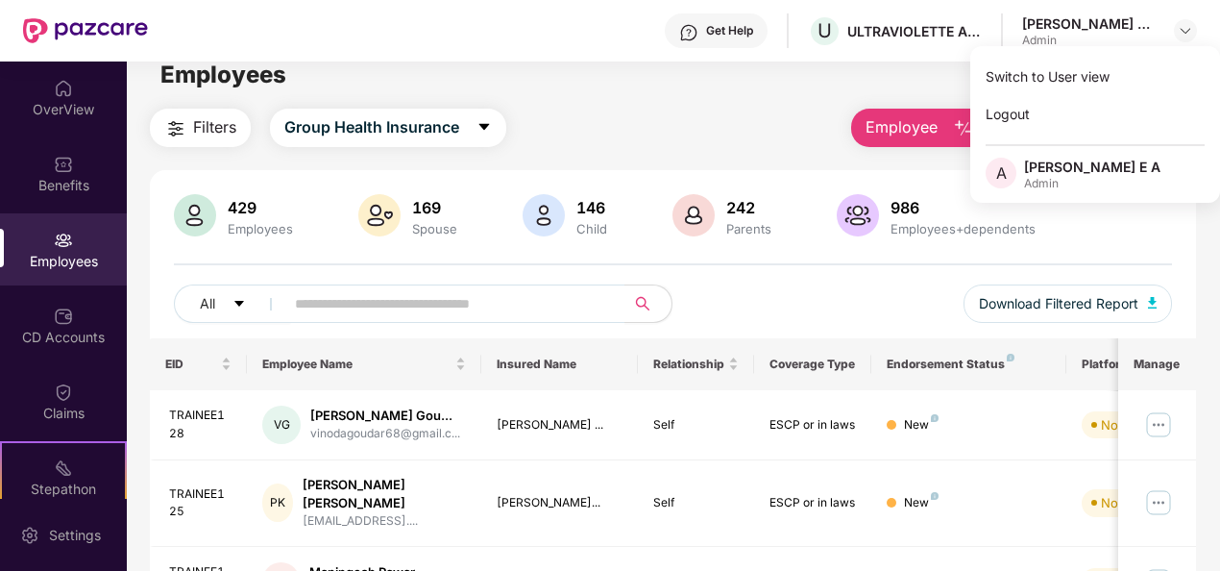
click at [561, 44] on div "Get Help U ULTRAVIOLETTE AUTOMOTIVE PRIVATE LIMITED [PERSON_NAME] E A Admin" at bounding box center [672, 30] width 1049 height 61
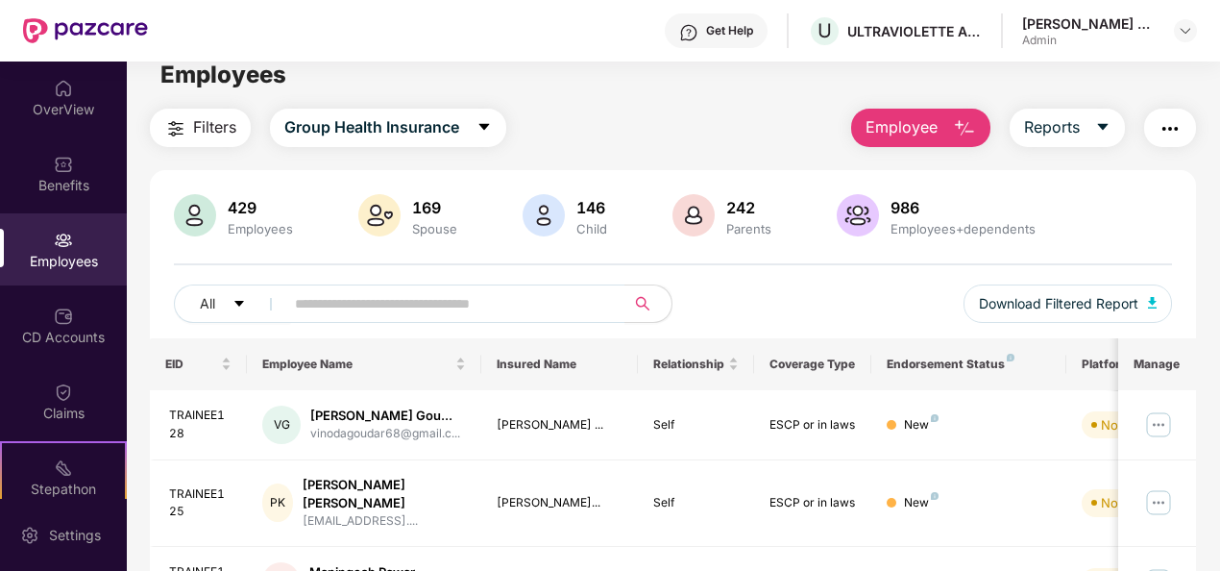
click at [549, 120] on div "Filters Group Health Insurance Employee Reports" at bounding box center [673, 128] width 1047 height 38
click at [1185, 37] on img at bounding box center [1185, 30] width 15 height 15
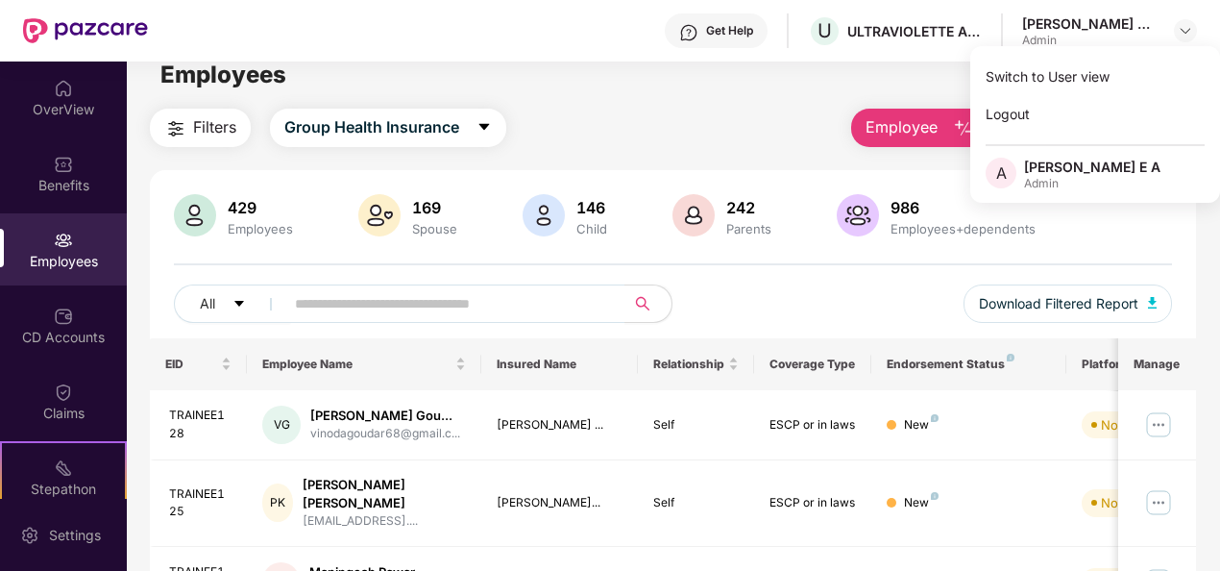
click at [613, 31] on div "Get Help U ULTRAVIOLETTE AUTOMOTIVE PRIVATE LIMITED [PERSON_NAME] E A Admin" at bounding box center [672, 30] width 1049 height 61
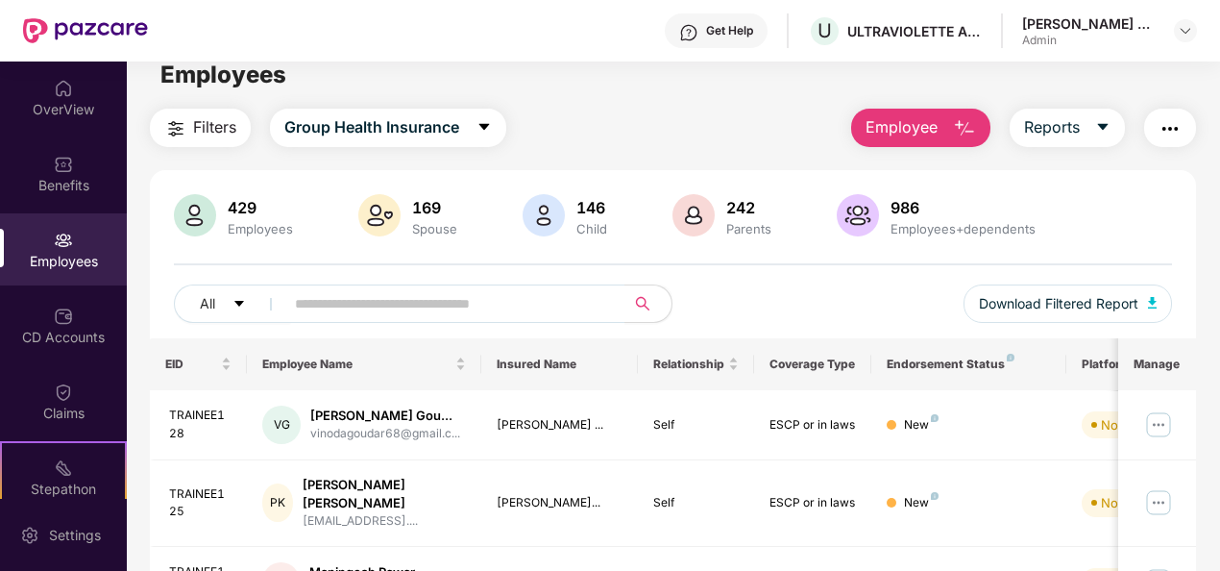
click at [602, 31] on div "Get Help U ULTRAVIOLETTE AUTOMOTIVE PRIVATE LIMITED [PERSON_NAME] E A Admin" at bounding box center [672, 30] width 1049 height 61
click at [1180, 29] on img at bounding box center [1185, 30] width 15 height 15
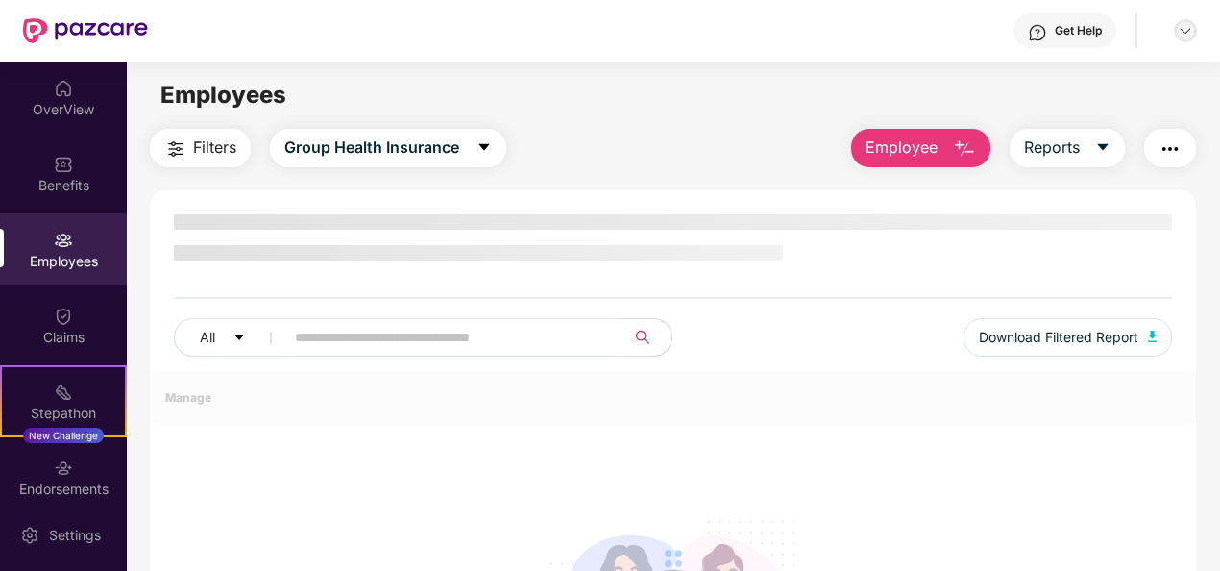
click at [1185, 37] on img at bounding box center [1185, 30] width 15 height 15
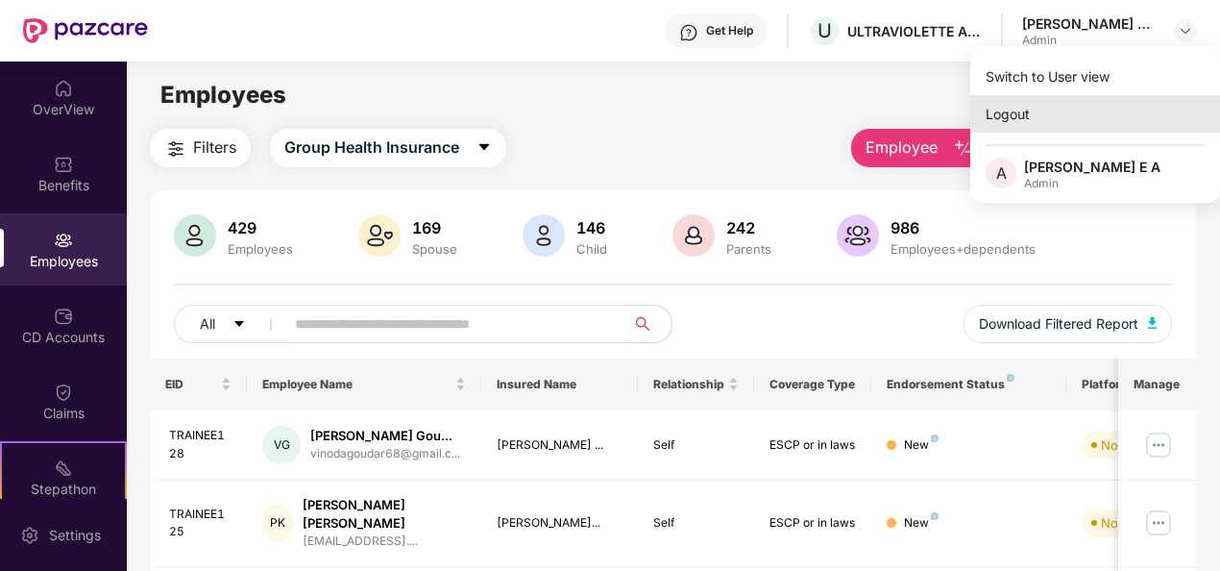
click at [1088, 113] on div "Logout" at bounding box center [1095, 113] width 250 height 37
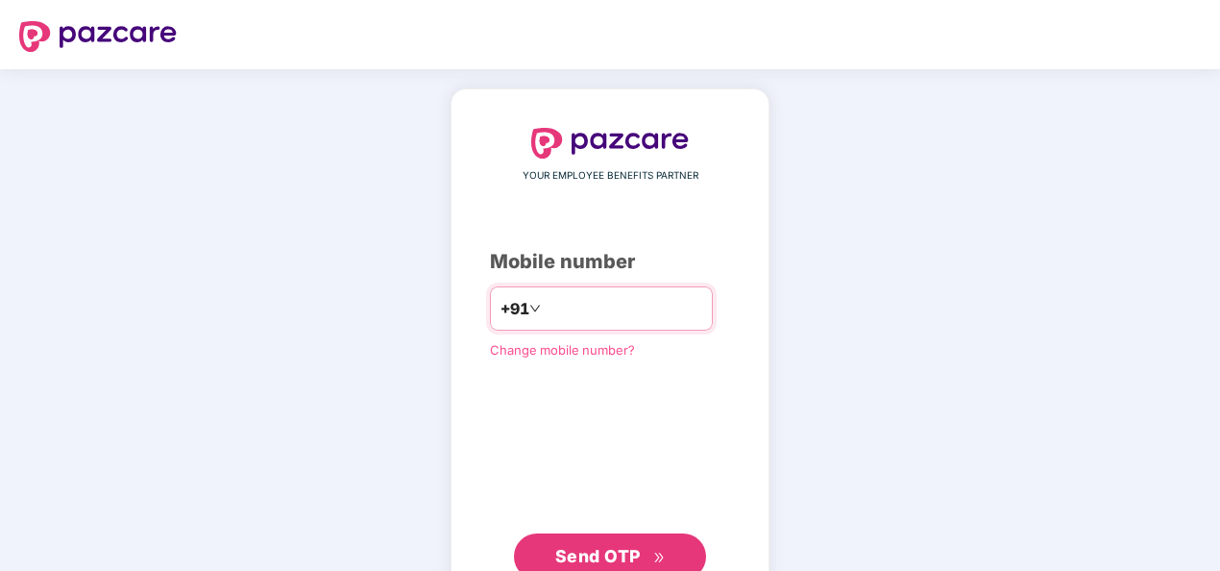
click at [628, 302] on input "number" at bounding box center [624, 308] width 158 height 31
click at [580, 311] on input "number" at bounding box center [624, 308] width 158 height 31
click at [550, 302] on input "number" at bounding box center [624, 308] width 158 height 31
type input "**********"
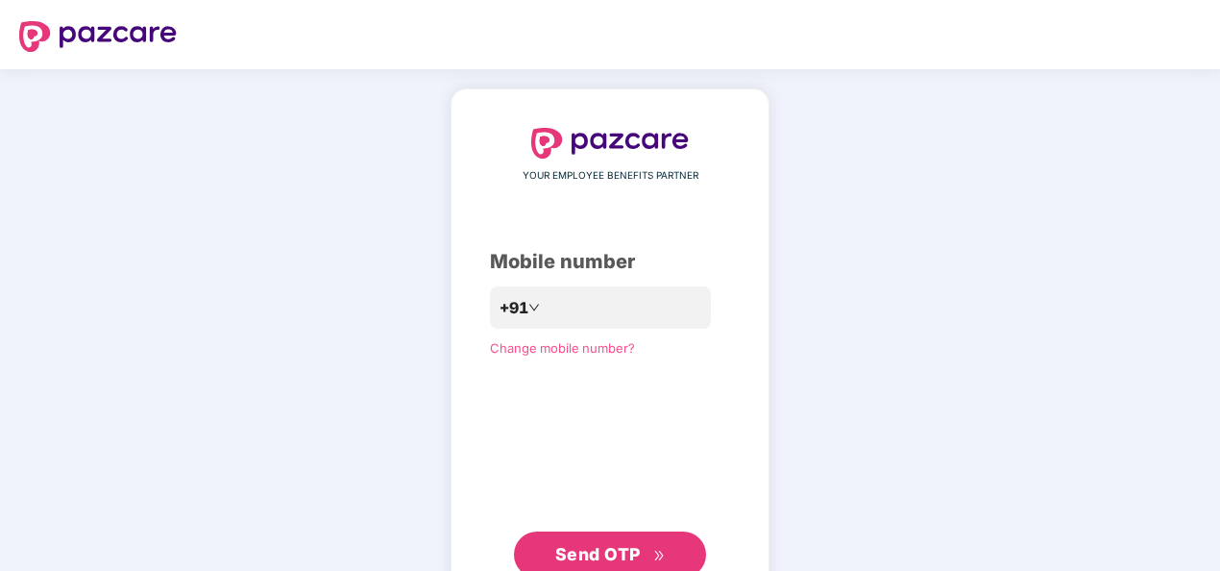
click at [599, 552] on span "Send OTP" at bounding box center [597, 554] width 85 height 20
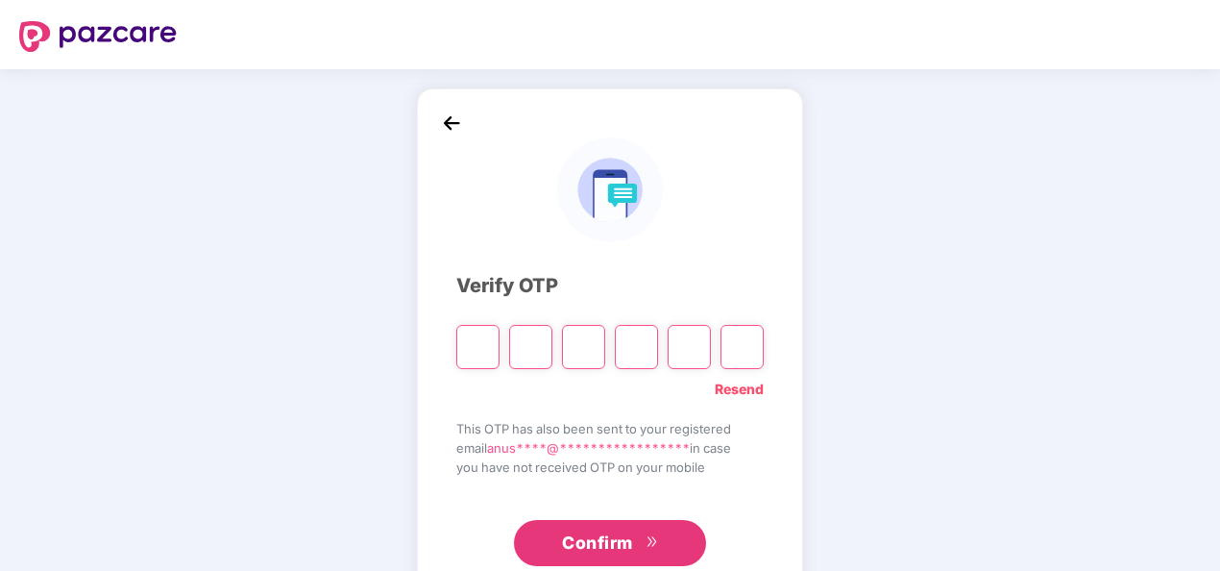
click at [507, 398] on div "Resend" at bounding box center [609, 384] width 307 height 31
click at [479, 354] on input "Please enter verification code. Digit 1" at bounding box center [477, 347] width 43 height 44
paste input "*"
type input "*"
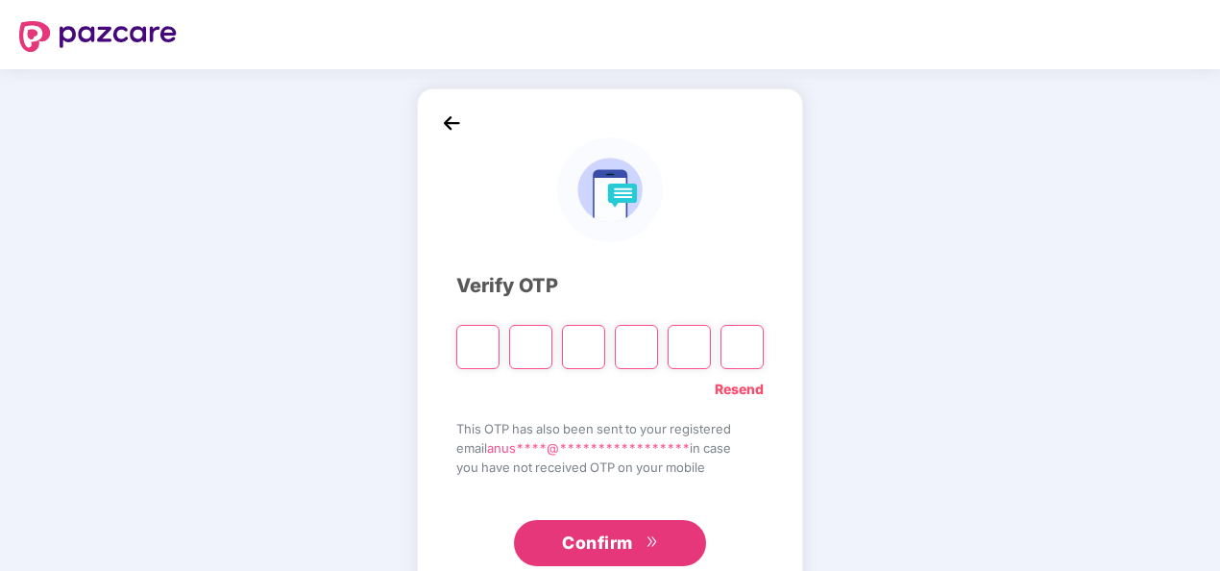
type input "*"
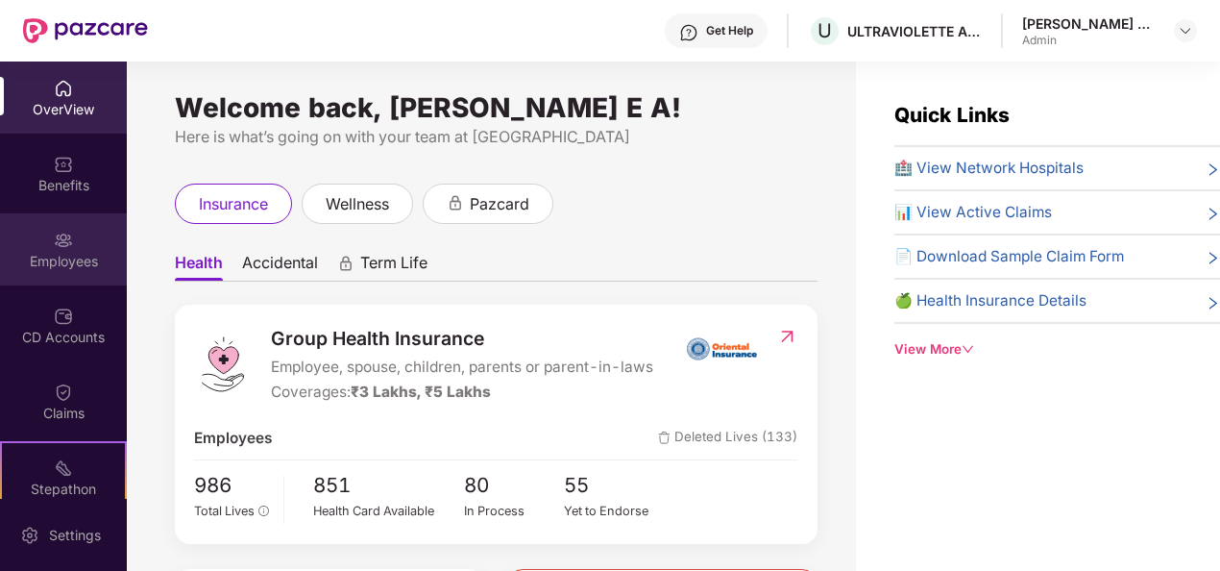
click at [59, 247] on img at bounding box center [63, 240] width 19 height 19
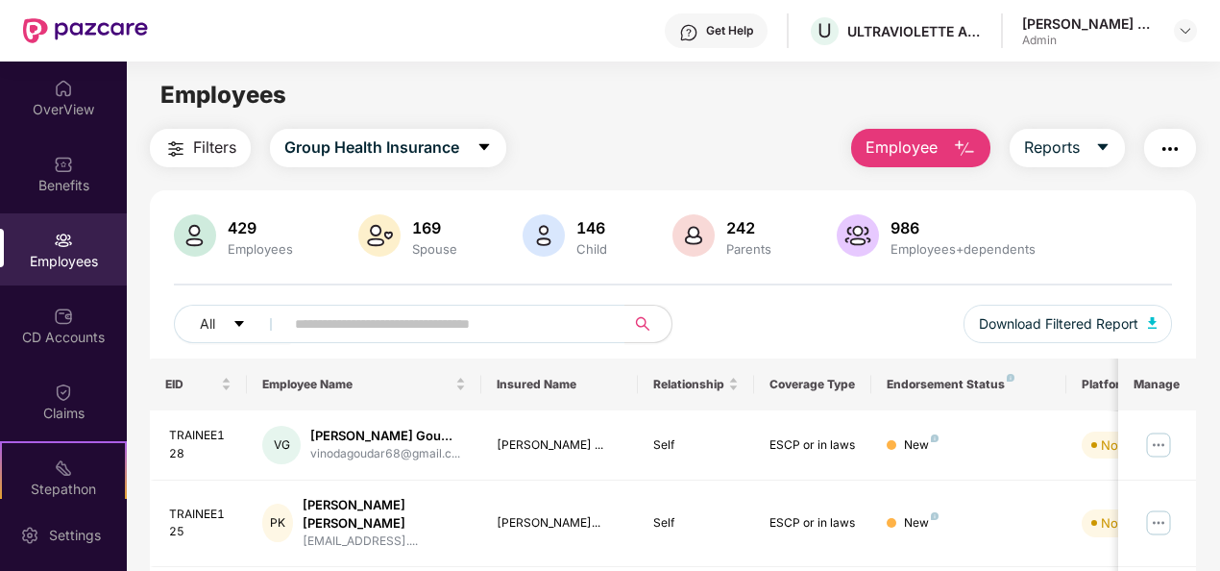
click at [939, 147] on button "Employee" at bounding box center [920, 148] width 139 height 38
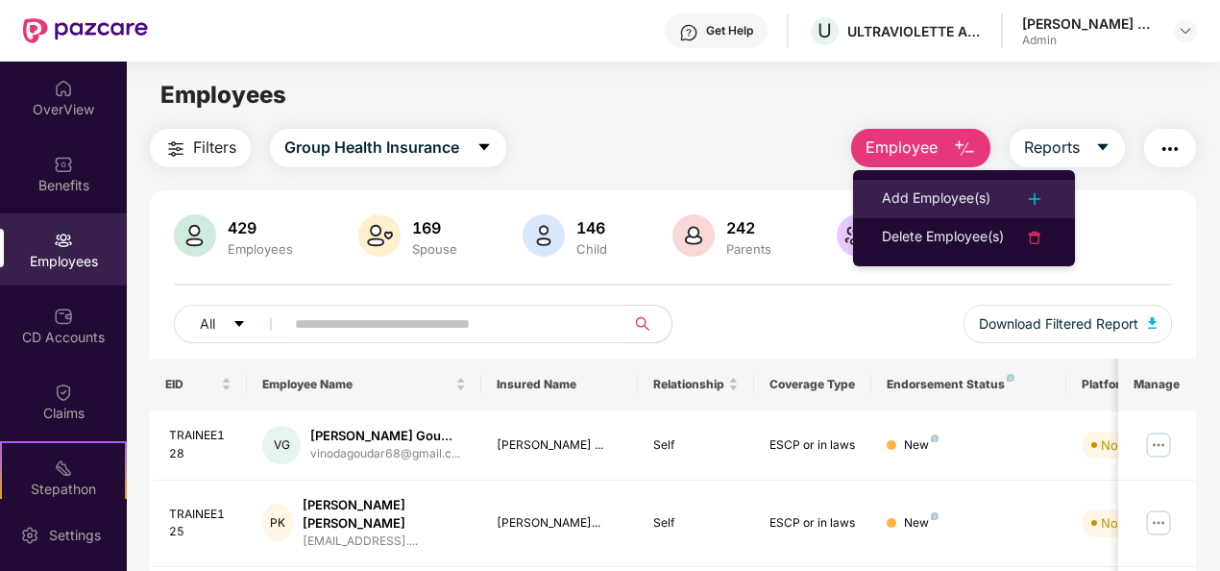
click at [957, 195] on div "Add Employee(s)" at bounding box center [936, 198] width 109 height 23
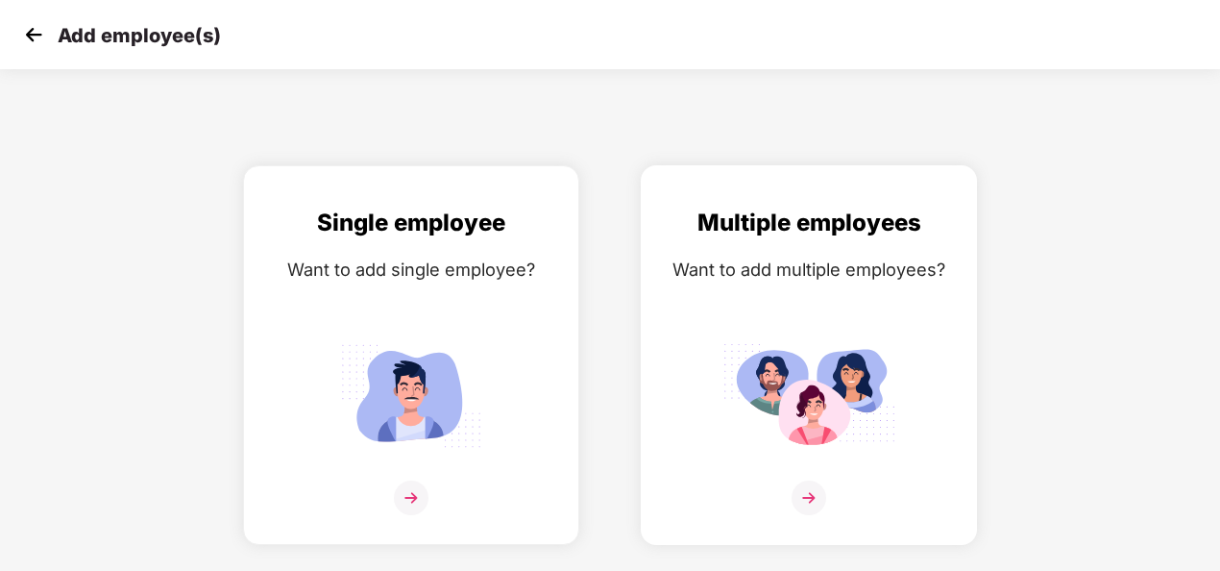
click at [810, 501] on img at bounding box center [809, 497] width 35 height 35
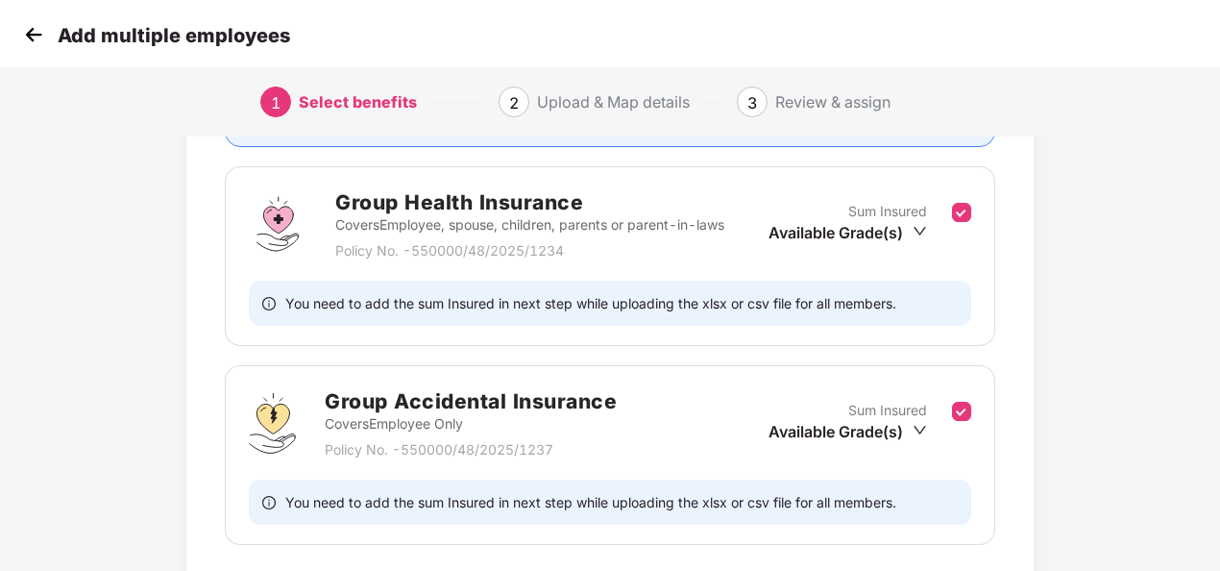
scroll to position [401, 0]
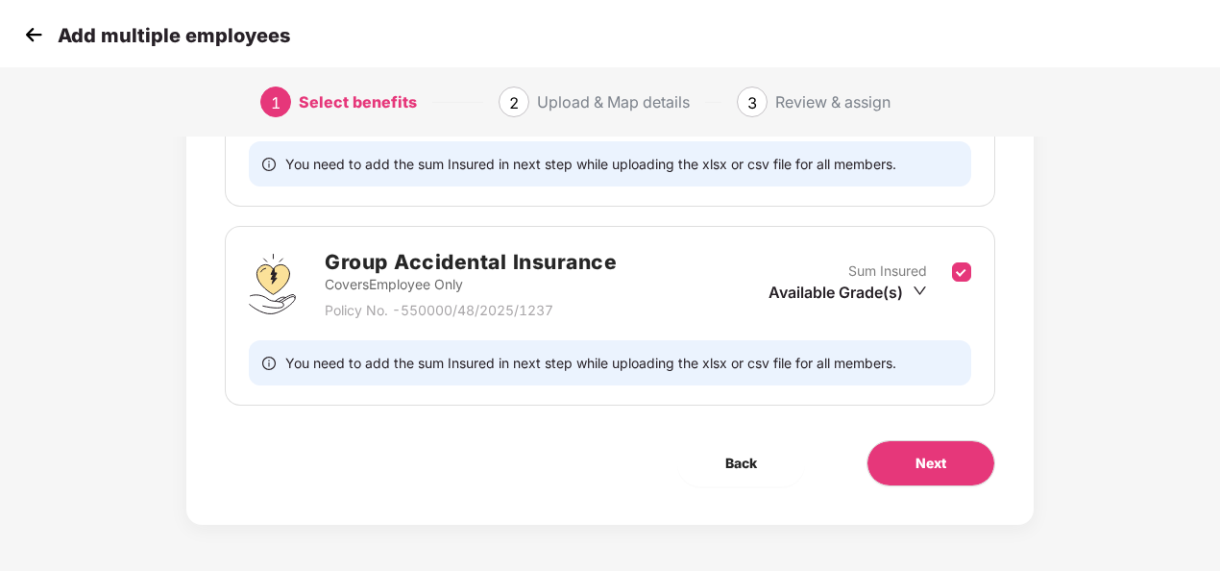
click at [934, 487] on div "Benefits 2 / 2 Selected Affinity Benefits Clove Dental, Pharmeasy, Nua Women, P…" at bounding box center [609, 141] width 847 height 768
click at [963, 440] on button "Next" at bounding box center [930, 463] width 129 height 46
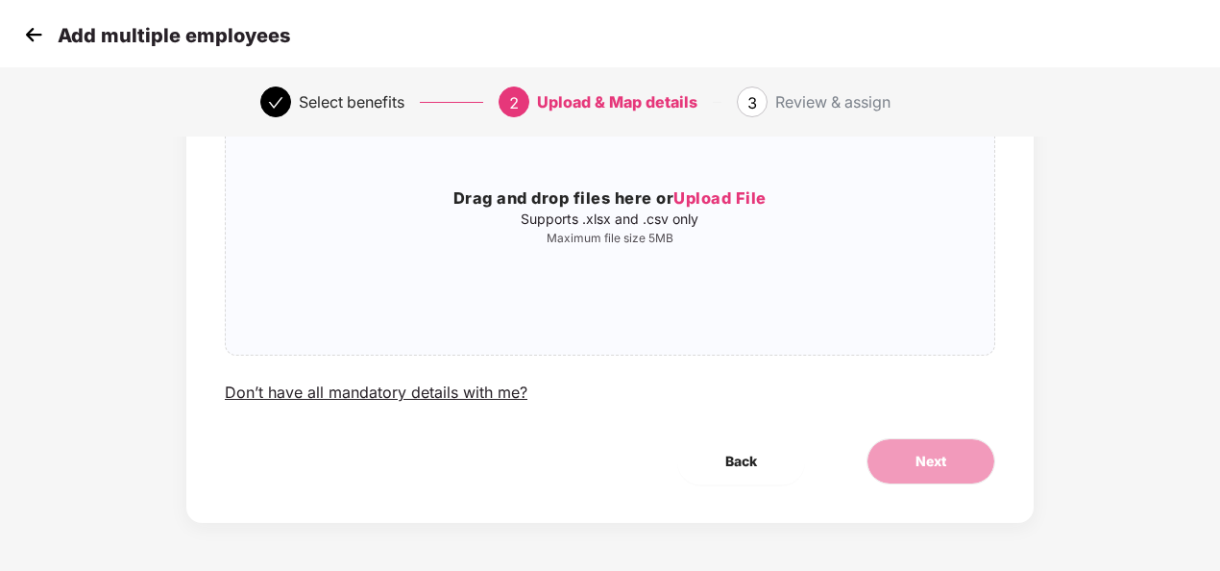
scroll to position [0, 0]
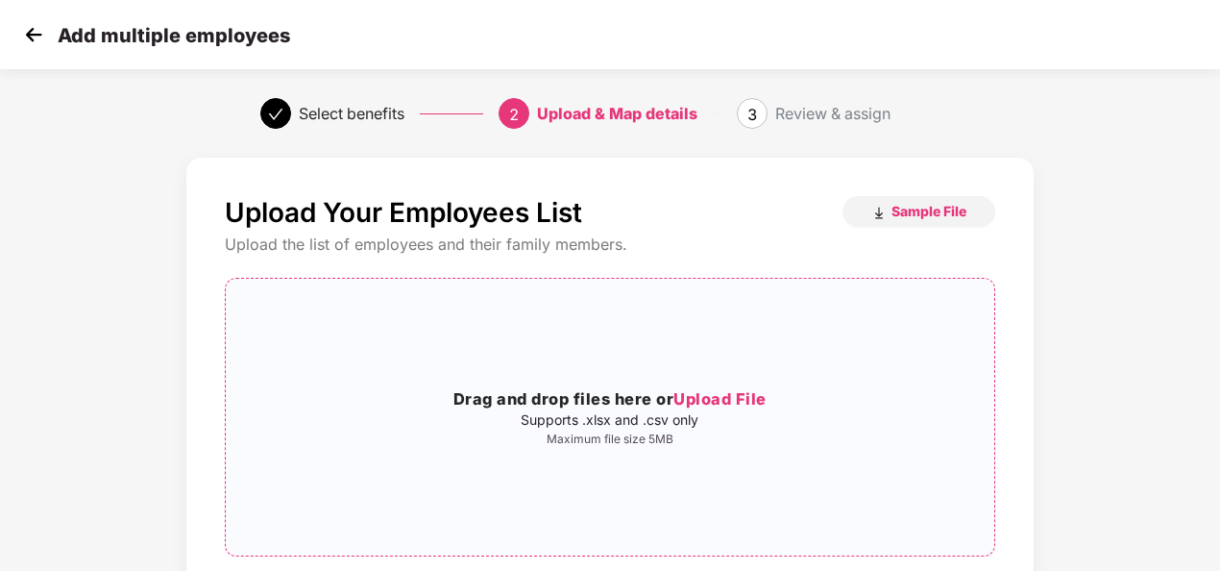
click at [751, 395] on span "Upload File" at bounding box center [719, 398] width 93 height 19
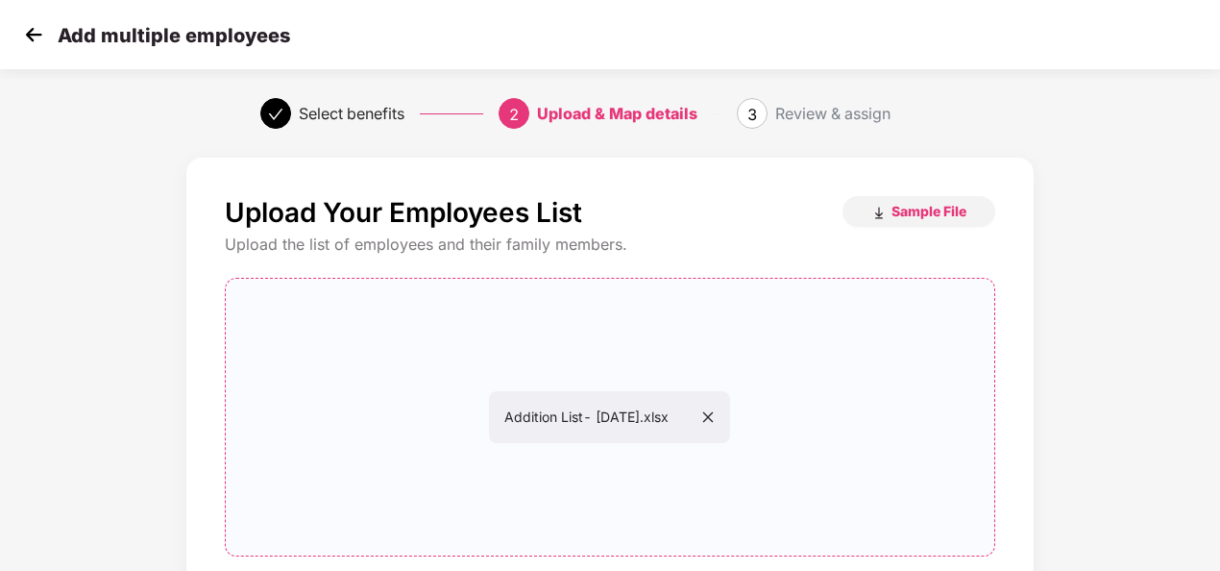
scroll to position [201, 0]
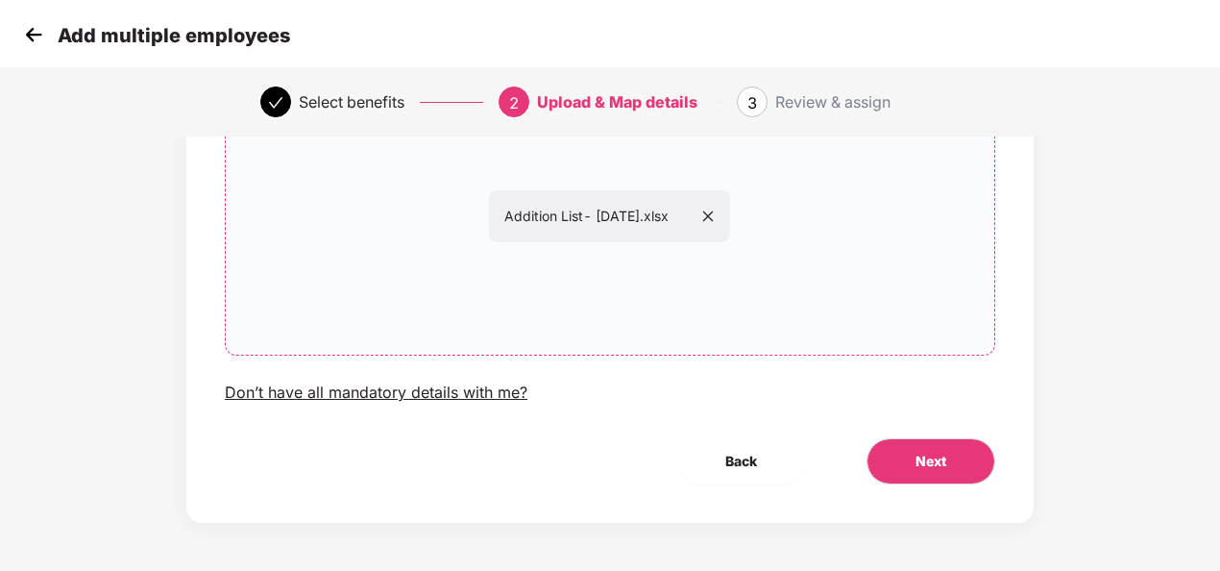
click at [926, 496] on div "Upload Your Employees List Sample File Upload the list of employees and their f…" at bounding box center [609, 240] width 847 height 566
click at [934, 467] on span "Next" at bounding box center [930, 461] width 31 height 21
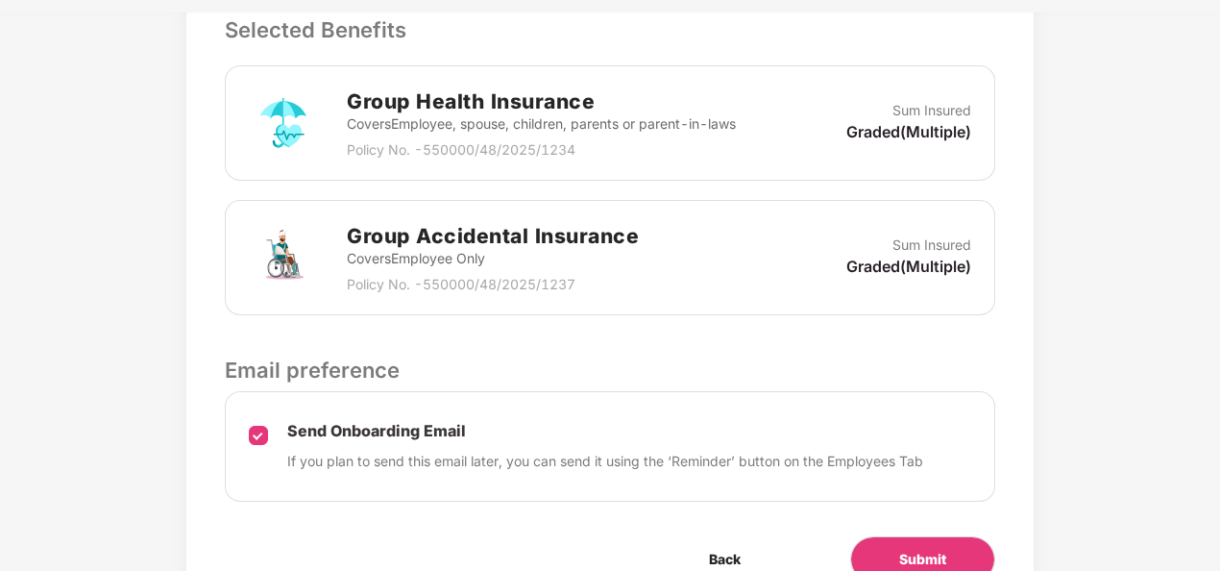
scroll to position [653, 0]
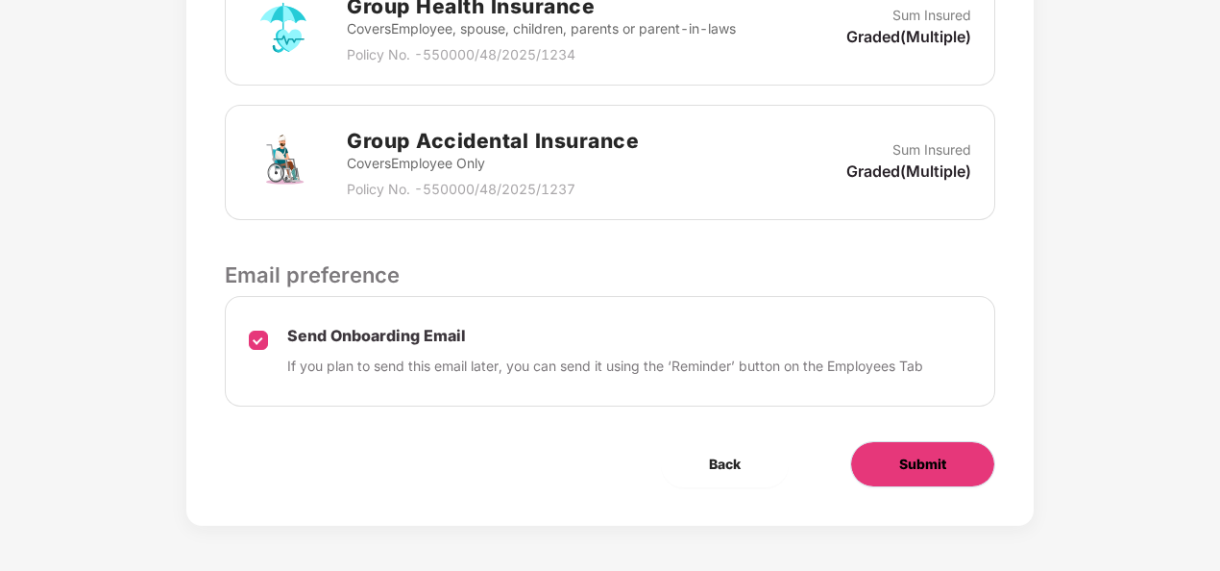
click at [959, 465] on button "Submit" at bounding box center [922, 464] width 145 height 46
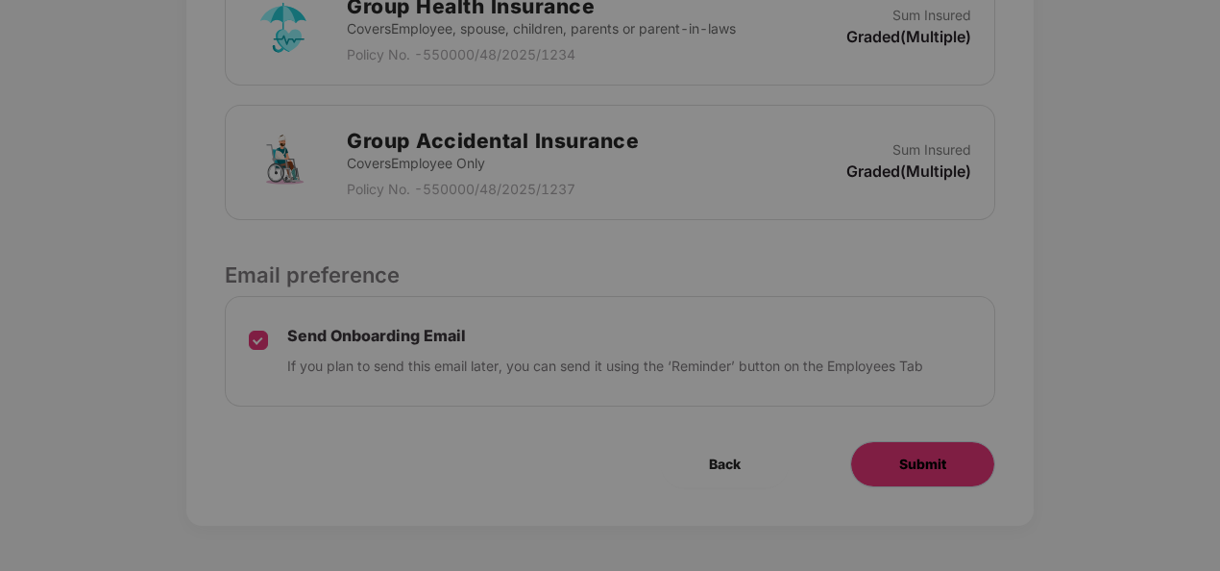
scroll to position [0, 0]
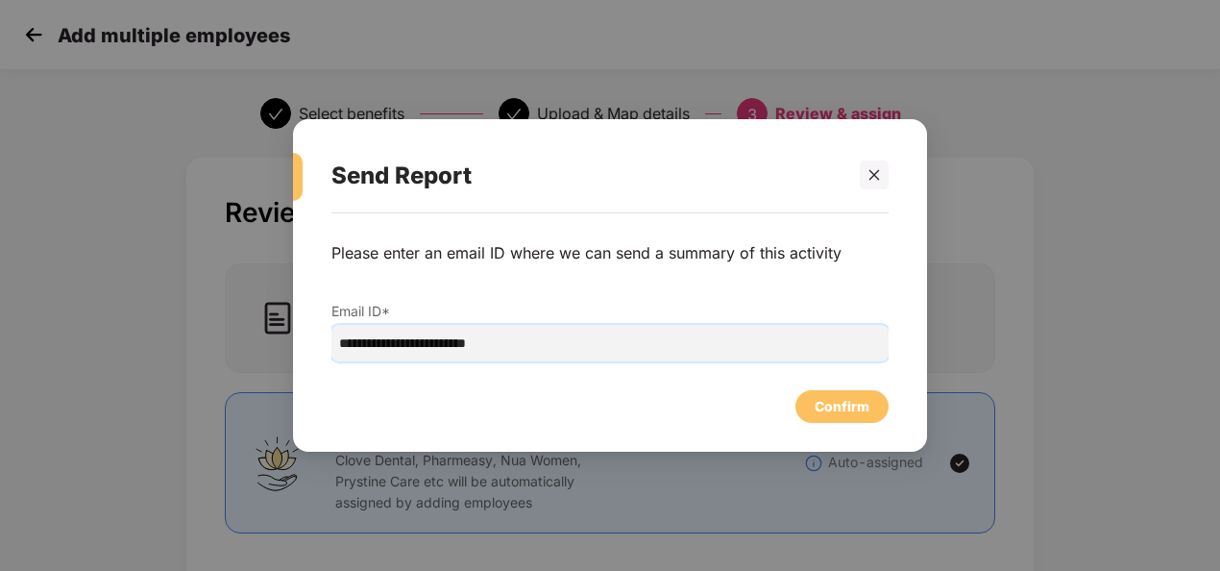
click at [496, 346] on input "**********" at bounding box center [609, 343] width 557 height 37
click at [557, 349] on input "**********" at bounding box center [609, 343] width 557 height 37
click at [842, 411] on div "Confirm" at bounding box center [842, 406] width 55 height 21
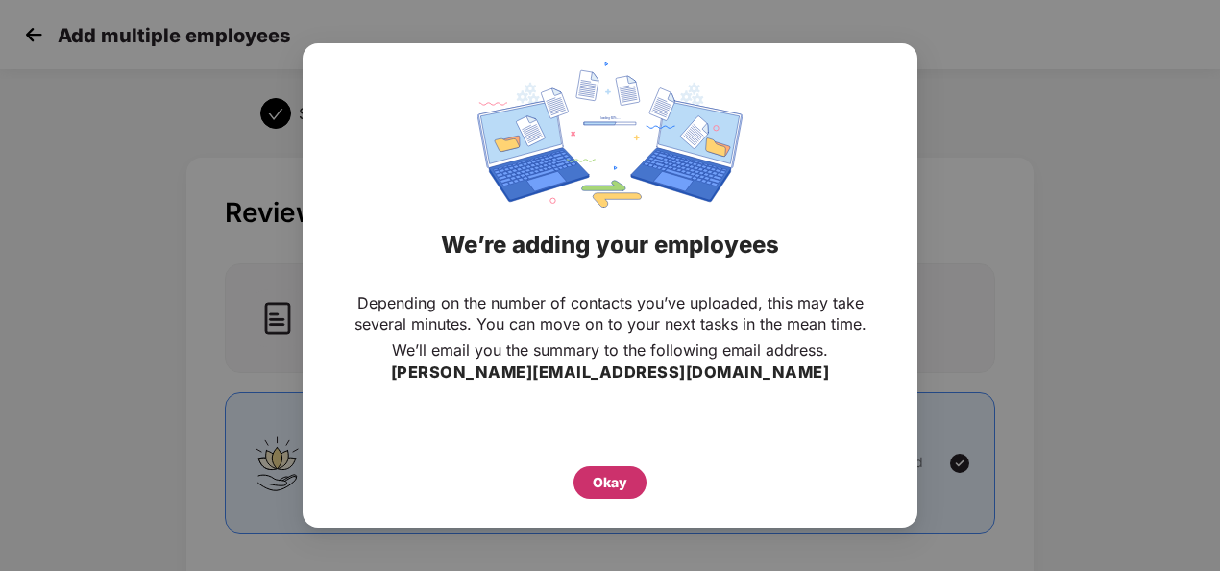
click at [609, 470] on div "Okay" at bounding box center [609, 482] width 73 height 33
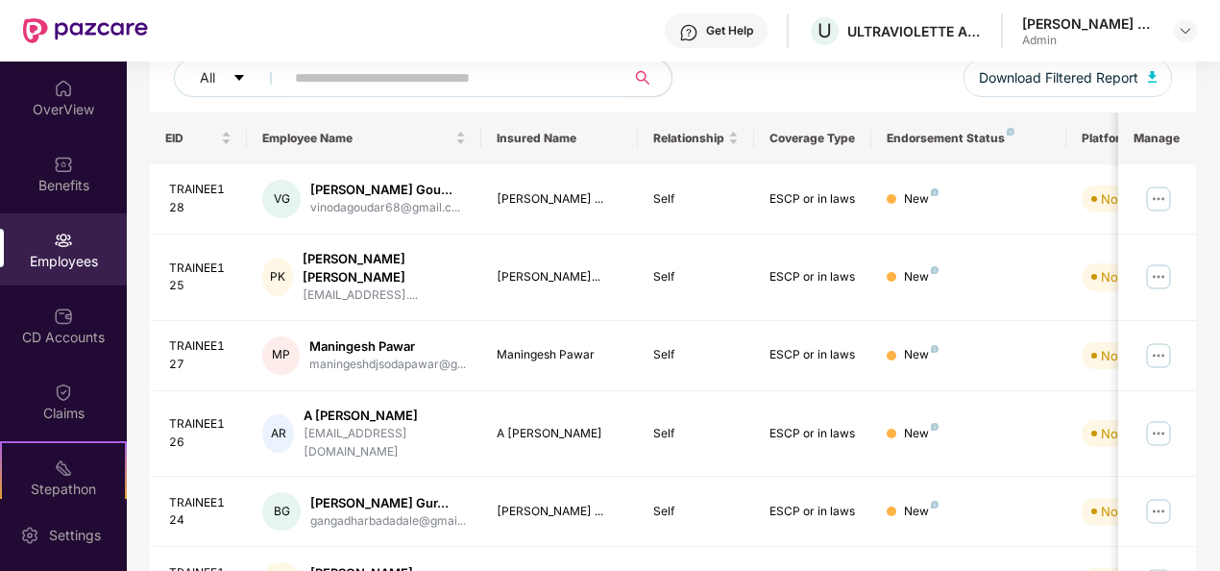
scroll to position [294, 0]
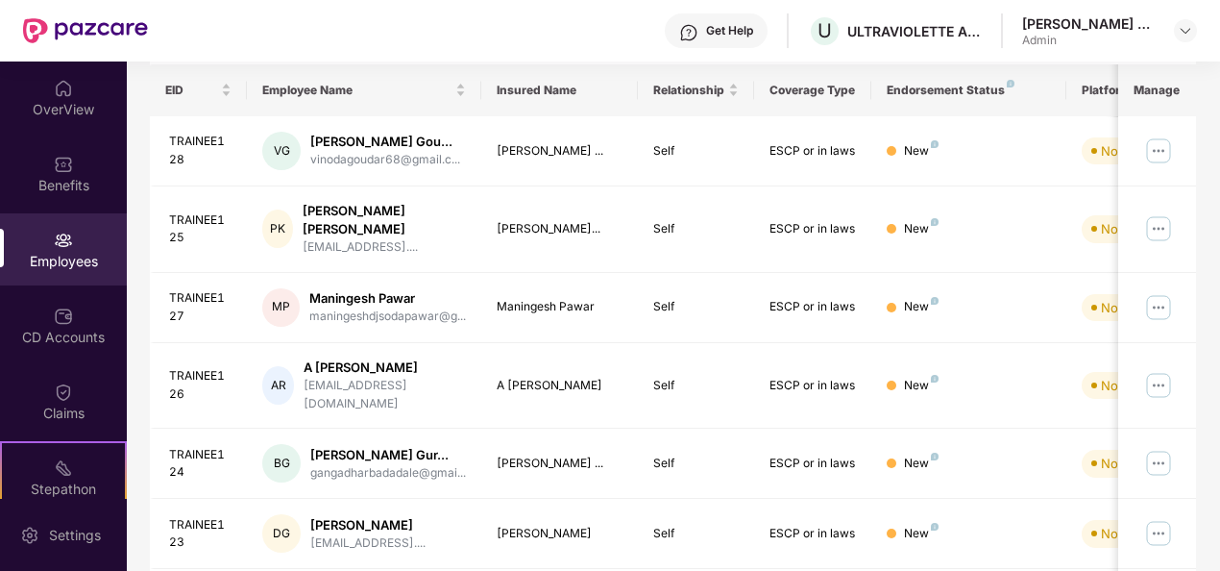
click at [38, 256] on div "Employees" at bounding box center [63, 261] width 127 height 19
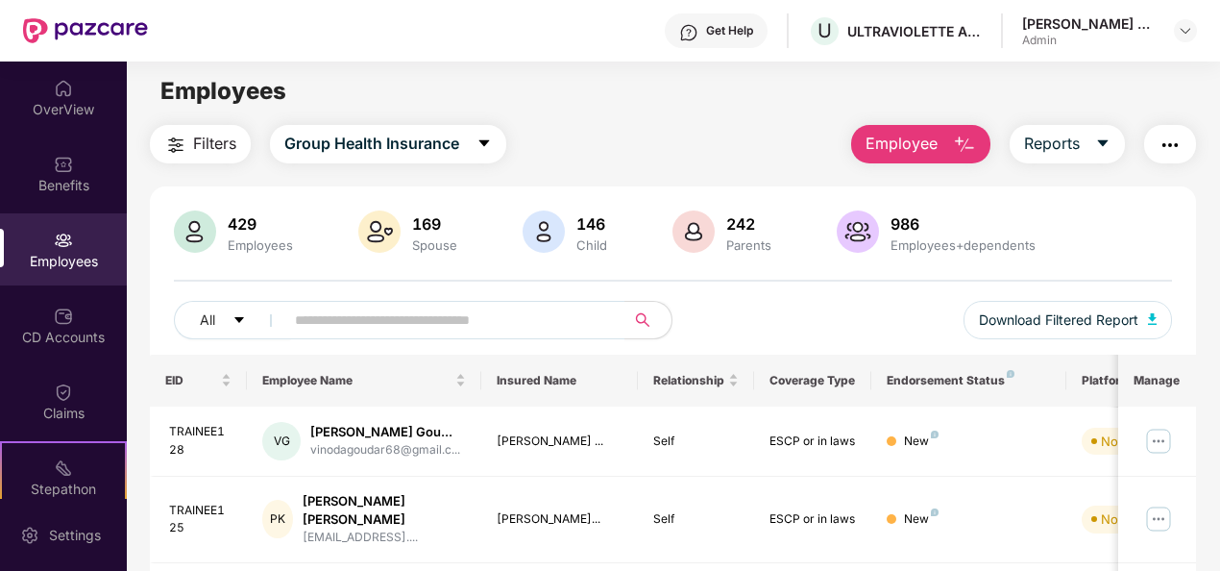
scroll to position [0, 0]
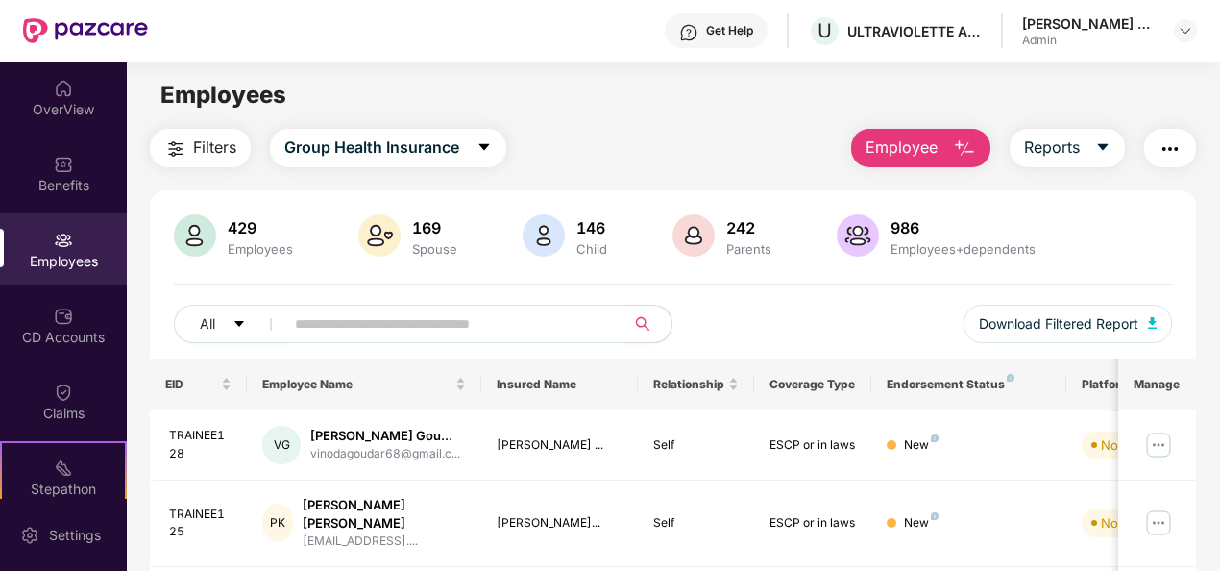
click at [930, 155] on span "Employee" at bounding box center [902, 147] width 72 height 24
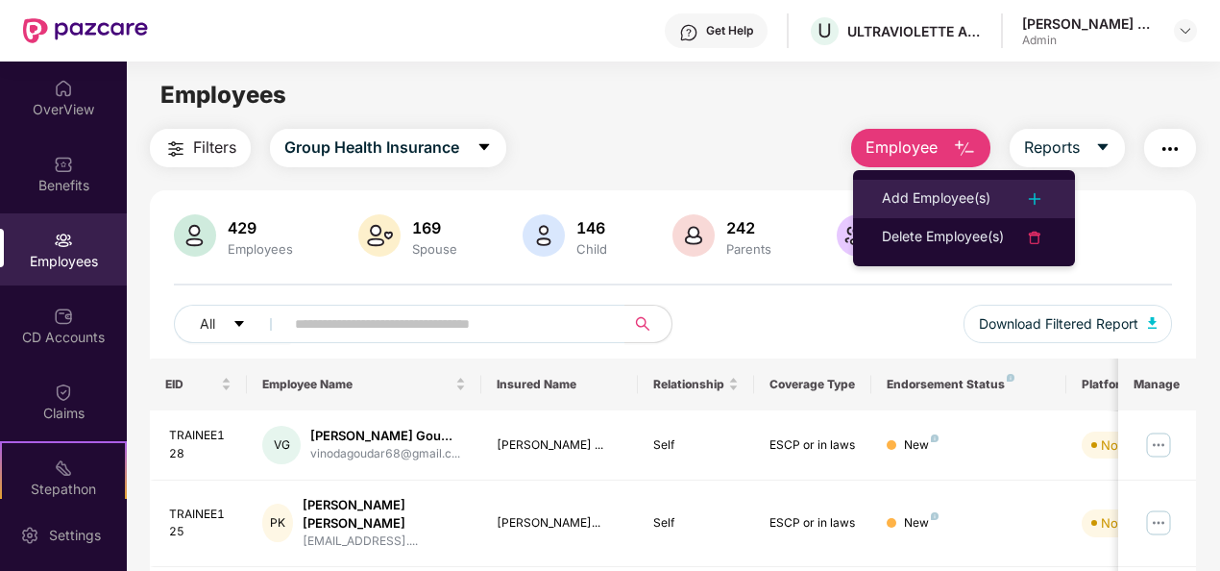
click at [961, 201] on div "Add Employee(s)" at bounding box center [936, 198] width 109 height 23
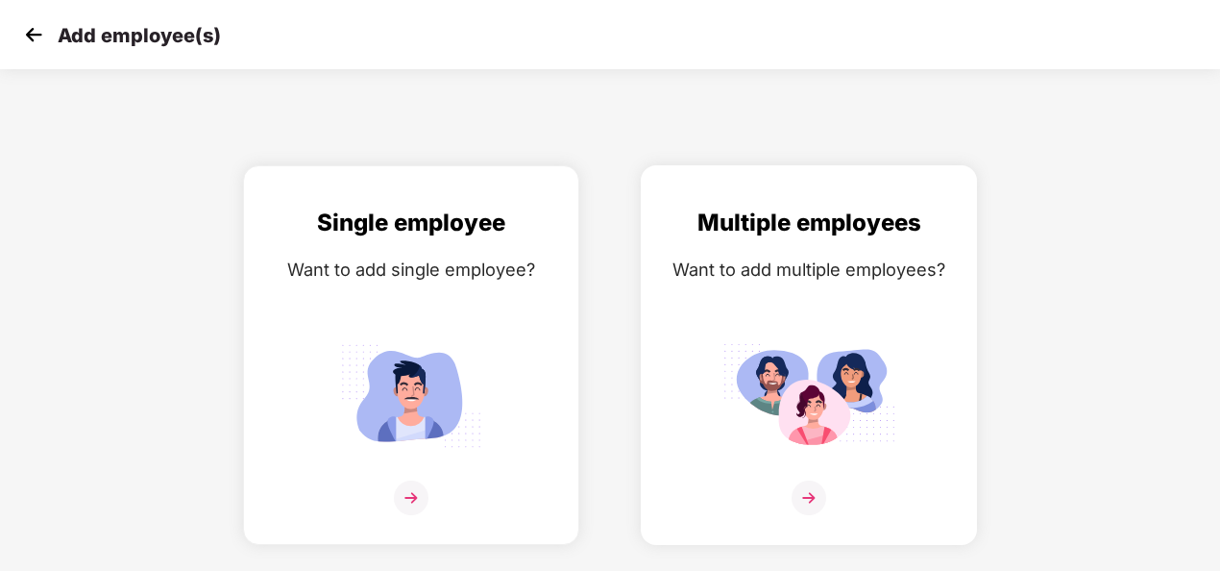
click at [817, 480] on img at bounding box center [809, 497] width 35 height 35
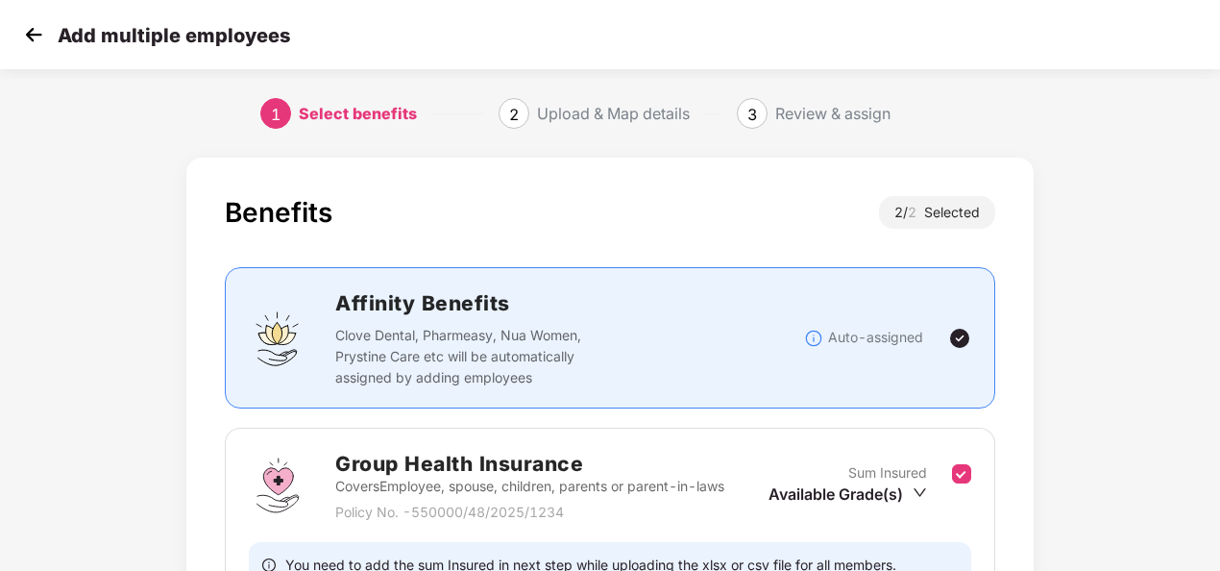
scroll to position [0, 2]
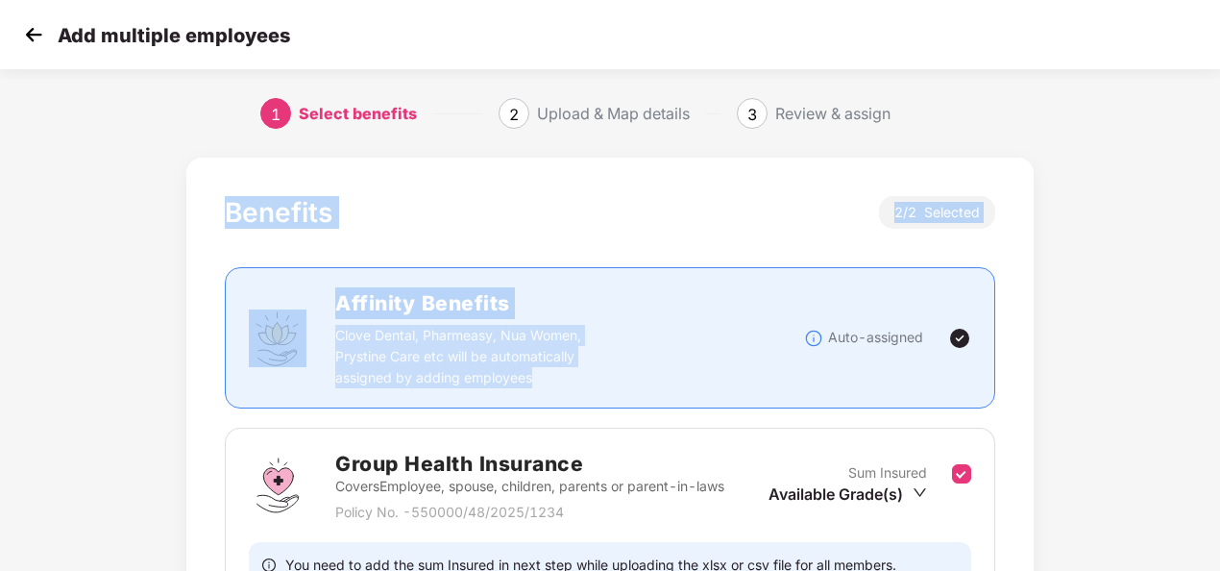
drag, startPoint x: 1219, startPoint y: 140, endPoint x: 1221, endPoint y: 379, distance: 239.2
click at [1219, 379] on html "Add multiple employees 1 Select benefits 2 Upload & Map details 3 Review & assi…" at bounding box center [610, 285] width 1220 height 571
copy section "Benefits 2 / 2 Selected Affinity Benefits Clove Dental, Pharmeasy, Nua Women, P…"
click at [1136, 242] on div "Benefits 2 / 2 Selected Affinity Benefits Clove Dental, Pharmeasy, Nua Women, P…" at bounding box center [610, 560] width 1220 height 825
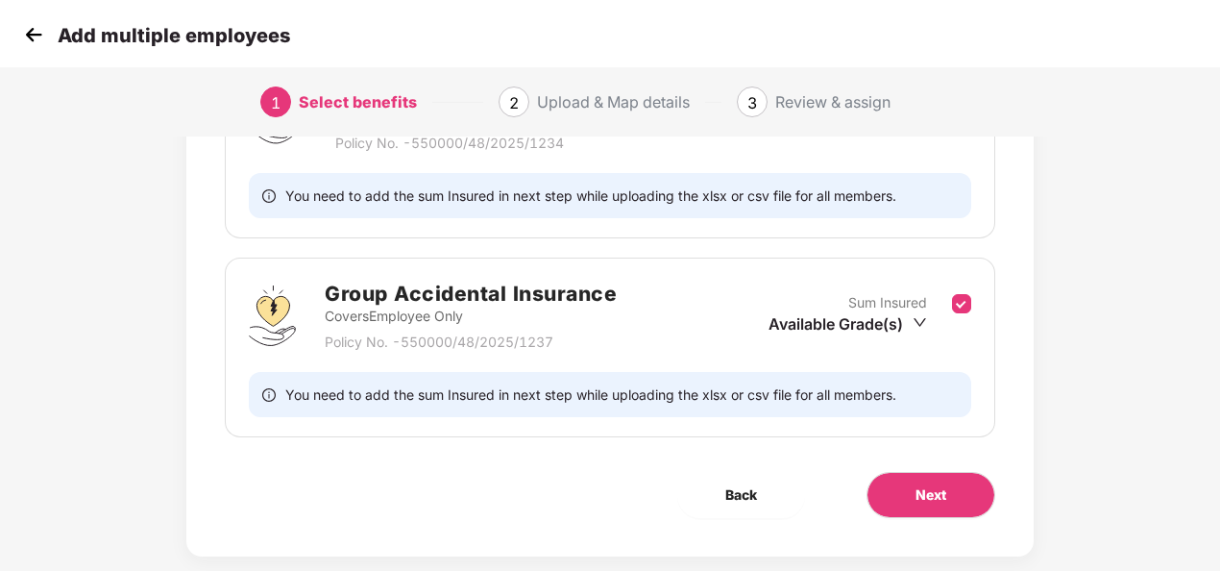
scroll to position [401, 2]
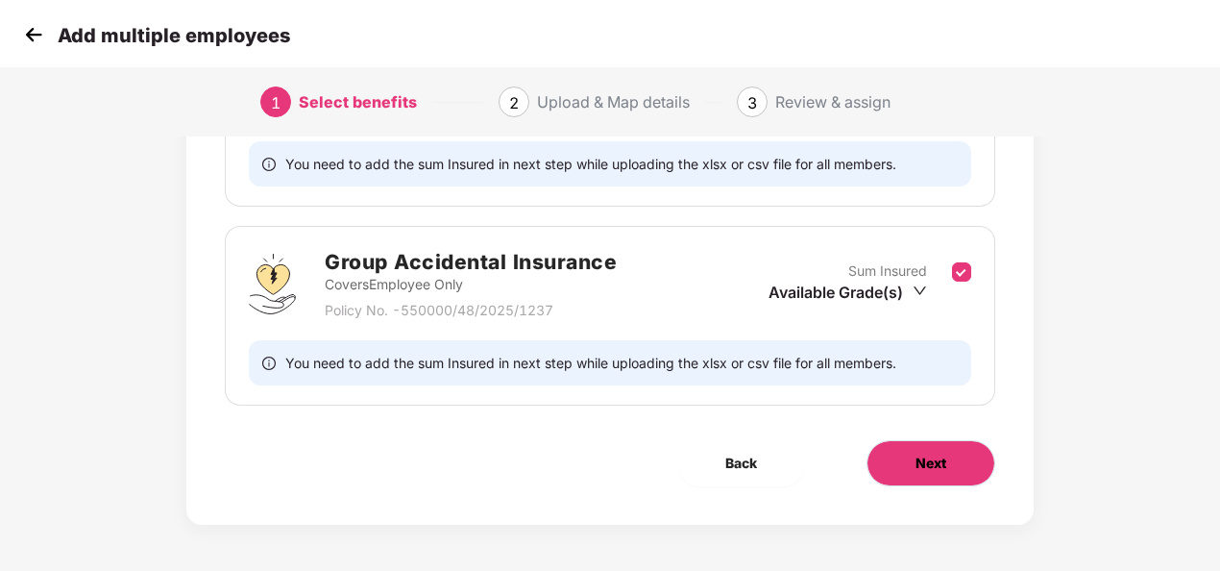
click at [924, 441] on button "Next" at bounding box center [930, 463] width 129 height 46
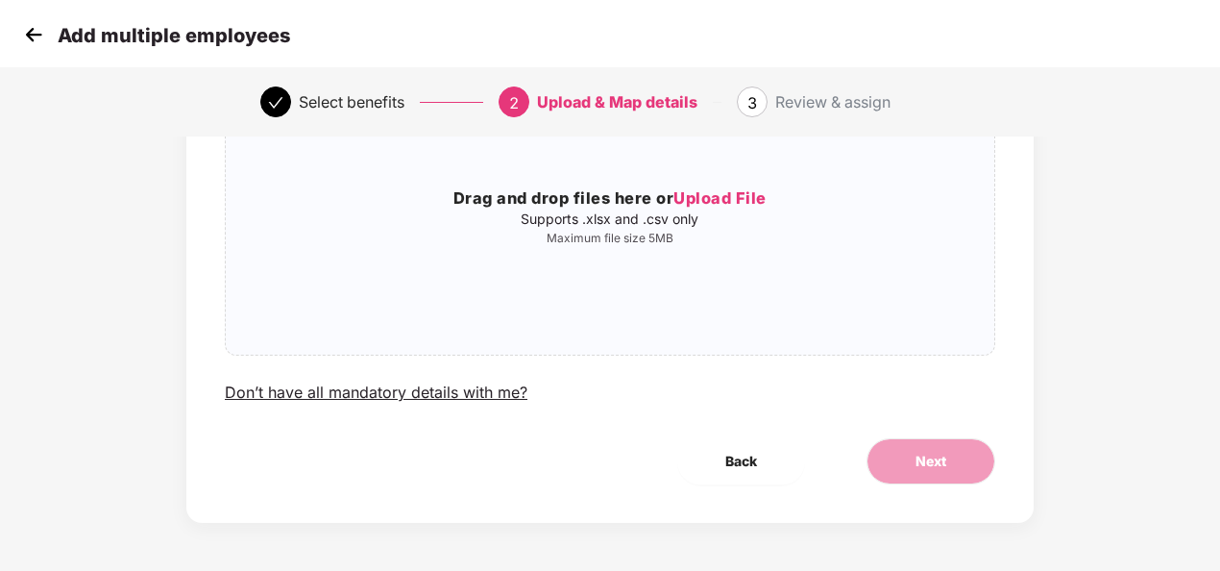
scroll to position [0, 2]
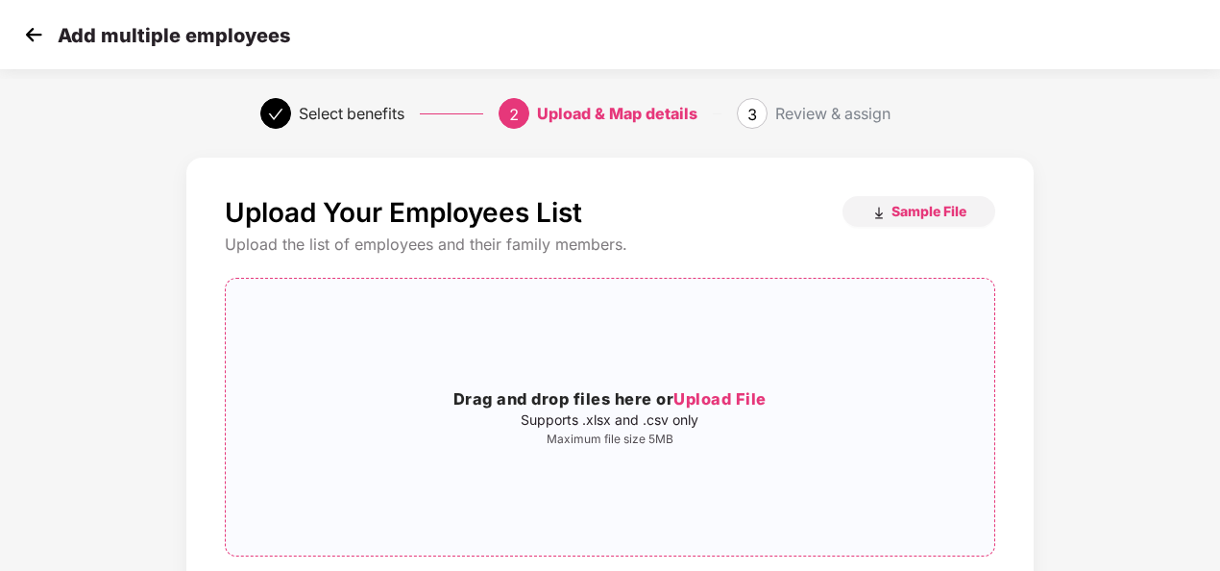
click at [697, 387] on h3 "Drag and drop files here or Upload File" at bounding box center [610, 399] width 768 height 25
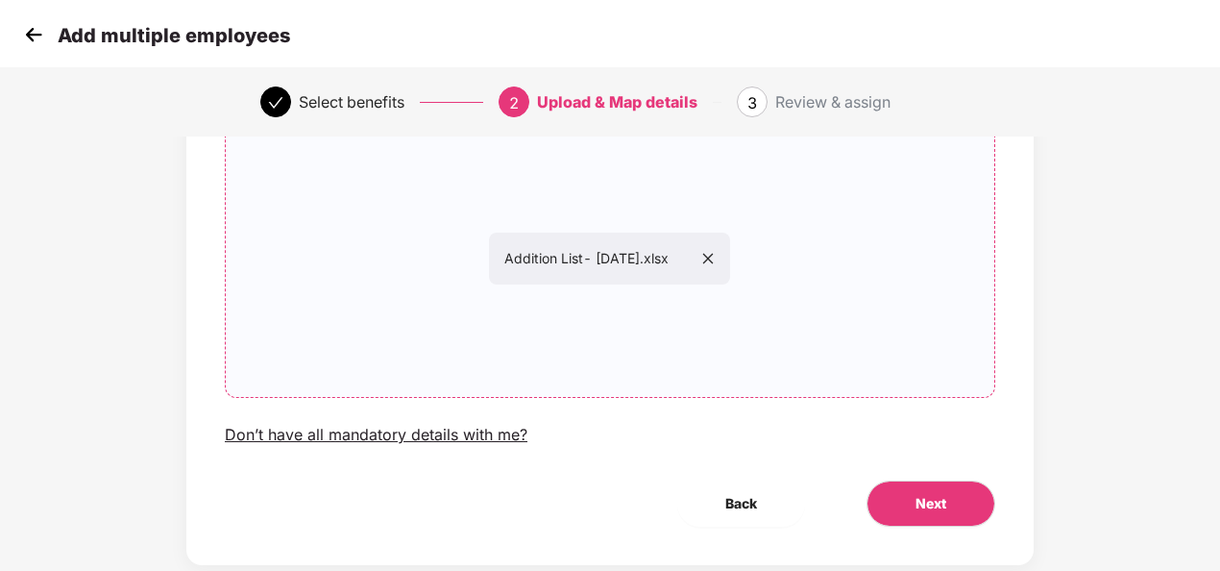
scroll to position [169, 2]
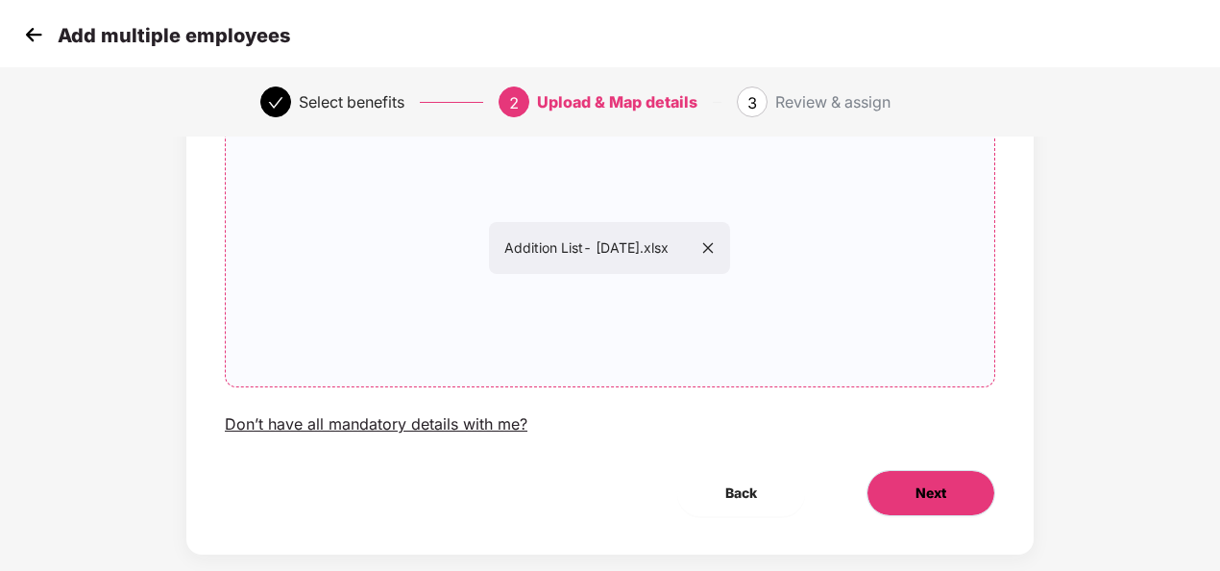
click at [929, 498] on span "Next" at bounding box center [930, 492] width 31 height 21
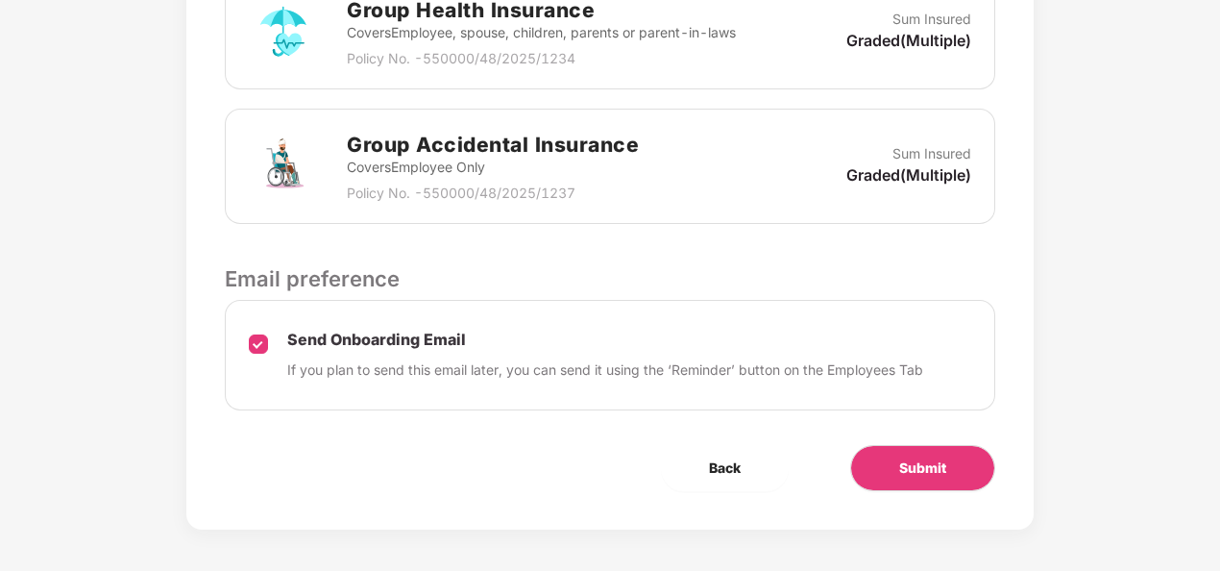
scroll to position [653, 2]
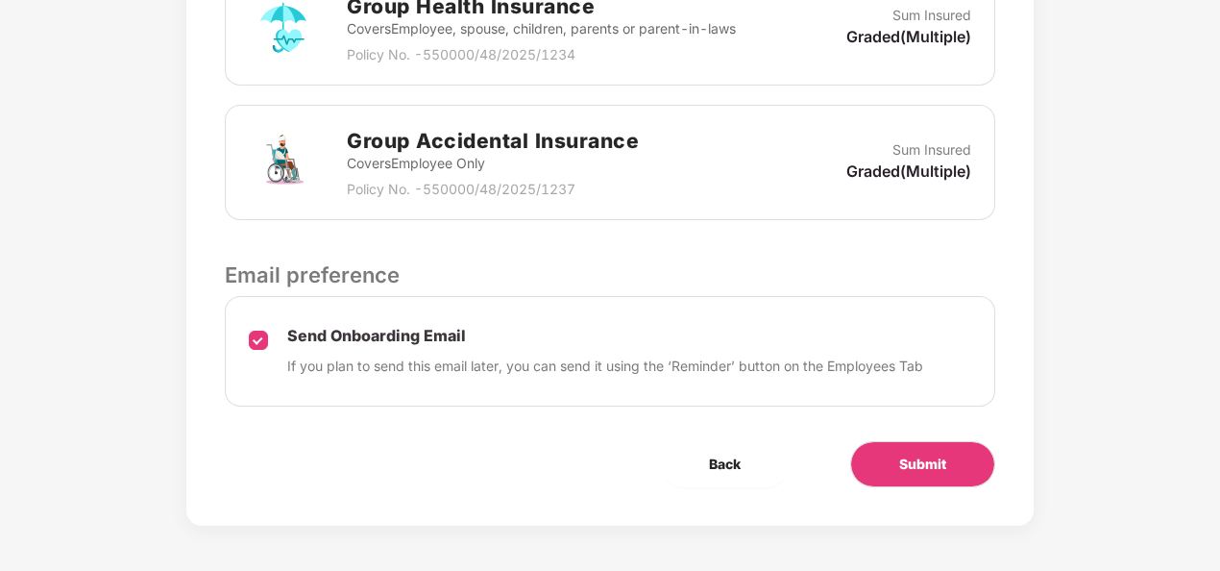
click at [929, 487] on div "Review & Assign Benefits Data Mapped Successfully Employee-data.csv Affinity Be…" at bounding box center [609, 14] width 847 height 1021
click at [934, 476] on button "Submit" at bounding box center [922, 464] width 145 height 46
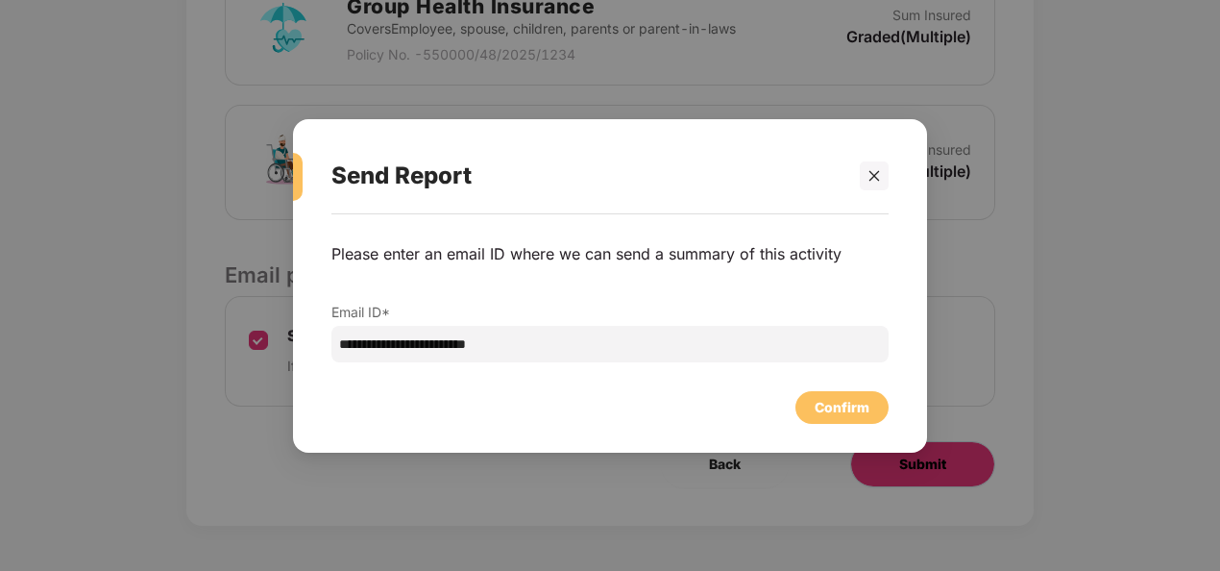
scroll to position [0, 2]
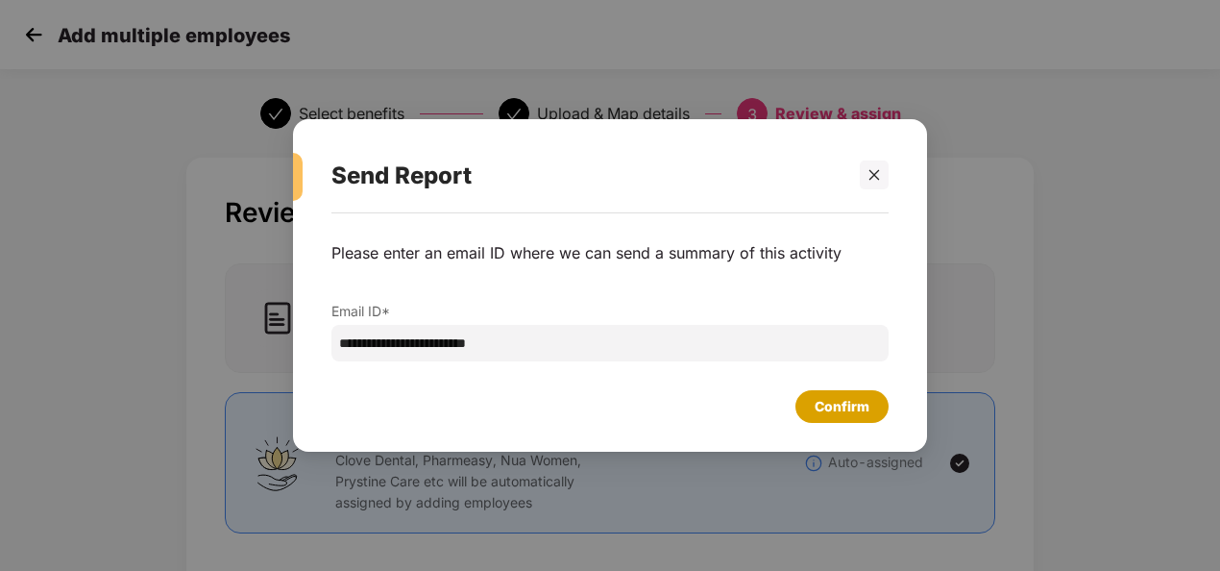
click at [857, 402] on div "Confirm" at bounding box center [842, 406] width 55 height 21
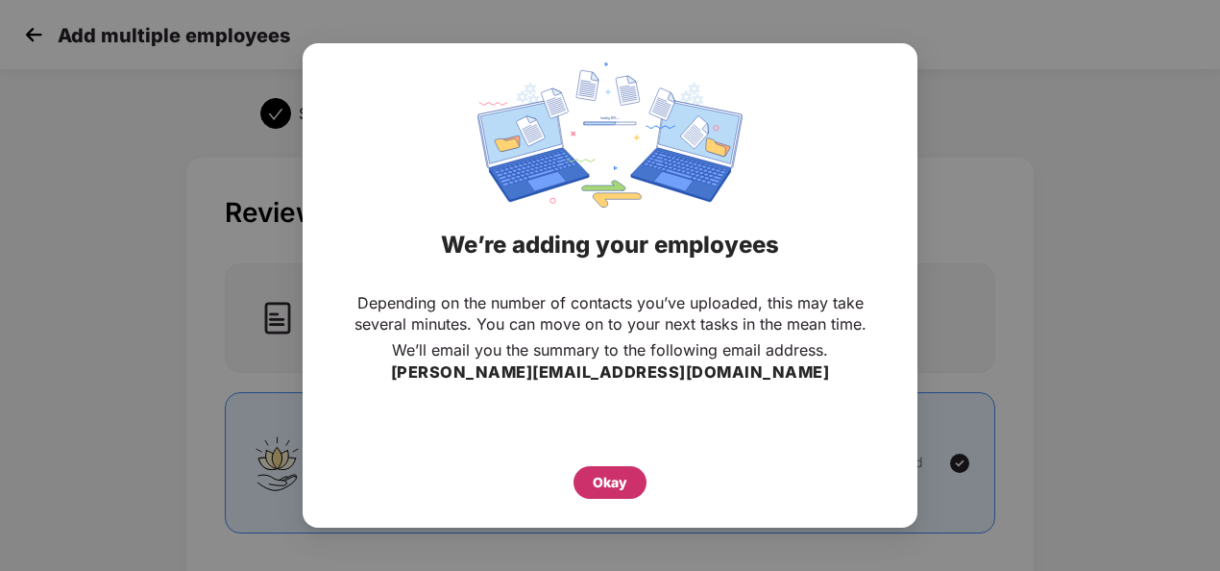
click at [615, 481] on div "Okay" at bounding box center [610, 482] width 35 height 21
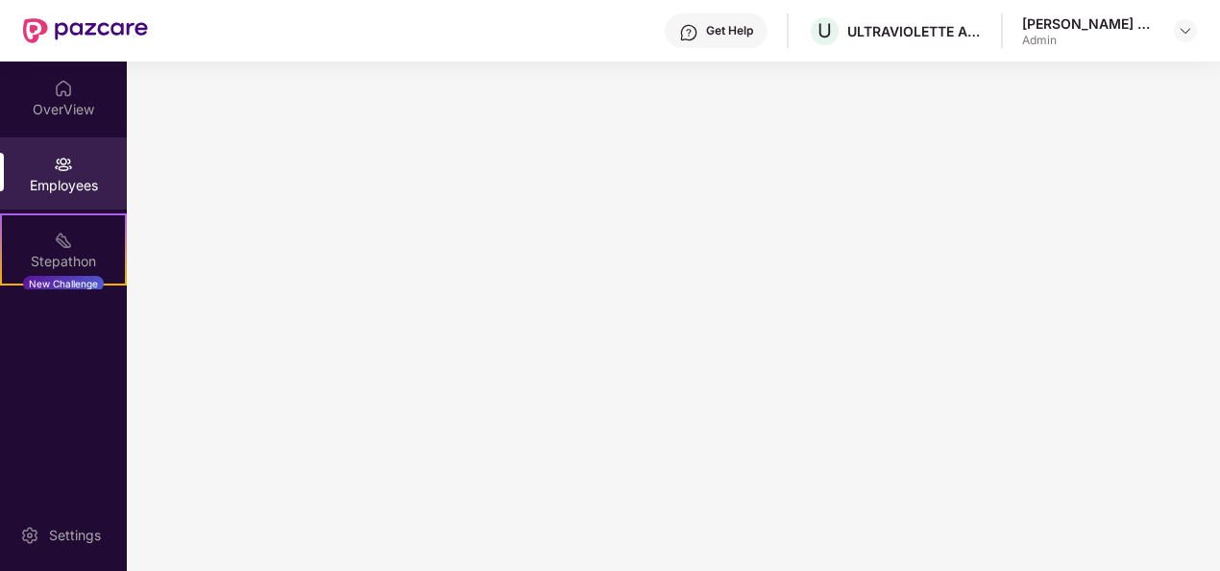
scroll to position [0, 0]
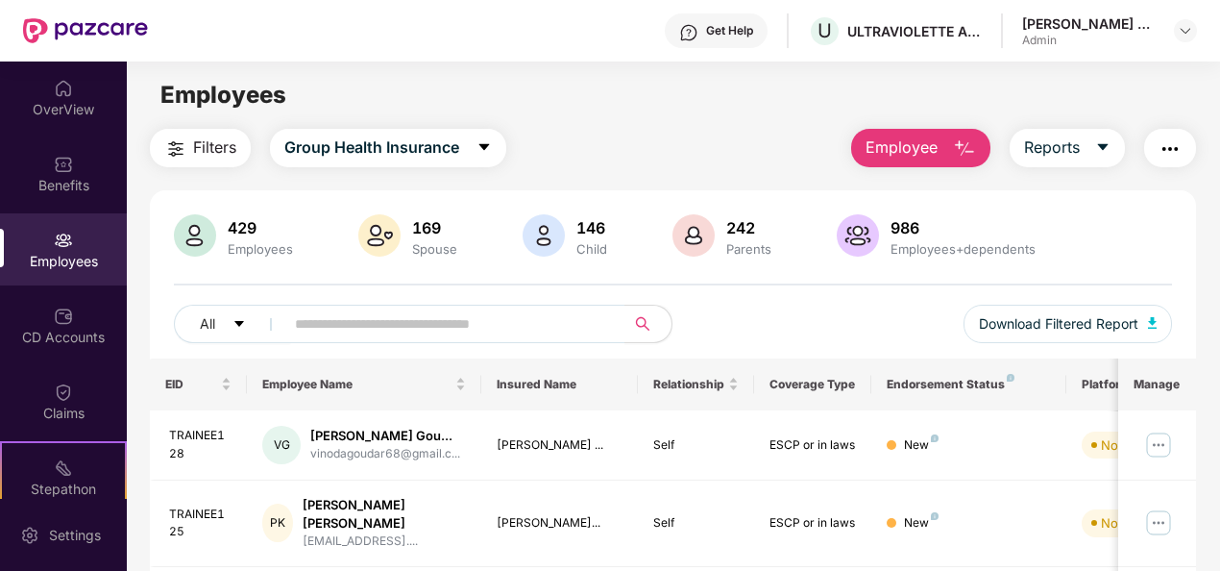
click at [1102, 102] on div "Employees" at bounding box center [673, 95] width 1092 height 37
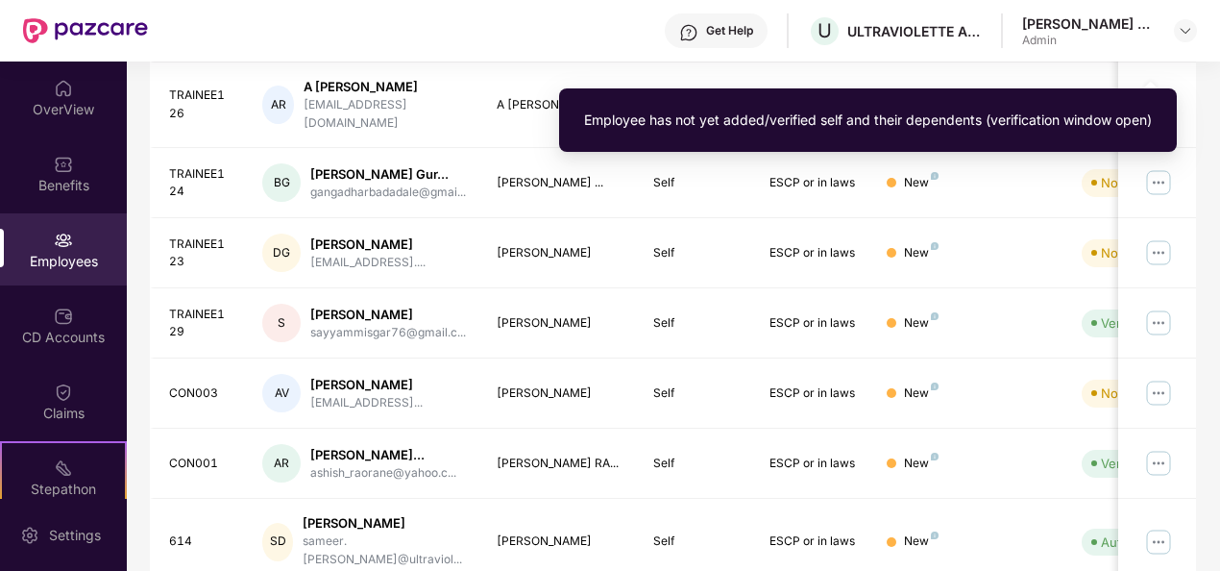
scroll to position [576, 0]
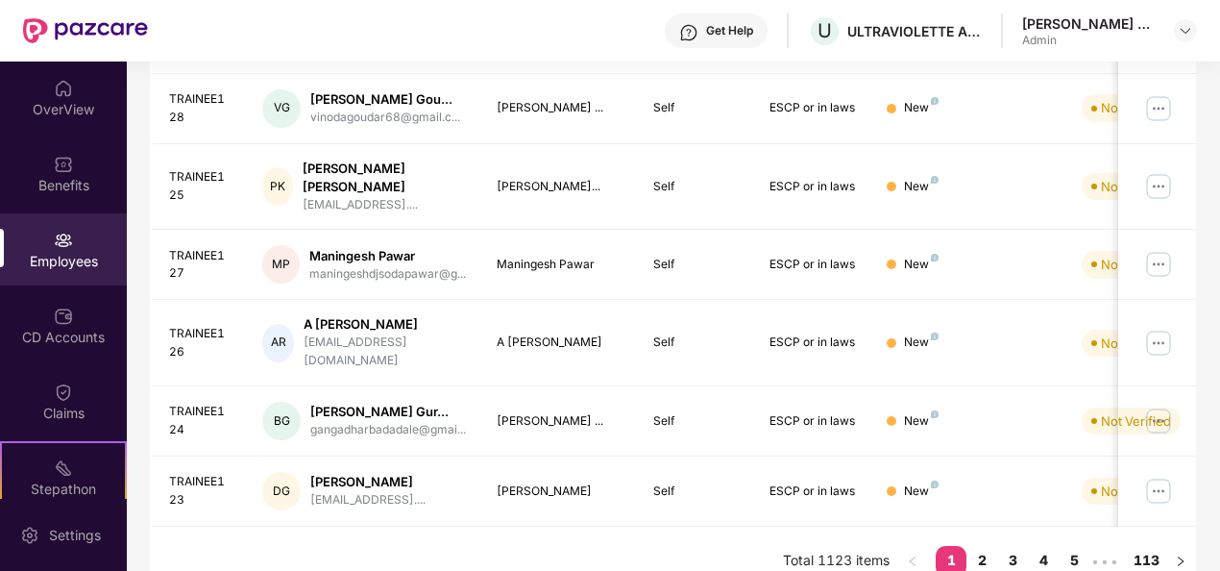
scroll to position [638, 0]
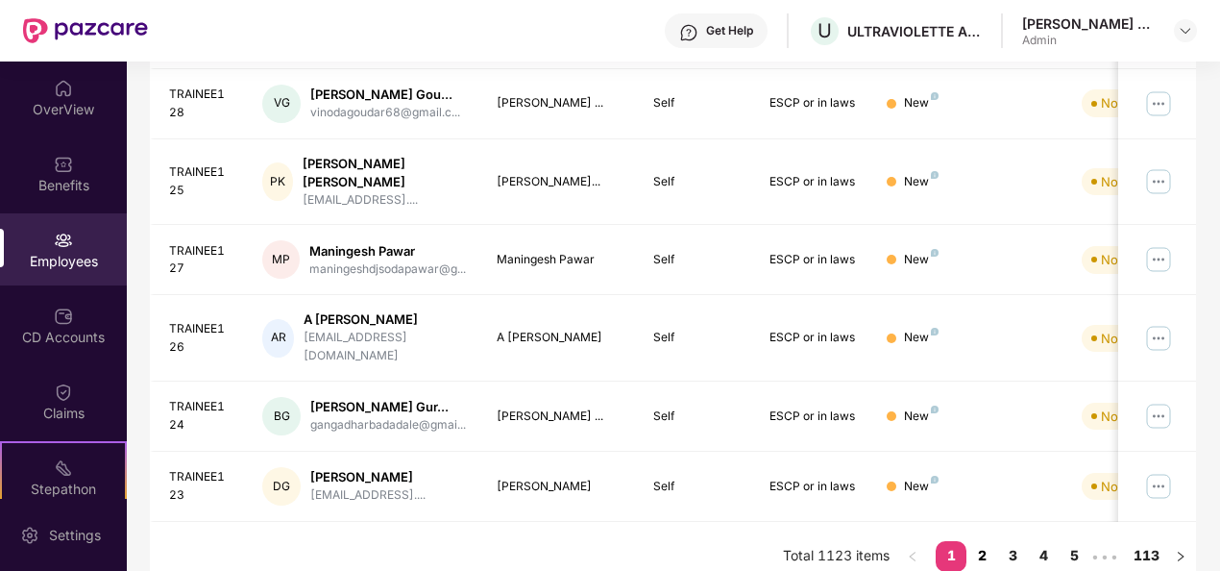
click at [986, 542] on link "2" at bounding box center [981, 555] width 31 height 29
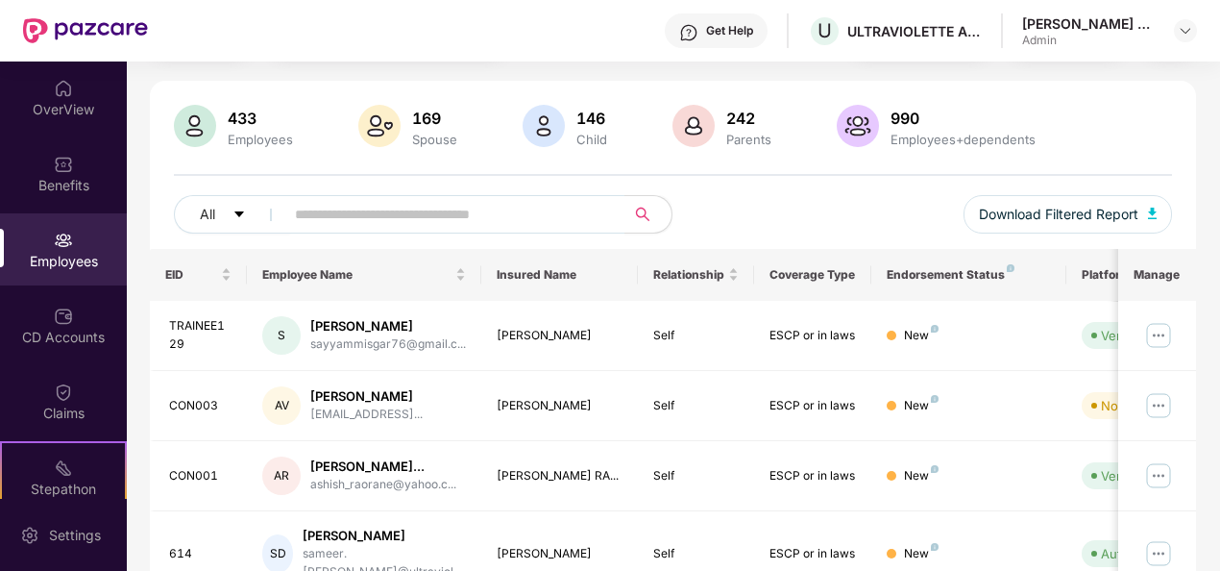
scroll to position [111, 0]
click at [59, 235] on img at bounding box center [63, 240] width 19 height 19
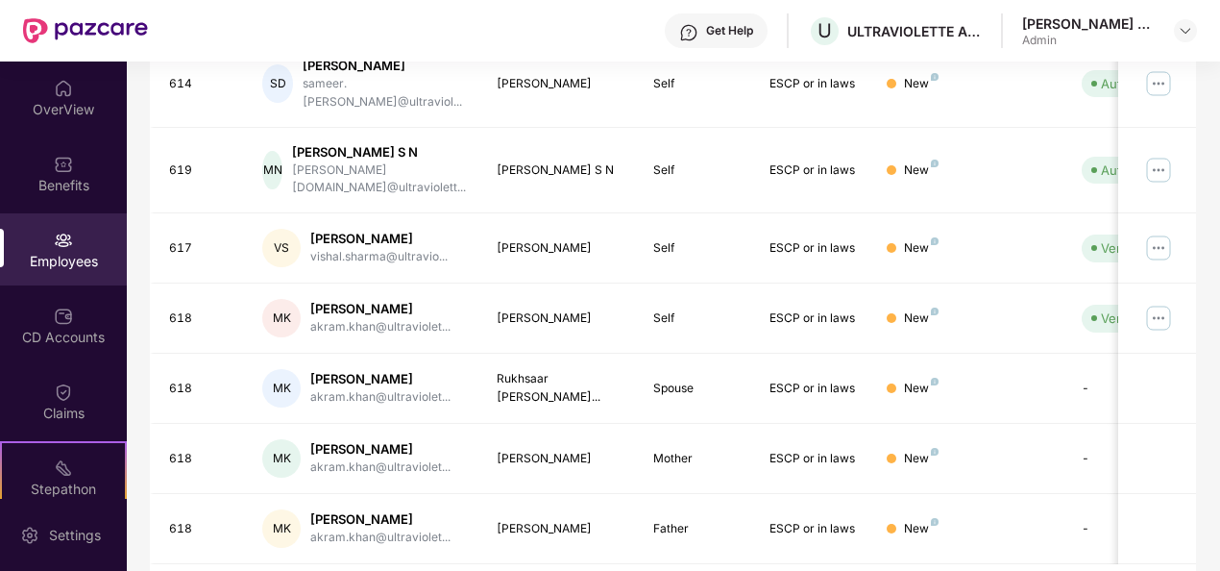
scroll to position [622, 0]
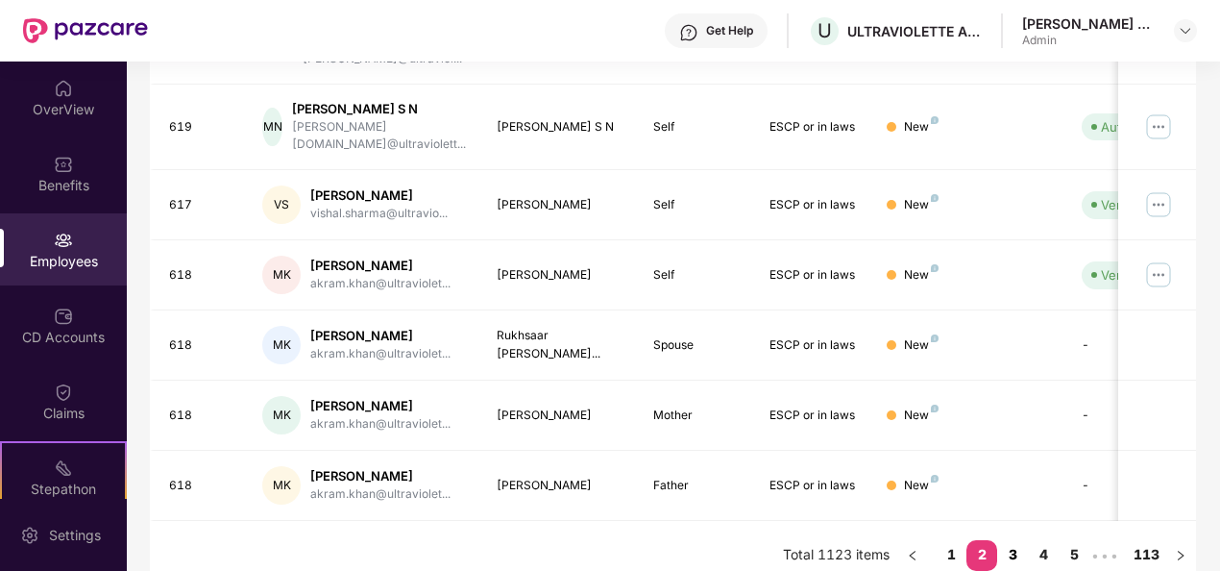
click at [1011, 540] on link "3" at bounding box center [1012, 554] width 31 height 29
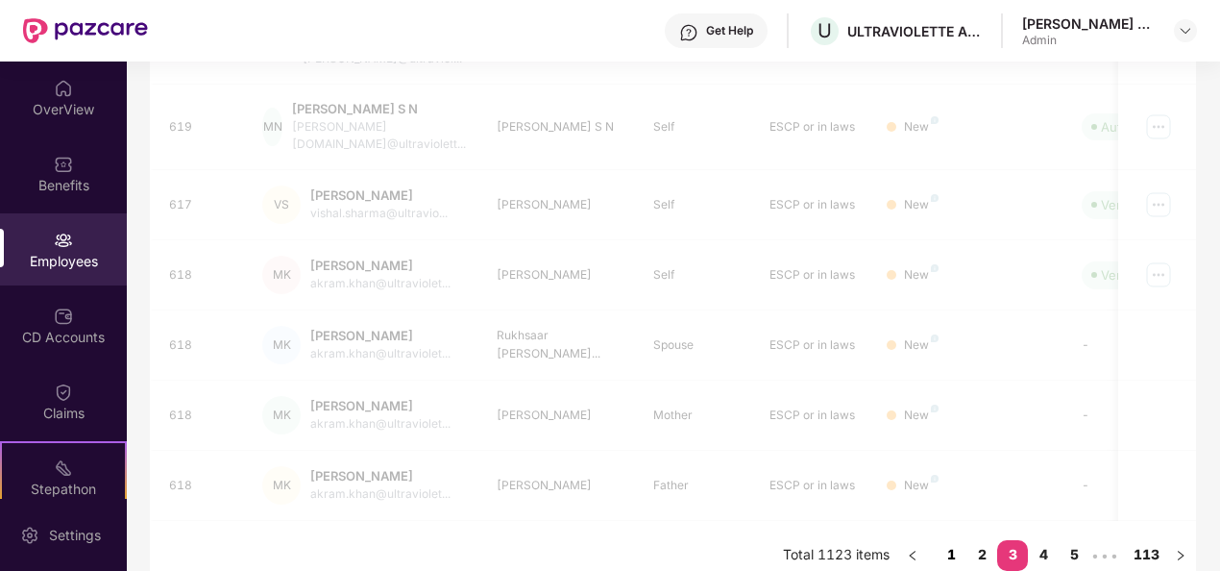
click at [959, 540] on link "1" at bounding box center [951, 554] width 31 height 29
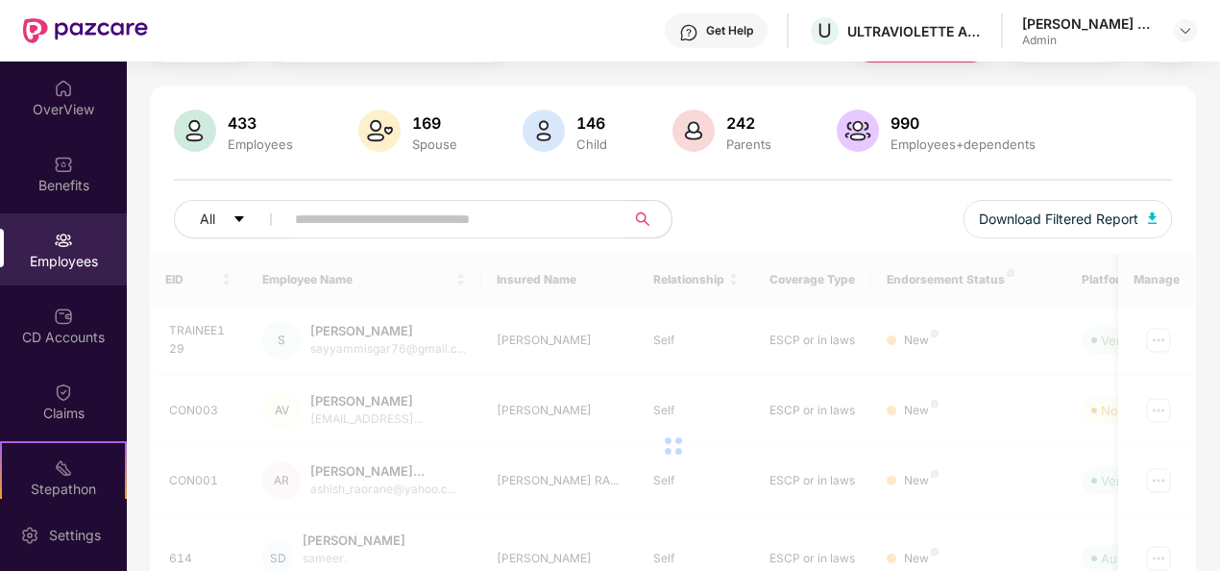
scroll to position [0, 0]
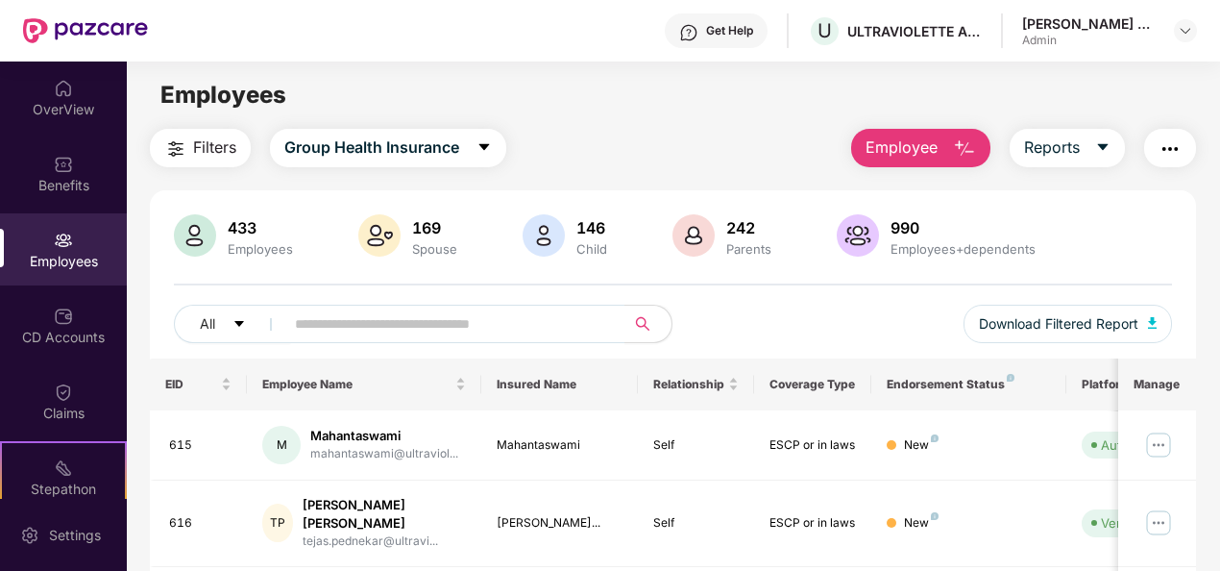
click at [947, 159] on button "Employee" at bounding box center [920, 148] width 139 height 38
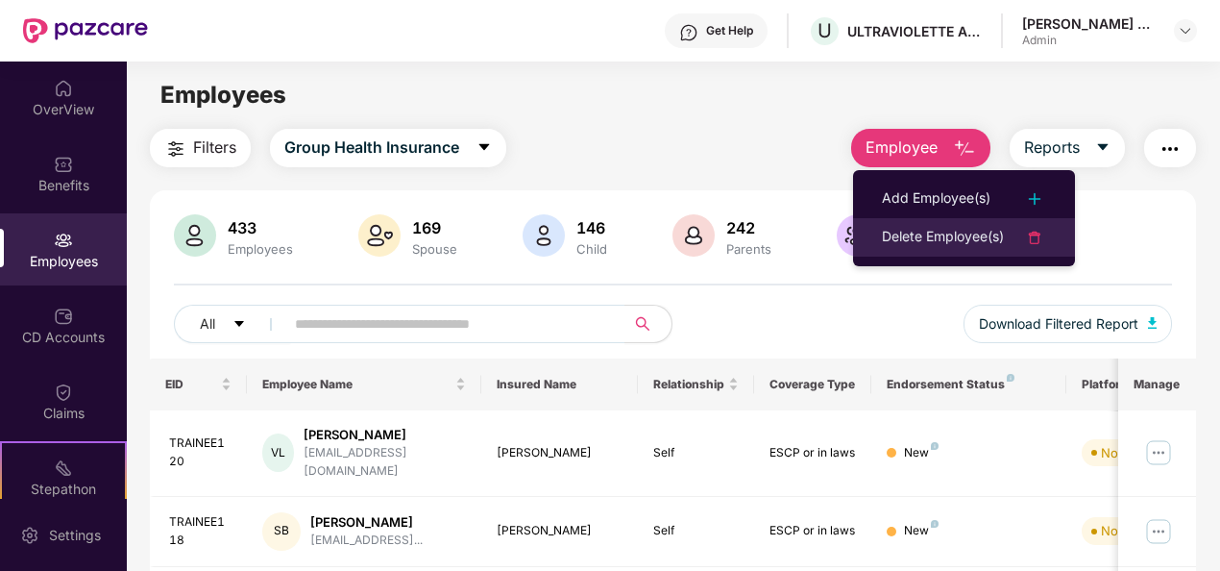
click at [965, 231] on div "Delete Employee(s)" at bounding box center [943, 237] width 122 height 23
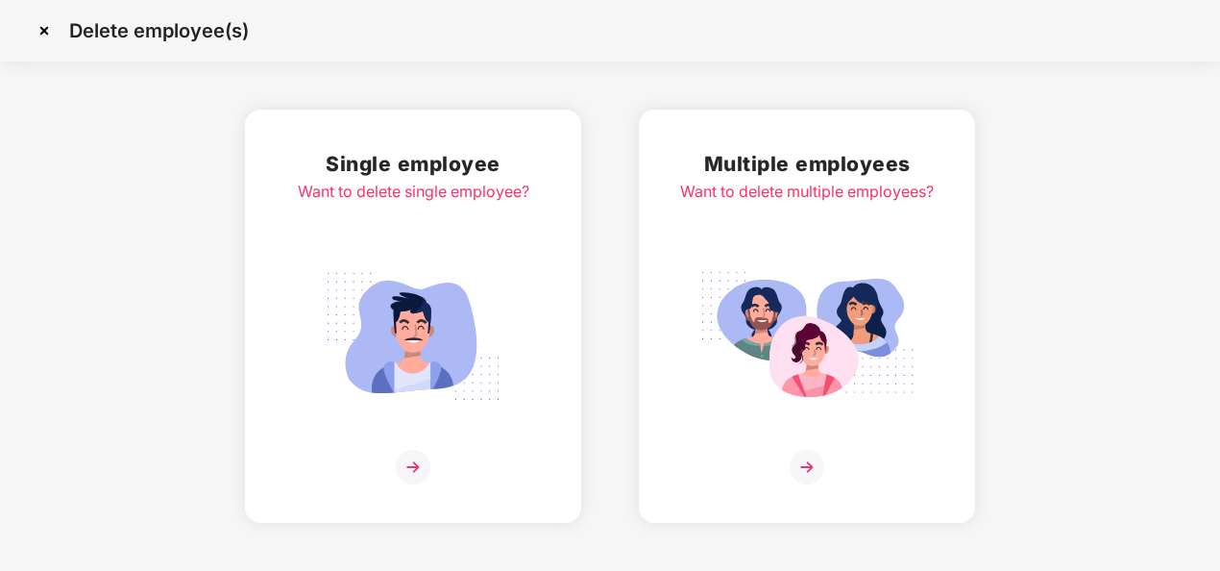
click at [799, 454] on img at bounding box center [807, 467] width 35 height 35
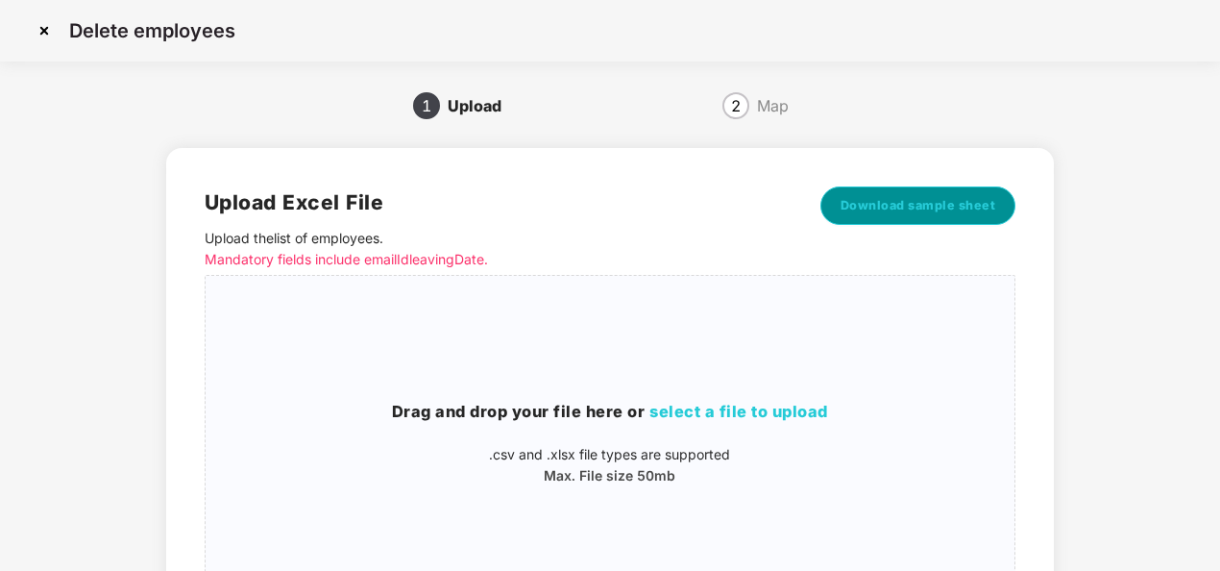
click at [964, 215] on button "Download sample sheet" at bounding box center [918, 205] width 196 height 38
click at [674, 165] on div "Upload Excel File Upload the list of employees . Mandatory fields include email…" at bounding box center [610, 398] width 888 height 501
drag, startPoint x: 1218, startPoint y: 85, endPoint x: 1216, endPoint y: 215, distance: 130.7
click at [1216, 215] on div "Delete employees 1 Upload 2 Map Upload Excel File Upload the list of employees …" at bounding box center [610, 384] width 1220 height 769
click at [774, 110] on div "Map" at bounding box center [773, 105] width 32 height 31
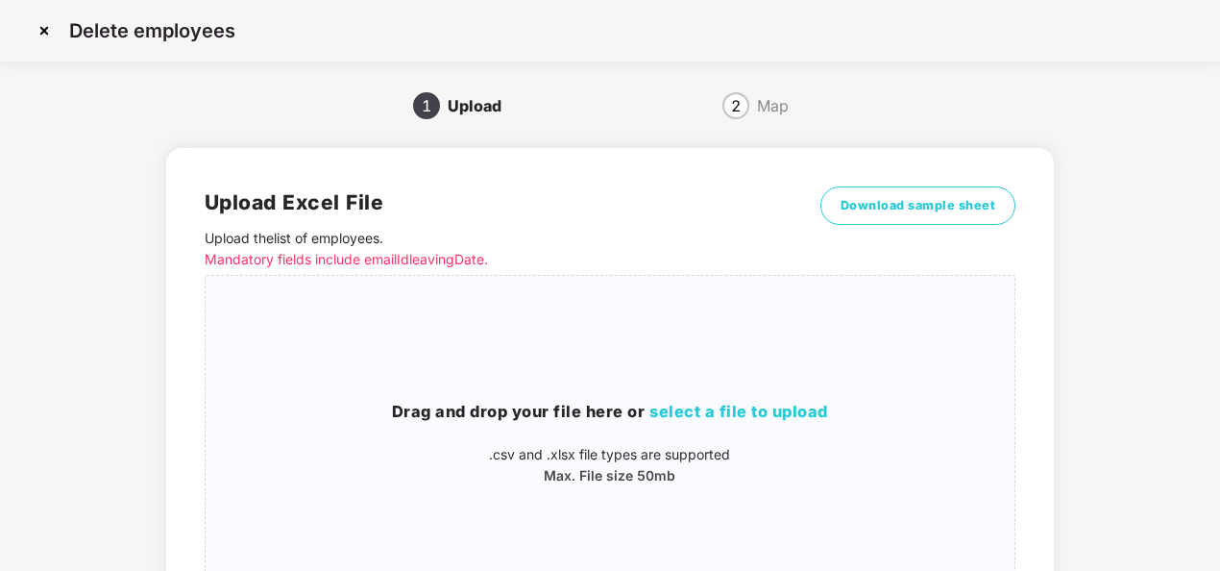
scroll to position [199, 0]
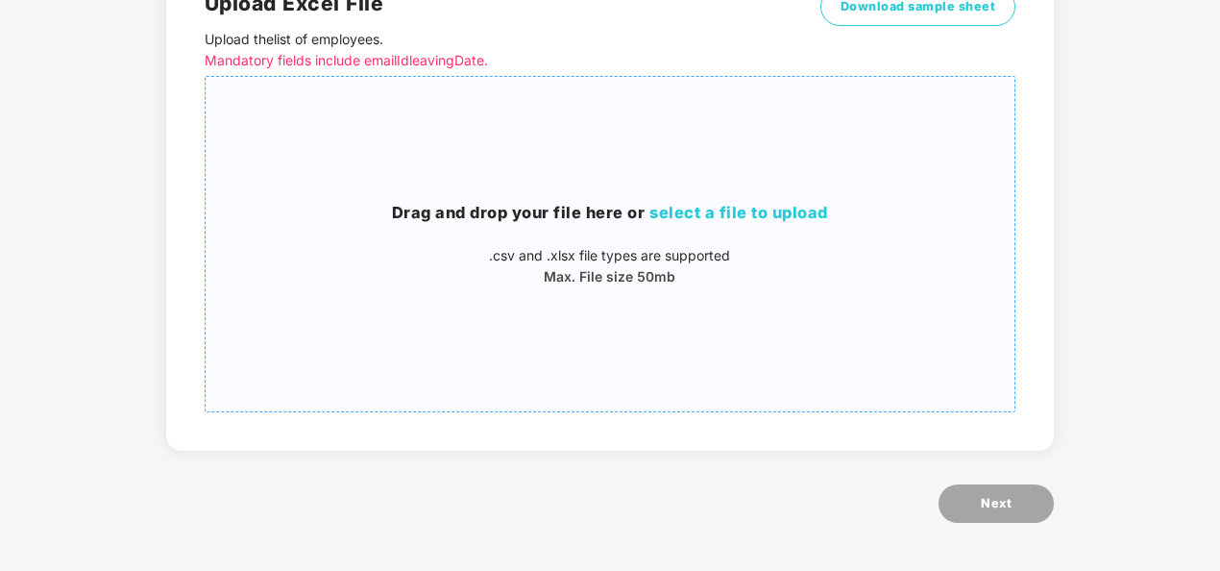
click at [749, 216] on span "select a file to upload" at bounding box center [738, 212] width 179 height 19
click at [698, 198] on div "Drag and drop your file here or select a file to upload .csv and .xlsx file typ…" at bounding box center [610, 244] width 809 height 304
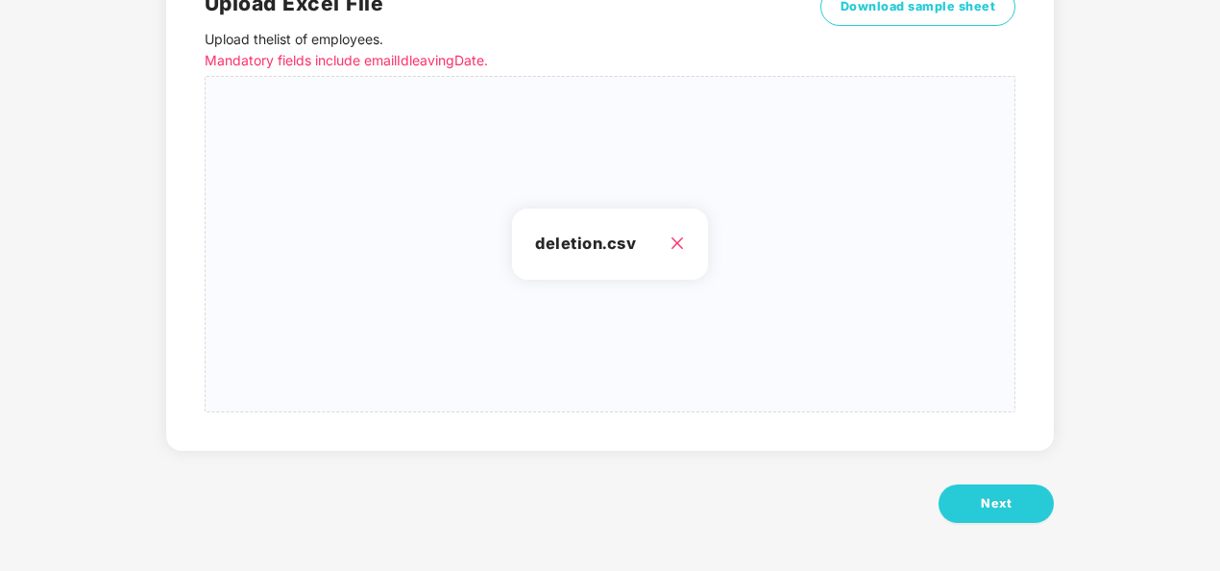
drag, startPoint x: 1218, startPoint y: 210, endPoint x: 1174, endPoint y: 377, distance: 172.0
click at [1174, 377] on div "Delete employees 1 Upload 2 Map Upload Excel File Upload the list of employees …" at bounding box center [610, 185] width 1220 height 769
click at [972, 507] on button "Next" at bounding box center [996, 503] width 115 height 38
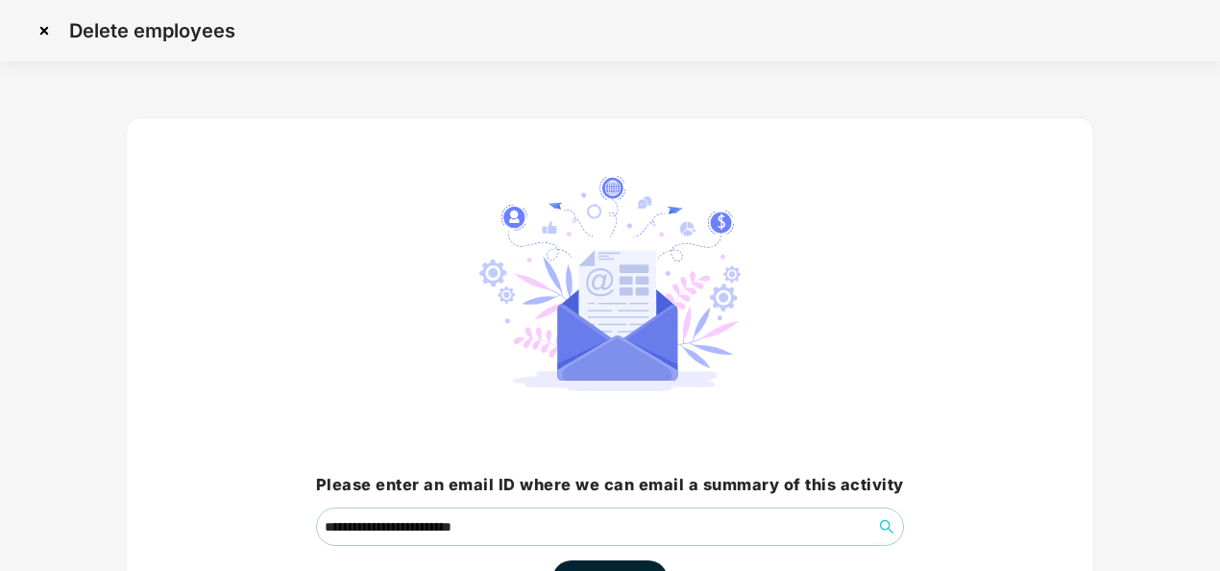
scroll to position [40, 0]
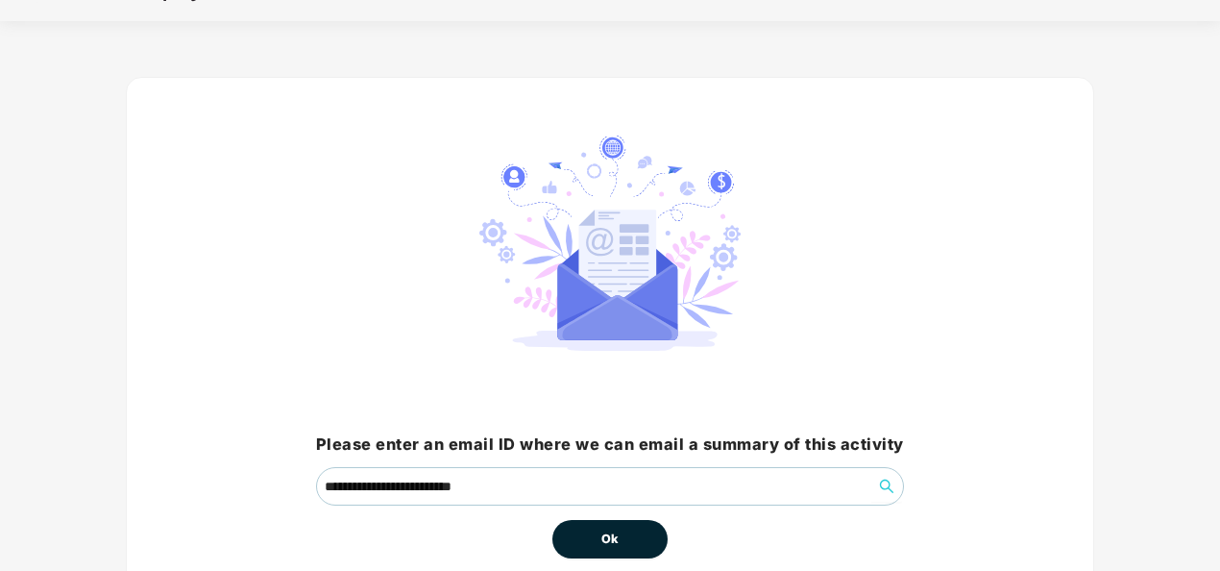
click at [603, 530] on span "Ok" at bounding box center [609, 538] width 17 height 19
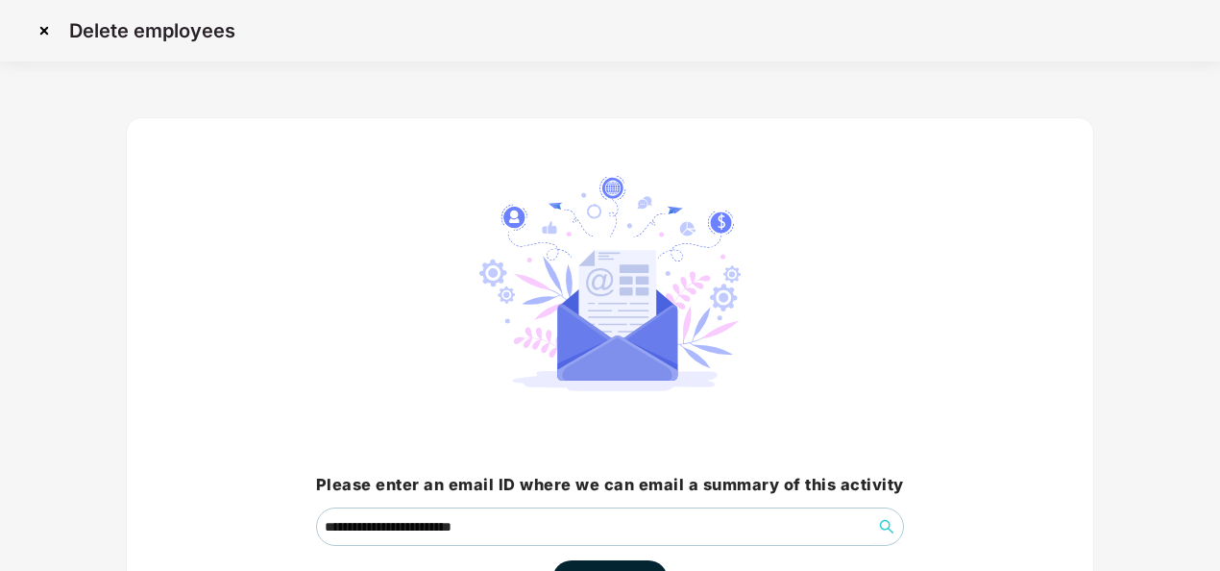
scroll to position [137, 0]
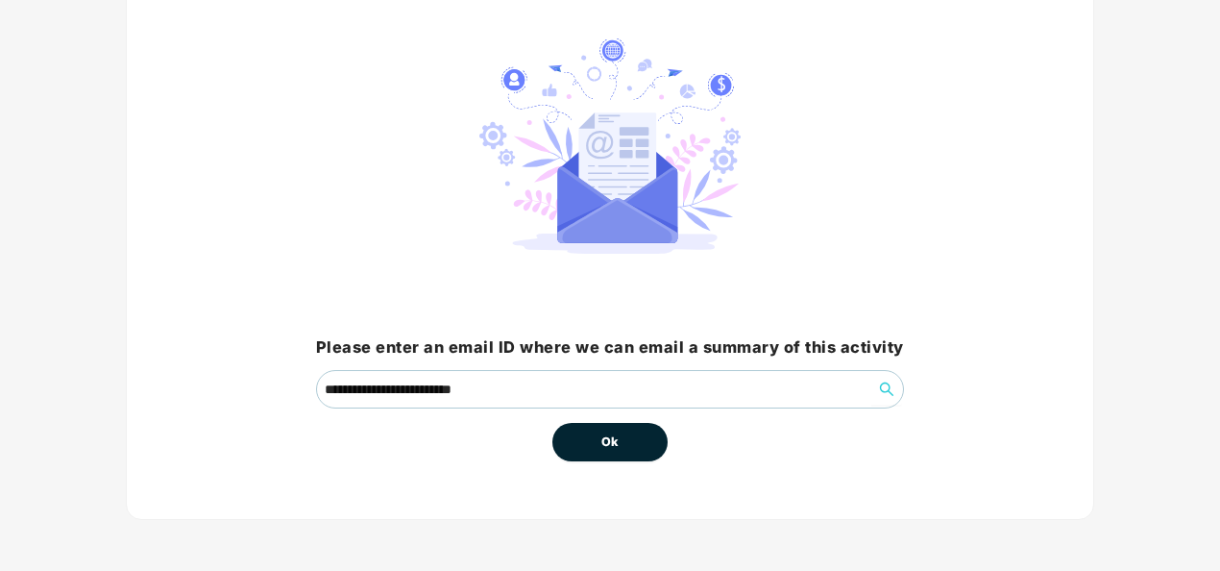
click at [630, 430] on button "Ok" at bounding box center [609, 442] width 115 height 38
click at [630, 427] on button "Ok" at bounding box center [609, 442] width 115 height 38
click at [607, 435] on span "Ok" at bounding box center [609, 441] width 17 height 19
drag, startPoint x: 1214, startPoint y: 291, endPoint x: 1221, endPoint y: 64, distance: 226.8
click at [1219, 64] on html "**********" at bounding box center [610, 148] width 1220 height 571
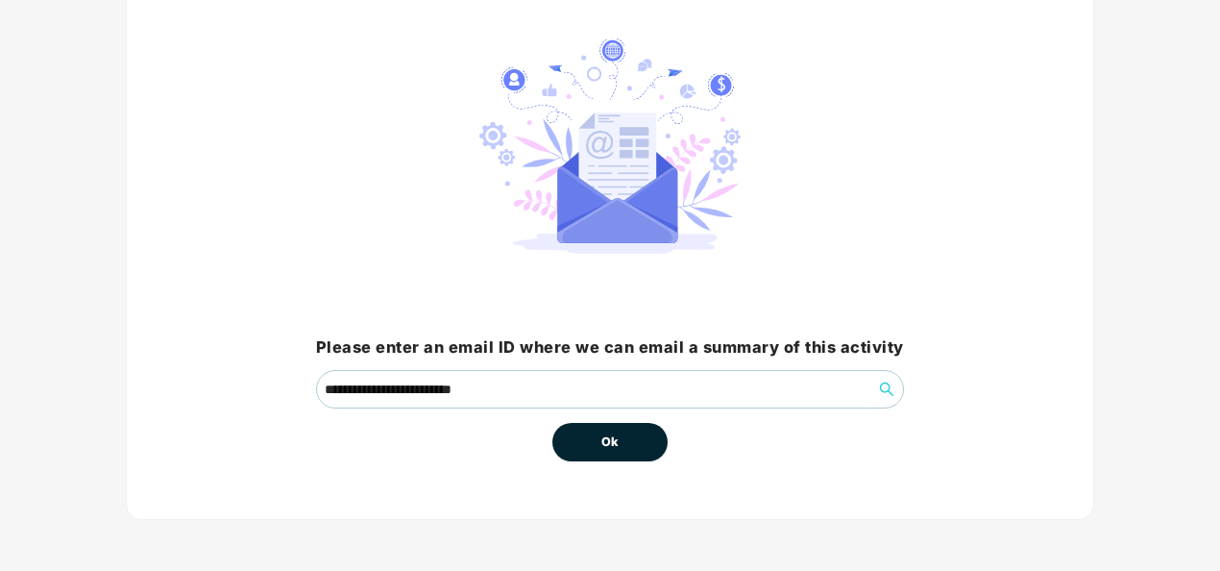
click at [599, 434] on button "Ok" at bounding box center [609, 442] width 115 height 38
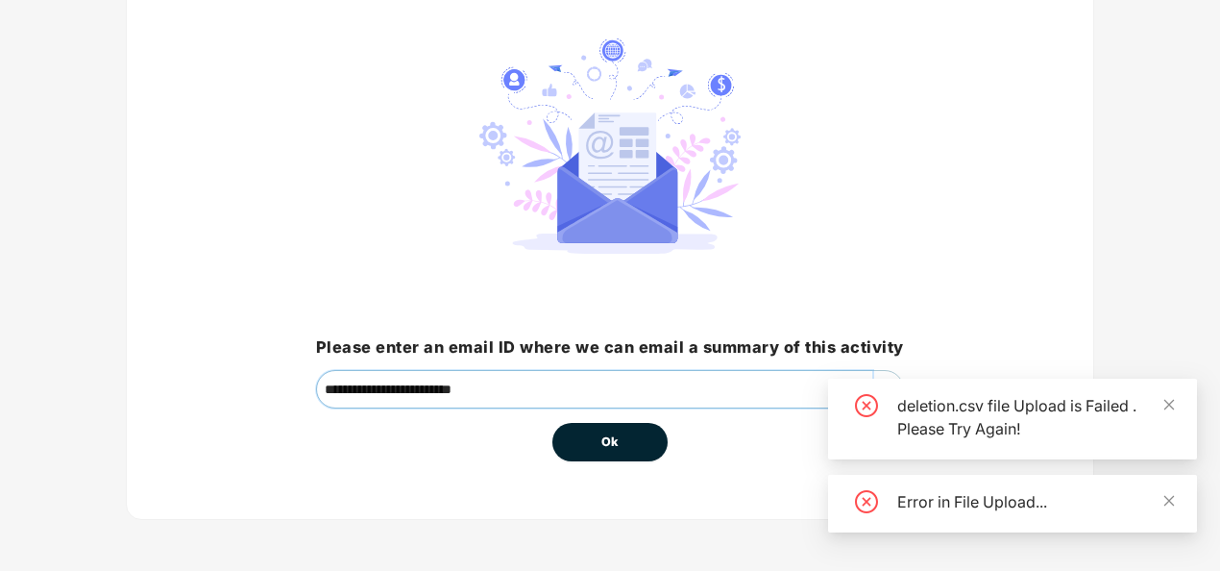
click at [546, 388] on input "**********" at bounding box center [594, 389] width 555 height 37
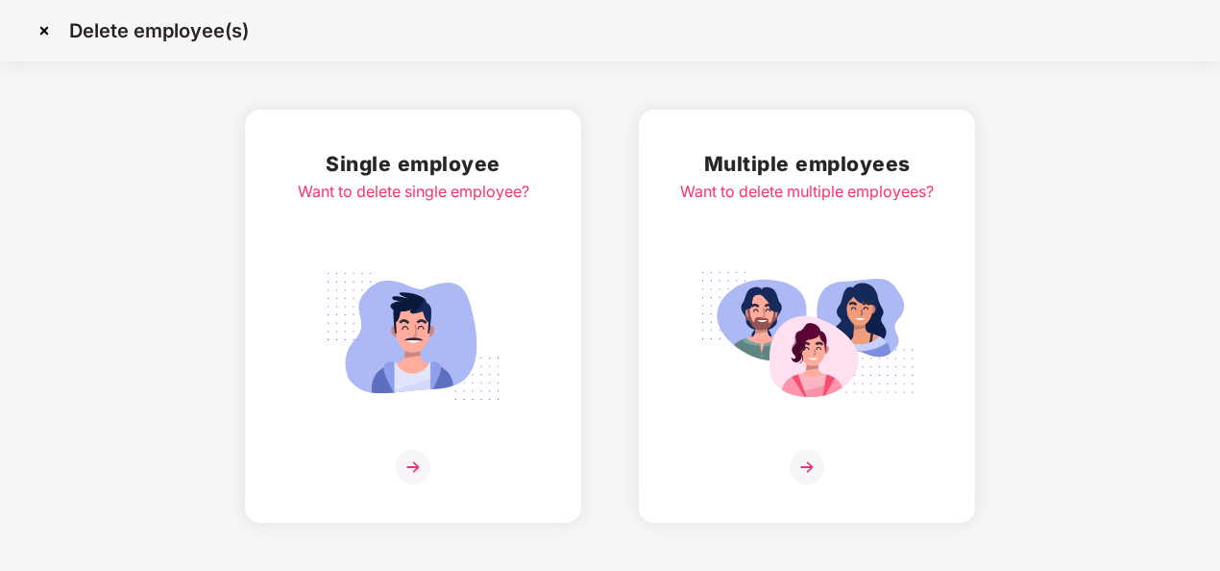
click at [806, 476] on img at bounding box center [807, 467] width 35 height 35
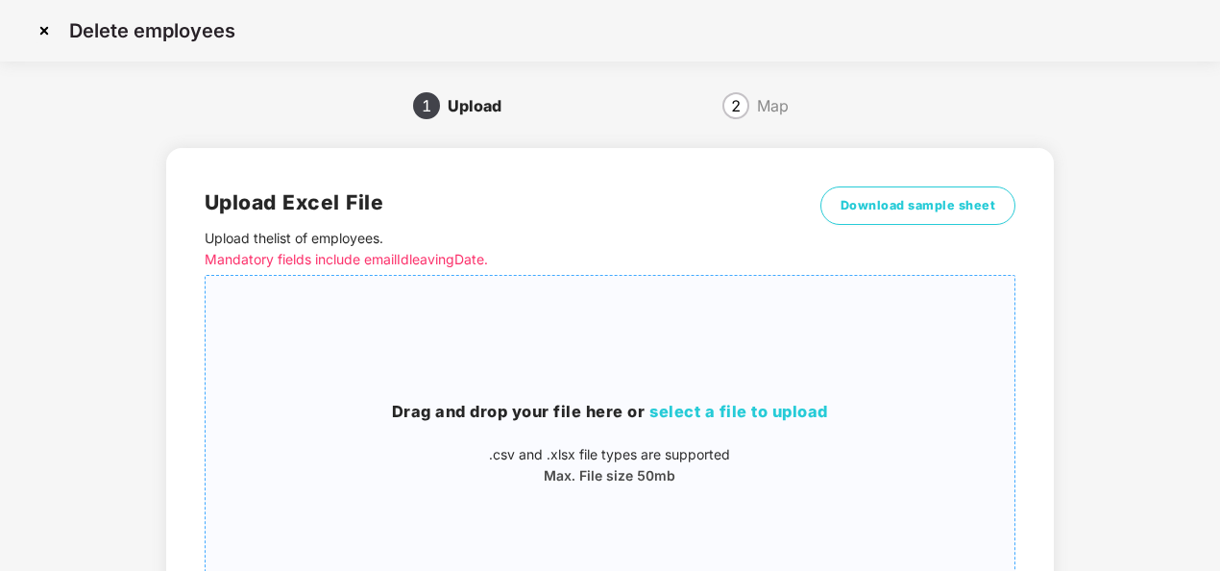
click at [719, 415] on span "select a file to upload" at bounding box center [738, 411] width 179 height 19
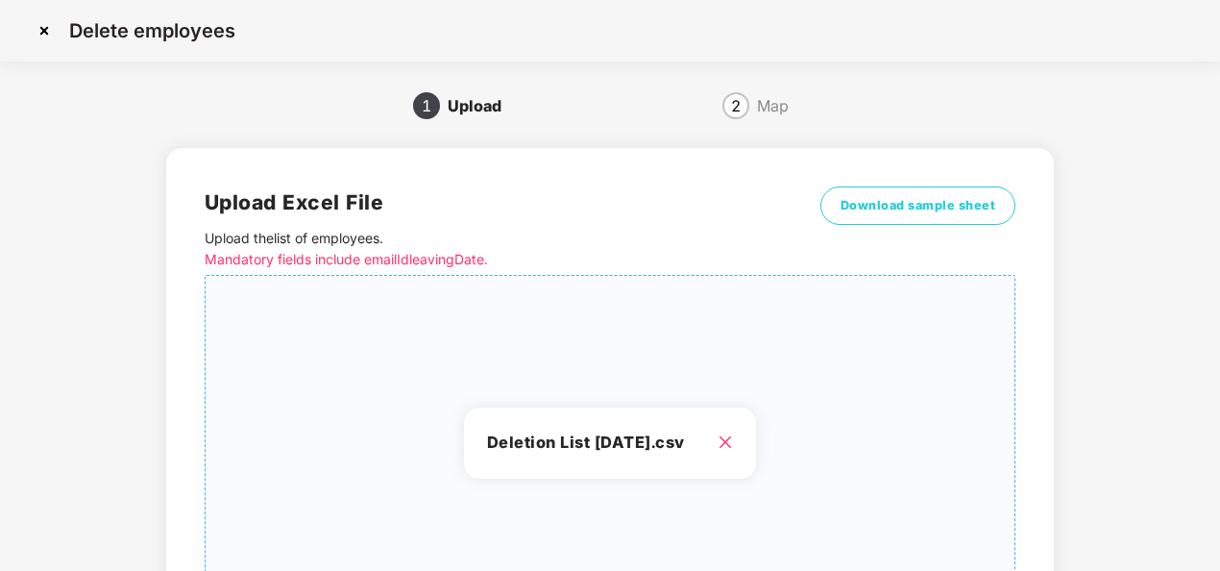
click at [511, 448] on h3 "Deletion List August 2025.csv" at bounding box center [610, 442] width 247 height 25
click at [598, 445] on h3 "Deletion List August 2025.csv" at bounding box center [610, 442] width 247 height 25
drag, startPoint x: 1218, startPoint y: 206, endPoint x: 1195, endPoint y: 454, distance: 249.9
click at [1195, 454] on div "Delete employees 1 Upload 2 Map Upload Excel File Upload the list of employees …" at bounding box center [610, 384] width 1220 height 769
drag, startPoint x: 1195, startPoint y: 454, endPoint x: 1049, endPoint y: 371, distance: 168.2
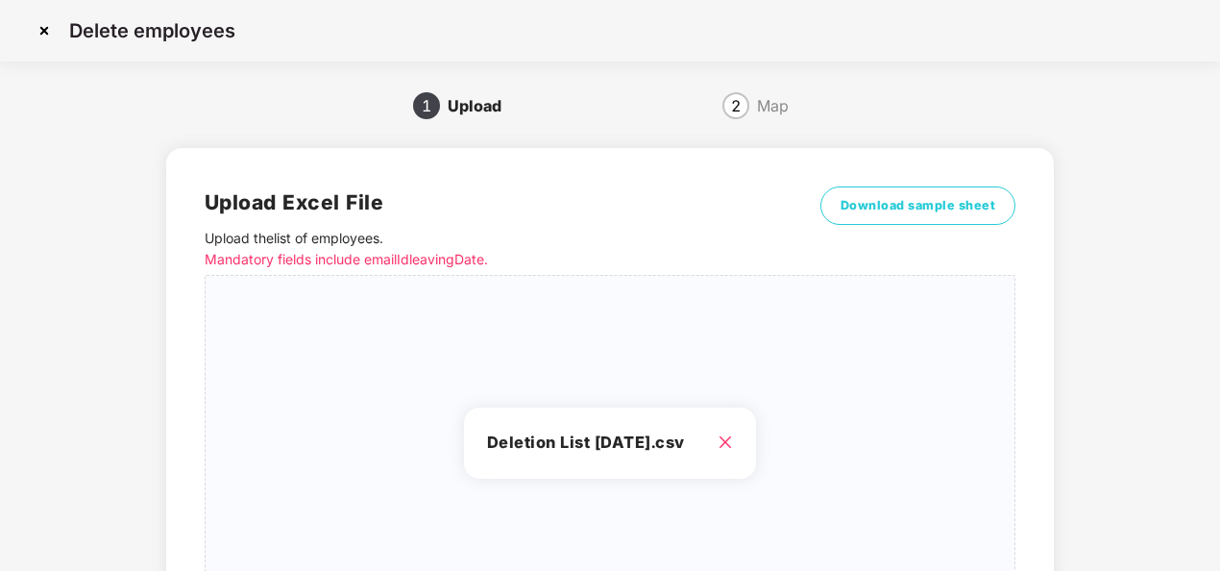
click at [1049, 371] on div "Upload Excel File Upload the list of employees . Mandatory fields include email…" at bounding box center [610, 398] width 888 height 501
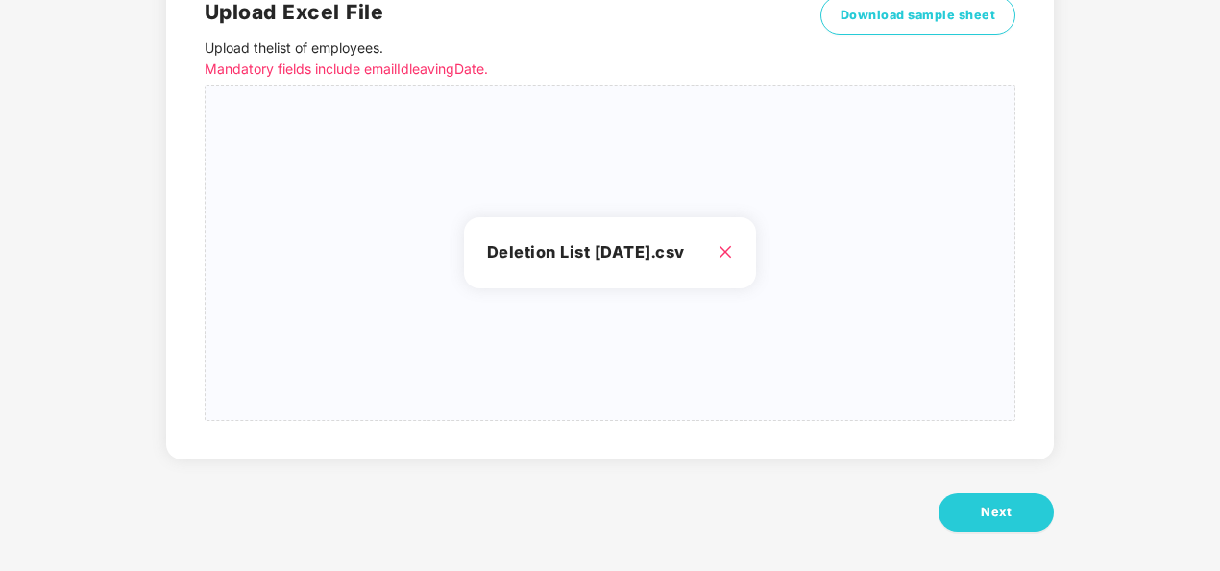
scroll to position [199, 0]
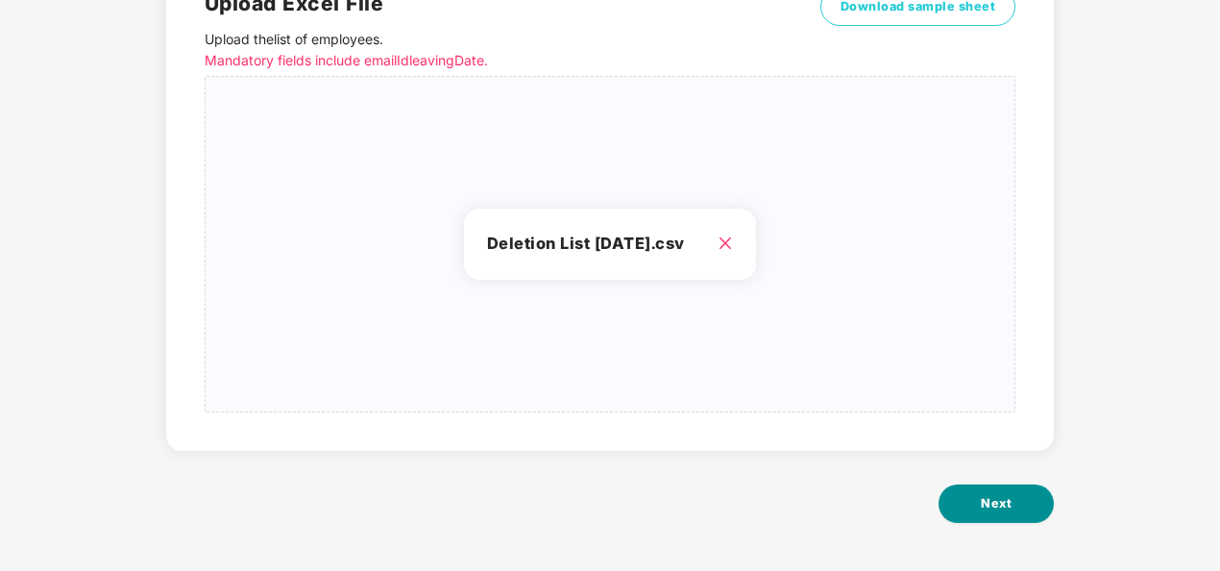
click at [1015, 492] on button "Next" at bounding box center [996, 503] width 115 height 38
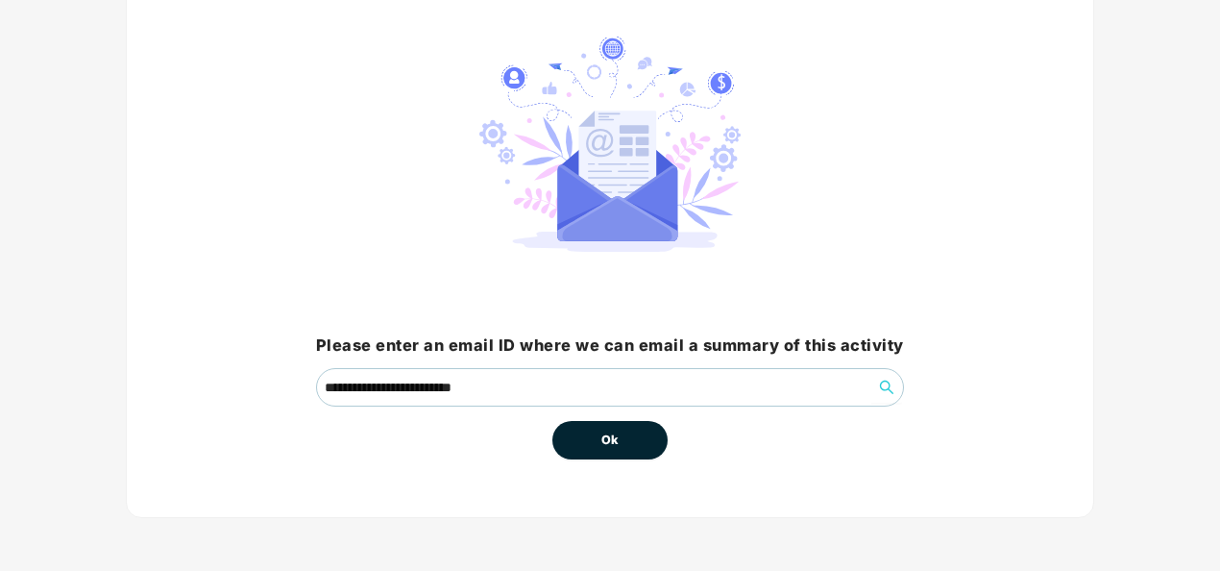
scroll to position [0, 0]
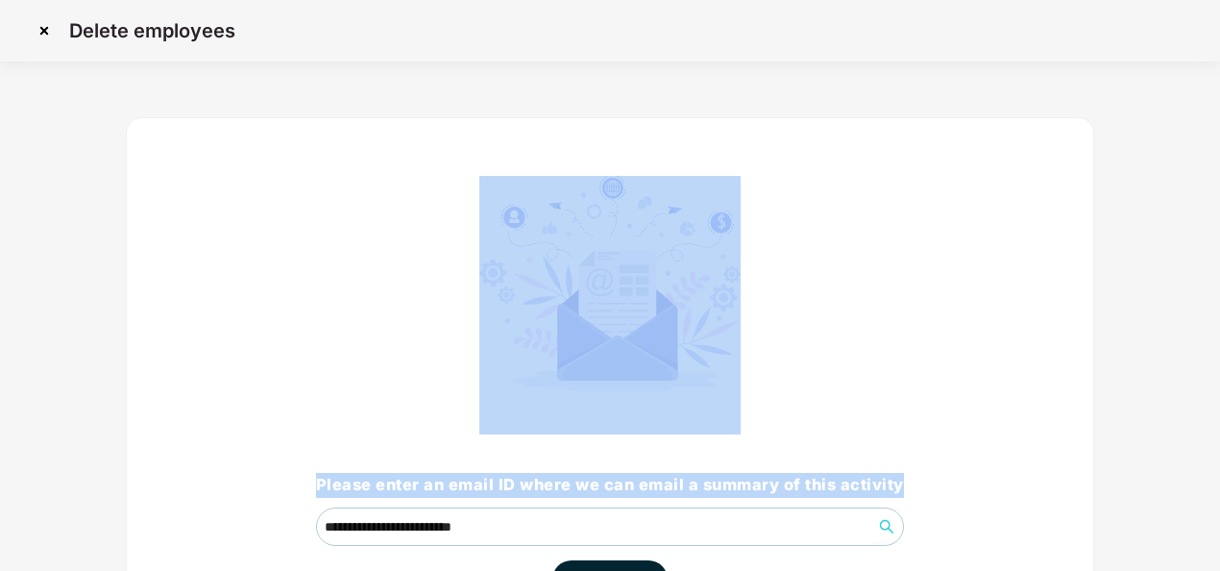
drag, startPoint x: 1218, startPoint y: 382, endPoint x: 1225, endPoint y: 472, distance: 89.6
click at [1219, 472] on html "**********" at bounding box center [610, 285] width 1220 height 571
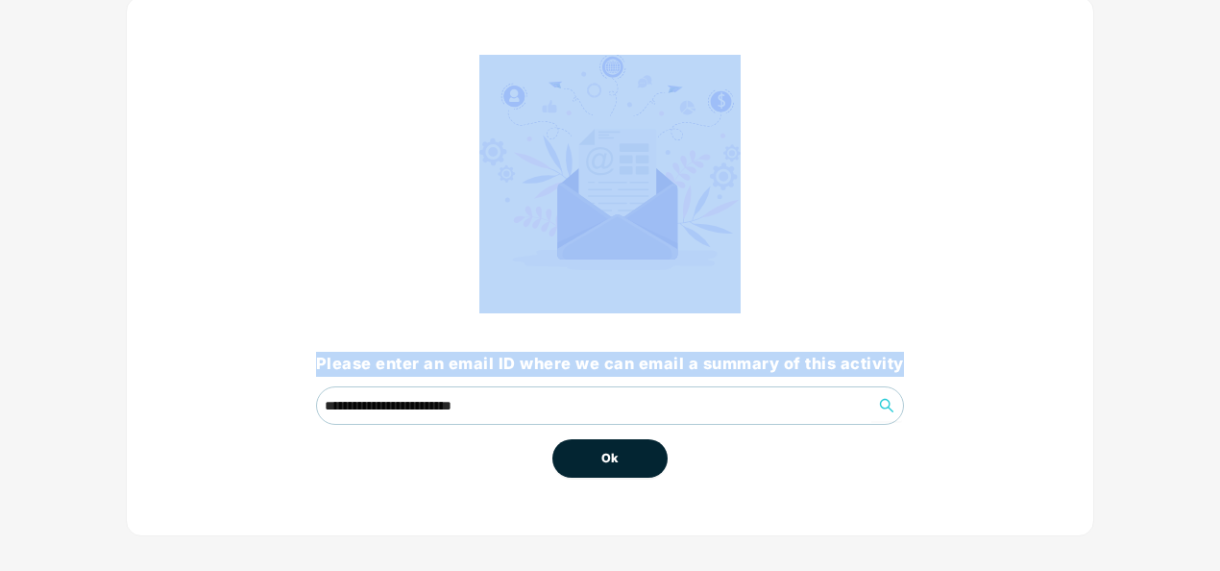
scroll to position [137, 0]
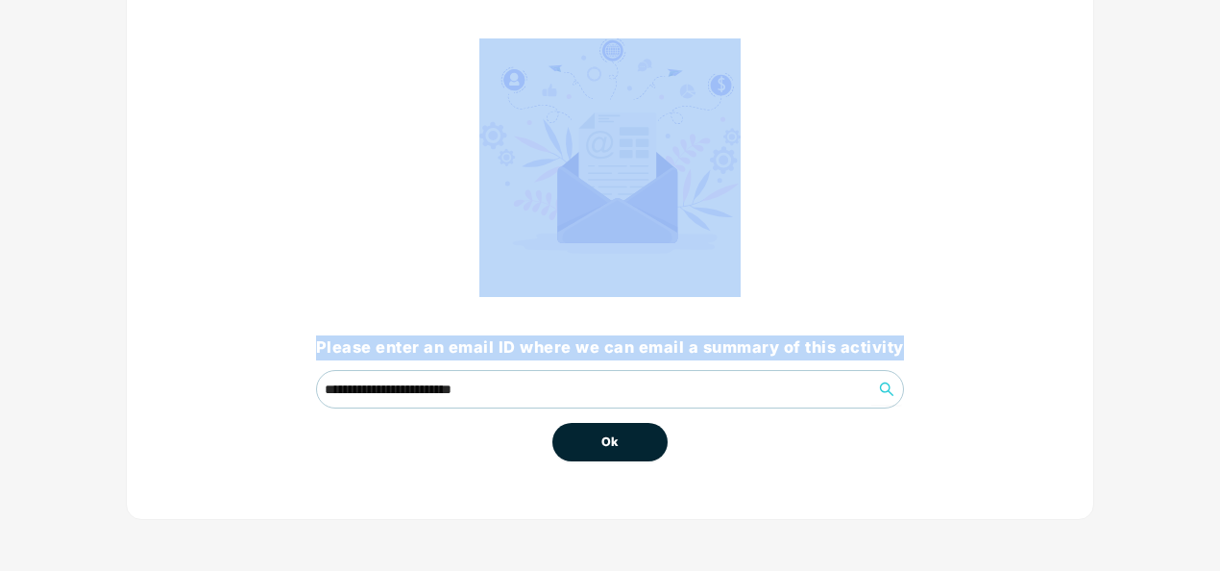
click at [892, 285] on div "**********" at bounding box center [610, 249] width 588 height 423
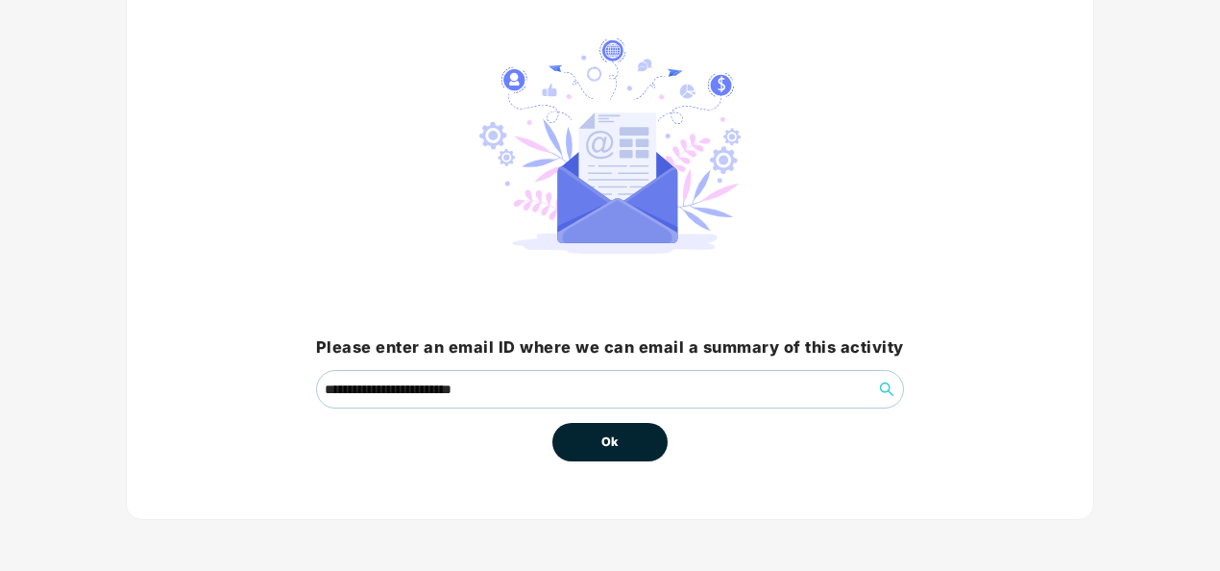
click at [930, 262] on div "**********" at bounding box center [610, 250] width 968 height 540
click at [632, 428] on button "Ok" at bounding box center [609, 442] width 115 height 38
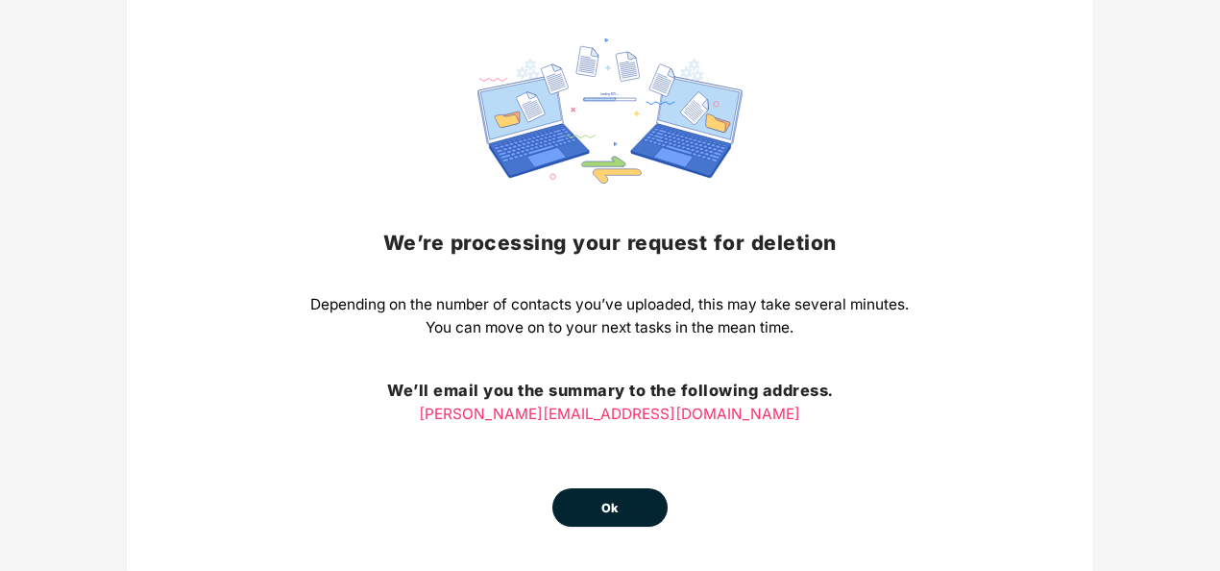
click at [637, 511] on button "Ok" at bounding box center [609, 507] width 115 height 38
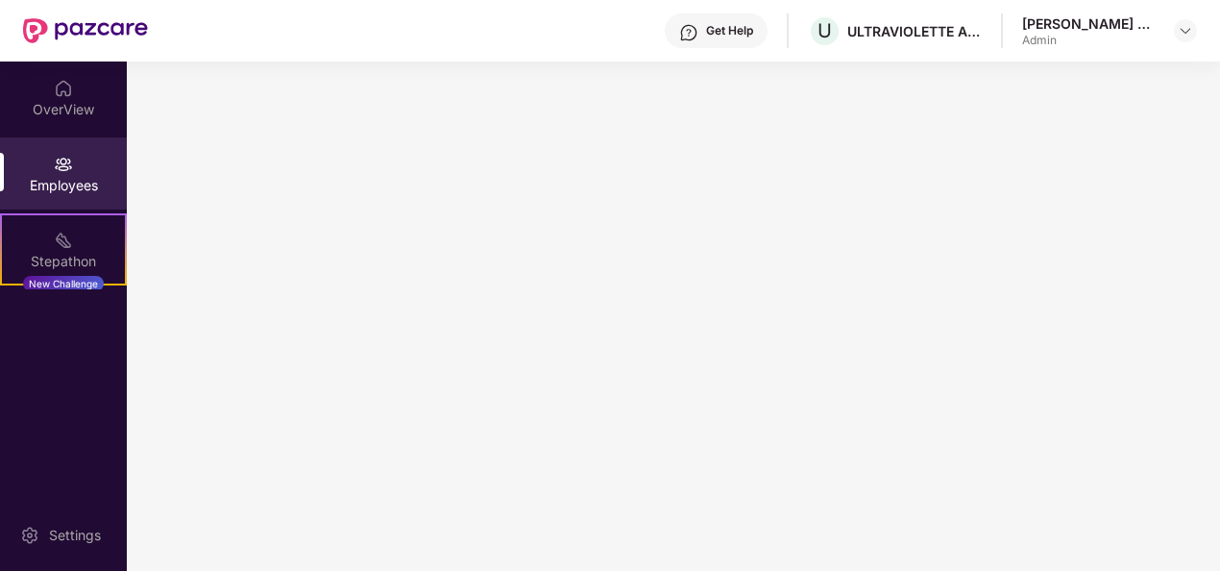
click at [47, 176] on div "Employees" at bounding box center [63, 185] width 127 height 19
click at [66, 184] on div "Employees" at bounding box center [63, 185] width 127 height 19
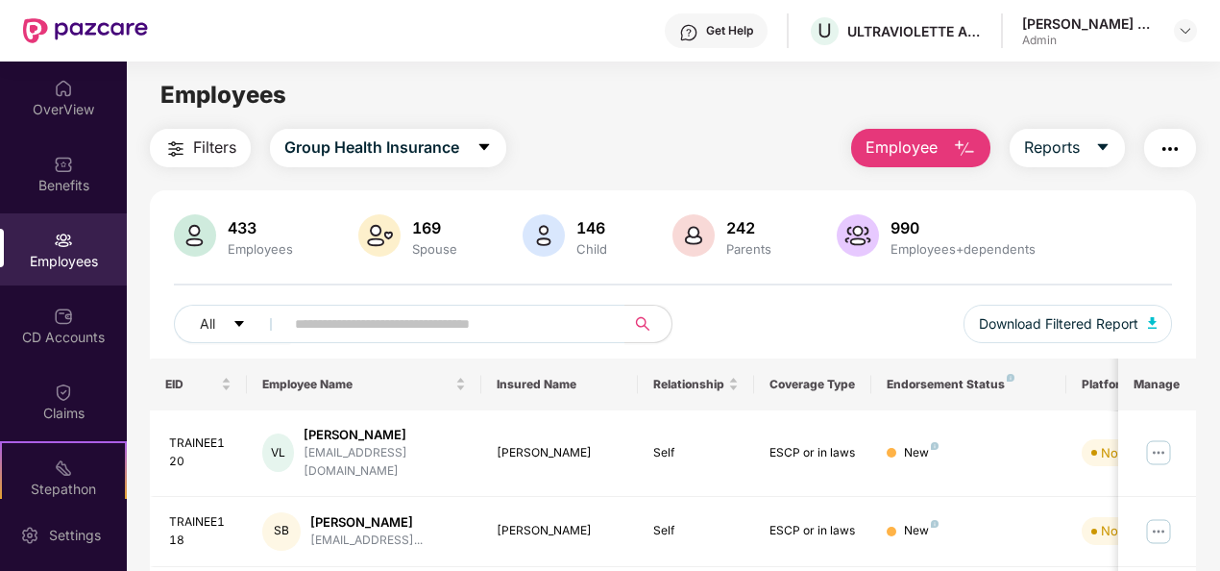
click at [67, 242] on img at bounding box center [63, 240] width 19 height 19
click at [85, 252] on div "Employees" at bounding box center [63, 261] width 127 height 19
click at [963, 142] on img "button" at bounding box center [964, 148] width 23 height 23
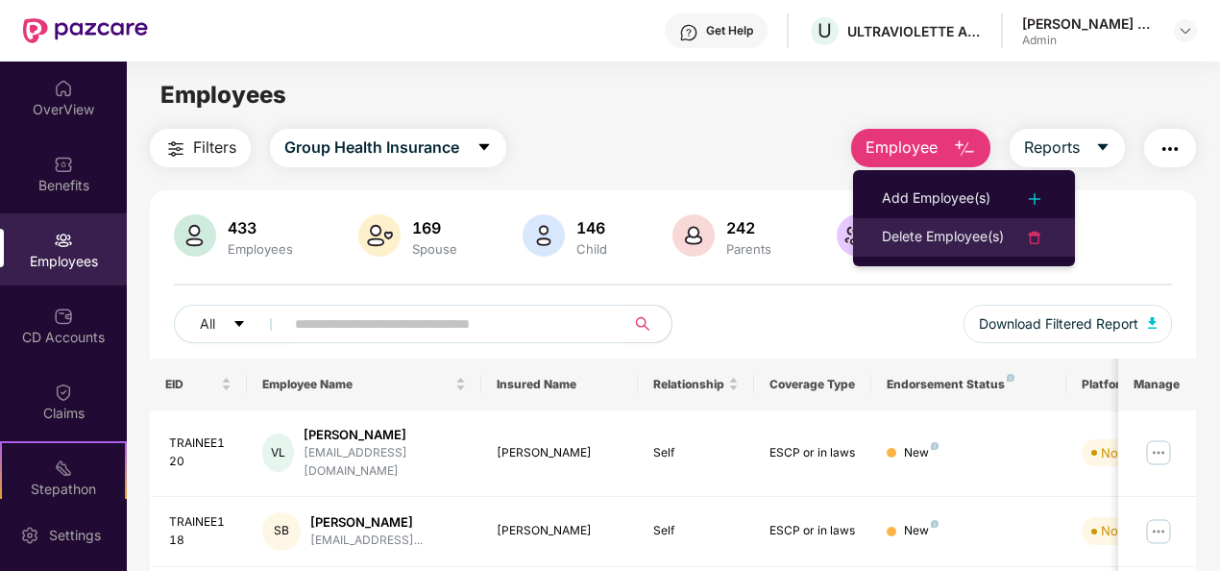
click at [968, 240] on div "Delete Employee(s)" at bounding box center [943, 237] width 122 height 23
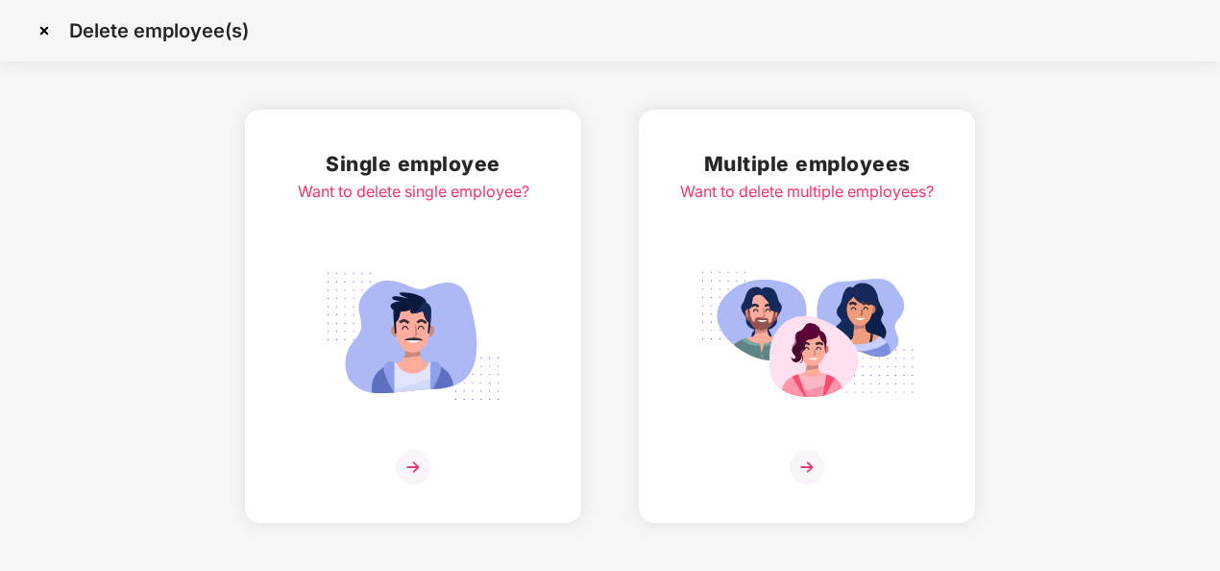
click at [808, 463] on img at bounding box center [807, 467] width 35 height 35
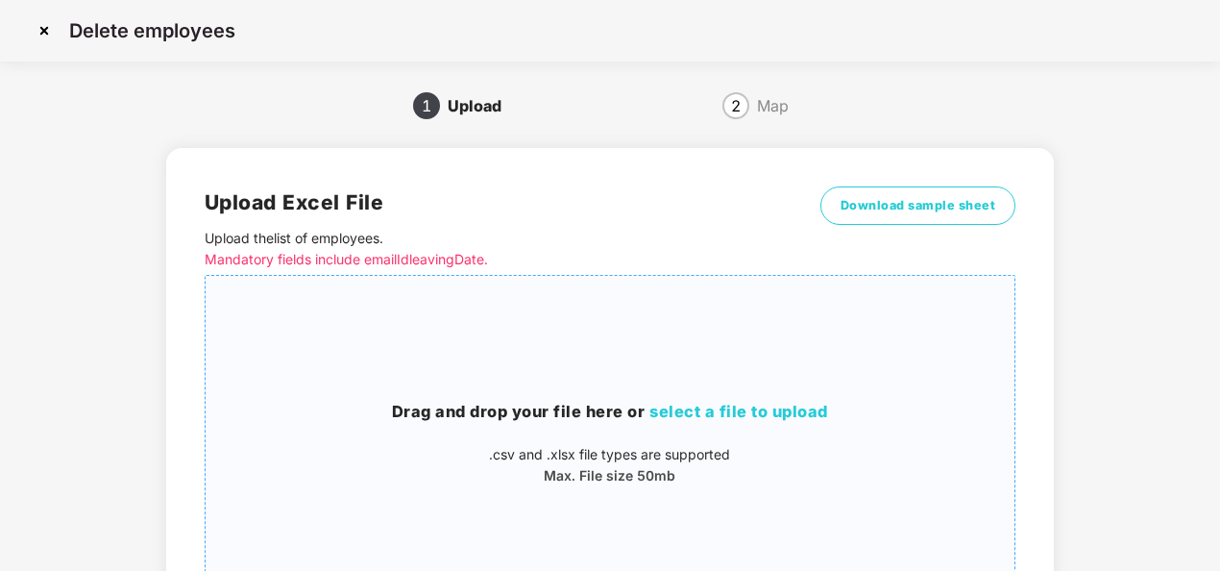
click at [714, 411] on span "select a file to upload" at bounding box center [738, 411] width 179 height 19
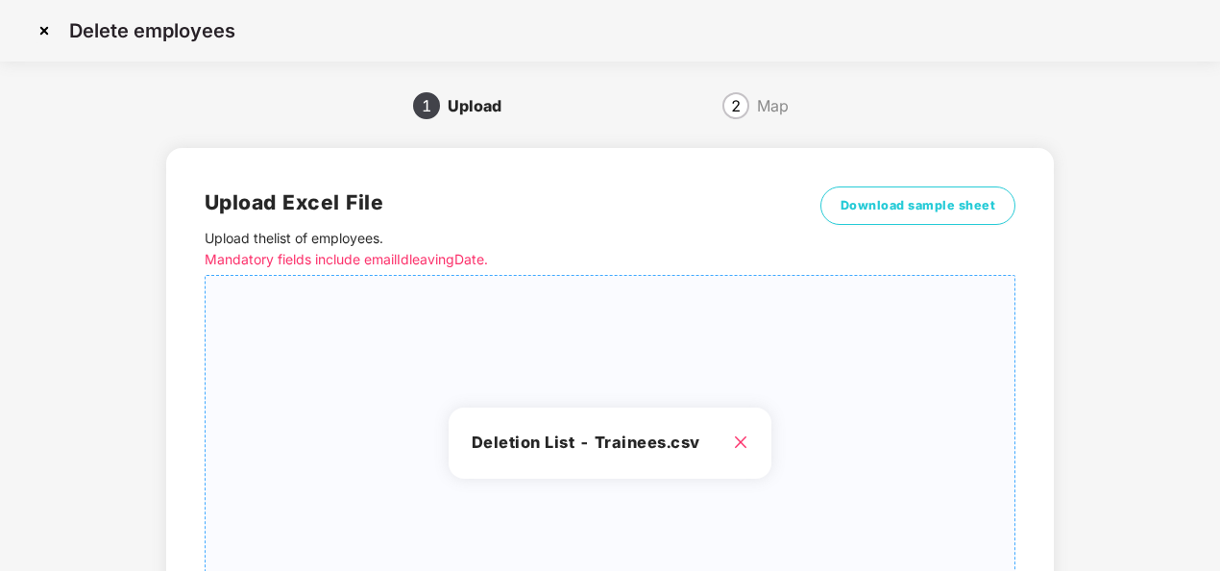
click at [599, 442] on h3 "Deletion List - Trainees.csv" at bounding box center [611, 442] width 278 height 25
click at [590, 427] on div "Deletion List - Trainees.csv" at bounding box center [611, 442] width 324 height 71
click at [601, 404] on div "Deletion List - Trainees.csv" at bounding box center [610, 443] width 809 height 304
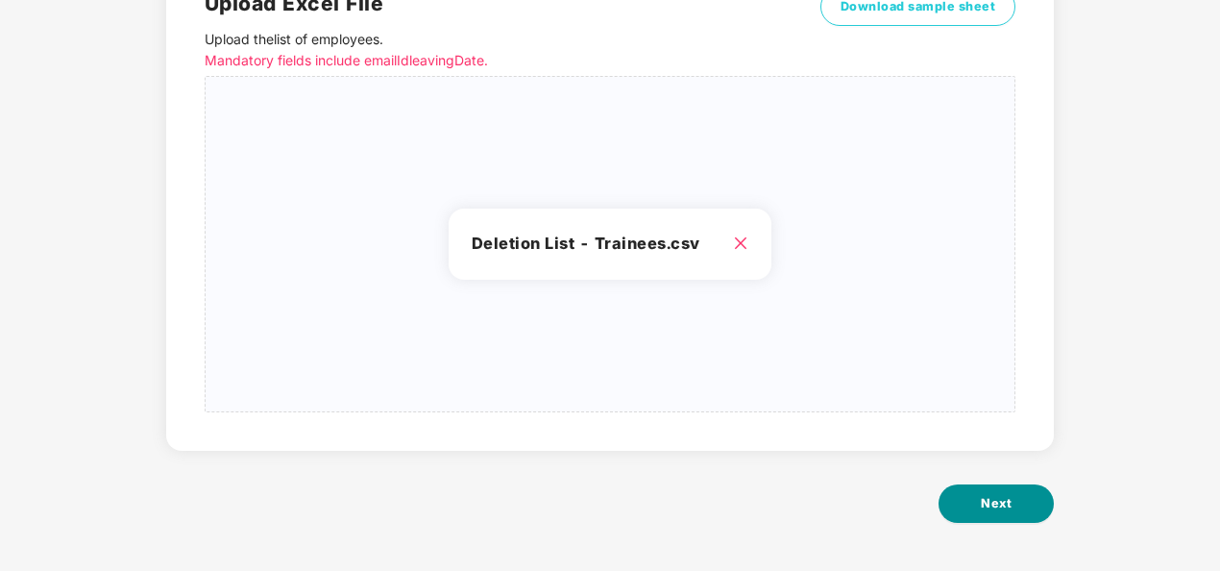
click at [976, 484] on button "Next" at bounding box center [996, 503] width 115 height 38
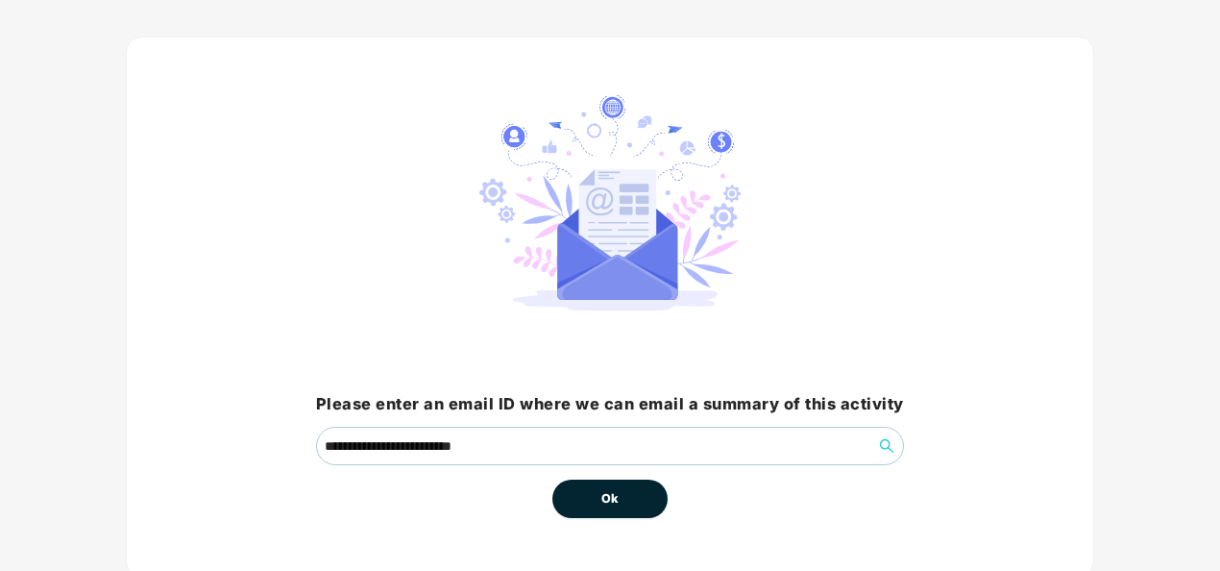
scroll to position [137, 0]
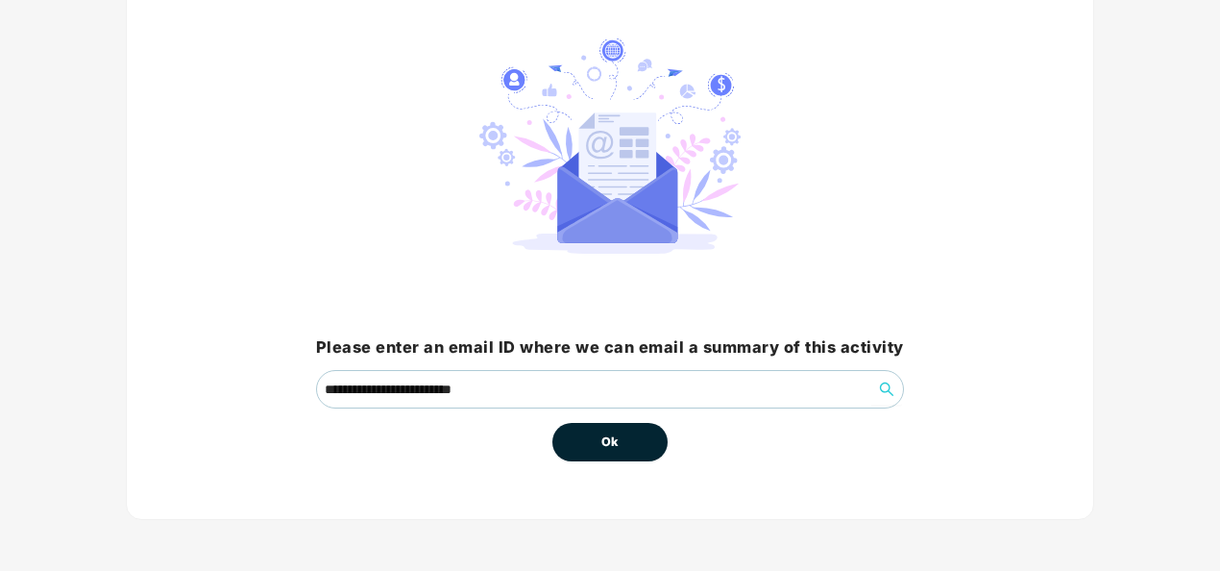
click at [643, 434] on button "Ok" at bounding box center [609, 442] width 115 height 38
click at [624, 438] on button "Ok" at bounding box center [609, 442] width 115 height 38
click at [601, 432] on span "Ok" at bounding box center [609, 441] width 17 height 19
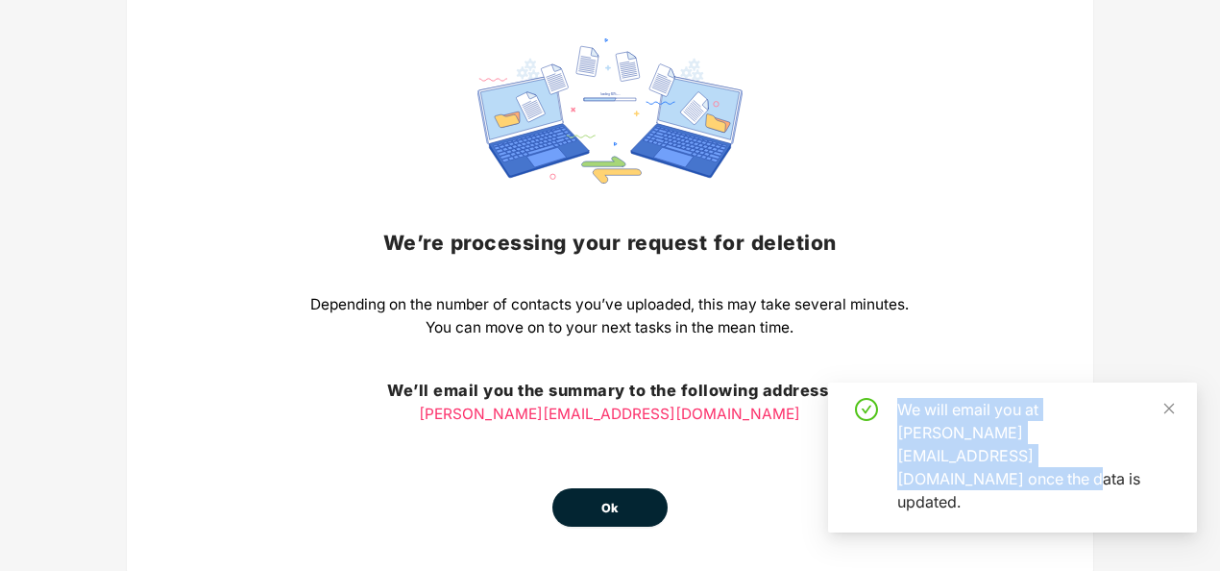
click at [601, 431] on div "We’re processing your request for deletion Depending on the number of contacts …" at bounding box center [609, 282] width 598 height 488
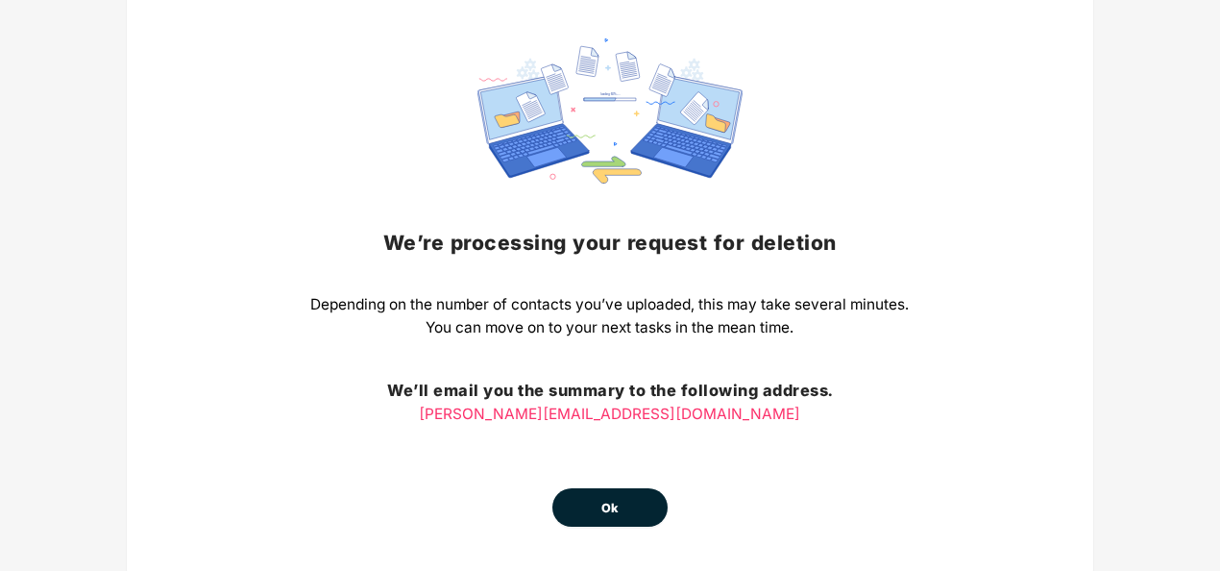
click at [627, 505] on button "Ok" at bounding box center [609, 507] width 115 height 38
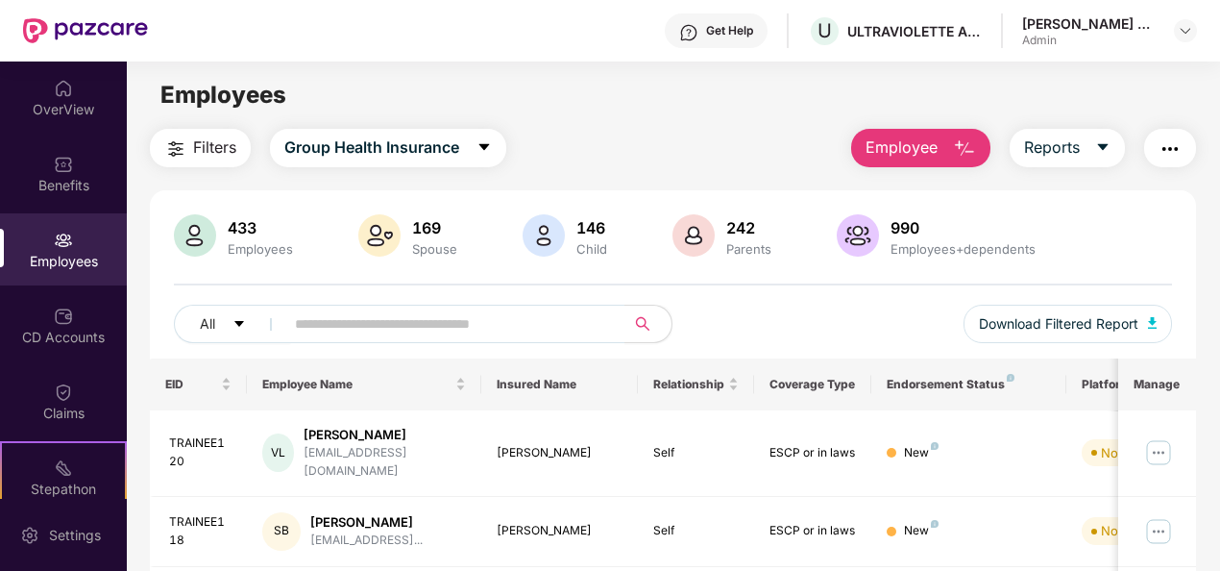
click at [1166, 166] on button "button" at bounding box center [1170, 148] width 52 height 38
click at [714, 134] on div "Filters Group Health Insurance Employee Reports" at bounding box center [673, 148] width 1047 height 38
click at [1071, 159] on button "Reports" at bounding box center [1067, 148] width 115 height 38
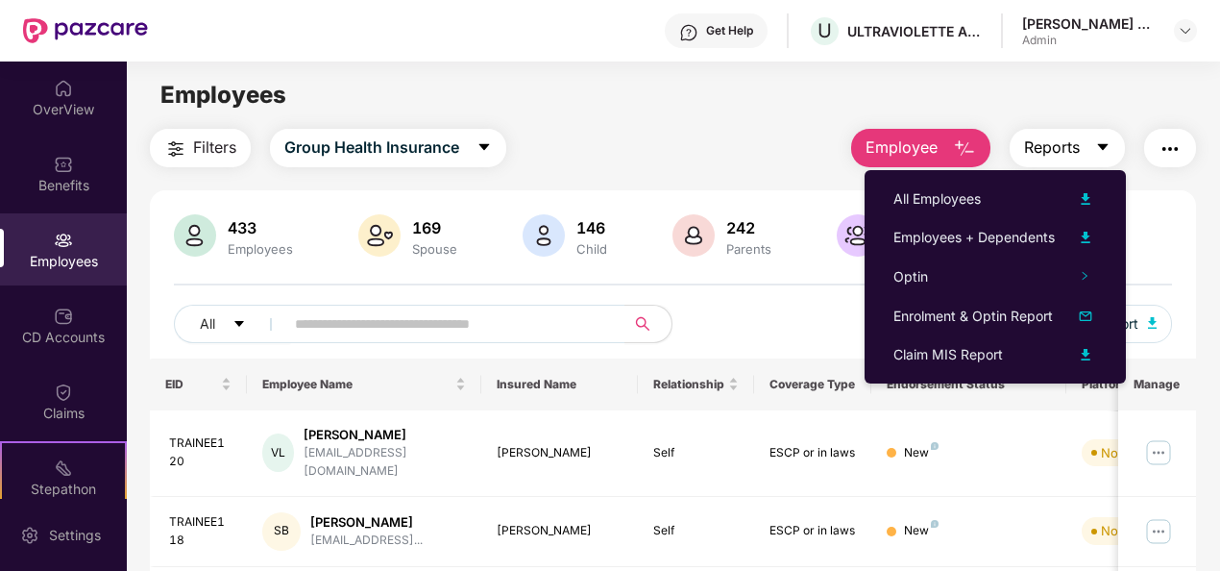
click at [1071, 159] on button "Reports" at bounding box center [1067, 148] width 115 height 38
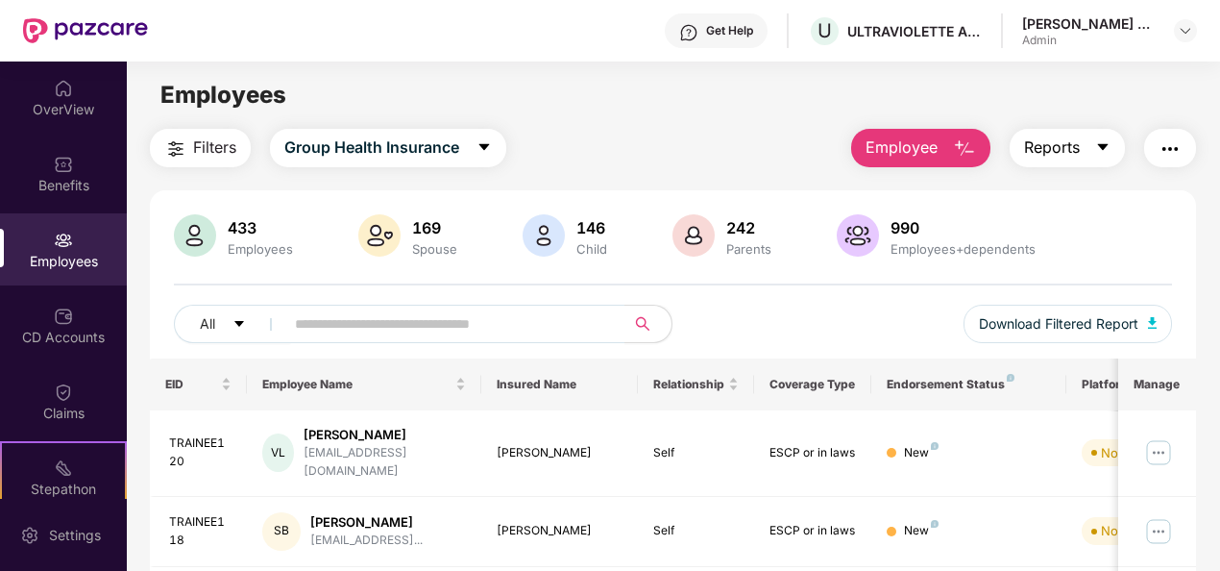
click at [1071, 159] on button "Reports" at bounding box center [1067, 148] width 115 height 38
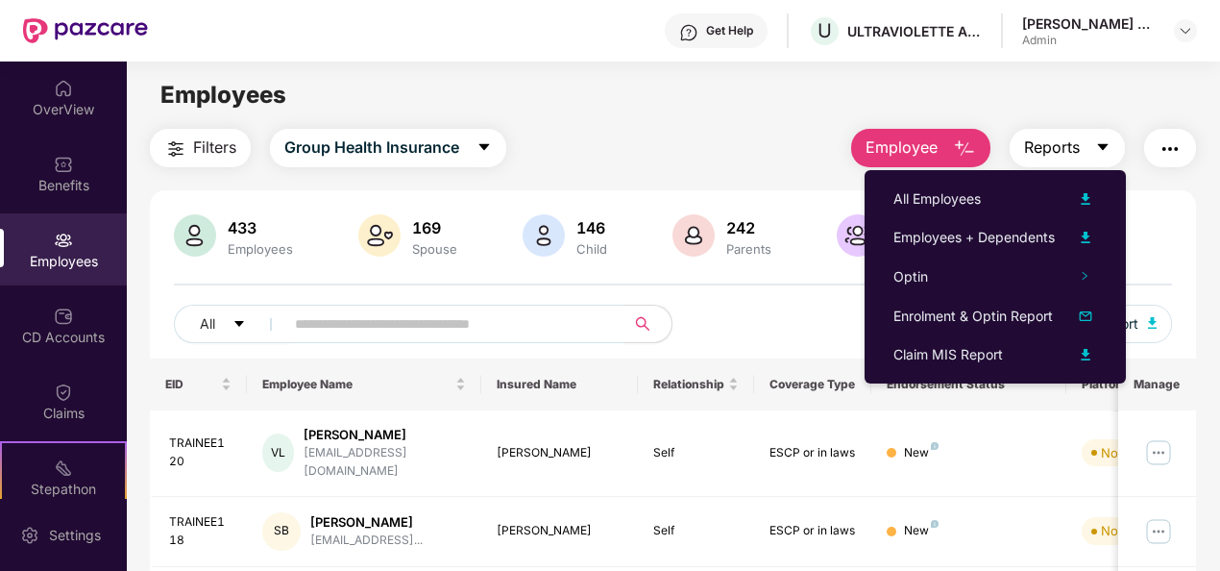
click at [1071, 159] on button "Reports" at bounding box center [1067, 148] width 115 height 38
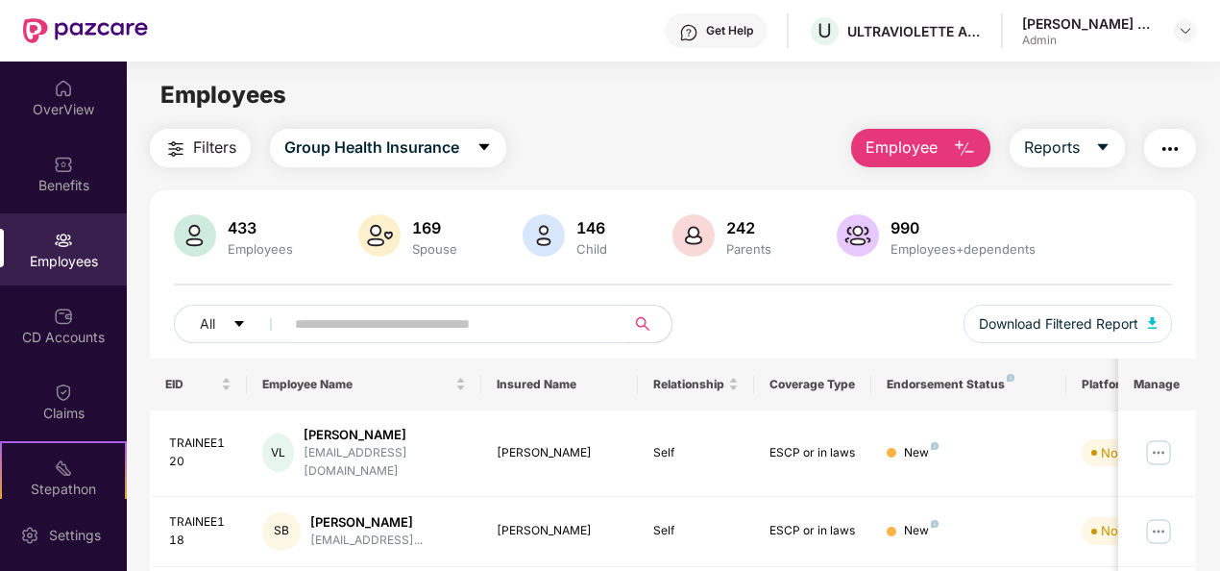
click at [1182, 152] on img "button" at bounding box center [1170, 148] width 23 height 23
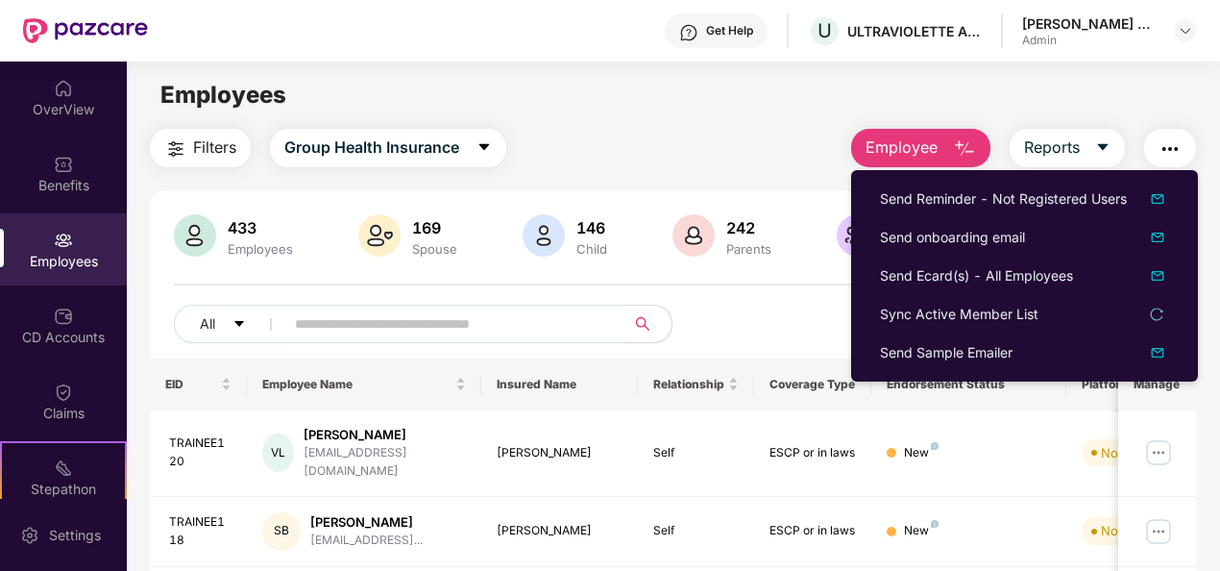
click at [1182, 152] on img "button" at bounding box center [1170, 148] width 23 height 23
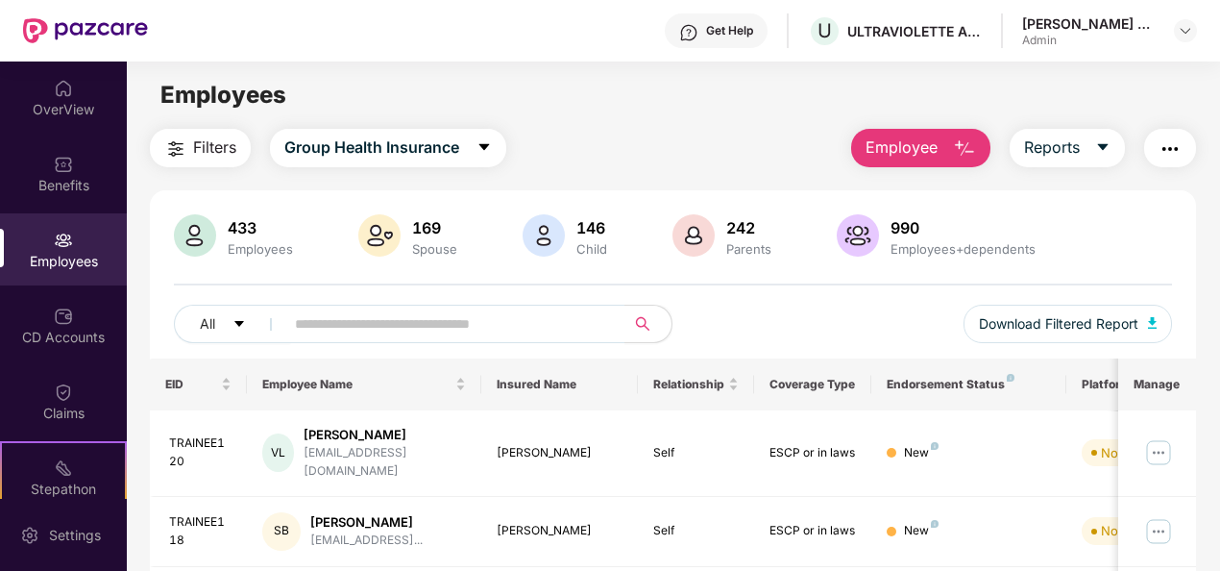
click at [1193, 46] on div "Anush E A Admin" at bounding box center [1109, 31] width 175 height 34
click at [1176, 25] on div at bounding box center [1185, 30] width 23 height 23
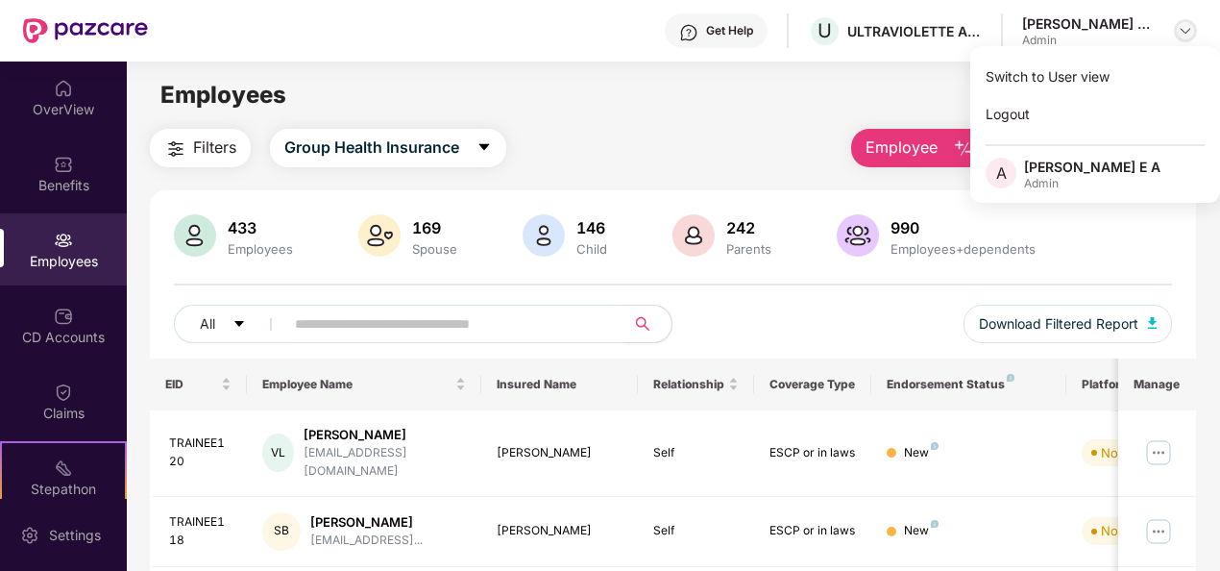
click at [1176, 25] on div at bounding box center [1185, 30] width 23 height 23
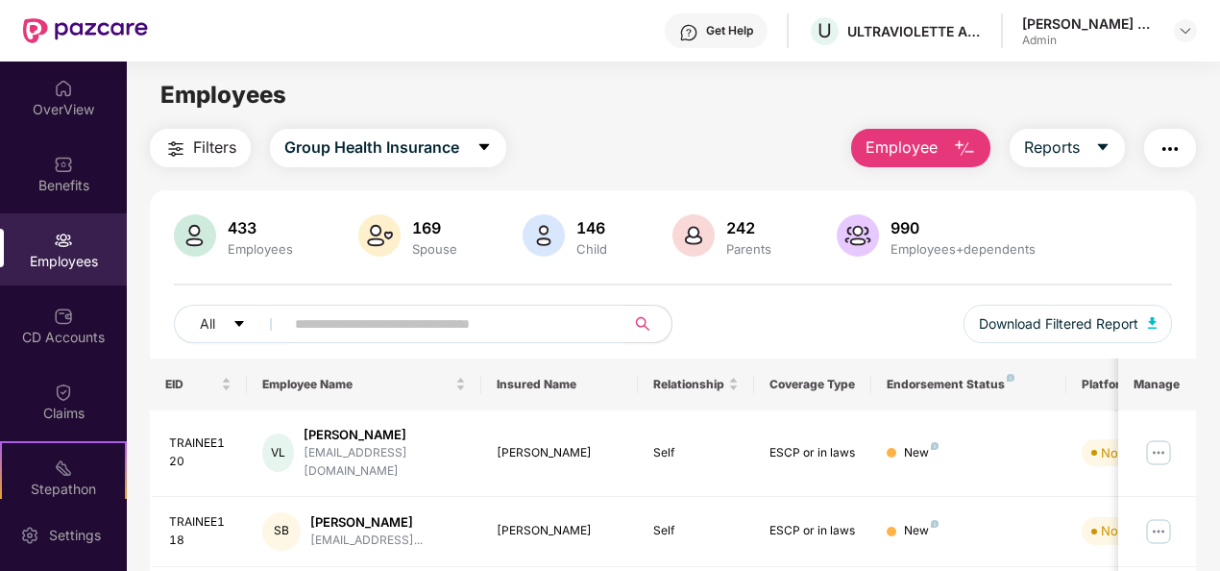
click at [768, 27] on div "Get Help" at bounding box center [716, 30] width 103 height 35
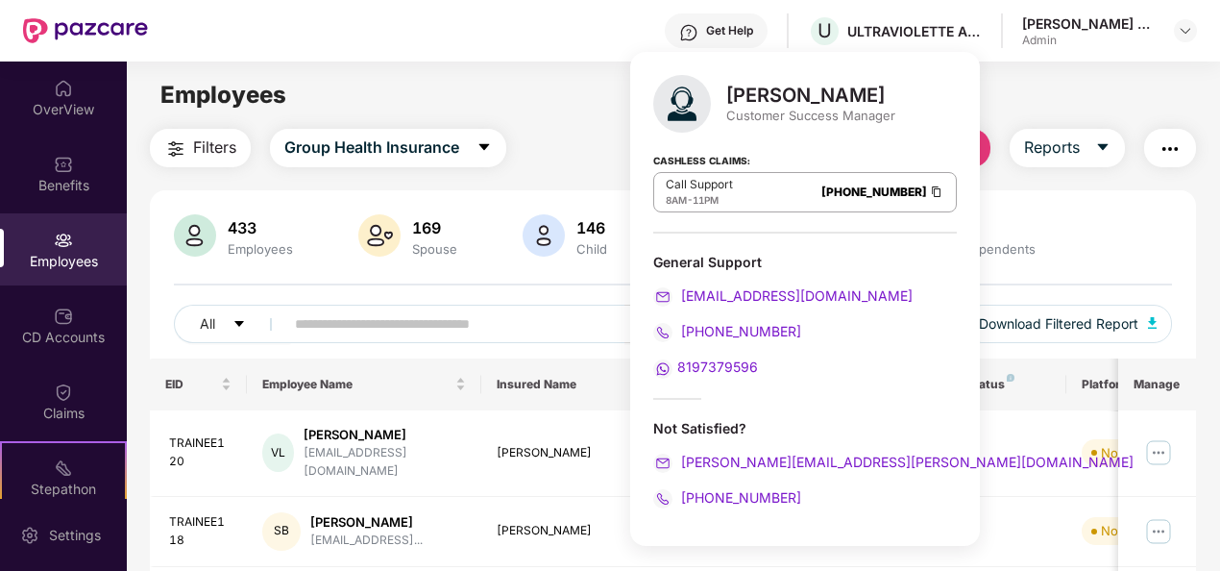
click at [528, 83] on div "Employees" at bounding box center [673, 95] width 1092 height 37
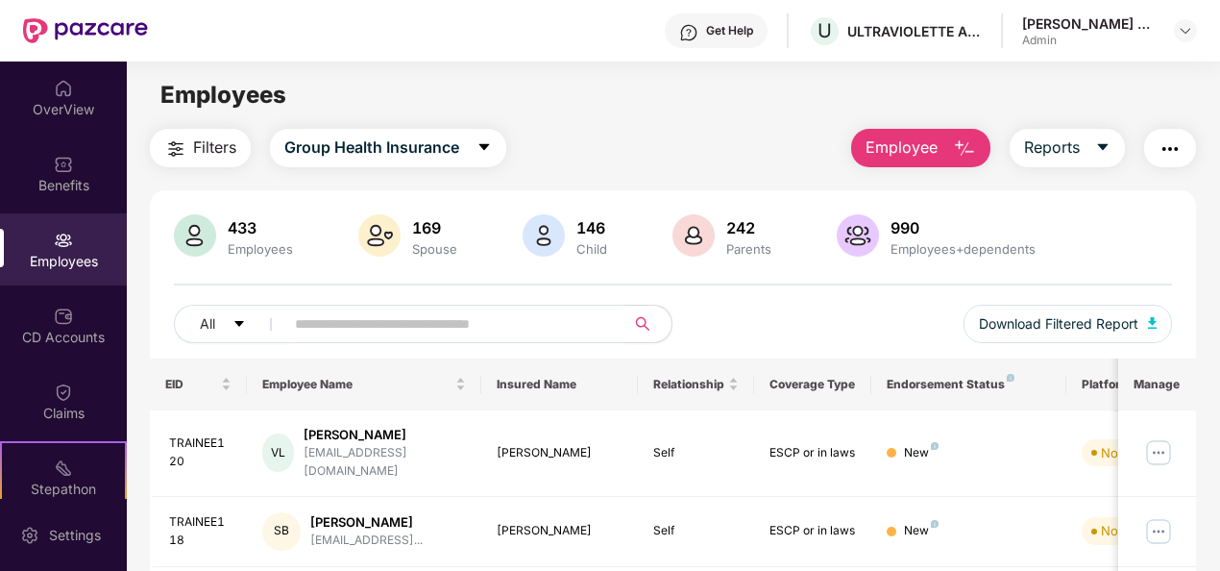
click at [29, 227] on div "Employees" at bounding box center [63, 249] width 127 height 72
click at [964, 148] on img "button" at bounding box center [964, 148] width 23 height 23
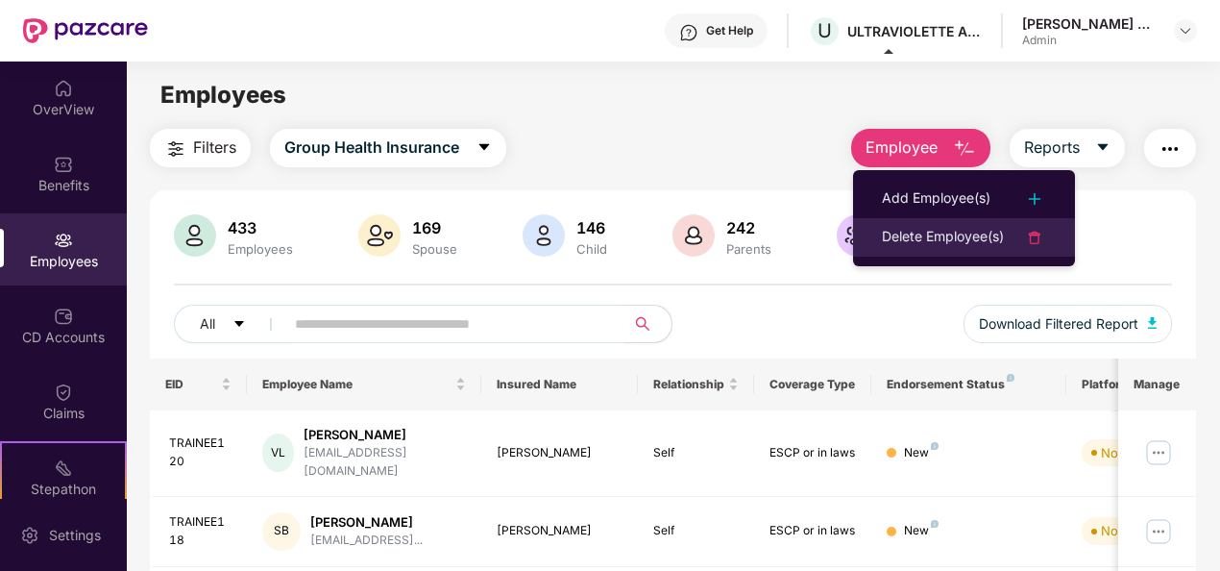
click at [936, 229] on div "Delete Employee(s)" at bounding box center [943, 237] width 122 height 23
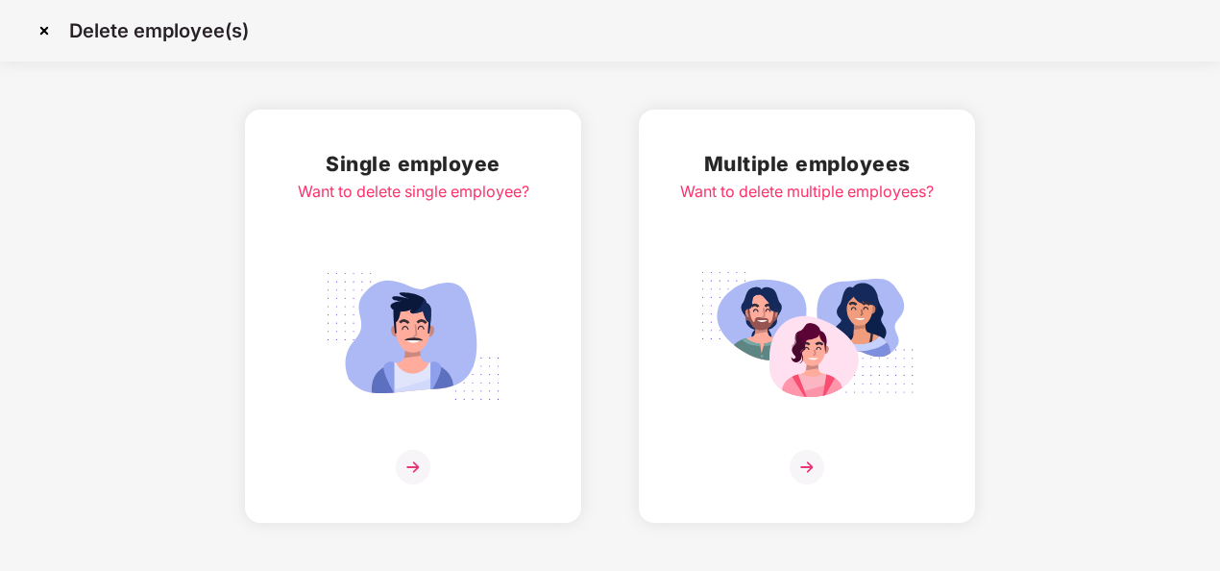
click at [798, 459] on img at bounding box center [807, 467] width 35 height 35
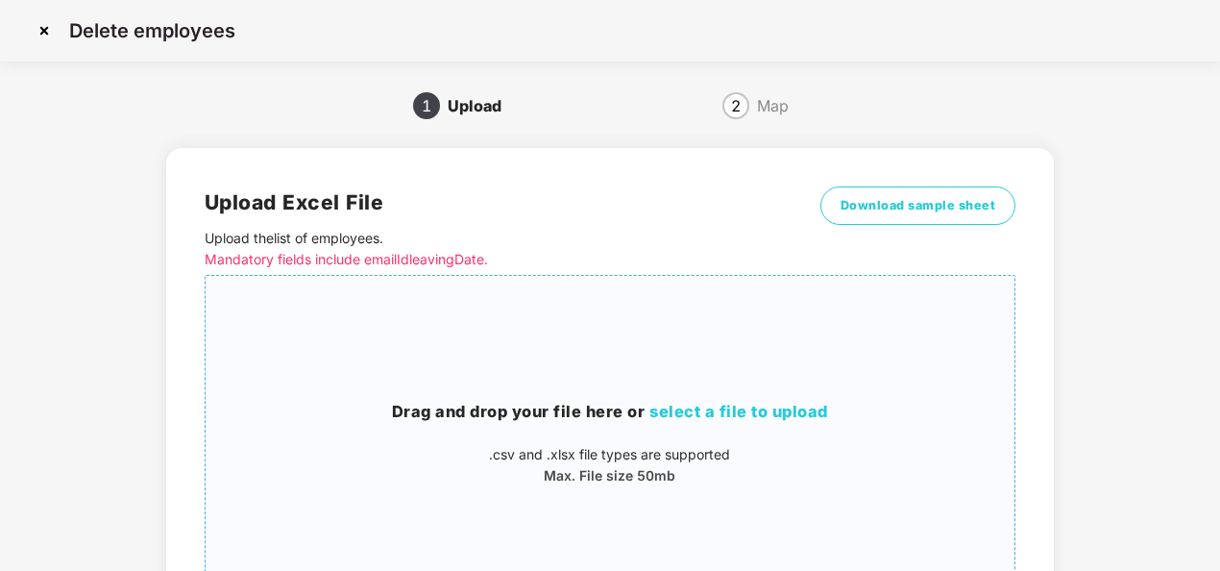
click at [759, 396] on div "Drag and drop your file here or select a file to upload .csv and .xlsx file typ…" at bounding box center [610, 443] width 809 height 304
click at [715, 405] on span "select a file to upload" at bounding box center [738, 411] width 179 height 19
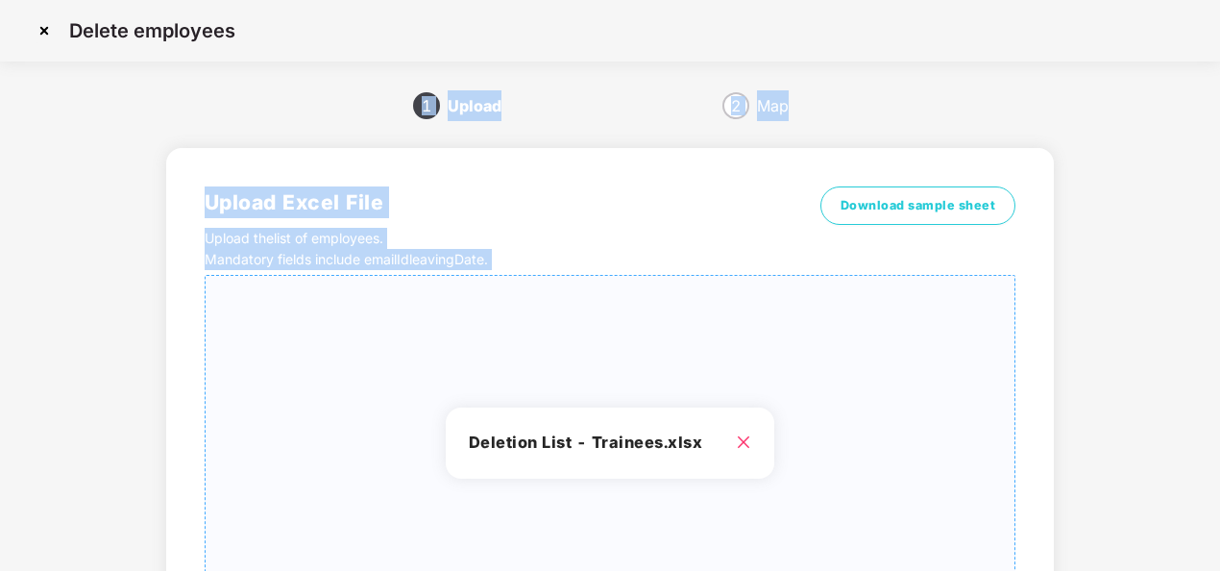
drag, startPoint x: 1217, startPoint y: 38, endPoint x: 1223, endPoint y: 219, distance: 180.7
click at [1219, 219] on html "Delete employees 1 Upload 2 Map Upload Excel File Upload the list of employees …" at bounding box center [610, 285] width 1220 height 571
drag, startPoint x: 1223, startPoint y: 219, endPoint x: 1141, endPoint y: 256, distance: 89.4
click at [1141, 256] on div "1 Upload 2 Map Upload Excel File Upload the list of employees . Mandatory field…" at bounding box center [610, 429] width 1162 height 679
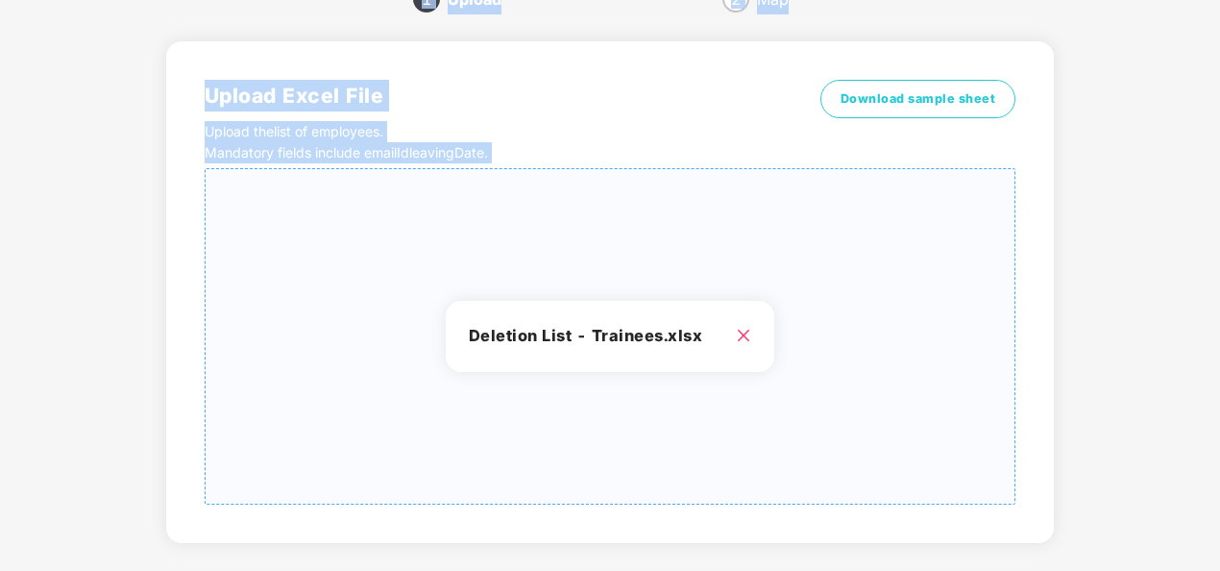
scroll to position [199, 0]
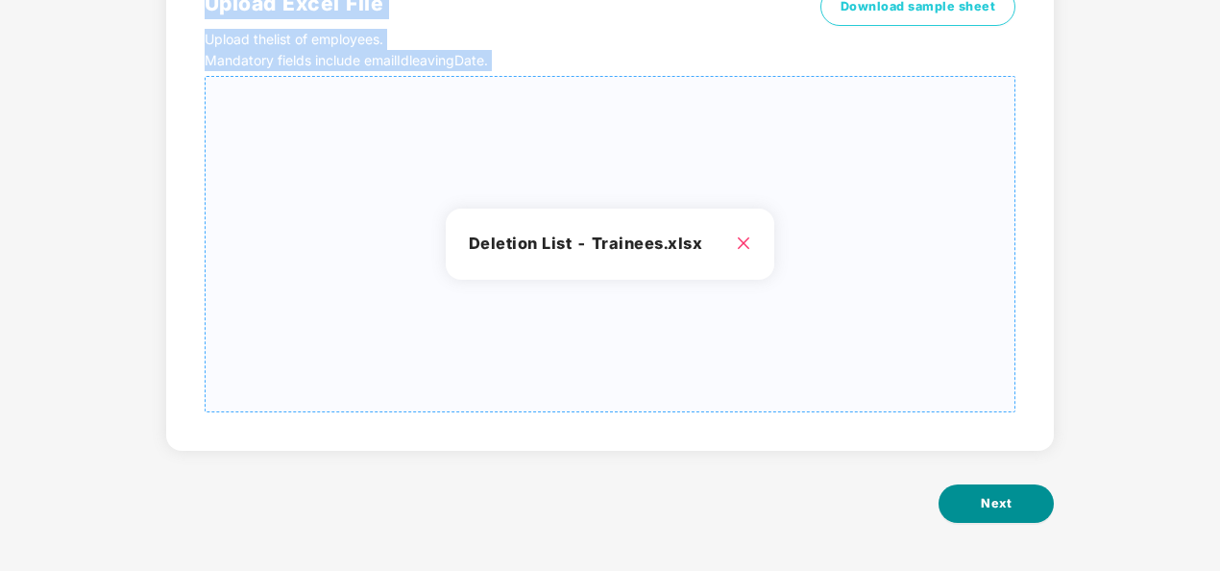
click at [986, 500] on span "Next" at bounding box center [996, 503] width 31 height 19
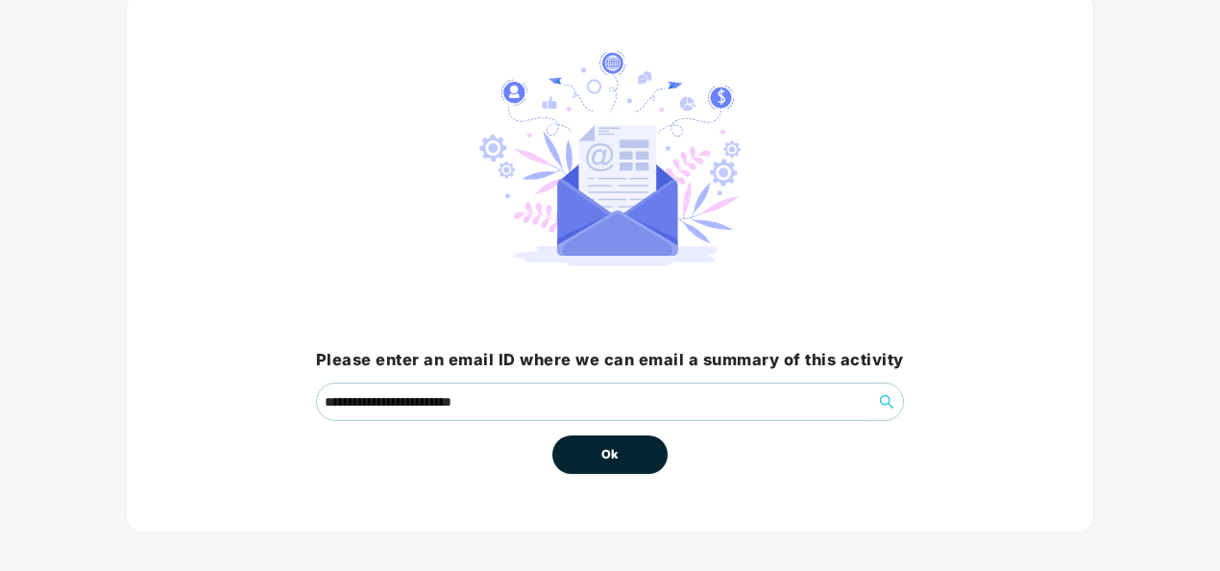
scroll to position [137, 0]
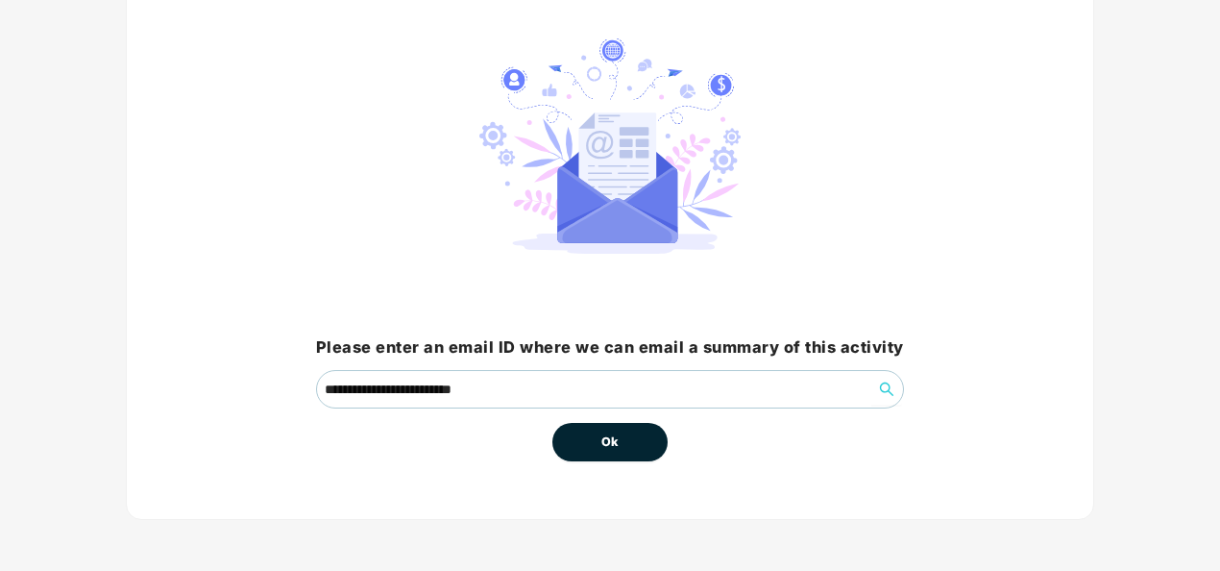
click at [608, 433] on span "Ok" at bounding box center [609, 441] width 17 height 19
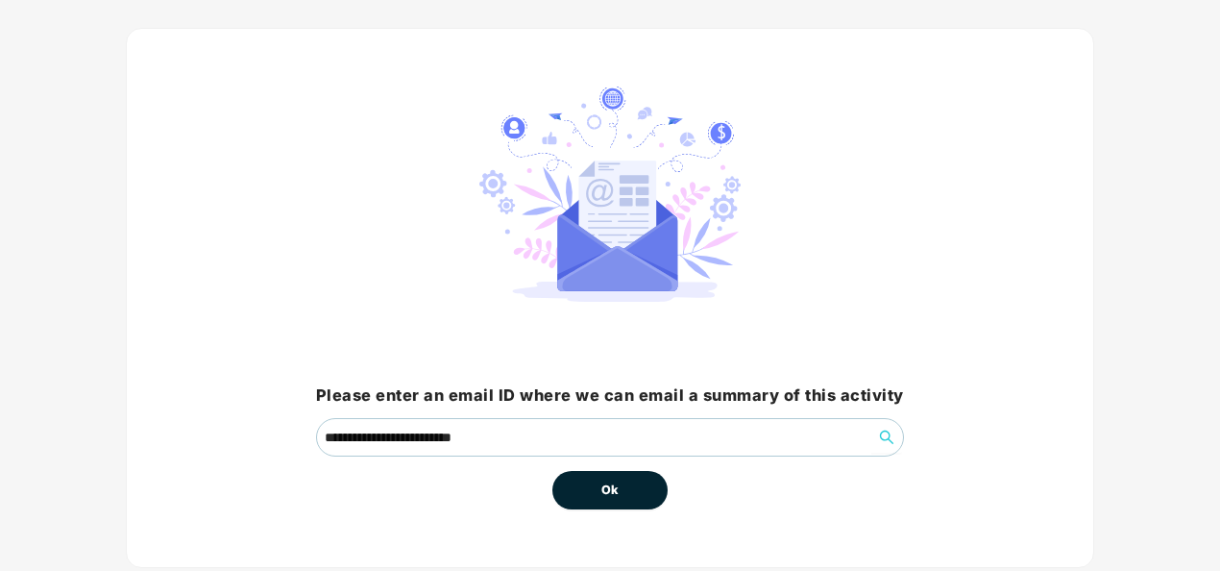
scroll to position [69, 0]
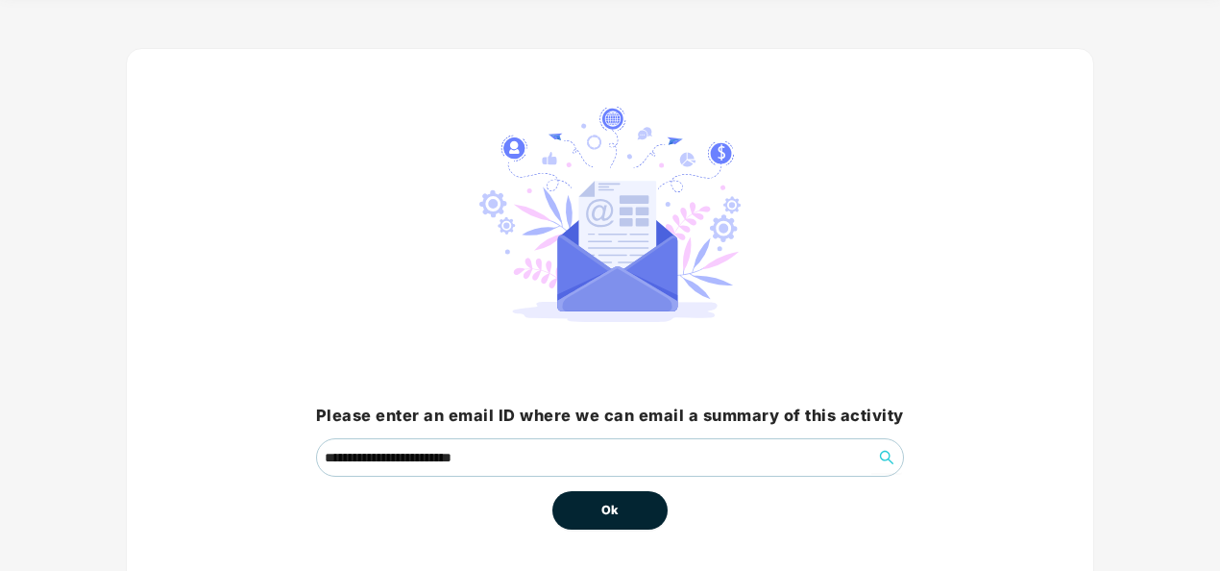
click at [603, 510] on span "Ok" at bounding box center [609, 509] width 17 height 19
click at [603, 509] on span "Ok" at bounding box center [609, 509] width 17 height 19
click at [620, 515] on button "Ok" at bounding box center [609, 510] width 115 height 38
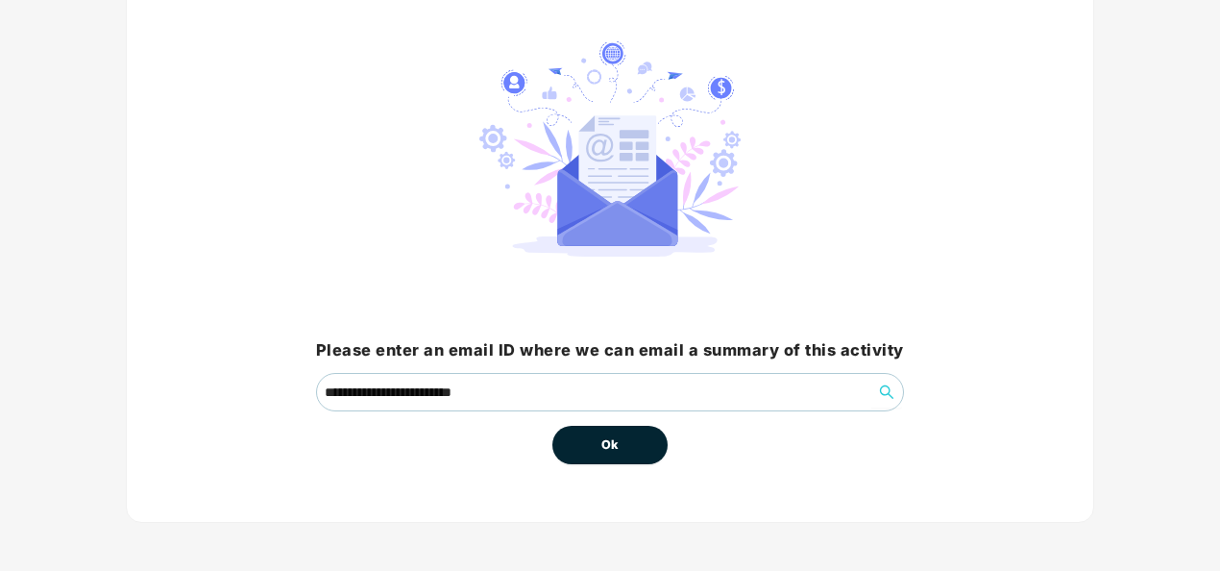
scroll to position [137, 0]
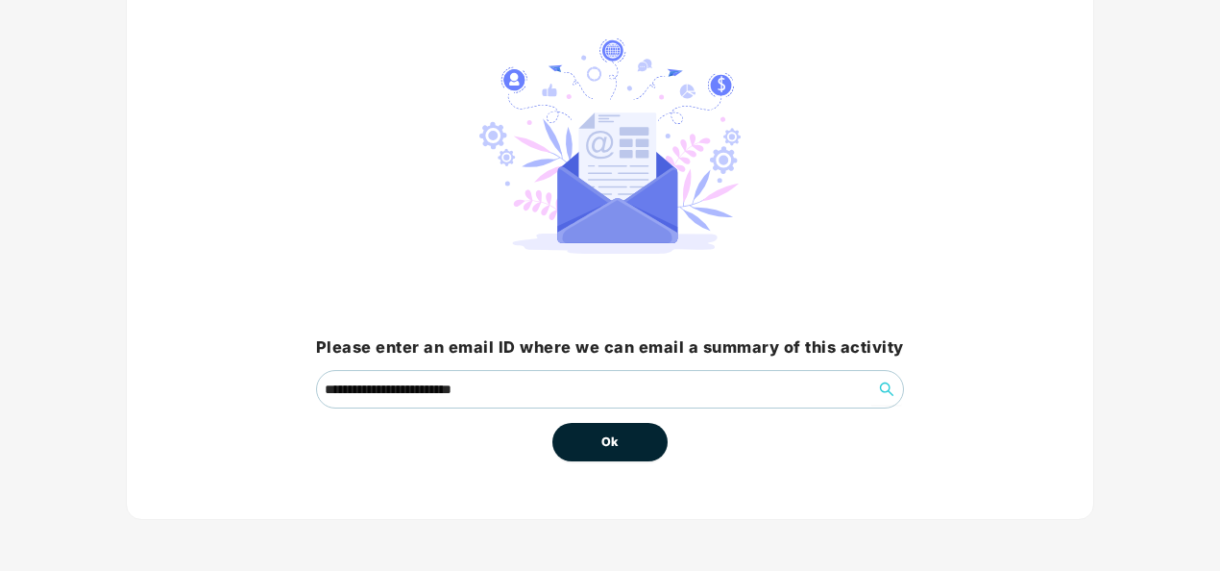
click at [574, 442] on button "Ok" at bounding box center [609, 442] width 115 height 38
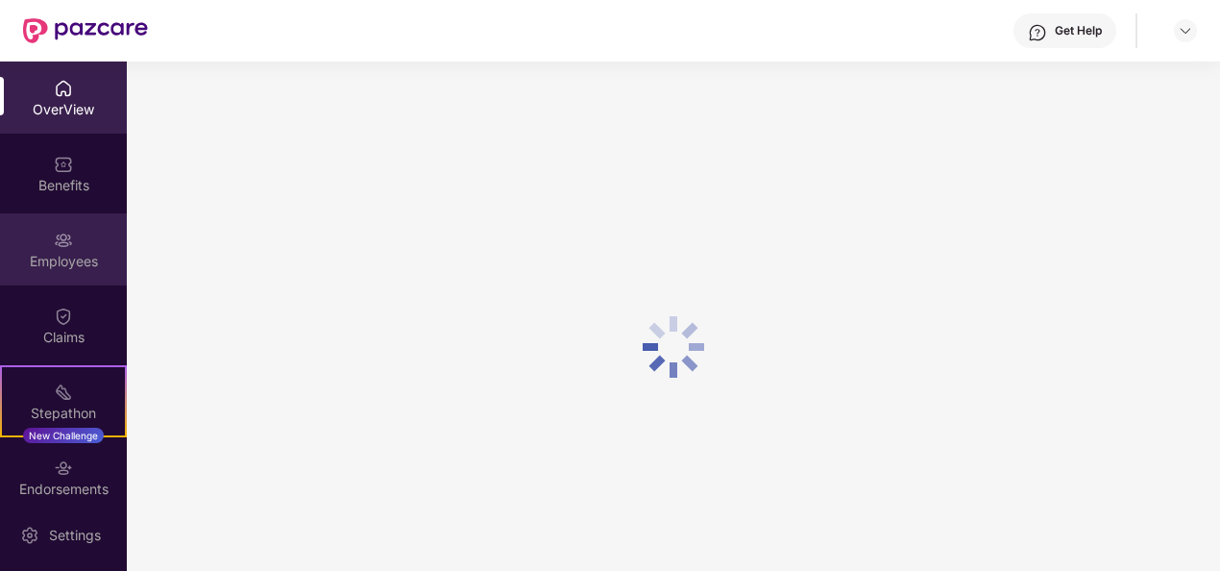
click at [58, 234] on img at bounding box center [63, 240] width 19 height 19
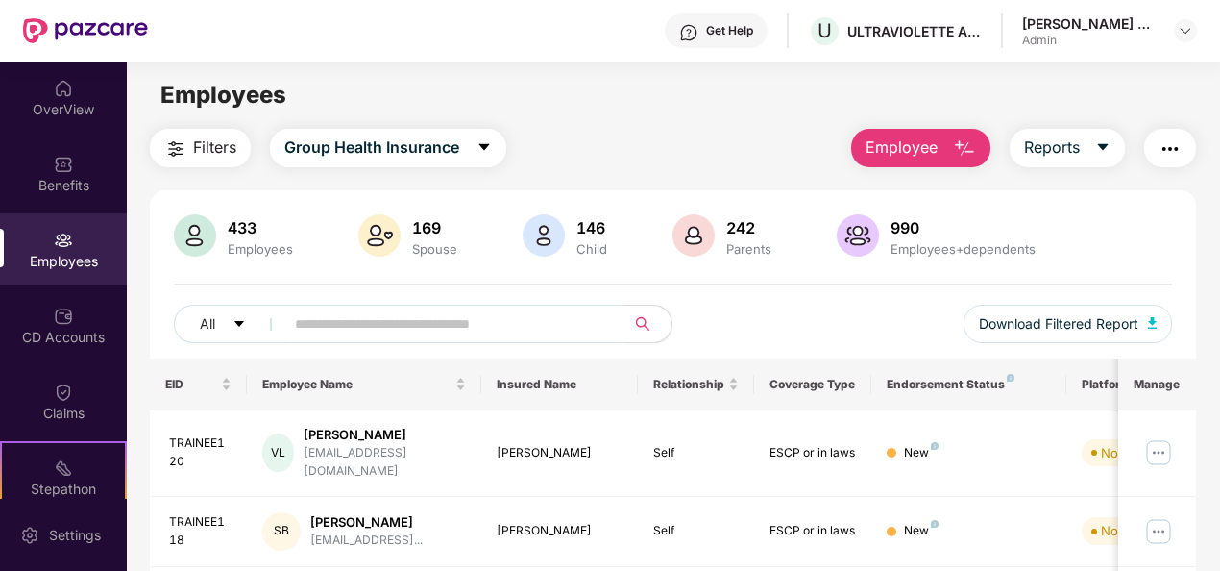
click at [964, 152] on img "button" at bounding box center [964, 148] width 23 height 23
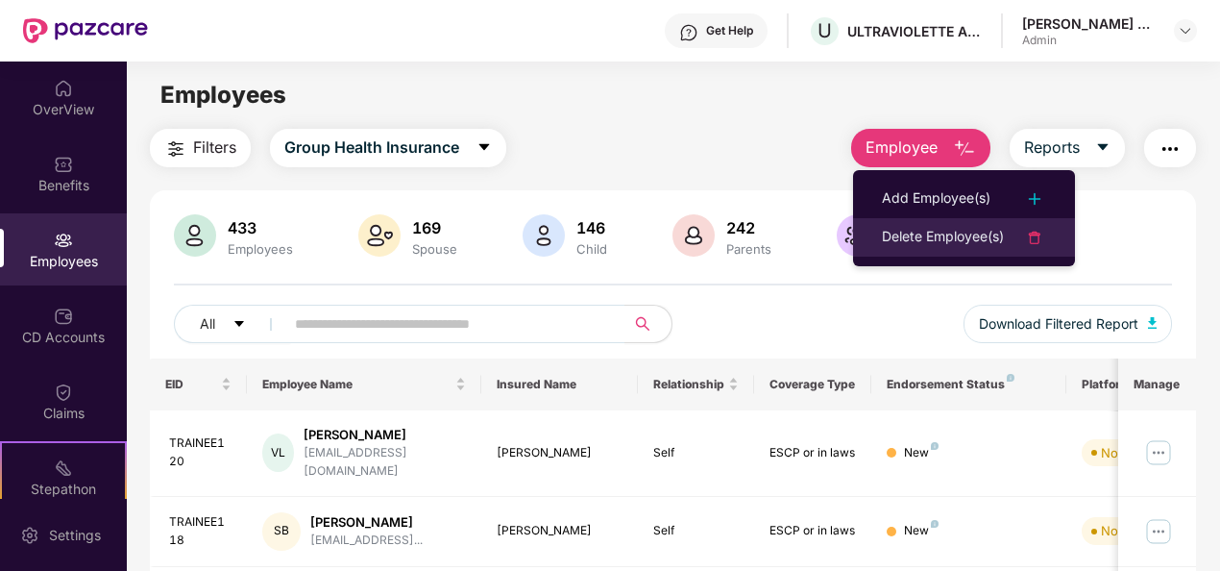
click at [949, 239] on div "Delete Employee(s)" at bounding box center [943, 237] width 122 height 23
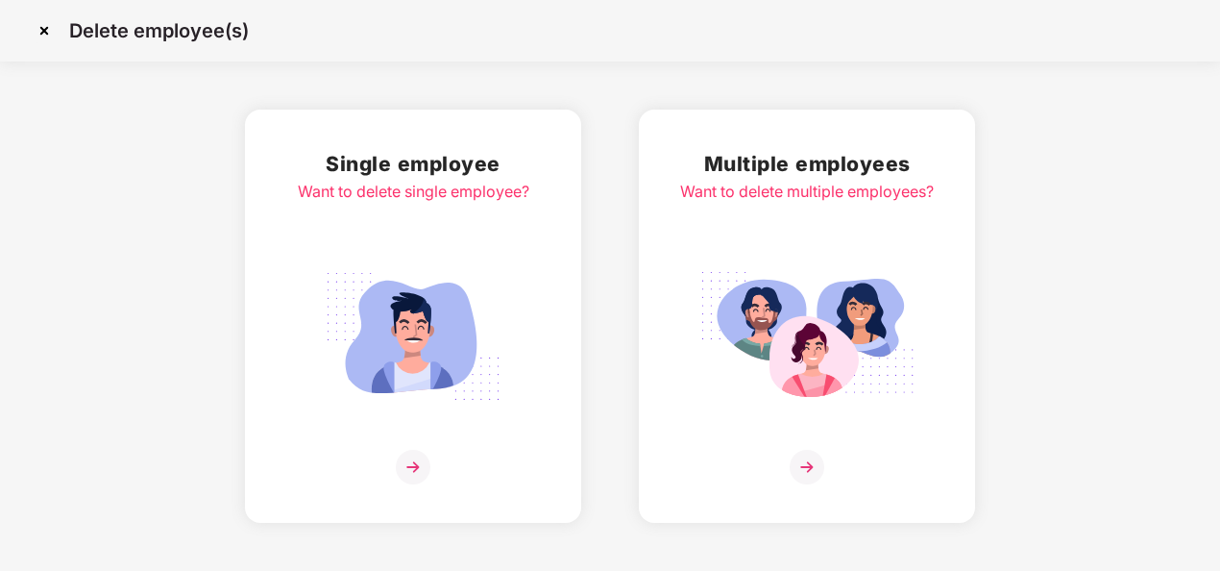
click at [809, 464] on img at bounding box center [807, 467] width 35 height 35
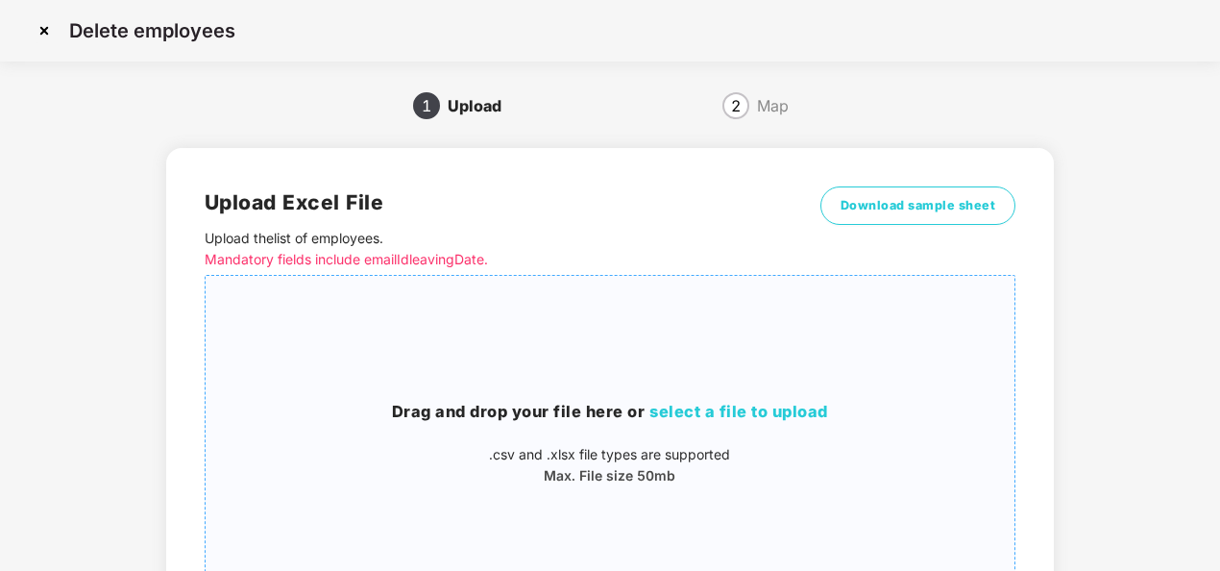
click at [763, 423] on h3 "Drag and drop your file here or select a file to upload" at bounding box center [610, 412] width 809 height 25
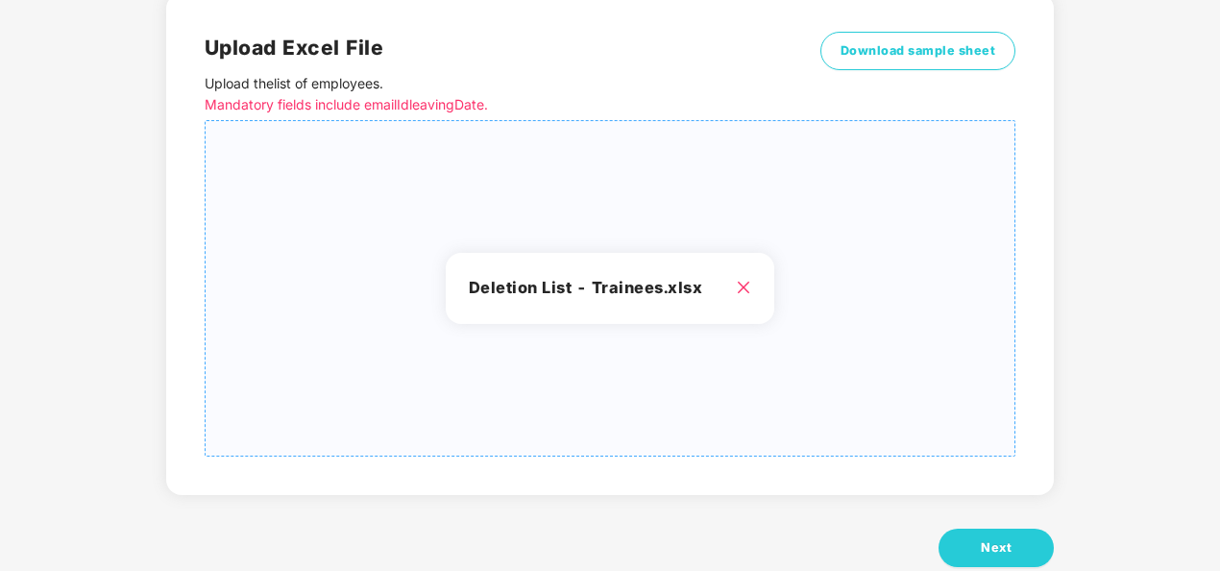
scroll to position [168, 0]
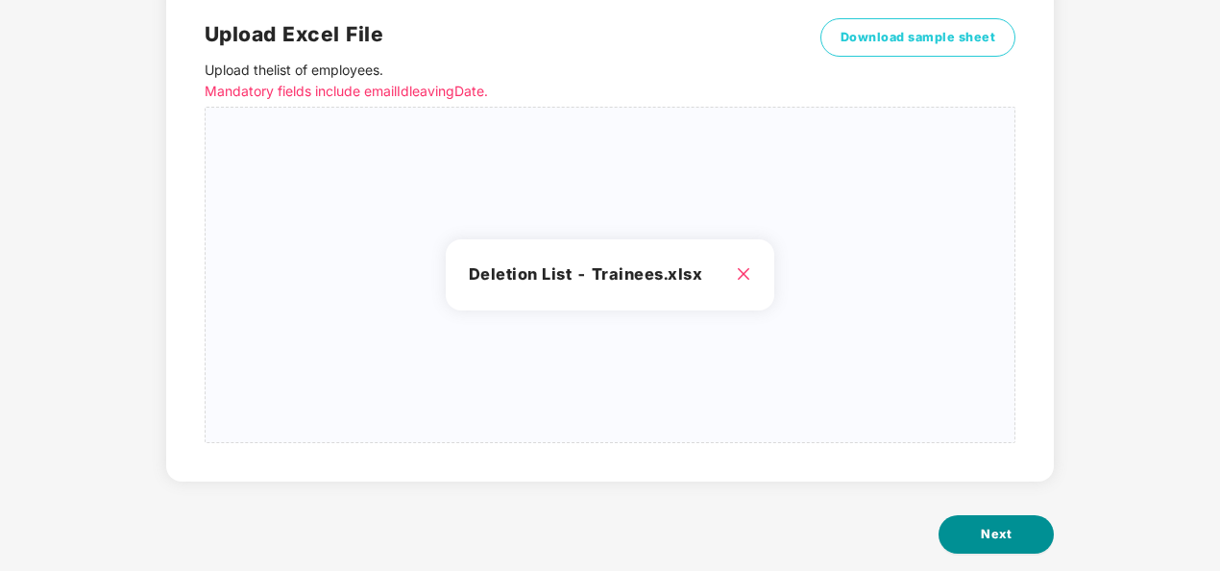
drag, startPoint x: 816, startPoint y: 389, endPoint x: 963, endPoint y: 517, distance: 194.7
click at [963, 517] on div "Upload Excel File Upload the list of employees . Mandatory fields include email…" at bounding box center [610, 277] width 888 height 648
click at [986, 538] on span "Next" at bounding box center [996, 533] width 31 height 19
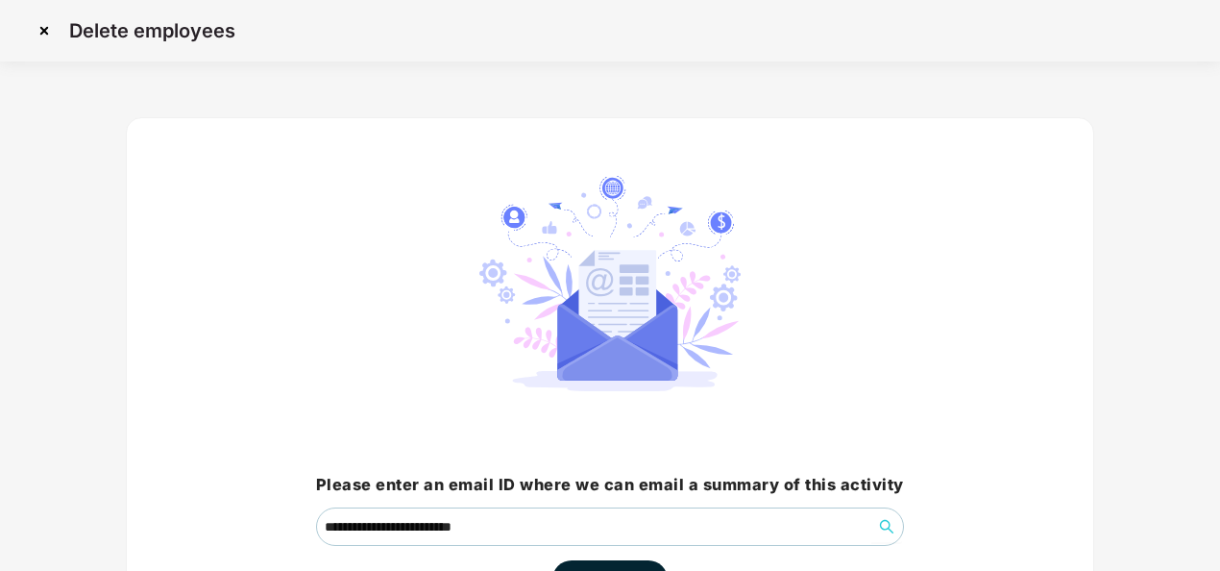
drag, startPoint x: 1217, startPoint y: 248, endPoint x: 1225, endPoint y: 382, distance: 134.7
click at [1219, 382] on html "**********" at bounding box center [610, 285] width 1220 height 571
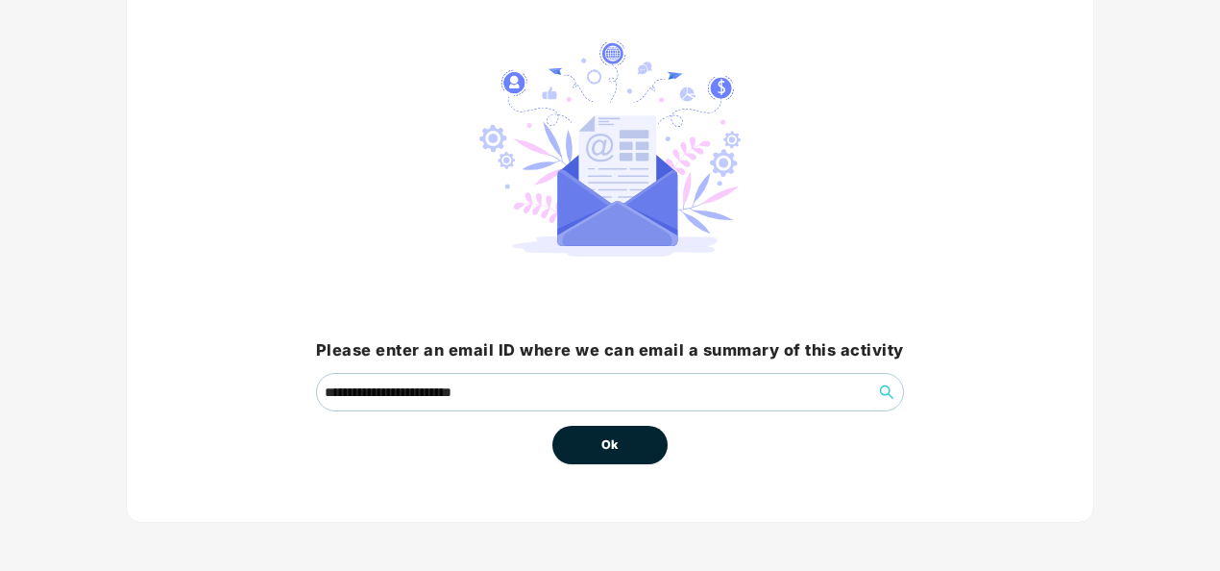
scroll to position [137, 0]
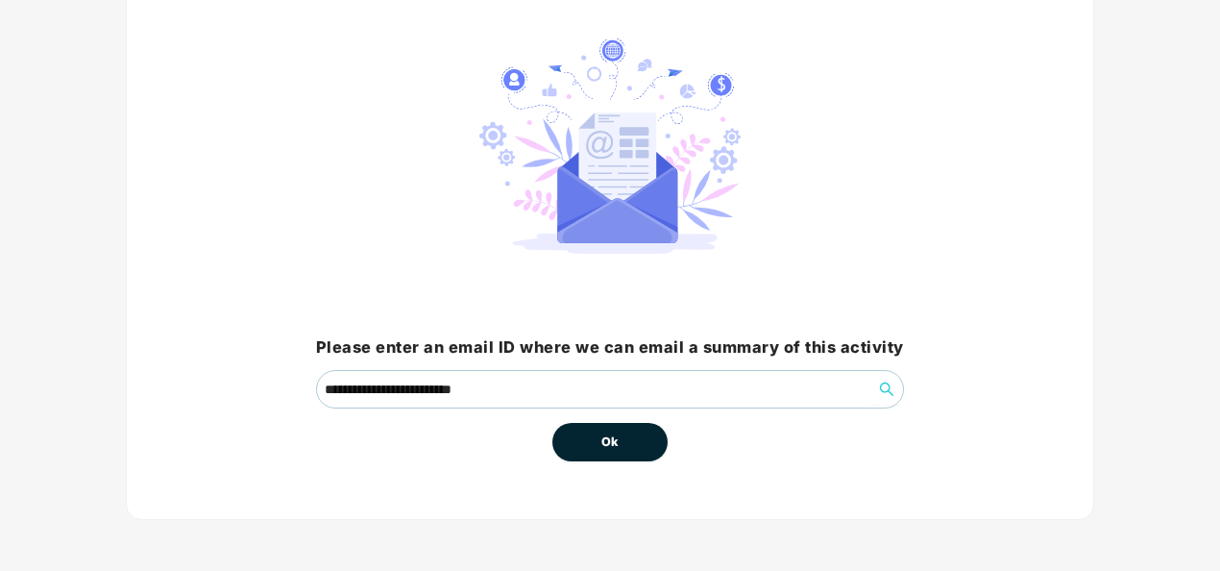
click at [636, 444] on button "Ok" at bounding box center [609, 442] width 115 height 38
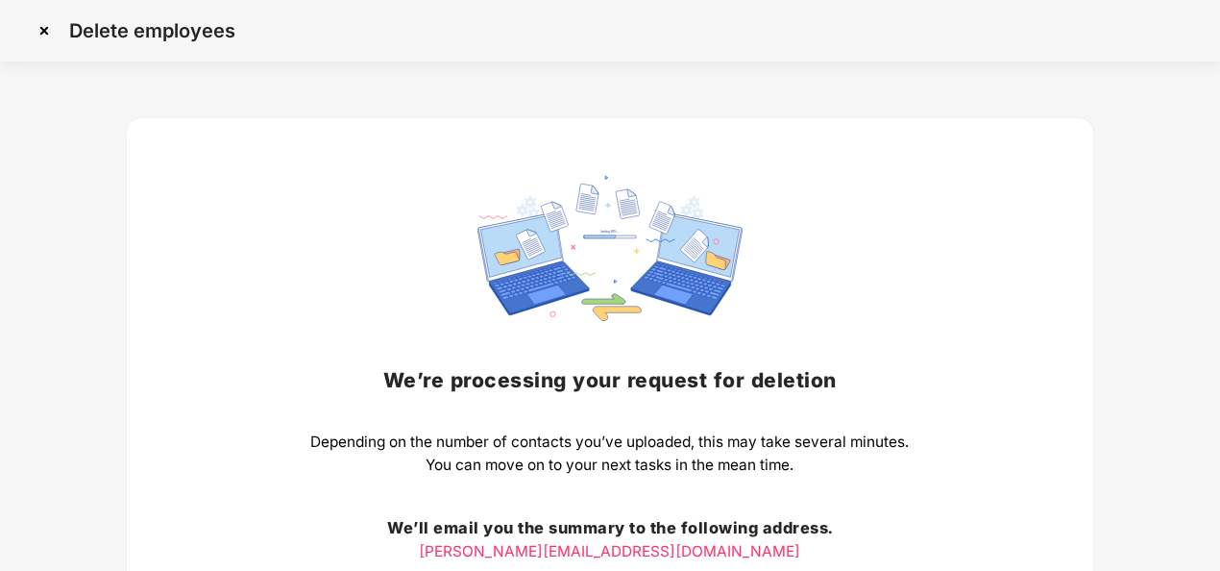
click at [46, 29] on img at bounding box center [44, 30] width 31 height 31
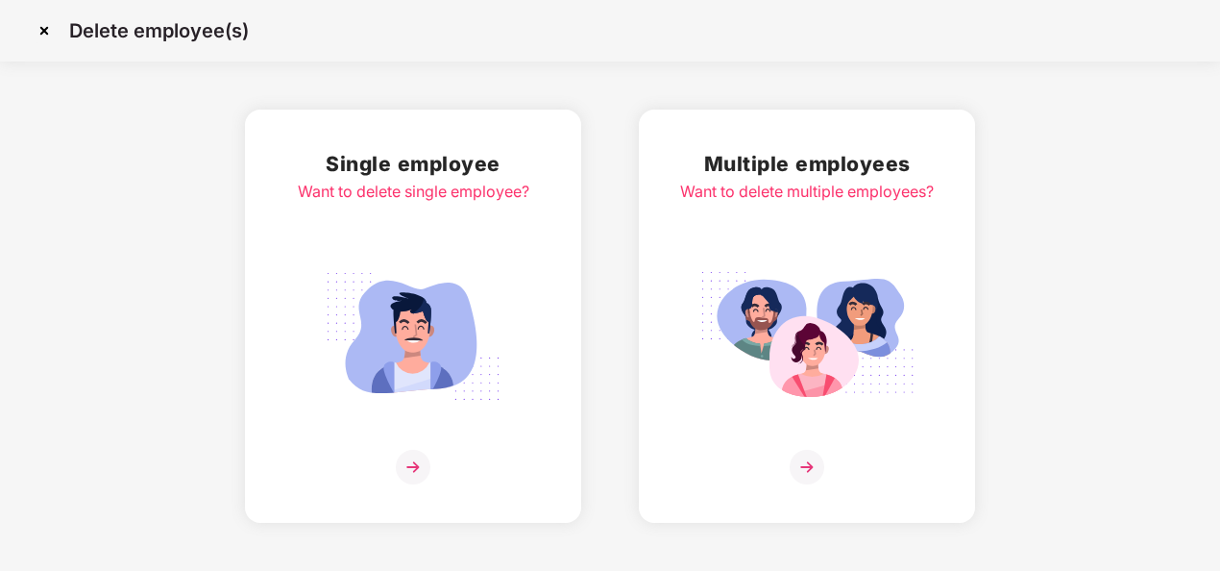
click at [812, 457] on img at bounding box center [807, 467] width 35 height 35
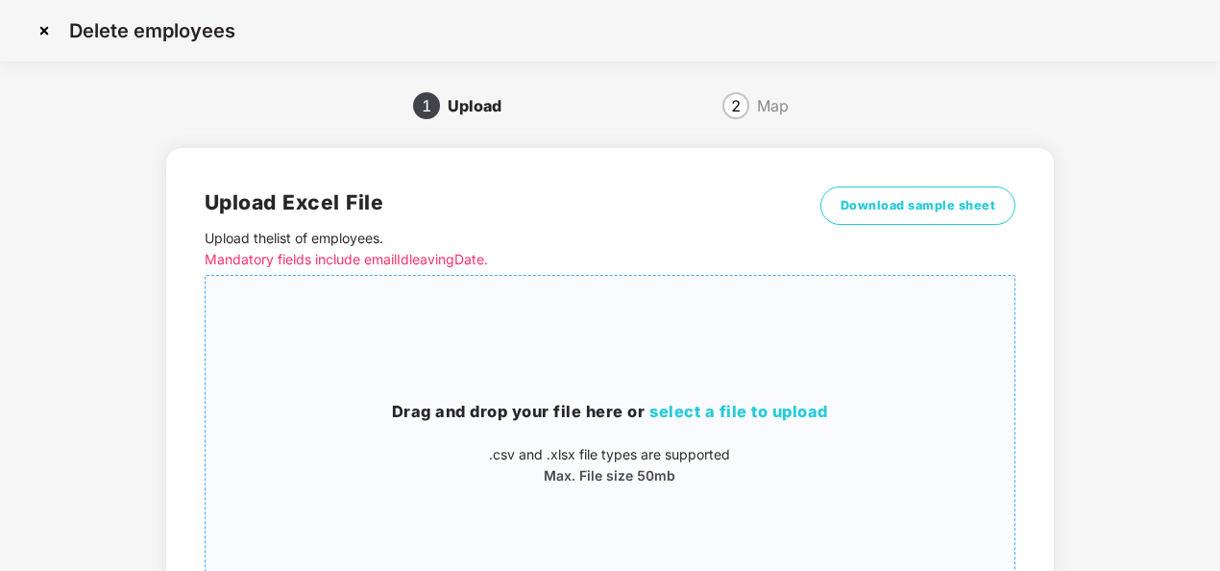
click at [728, 402] on h3 "Drag and drop your file here or select a file to upload" at bounding box center [610, 412] width 809 height 25
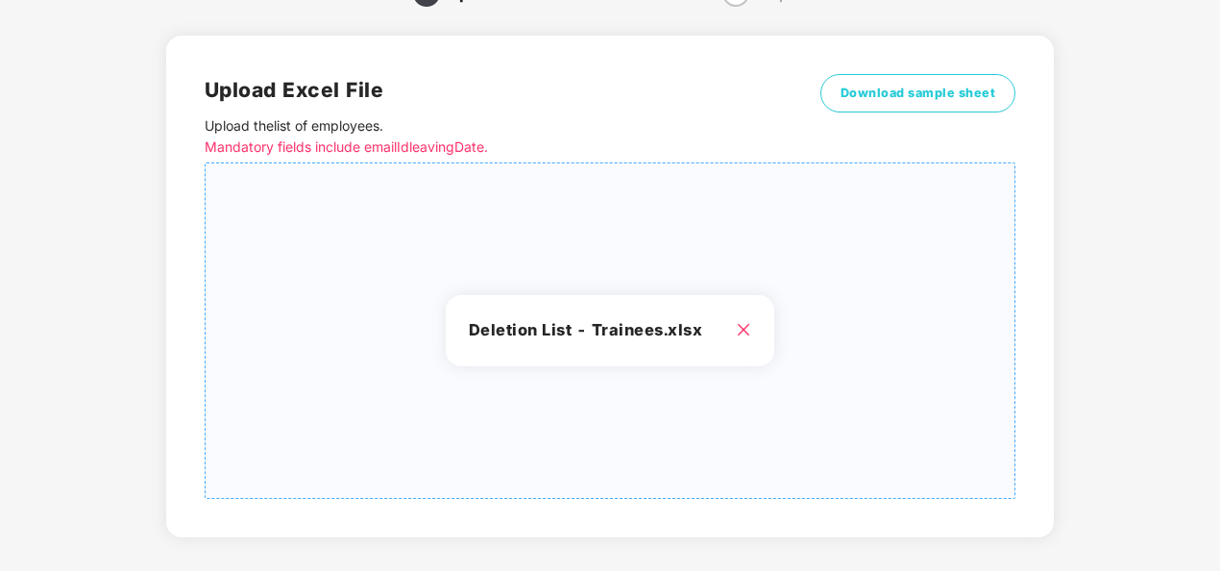
scroll to position [199, 0]
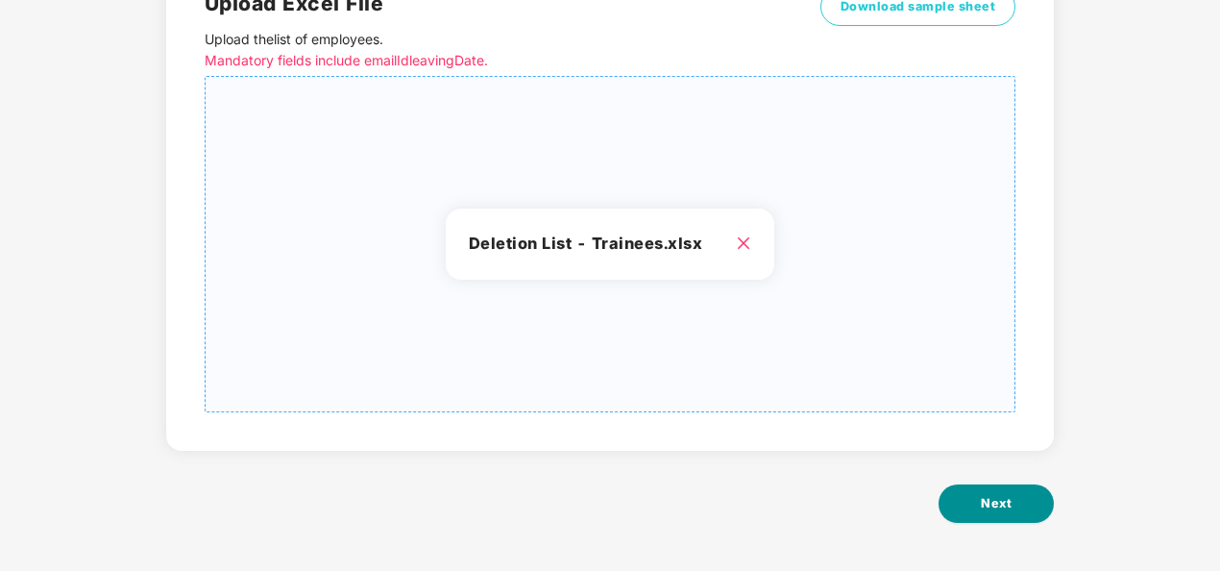
click at [1012, 490] on button "Next" at bounding box center [996, 503] width 115 height 38
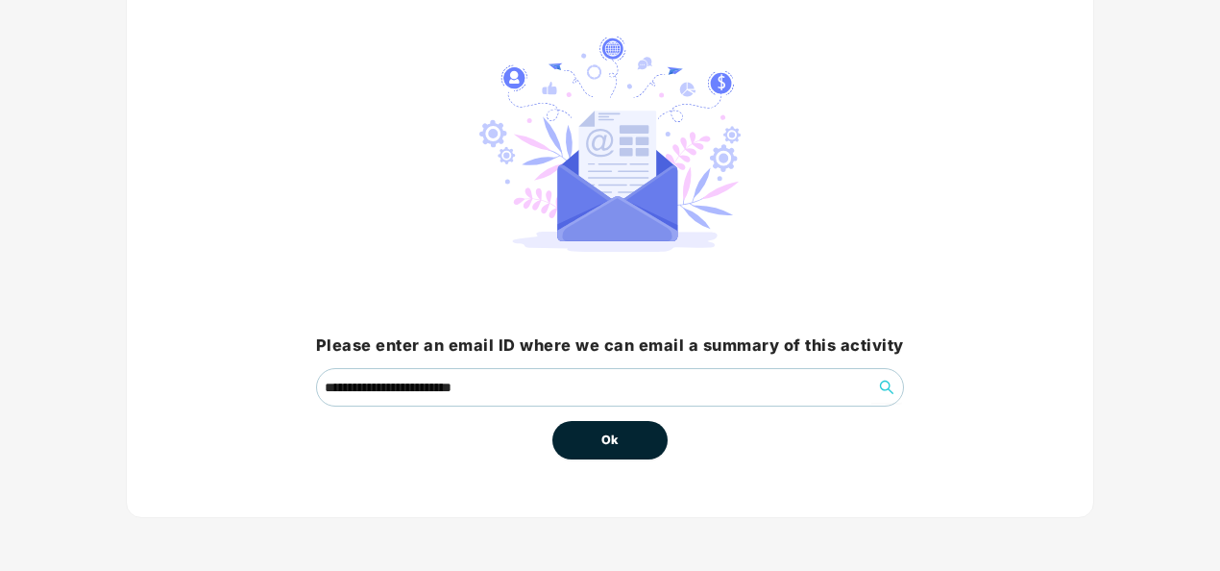
scroll to position [0, 0]
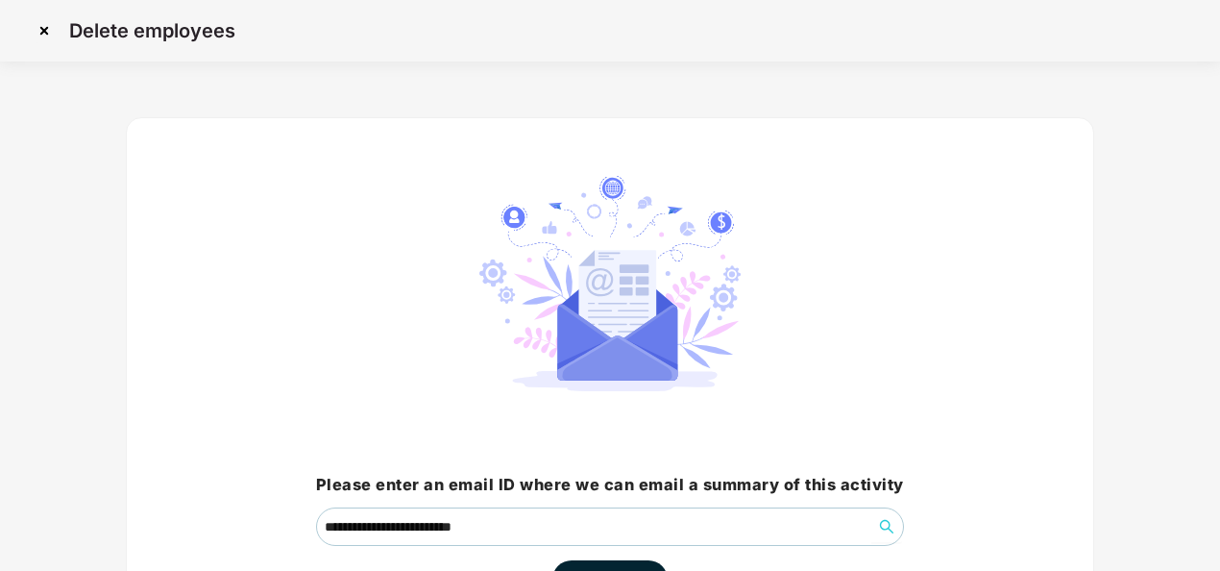
drag, startPoint x: 1218, startPoint y: 117, endPoint x: 1225, endPoint y: 357, distance: 240.2
click at [1219, 357] on html "**********" at bounding box center [610, 285] width 1220 height 571
click at [966, 348] on div "**********" at bounding box center [610, 387] width 968 height 540
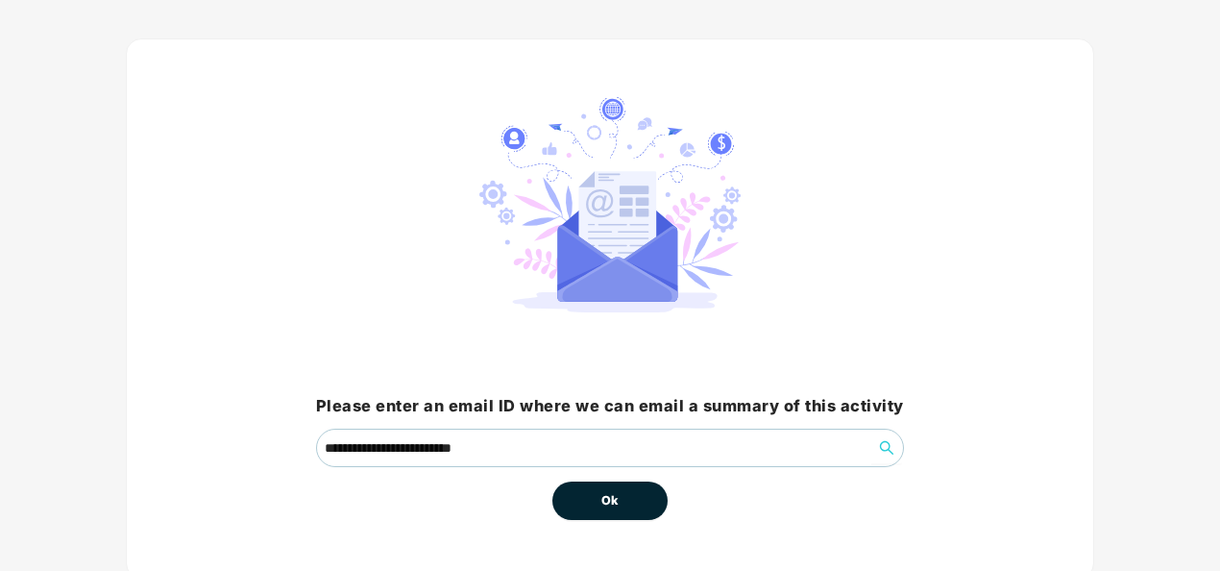
scroll to position [96, 0]
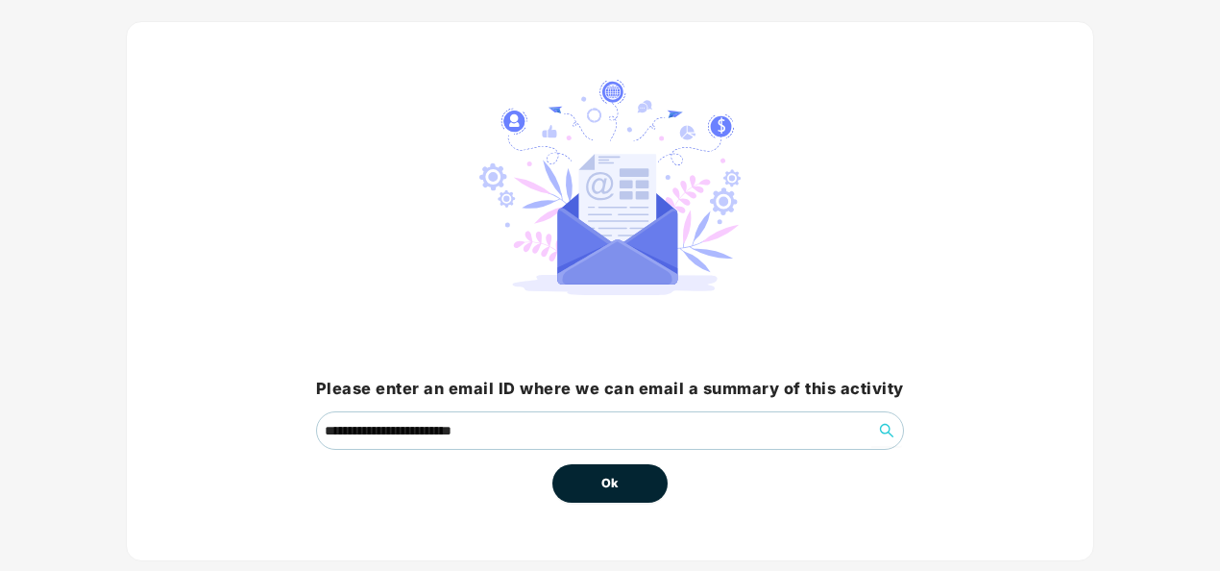
click at [619, 470] on button "Ok" at bounding box center [609, 483] width 115 height 38
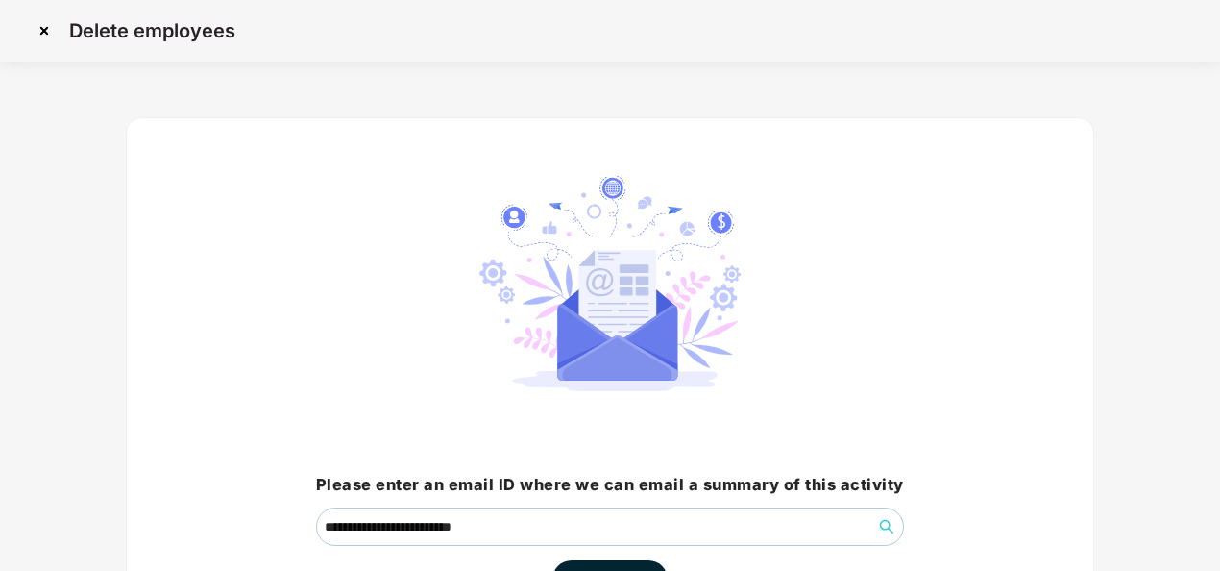
scroll to position [137, 0]
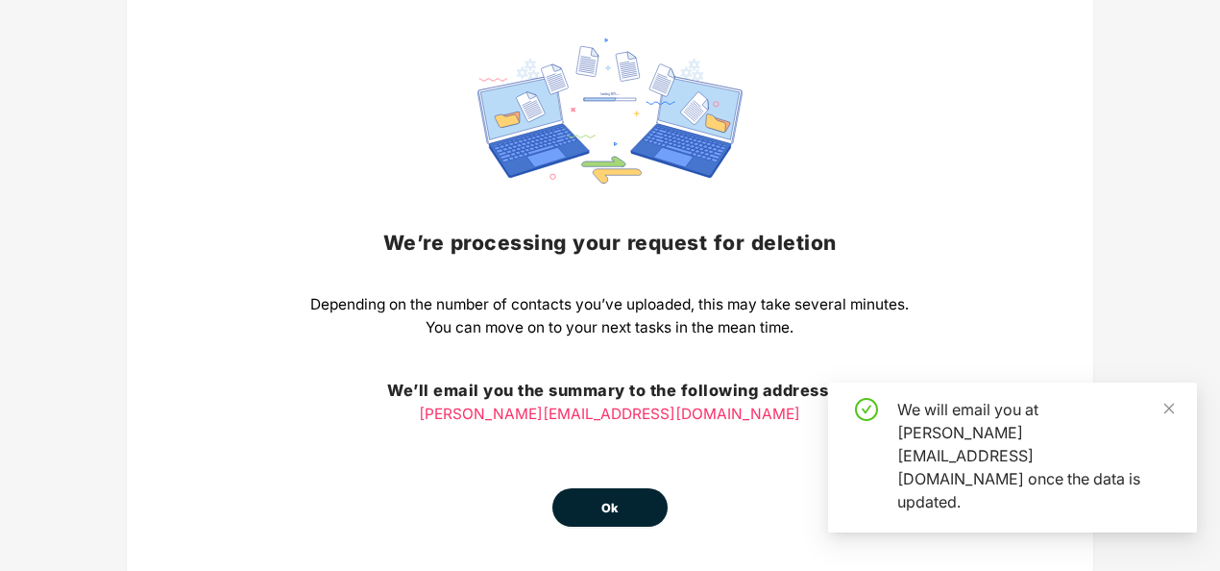
click at [581, 440] on div "We’re processing your request for deletion Depending on the number of contacts …" at bounding box center [609, 282] width 598 height 488
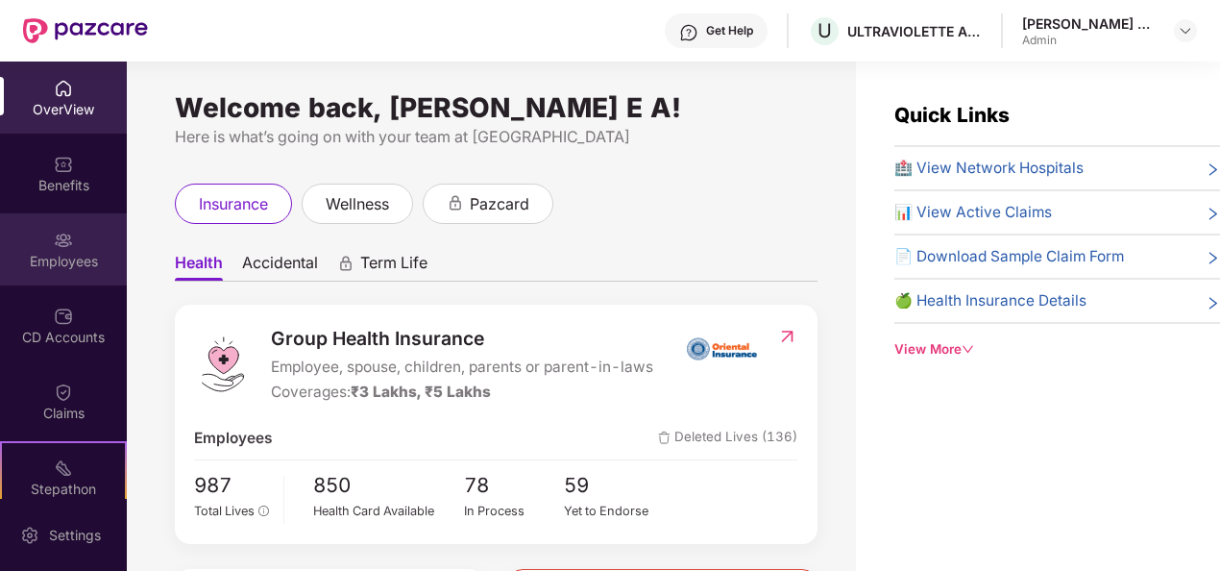
click at [85, 252] on div "Employees" at bounding box center [63, 261] width 127 height 19
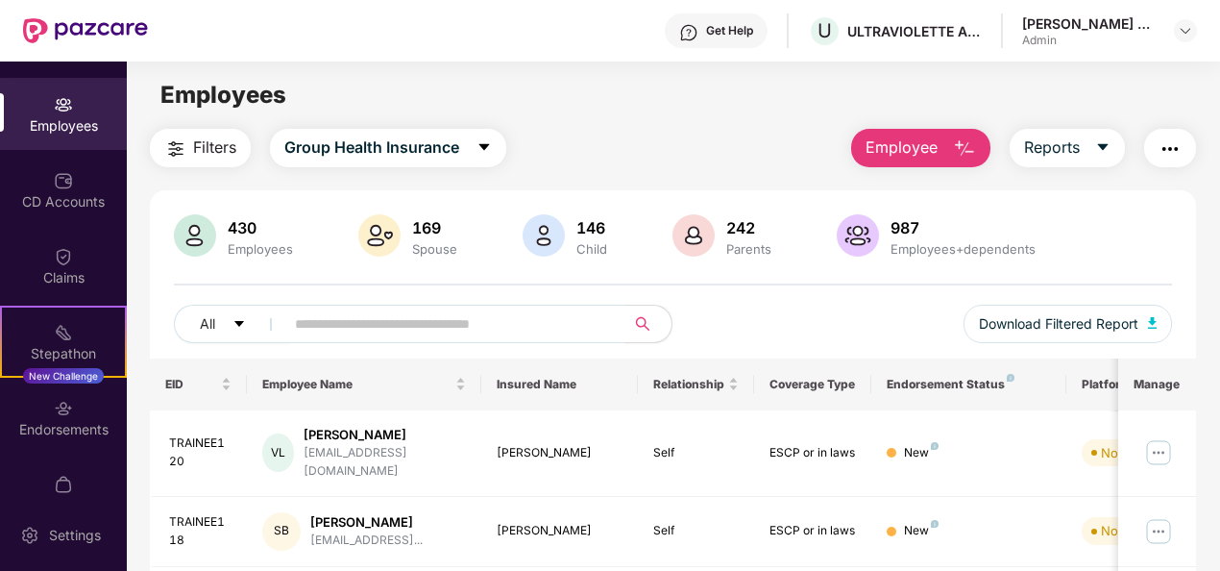
scroll to position [169, 0]
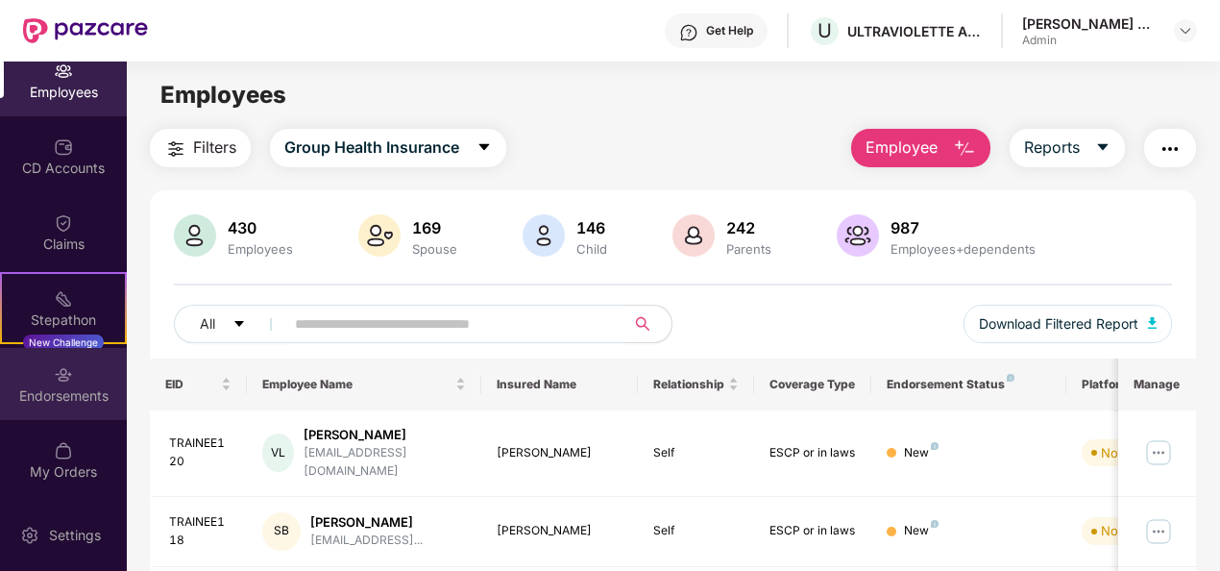
click at [69, 401] on div "Endorsements" at bounding box center [63, 395] width 127 height 19
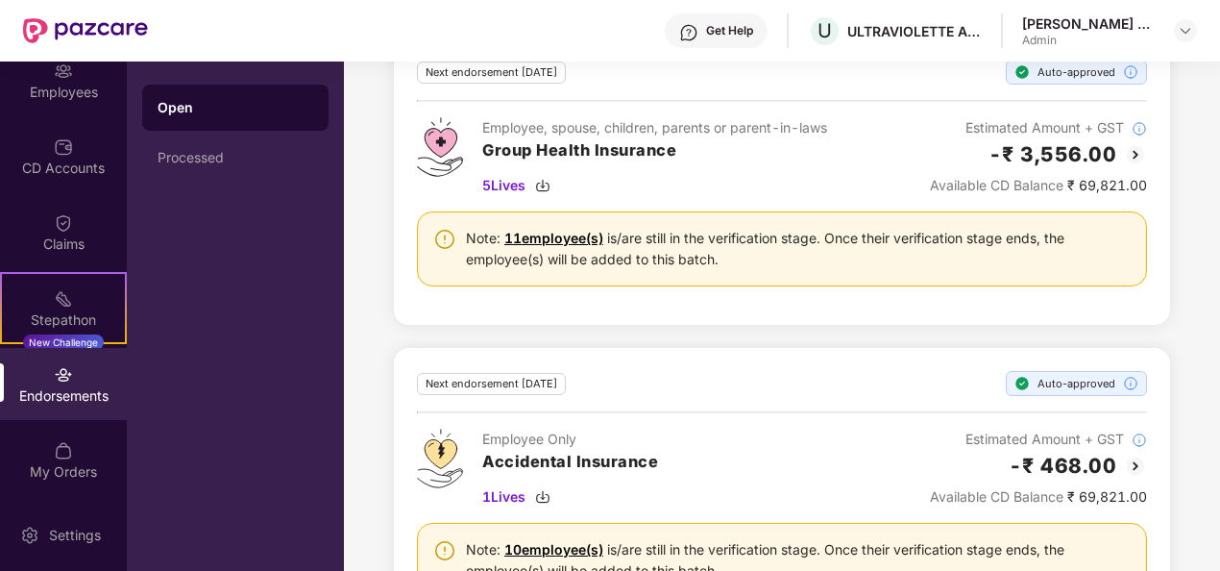
scroll to position [705, 0]
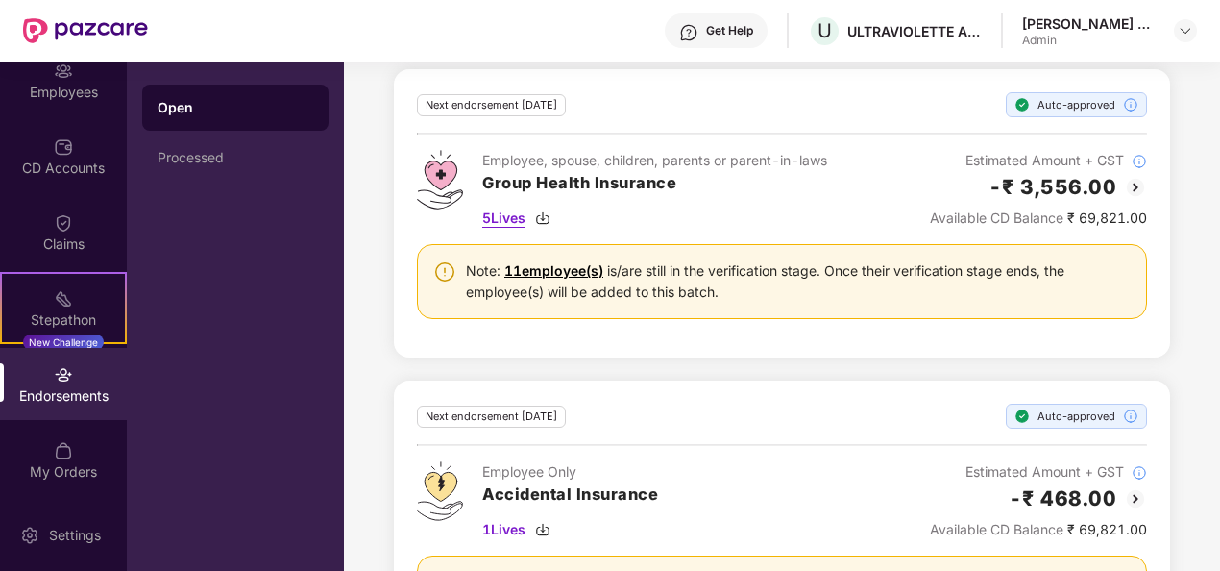
click at [496, 211] on span "5 Lives" at bounding box center [503, 217] width 43 height 21
click at [516, 509] on div "Employee Only Accidental Insurance 1 Lives" at bounding box center [570, 500] width 176 height 79
click at [499, 522] on span "1 Lives" at bounding box center [503, 529] width 43 height 21
click at [513, 208] on span "5 Lives" at bounding box center [503, 217] width 43 height 21
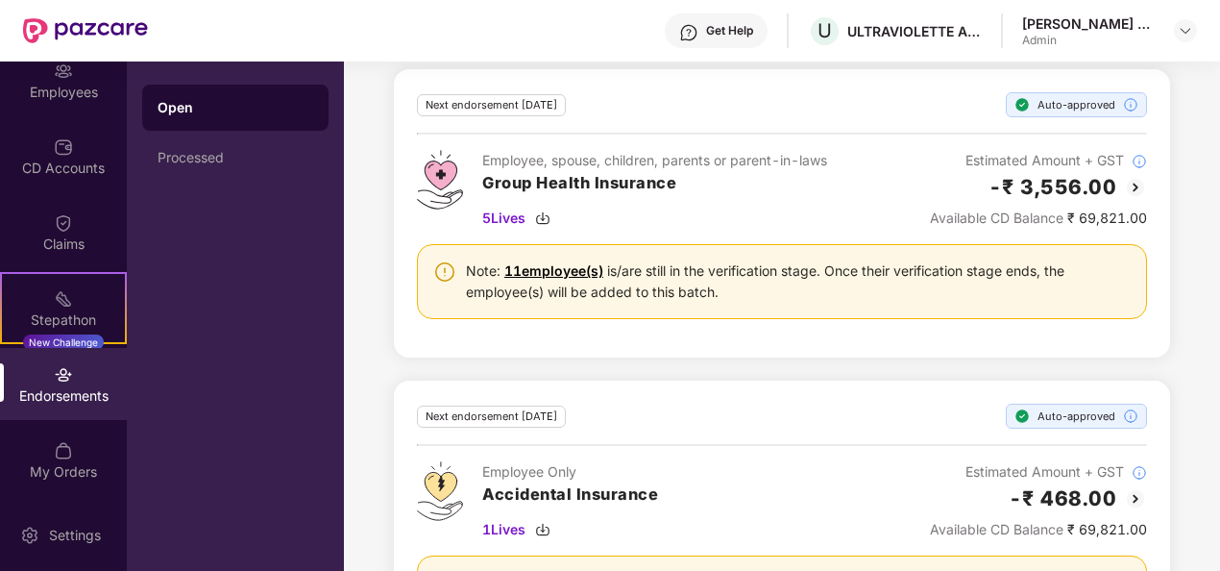
click at [281, 559] on div "Open Processed" at bounding box center [235, 315] width 217 height 509
click at [501, 525] on span "1 Lives" at bounding box center [503, 529] width 43 height 21
click at [674, 23] on div "Get Help U ULTRAVIOLETTE AUTOMOTIVE PRIVATE LIMITED [PERSON_NAME] E A Admin" at bounding box center [672, 30] width 1049 height 61
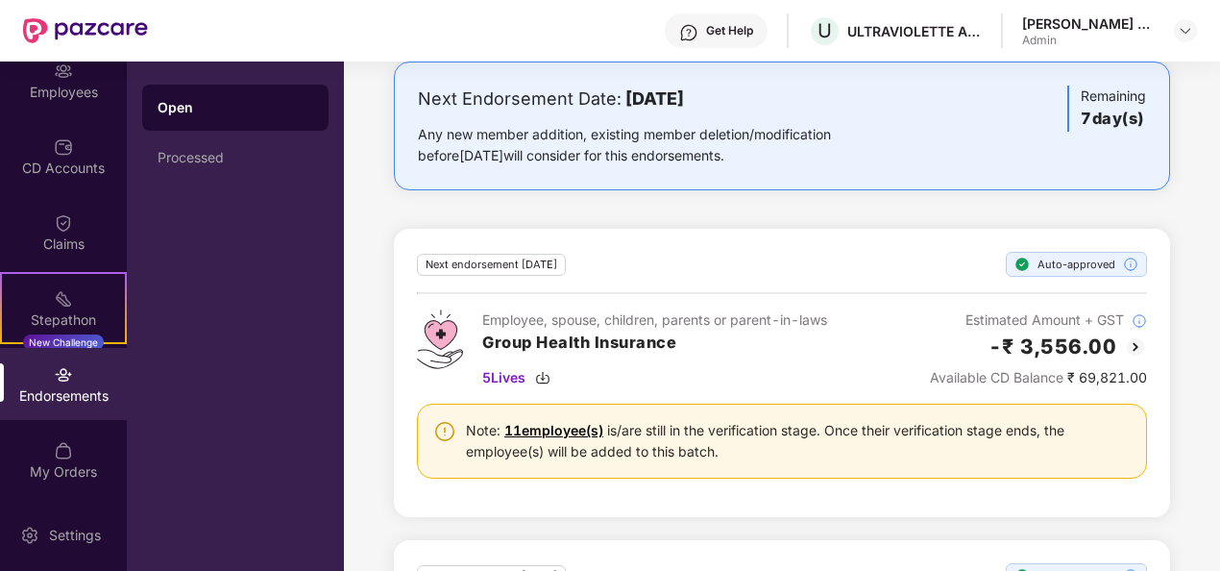
scroll to position [549, 0]
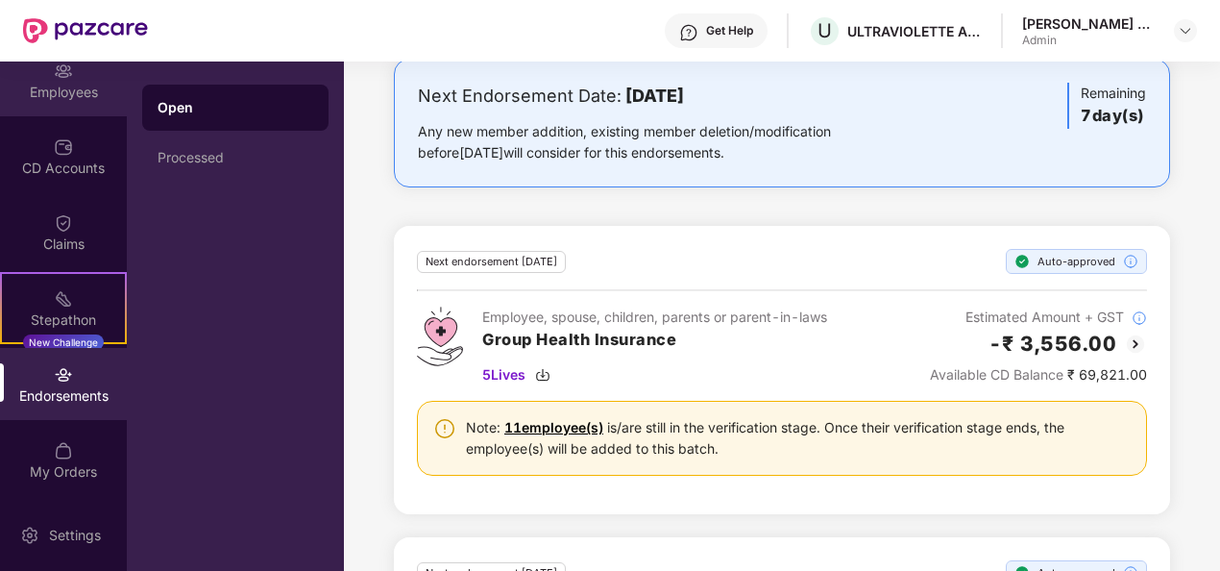
click at [64, 93] on div "Employees" at bounding box center [63, 92] width 127 height 19
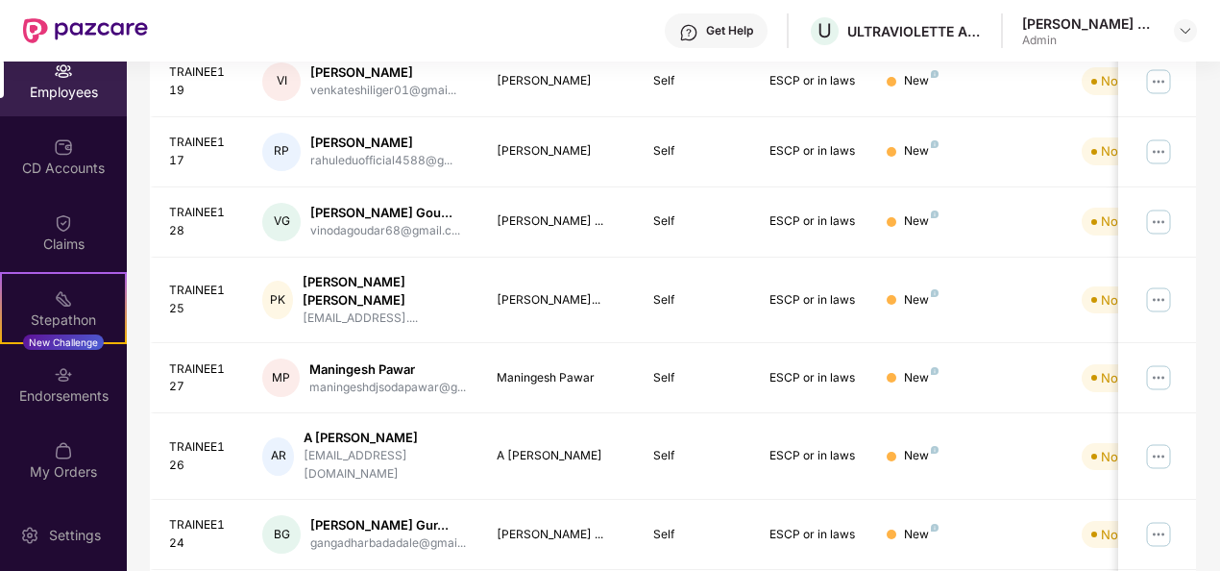
scroll to position [638, 0]
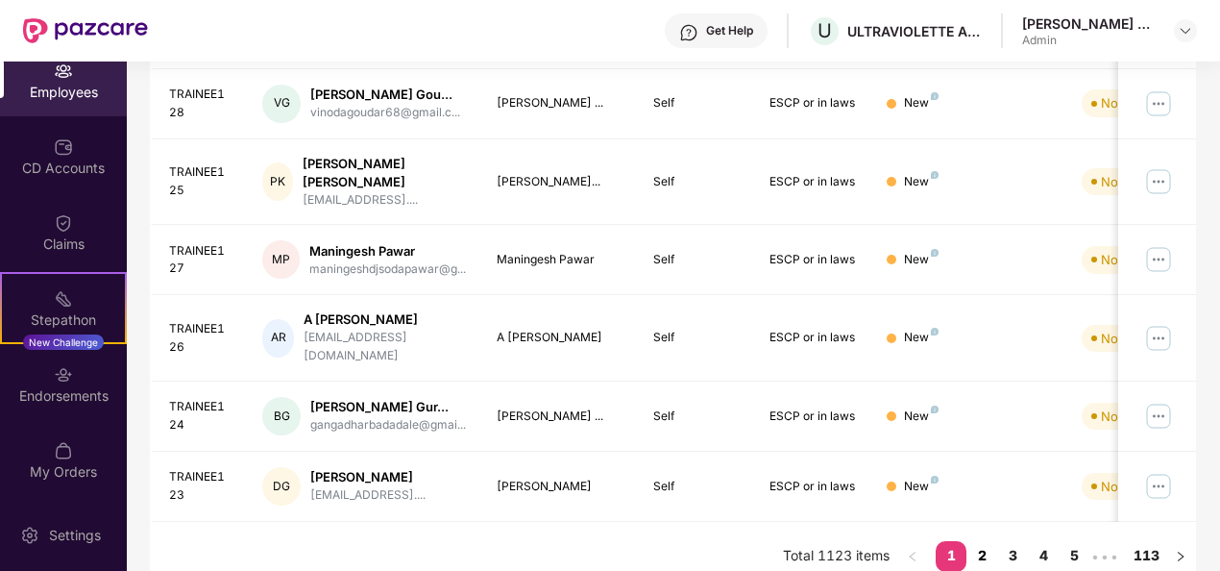
click at [989, 541] on link "2" at bounding box center [981, 555] width 31 height 29
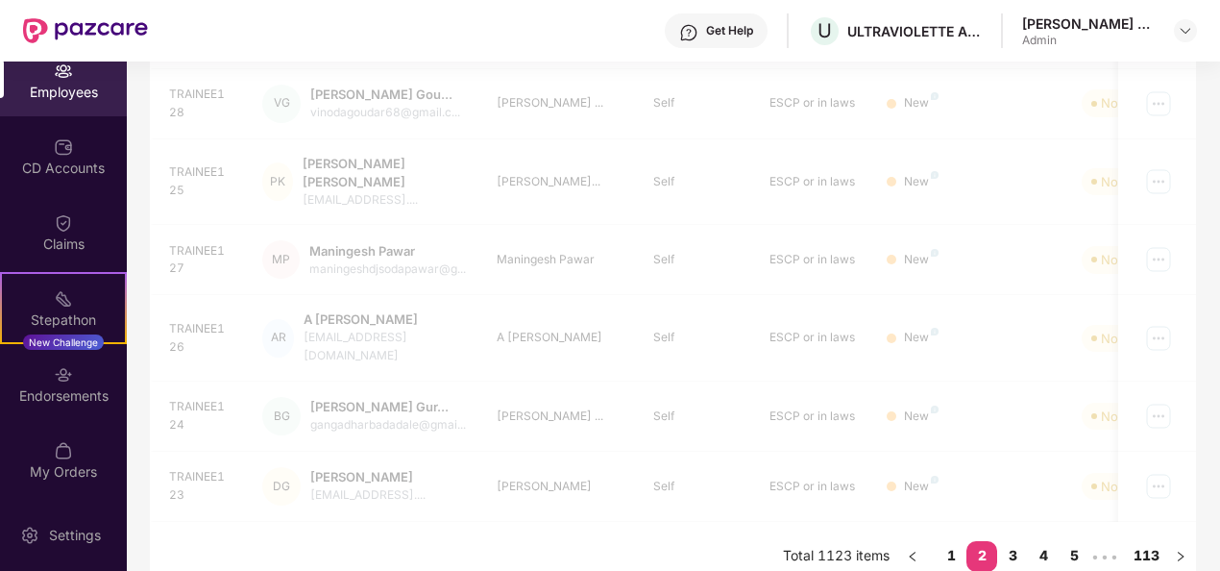
scroll to position [622, 0]
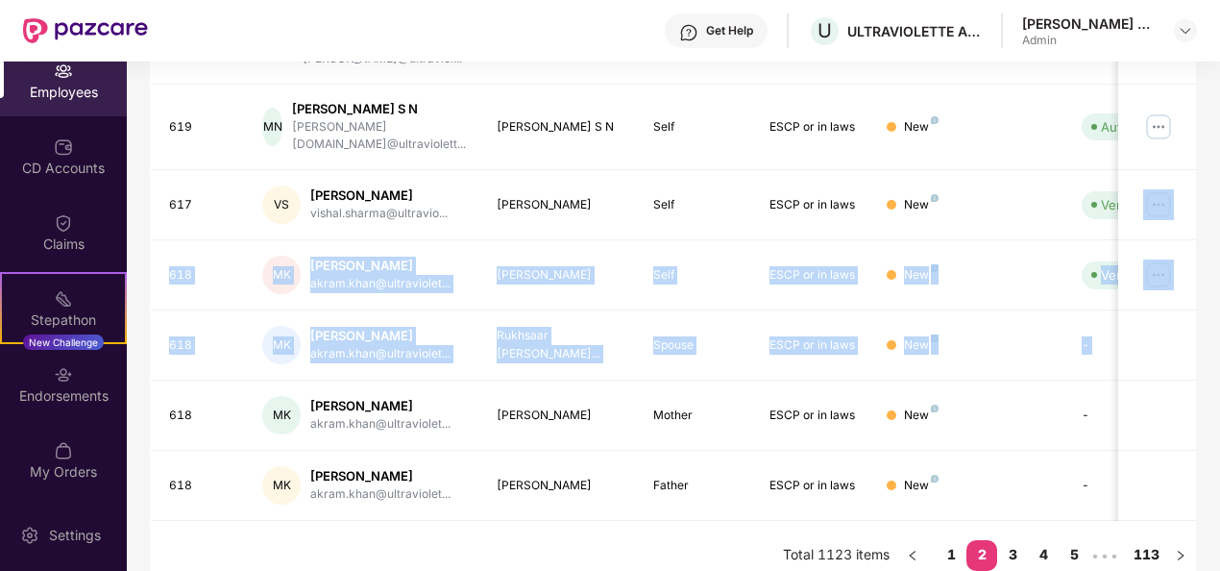
drag, startPoint x: 1217, startPoint y: 347, endPoint x: 1220, endPoint y: 173, distance: 173.9
click at [1219, 173] on html "Get Help U ULTRAVIOLETTE AUTOMOTIVE PRIVATE LIMITED [PERSON_NAME] E A Admin Ove…" at bounding box center [610, 285] width 1220 height 571
click at [1014, 540] on link "3" at bounding box center [1012, 554] width 31 height 29
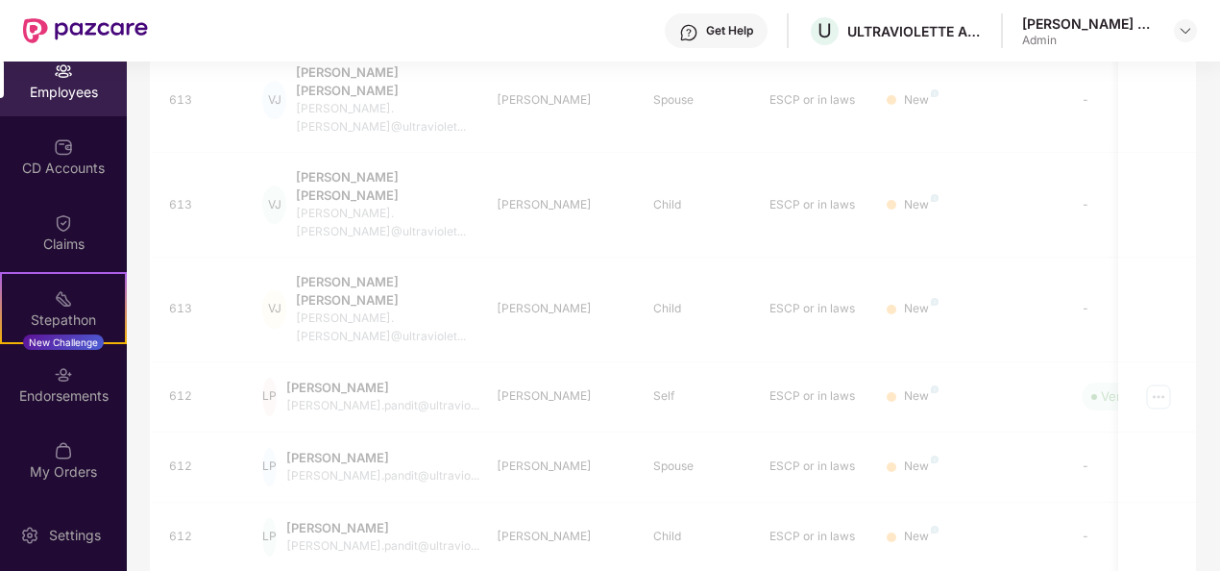
scroll to position [605, 0]
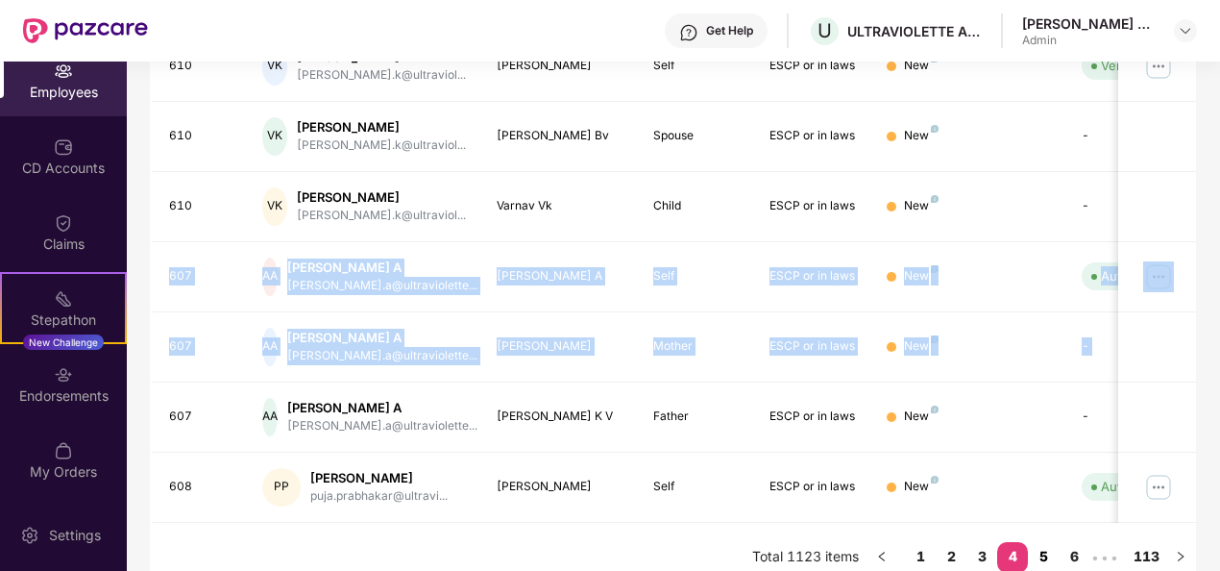
click at [1049, 552] on link "5" at bounding box center [1043, 556] width 31 height 29
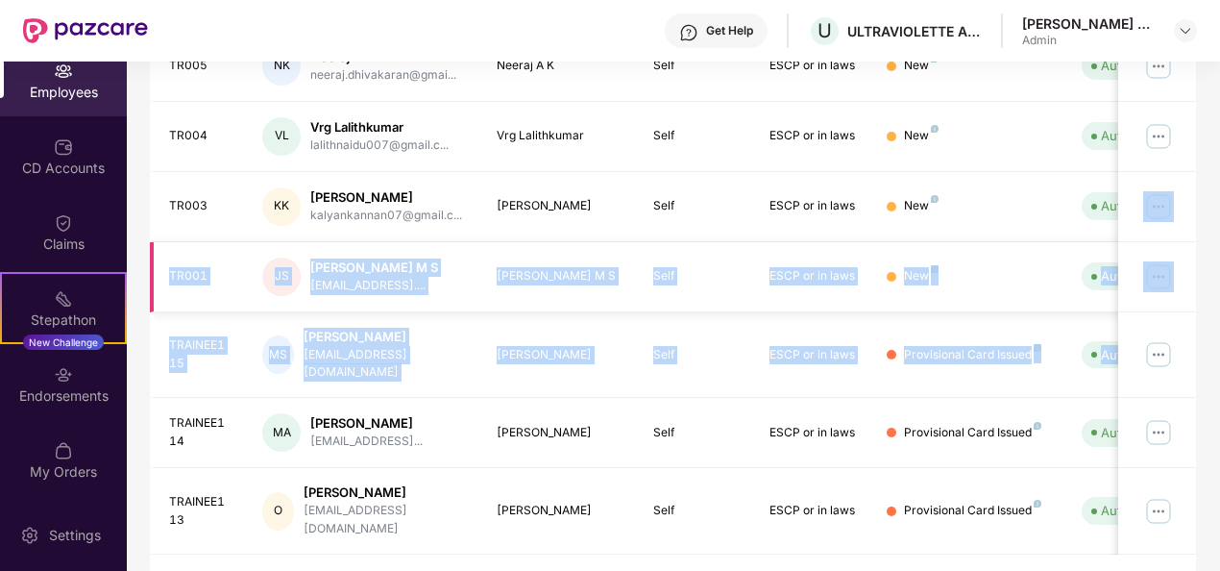
click at [1023, 245] on td "New" at bounding box center [968, 277] width 195 height 70
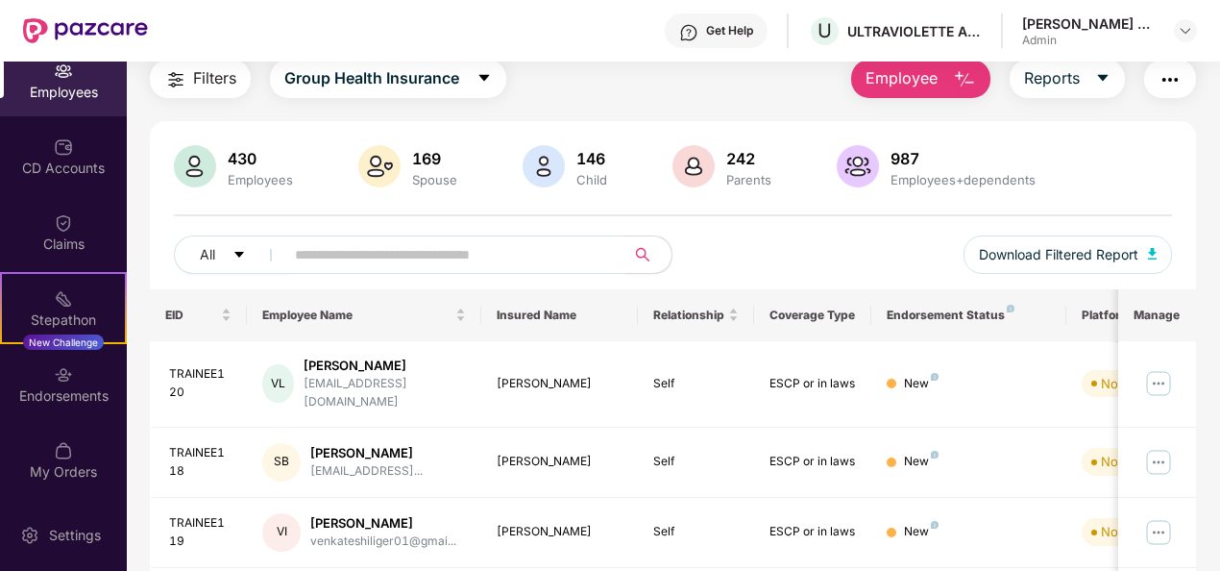
scroll to position [0, 0]
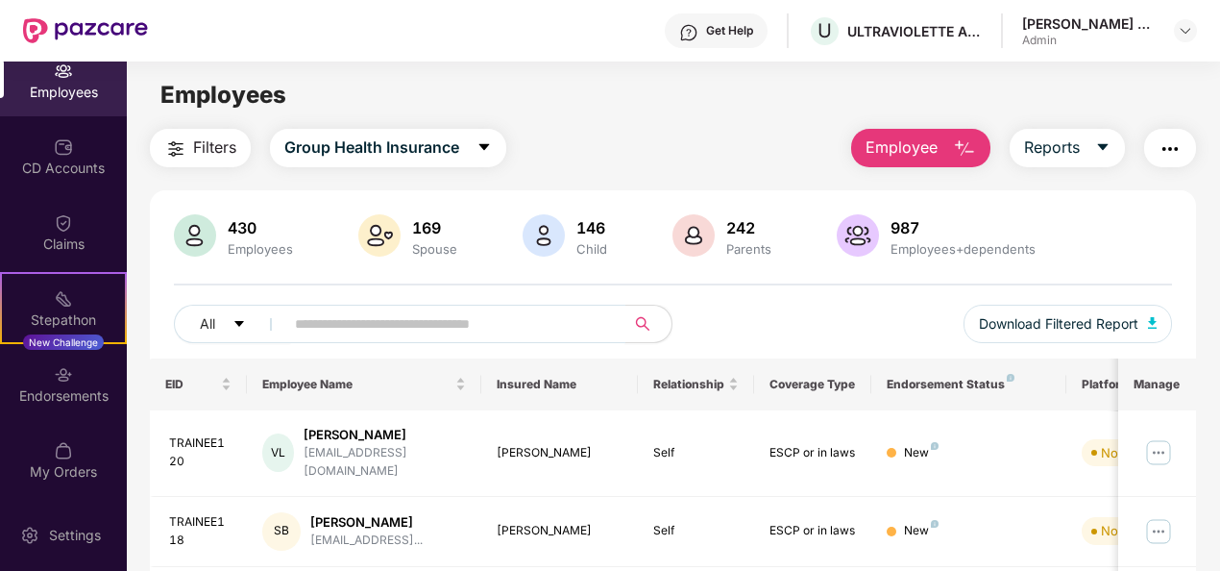
click at [395, 315] on input "text" at bounding box center [447, 323] width 305 height 29
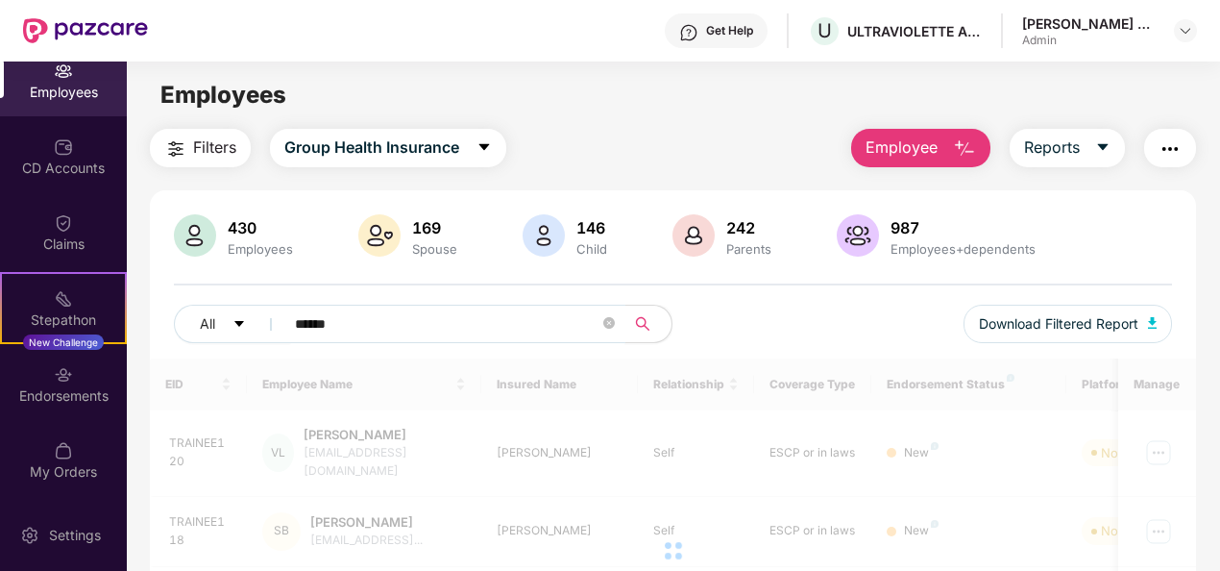
type input "******"
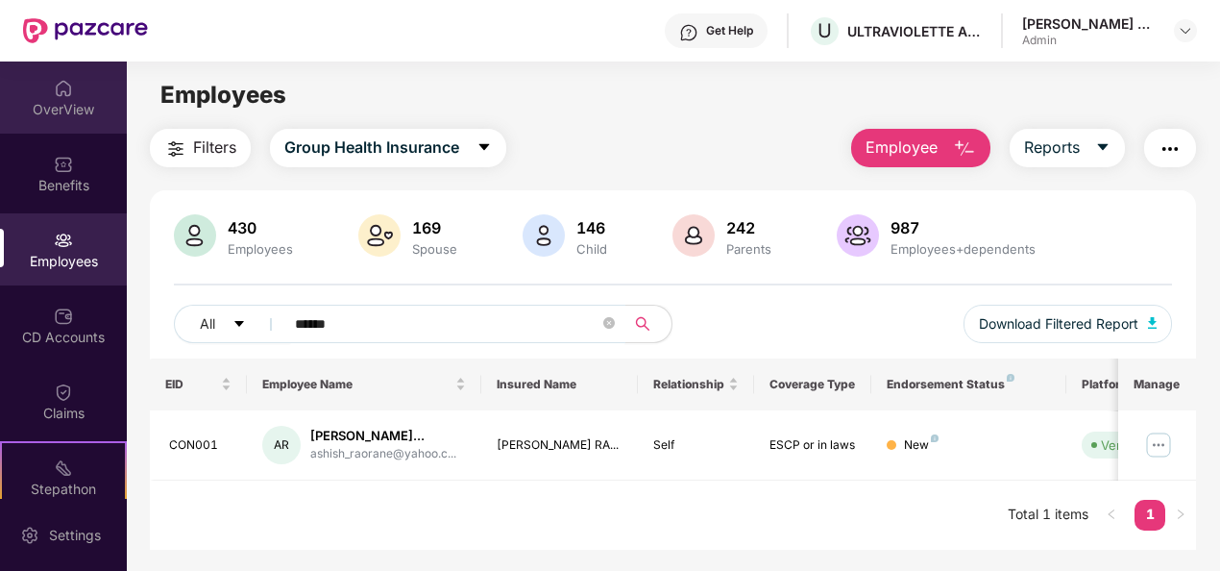
click at [73, 92] on div "OverView" at bounding box center [63, 97] width 127 height 72
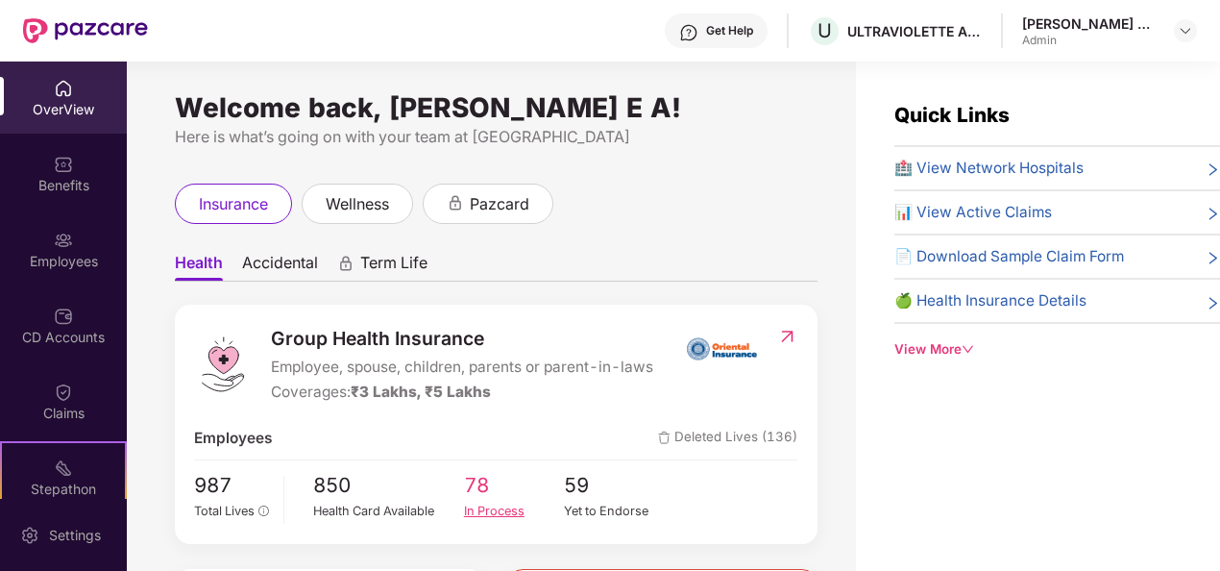
click at [495, 484] on span "78" at bounding box center [514, 486] width 101 height 32
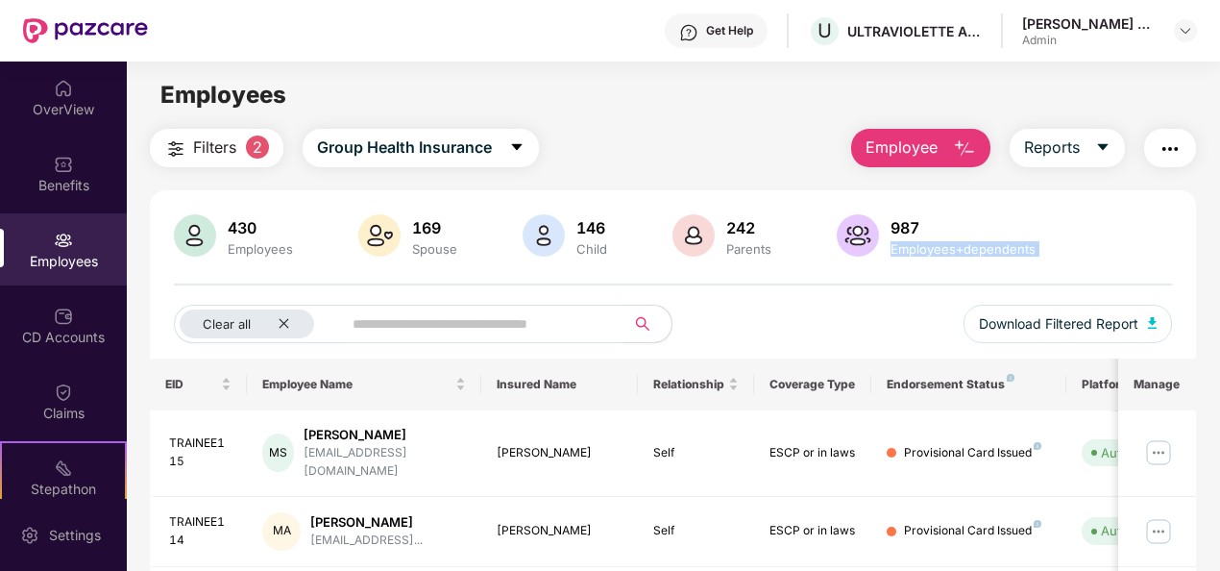
drag, startPoint x: 1214, startPoint y: 222, endPoint x: 1208, endPoint y: 336, distance: 114.5
click at [59, 102] on div "OverView" at bounding box center [63, 109] width 127 height 19
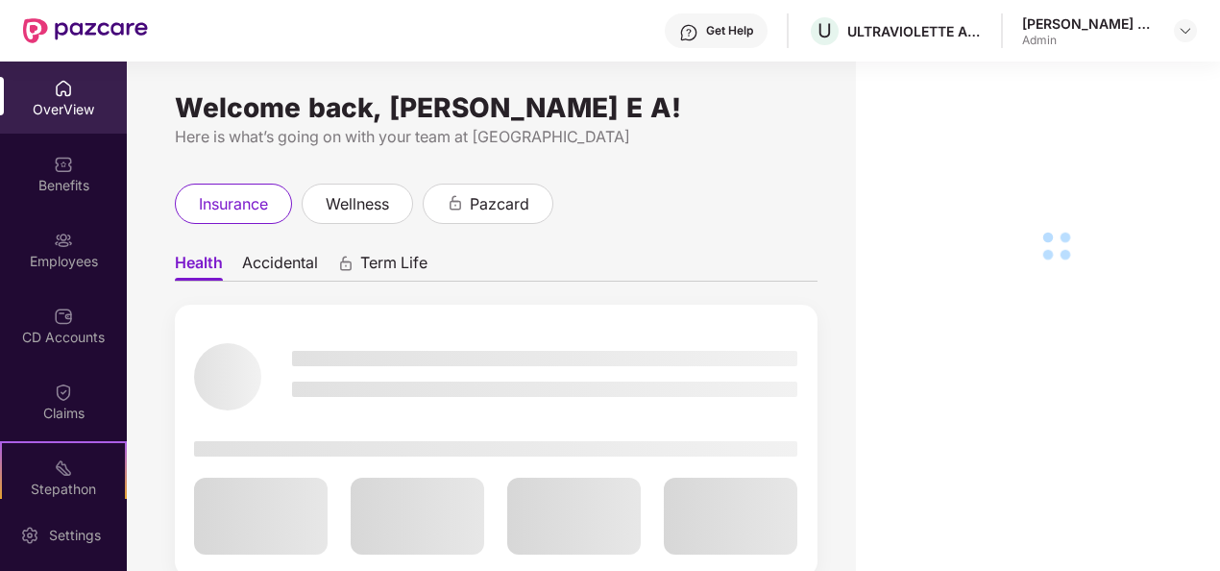
click at [573, 490] on div at bounding box center [574, 515] width 134 height 77
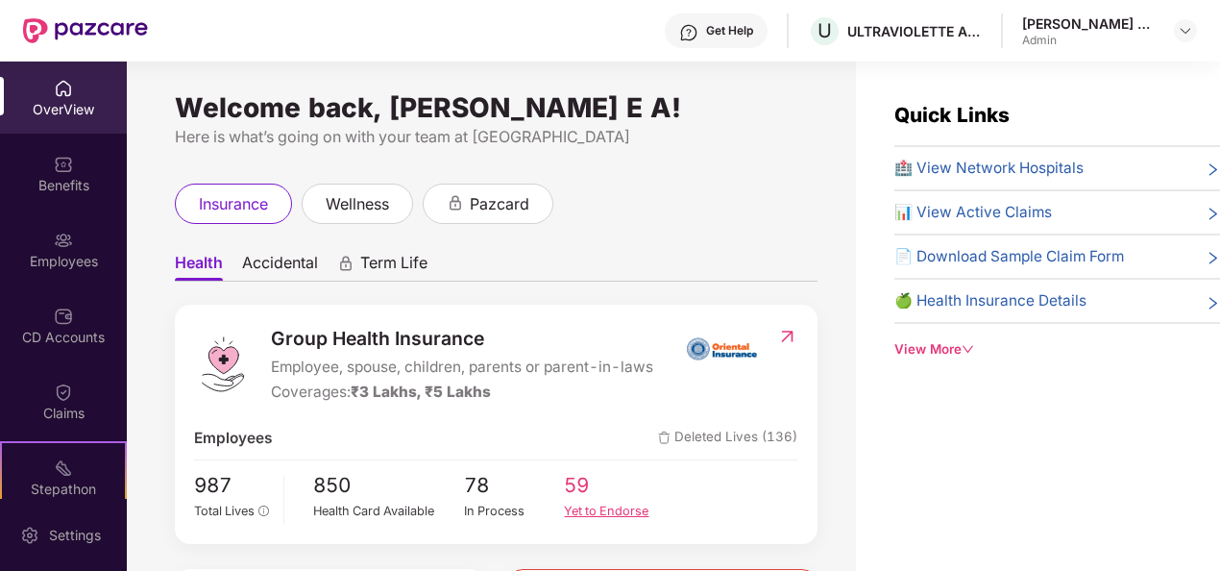
click at [605, 511] on div "Yet to Endorse" at bounding box center [614, 510] width 101 height 19
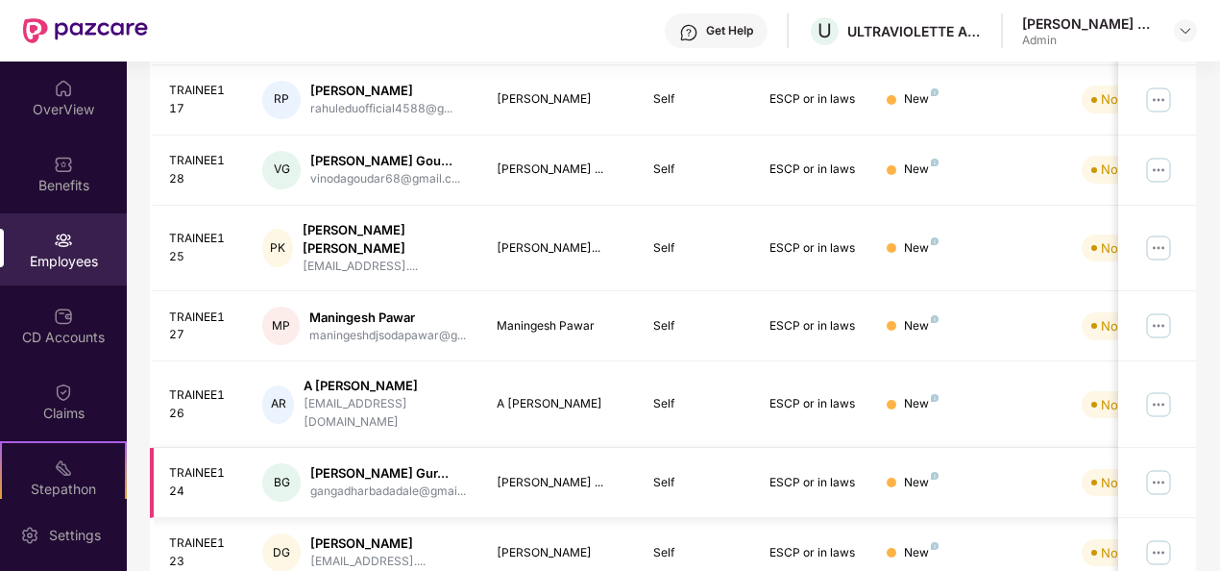
scroll to position [607, 0]
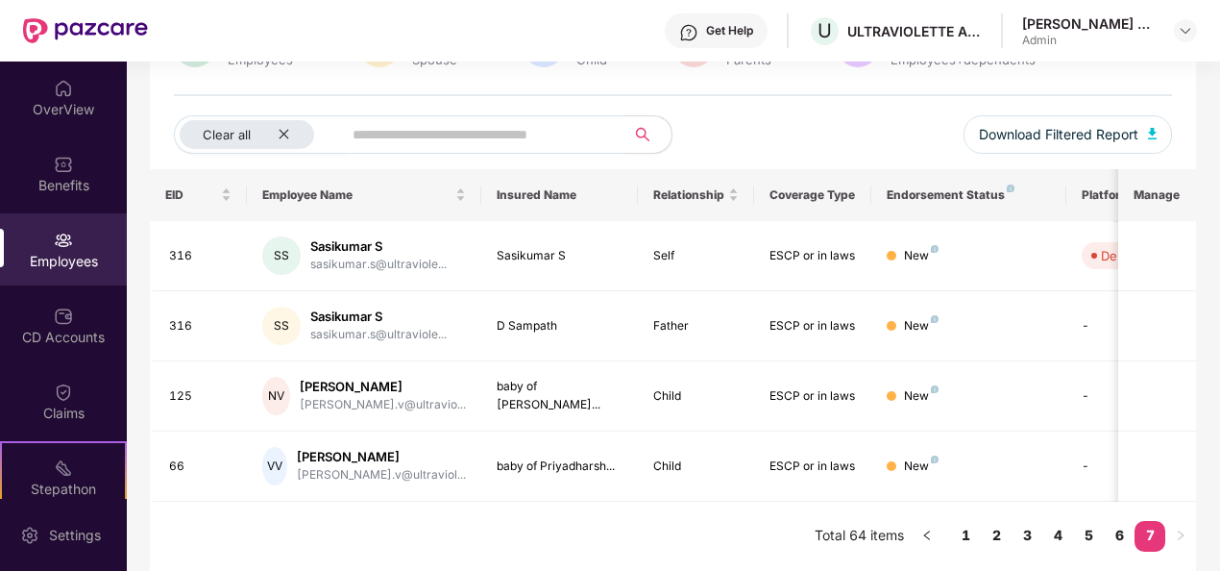
scroll to position [186, 0]
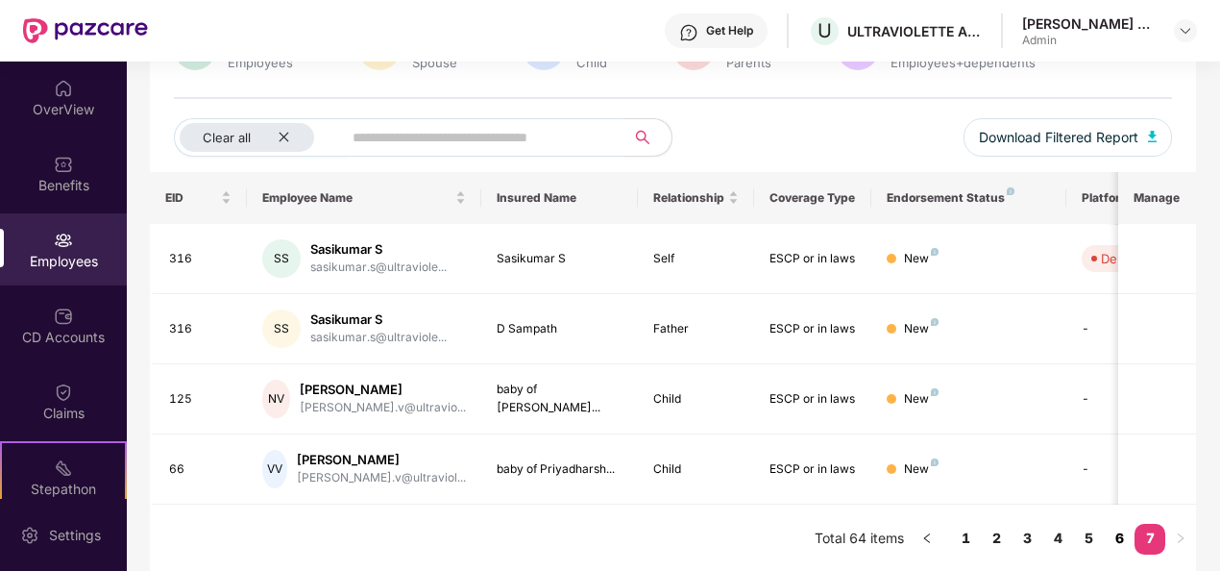
click at [1120, 540] on link "6" at bounding box center [1119, 538] width 31 height 29
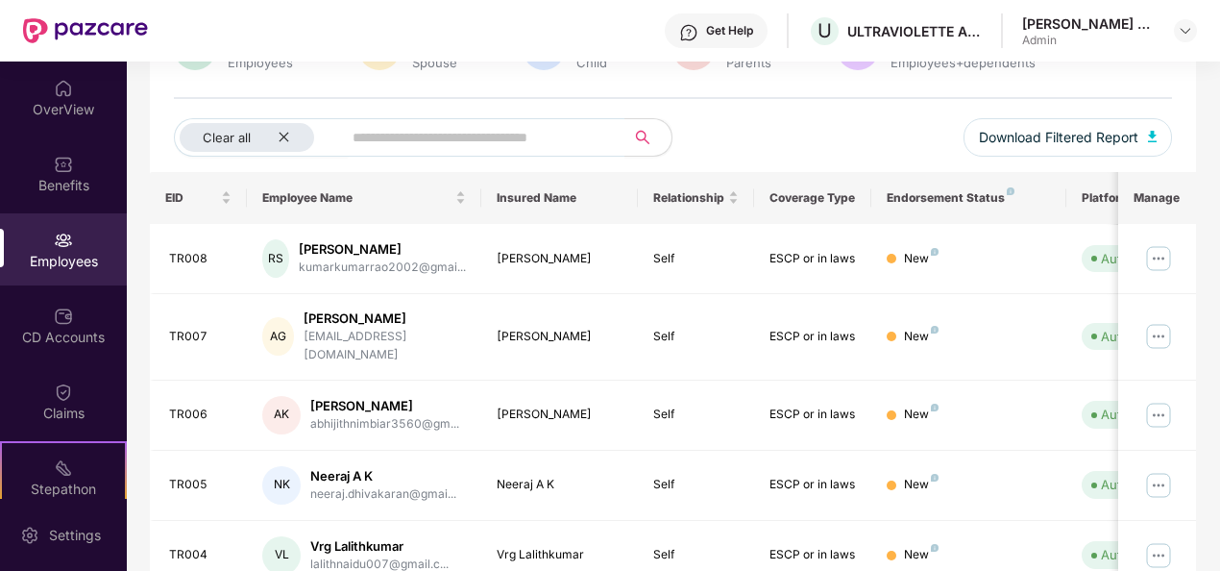
click at [1085, 541] on span "Auto Verified" at bounding box center [1135, 554] width 106 height 27
click at [65, 253] on div "Employees" at bounding box center [63, 261] width 127 height 19
click at [46, 97] on div "OverView" at bounding box center [63, 97] width 127 height 72
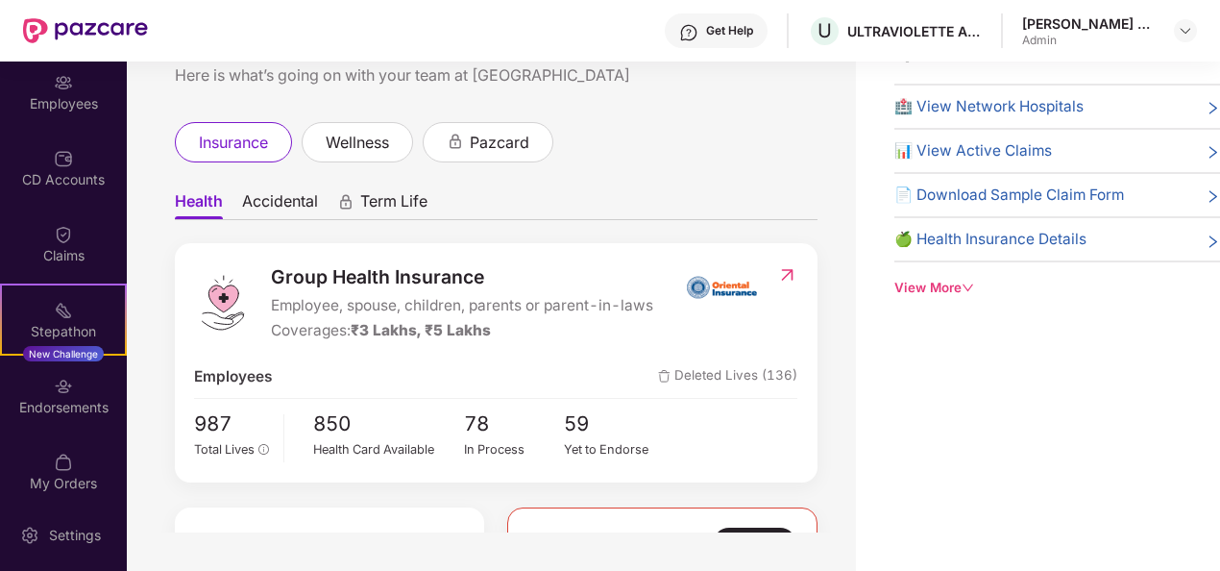
scroll to position [169, 0]
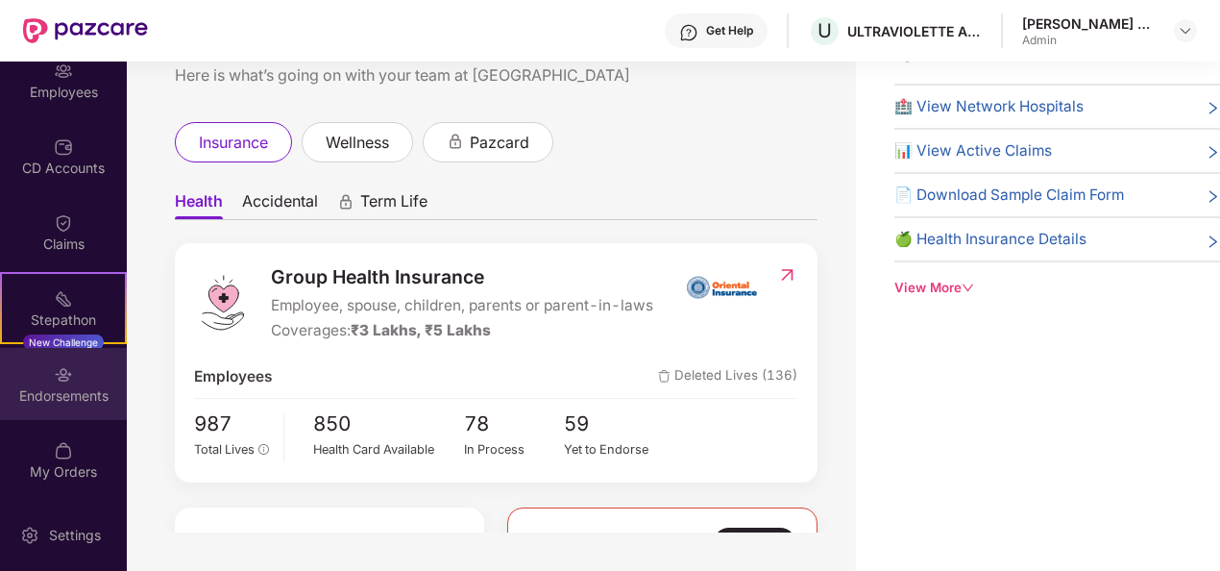
click at [52, 387] on div "Endorsements" at bounding box center [63, 395] width 127 height 19
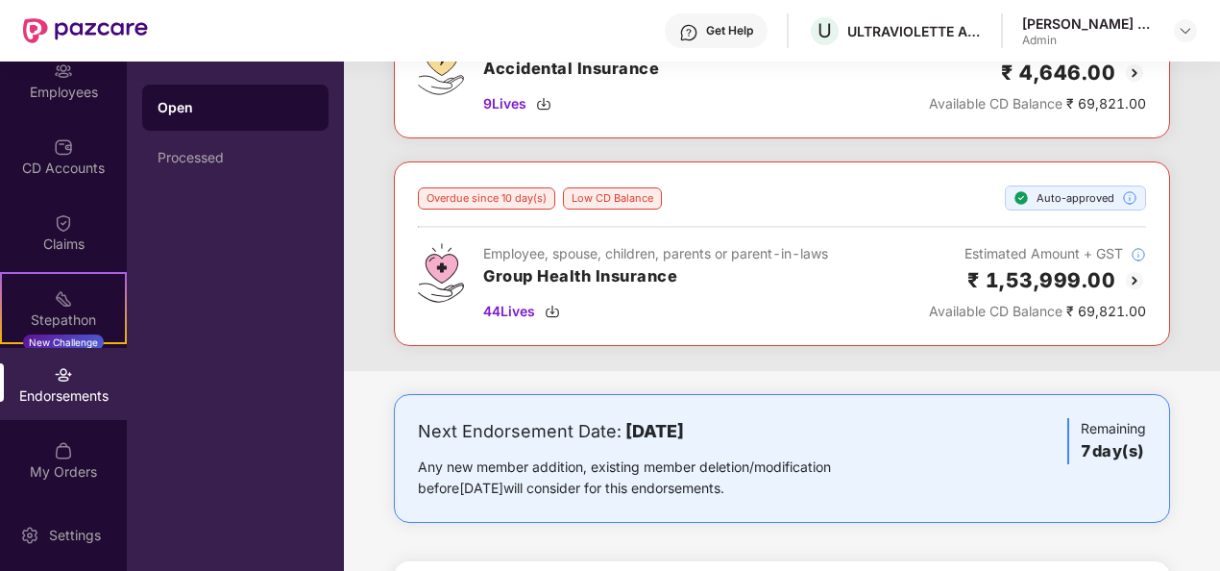
scroll to position [217, 0]
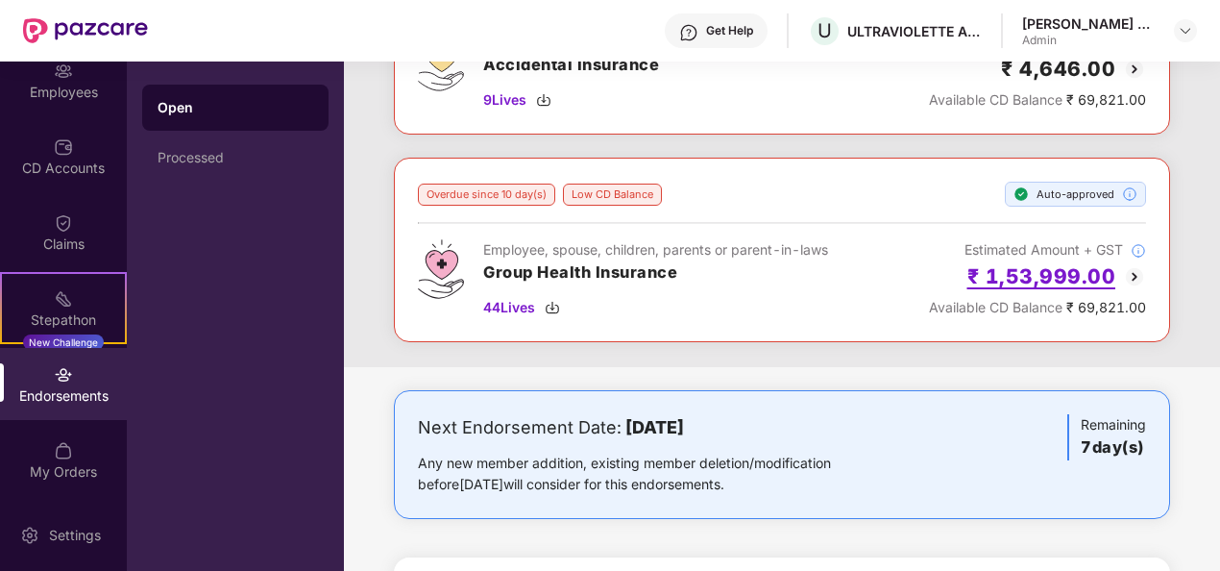
click at [1014, 275] on h2 "₹ 1,53,999.00" at bounding box center [1041, 276] width 149 height 32
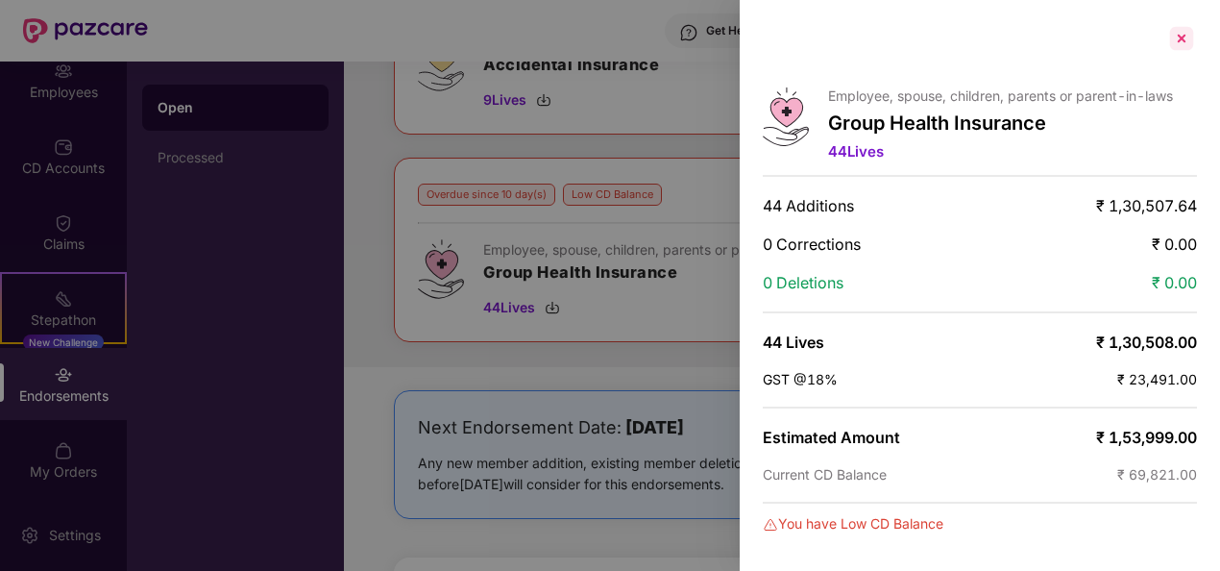
click at [1177, 41] on div at bounding box center [1181, 38] width 31 height 31
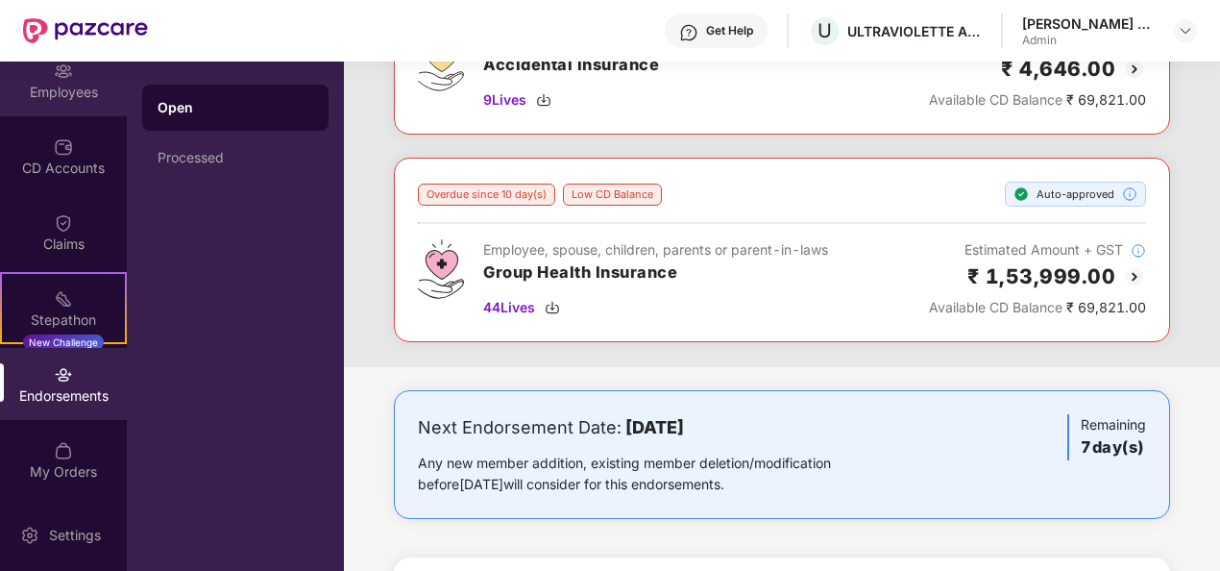
click at [54, 90] on div "Employees" at bounding box center [63, 92] width 127 height 19
